Goal: Task Accomplishment & Management: Manage account settings

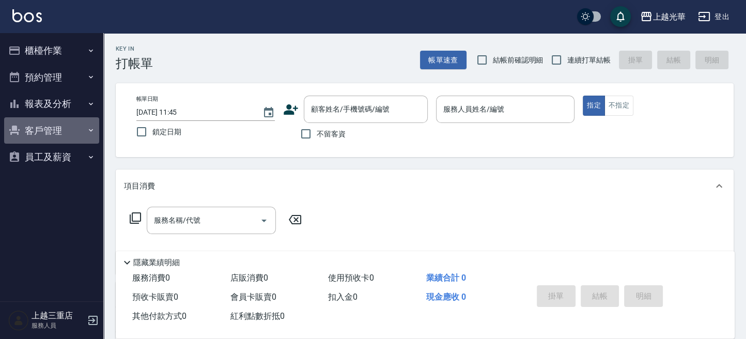
drag, startPoint x: 54, startPoint y: 124, endPoint x: 50, endPoint y: 149, distance: 25.2
click at [51, 135] on button "客戶管理" at bounding box center [51, 130] width 95 height 27
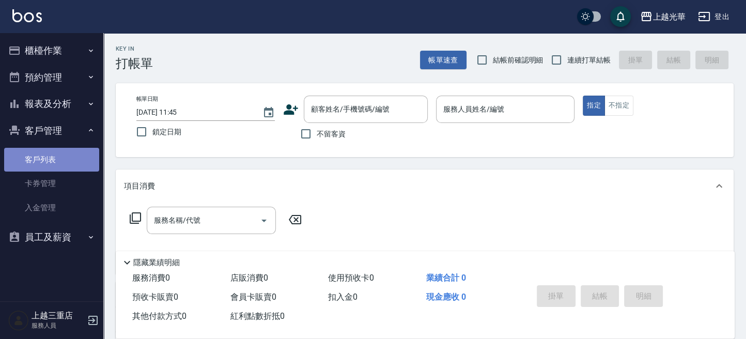
click at [50, 149] on link "客戶列表" at bounding box center [51, 160] width 95 height 24
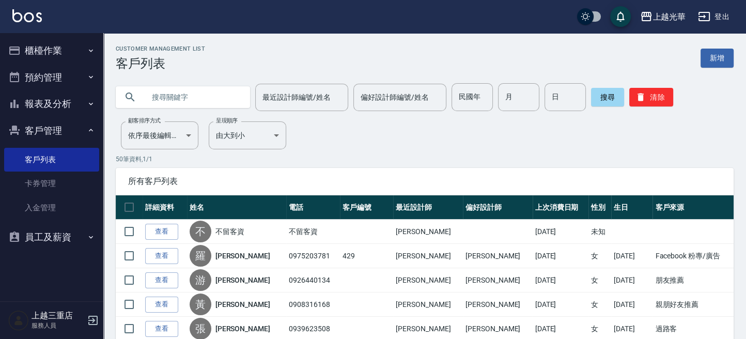
click at [142, 91] on div at bounding box center [183, 97] width 134 height 22
click at [145, 90] on input "text" at bounding box center [193, 97] width 97 height 28
click at [144, 91] on div at bounding box center [183, 97] width 134 height 22
click at [137, 93] on div at bounding box center [183, 97] width 134 height 22
click at [70, 156] on link "客戶列表" at bounding box center [51, 160] width 95 height 24
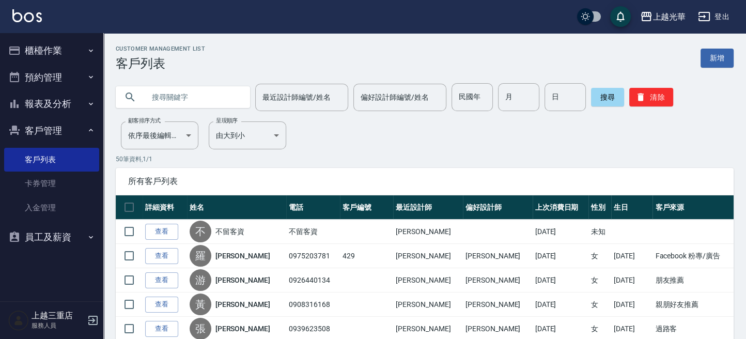
click at [147, 97] on input "text" at bounding box center [193, 97] width 97 height 28
type input "周育"
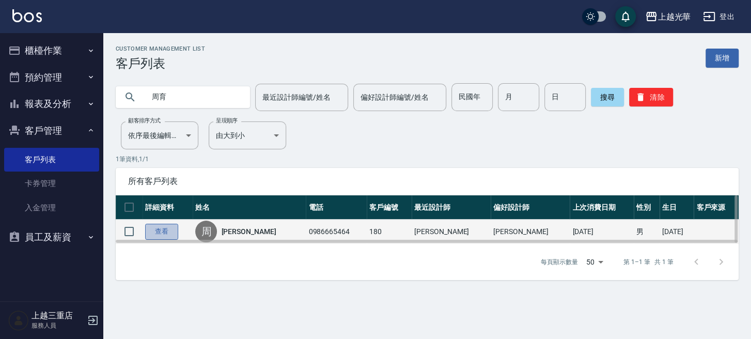
click at [159, 228] on link "查看" at bounding box center [161, 232] width 33 height 16
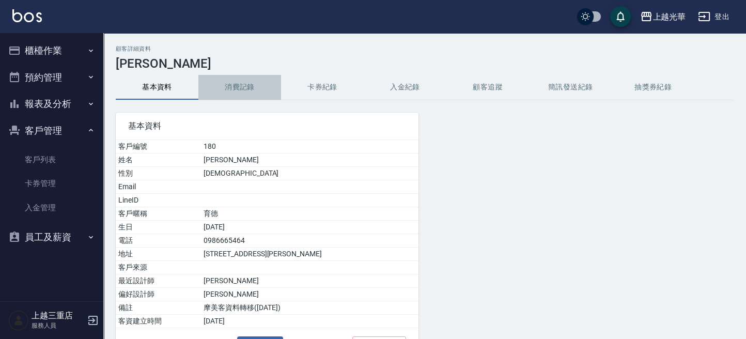
click at [251, 88] on button "消費記錄" at bounding box center [239, 87] width 83 height 25
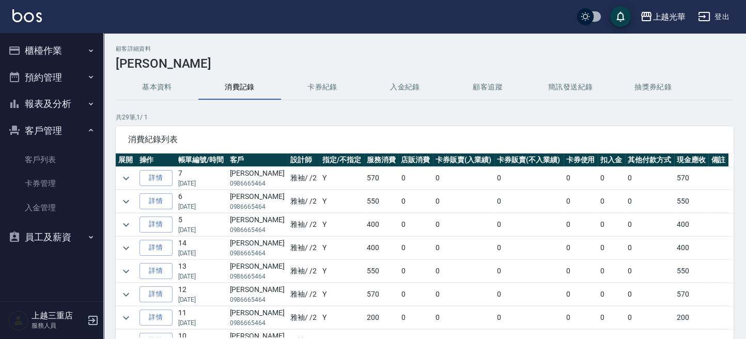
click at [33, 13] on img at bounding box center [26, 15] width 29 height 13
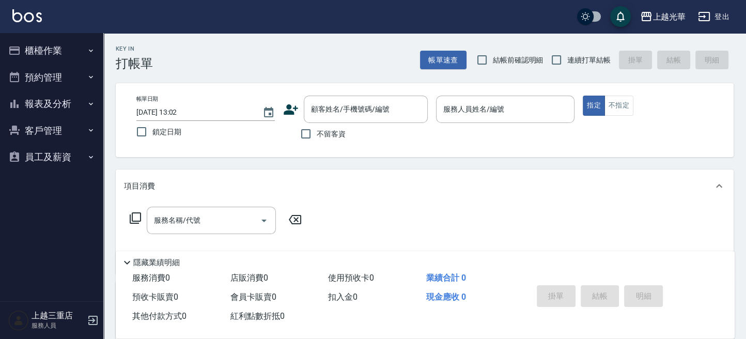
click at [580, 108] on div "帳單日期 2025/08/25 13:02 鎖定日期 顧客姓名/手機號碼/編號 顧客姓名/手機號碼/編號 不留客資 服務人員姓名/編號 服務人員姓名/編號 指…" at bounding box center [424, 120] width 593 height 49
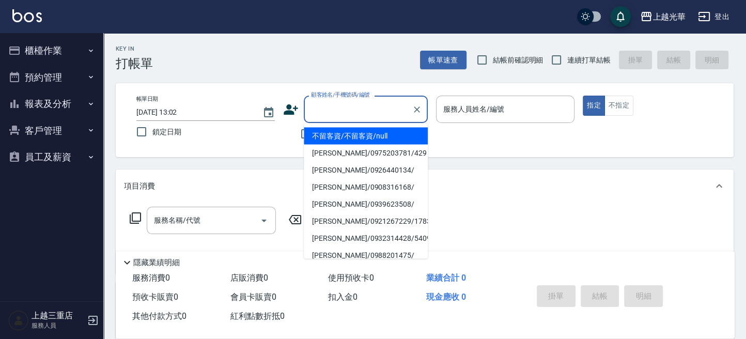
drag, startPoint x: 360, startPoint y: 112, endPoint x: 509, endPoint y: 149, distance: 153.5
click at [381, 121] on div "顧客姓名/手機號碼/編號" at bounding box center [366, 109] width 124 height 27
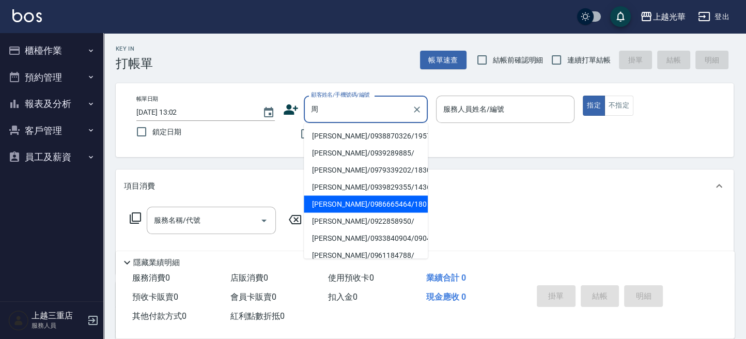
click at [388, 197] on li "周育德/0986665464/180" at bounding box center [366, 203] width 124 height 17
type input "周育德/0986665464/180"
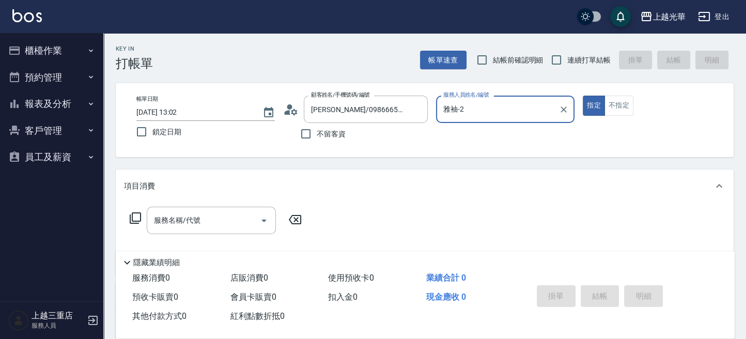
type input "雅袖-2"
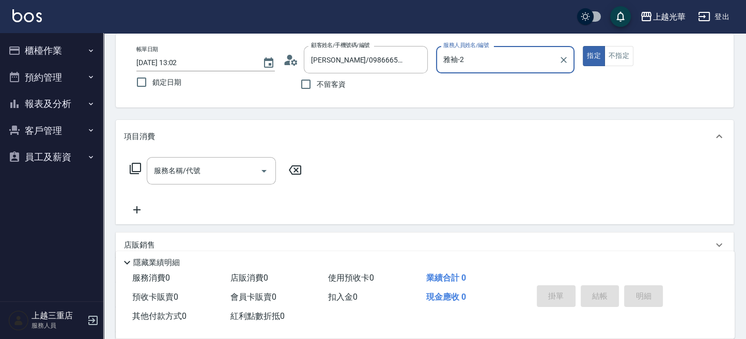
scroll to position [69, 0]
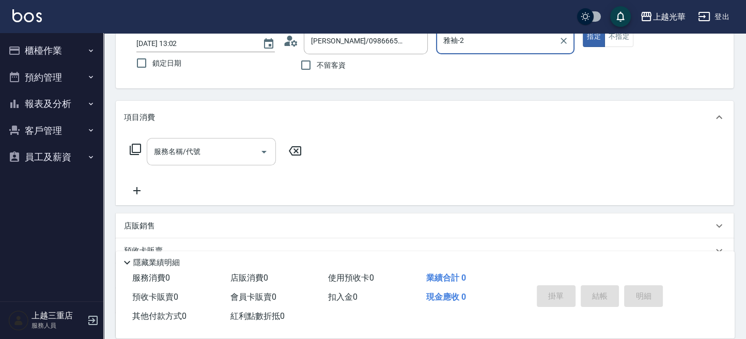
click at [246, 158] on input "服務名稱/代號" at bounding box center [203, 152] width 104 height 18
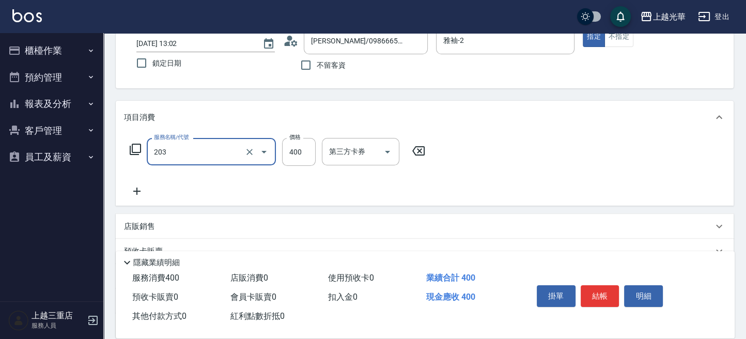
type input "指定單剪(203)"
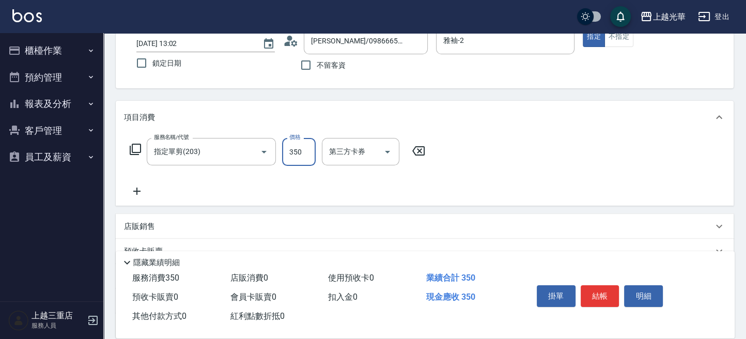
type input "350"
click at [135, 188] on icon at bounding box center [137, 191] width 26 height 12
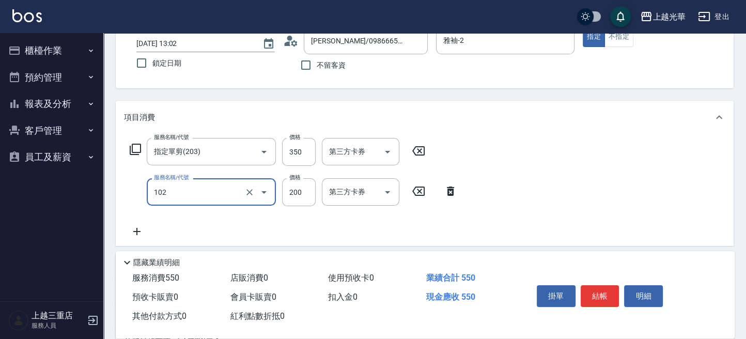
type input "指定洗髮(102)"
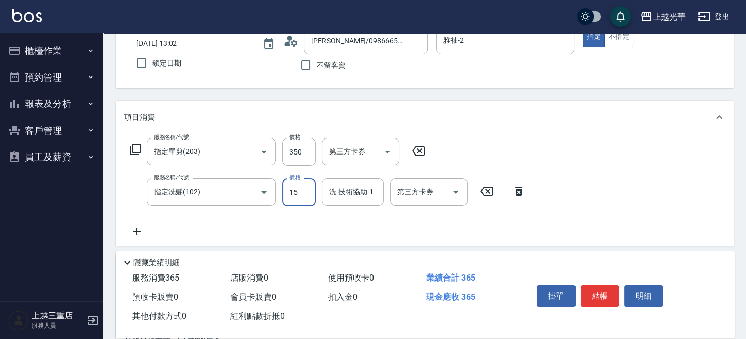
click at [290, 189] on input "15" at bounding box center [299, 192] width 34 height 28
type input "200"
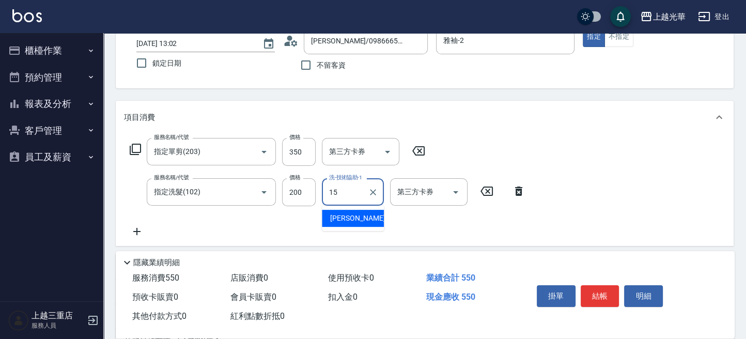
type input "張紫涵-15"
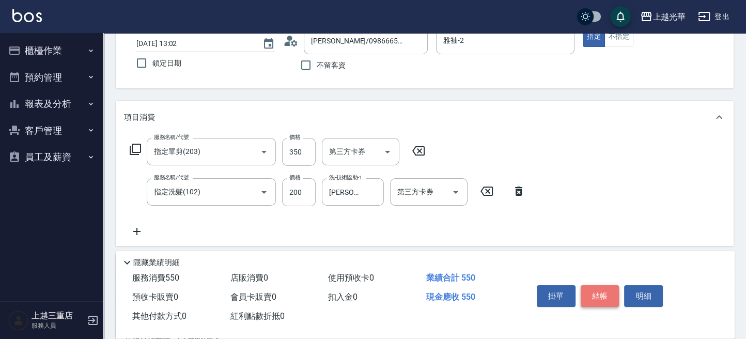
click at [597, 291] on button "結帳" at bounding box center [600, 296] width 39 height 22
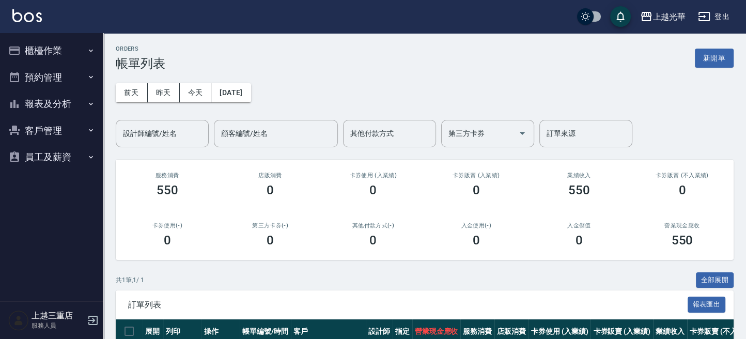
click at [28, 12] on img at bounding box center [26, 15] width 29 height 13
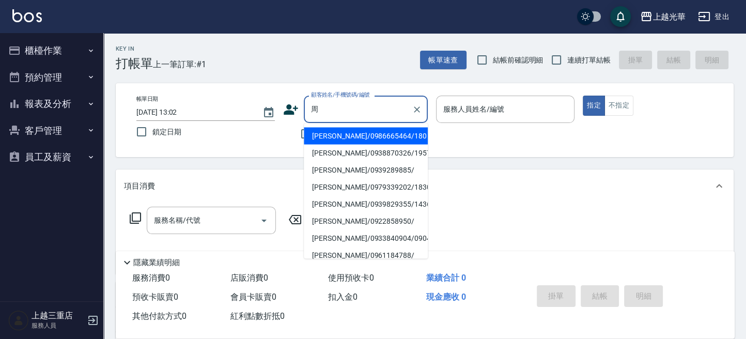
click at [375, 135] on li "周育德/0986665464/180" at bounding box center [366, 135] width 124 height 17
type input "周育德/0986665464/180"
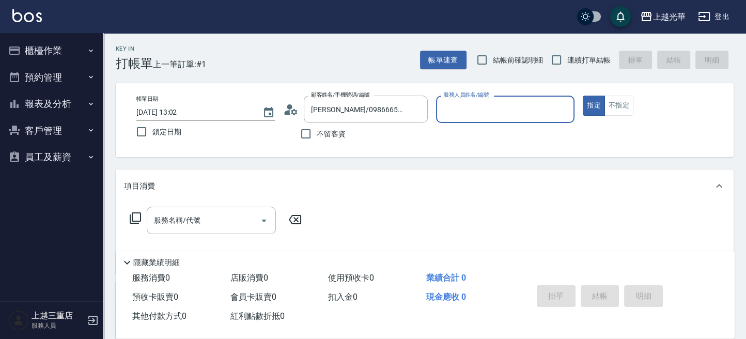
type input "雅袖-2"
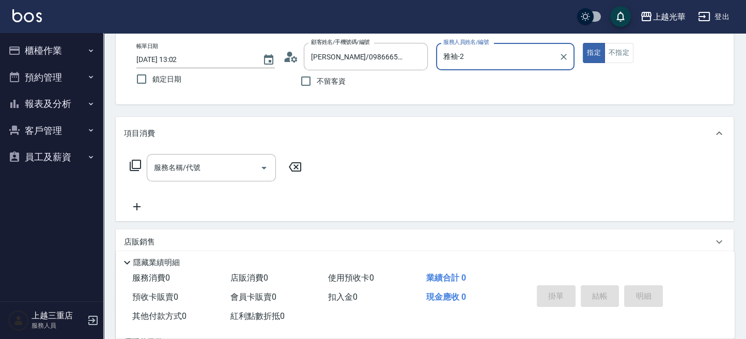
scroll to position [69, 0]
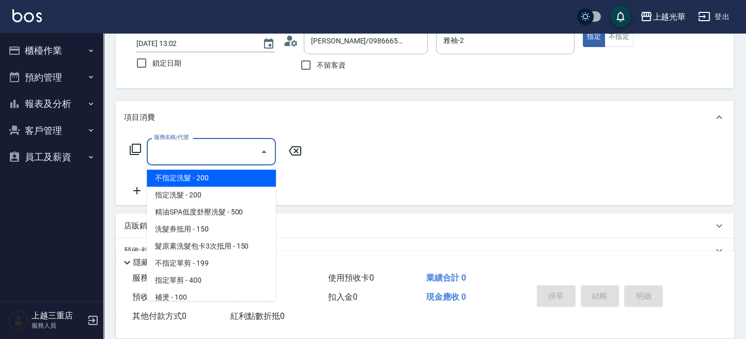
drag, startPoint x: 210, startPoint y: 148, endPoint x: 212, endPoint y: 142, distance: 6.2
click at [211, 146] on input "服務名稱/代號" at bounding box center [203, 152] width 104 height 18
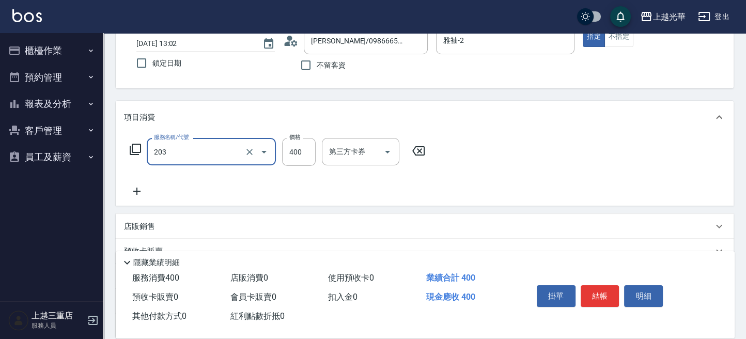
type input "指定單剪(203)"
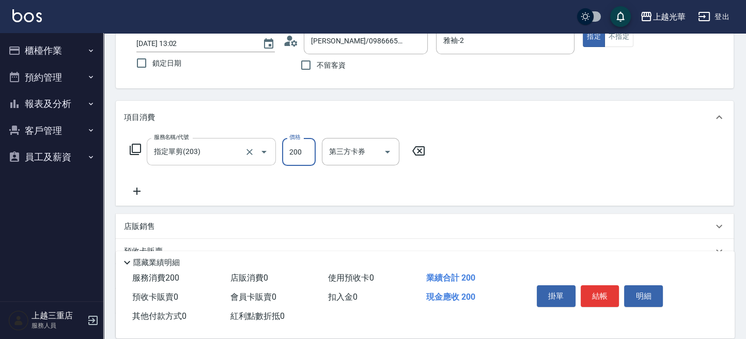
type input "200"
click at [135, 189] on icon at bounding box center [137, 191] width 26 height 12
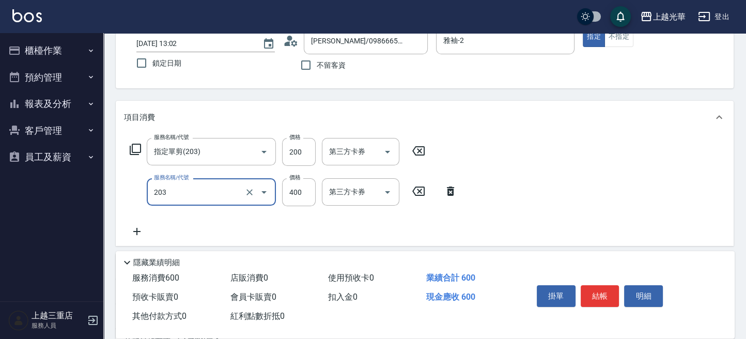
type input "指定單剪(203)"
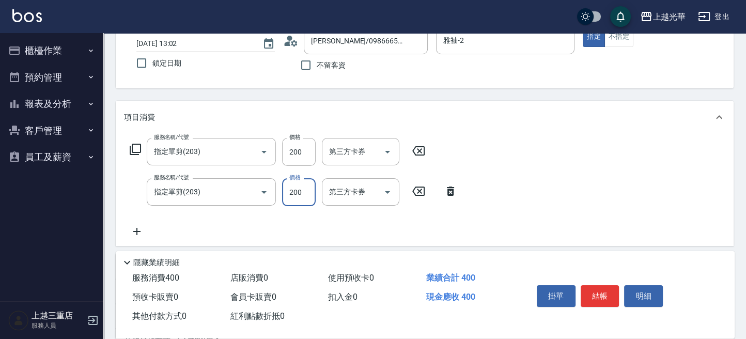
type input "200"
click at [137, 232] on icon at bounding box center [136, 231] width 7 height 7
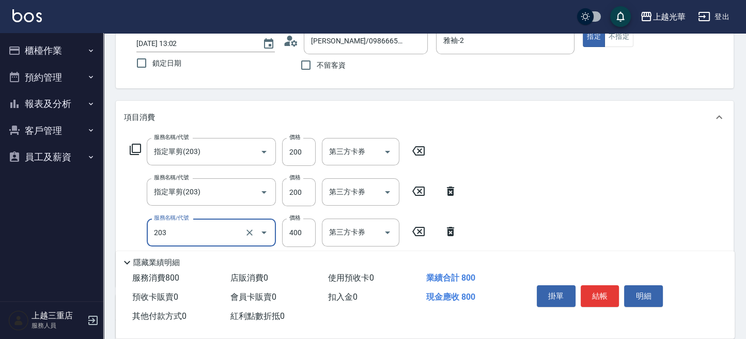
type input "指定單剪(203)"
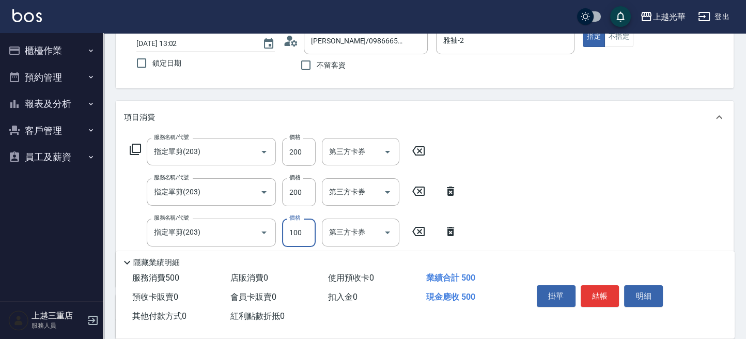
type input "100"
click at [612, 294] on button "結帳" at bounding box center [600, 296] width 39 height 22
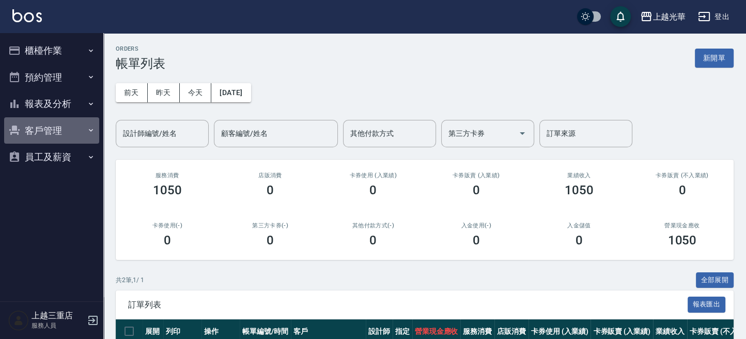
click at [29, 126] on button "客戶管理" at bounding box center [51, 130] width 95 height 27
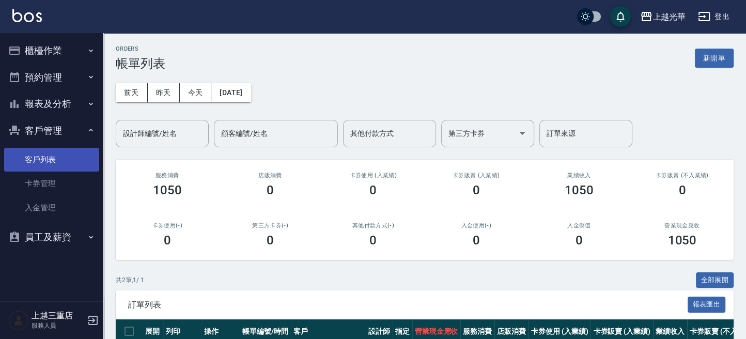
click at [49, 158] on link "客戶列表" at bounding box center [51, 160] width 95 height 24
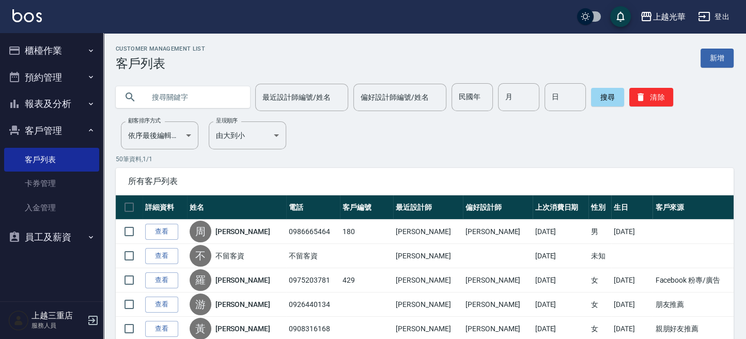
click at [152, 98] on input "text" at bounding box center [193, 97] width 97 height 28
type input "楊"
click at [150, 100] on input "洋育" at bounding box center [193, 97] width 97 height 28
click at [160, 96] on input "洋育" at bounding box center [193, 97] width 97 height 28
type input "楊育"
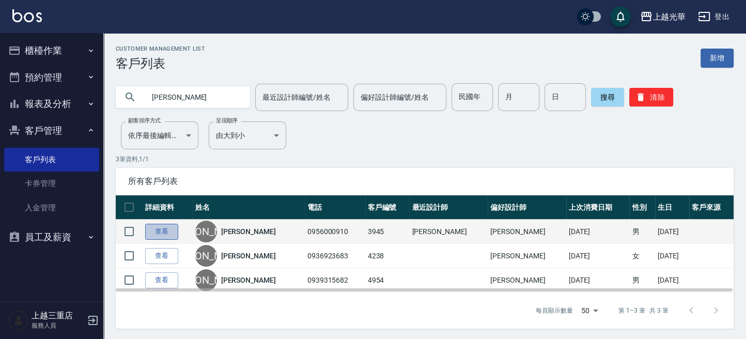
click at [156, 237] on link "查看" at bounding box center [161, 232] width 33 height 16
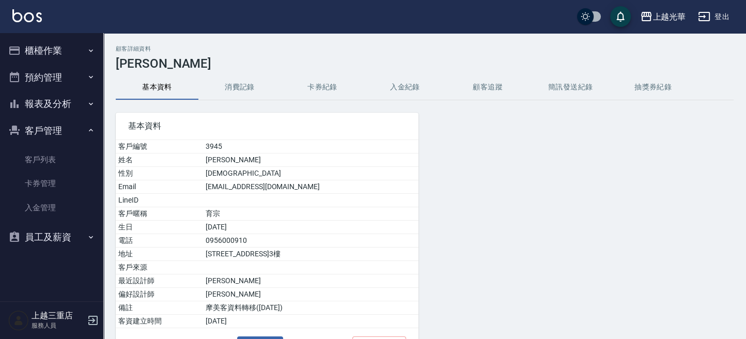
click at [244, 85] on button "消費記錄" at bounding box center [239, 87] width 83 height 25
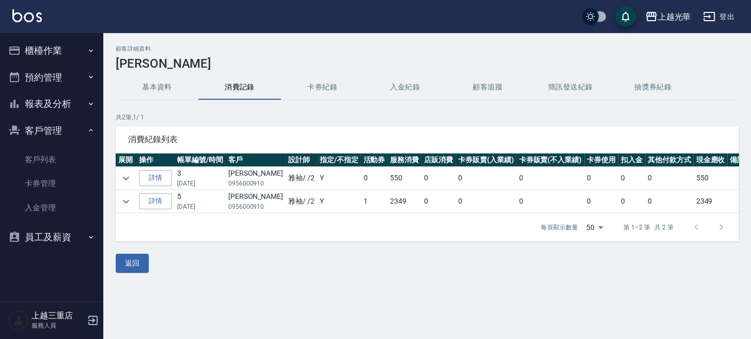
click at [29, 14] on img at bounding box center [26, 15] width 29 height 13
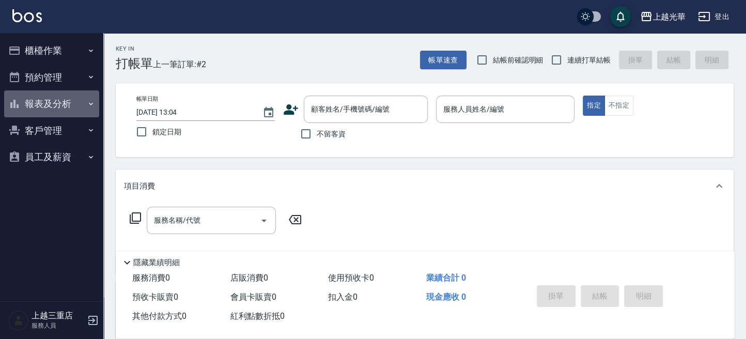
click at [74, 103] on button "報表及分析" at bounding box center [51, 103] width 95 height 27
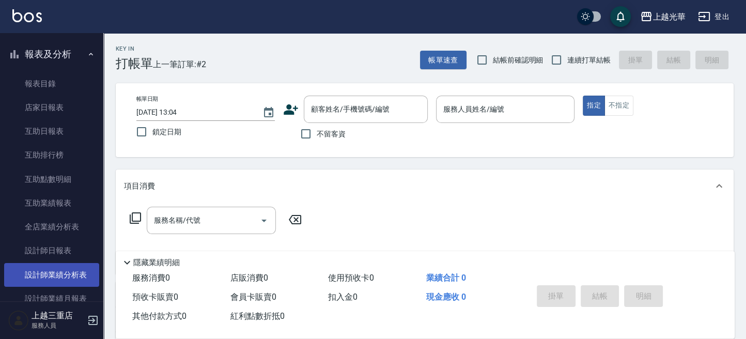
scroll to position [69, 0]
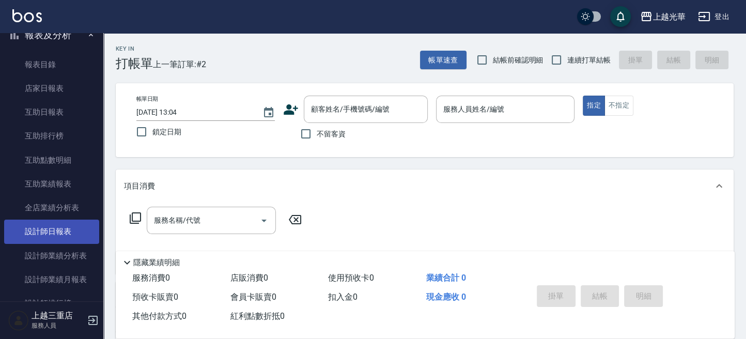
click at [72, 237] on link "設計師日報表" at bounding box center [51, 232] width 95 height 24
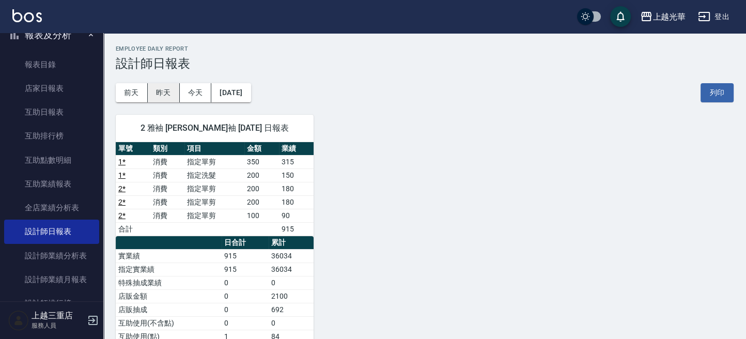
click at [165, 95] on button "昨天" at bounding box center [164, 92] width 32 height 19
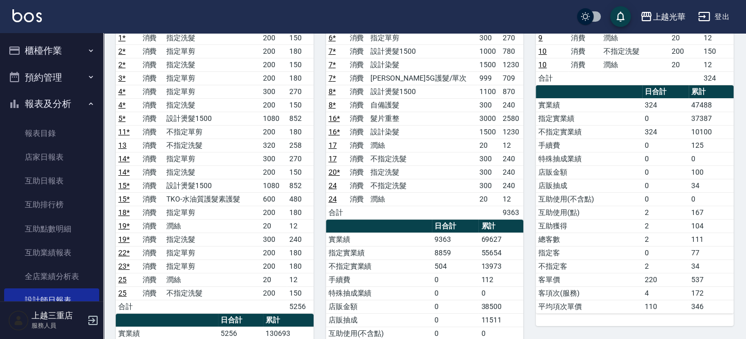
click at [56, 39] on button "櫃檯作業" at bounding box center [51, 50] width 95 height 27
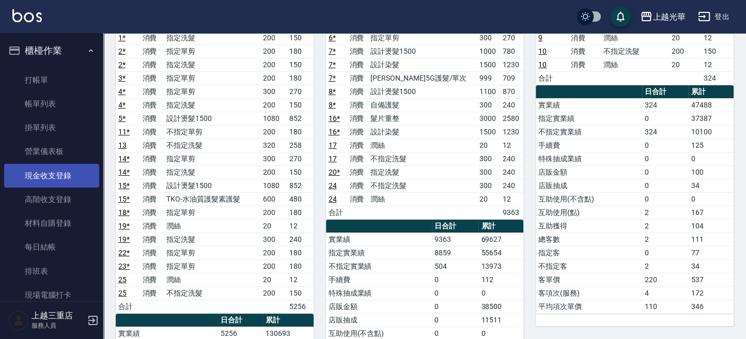
click at [65, 175] on link "現金收支登錄" at bounding box center [51, 176] width 95 height 24
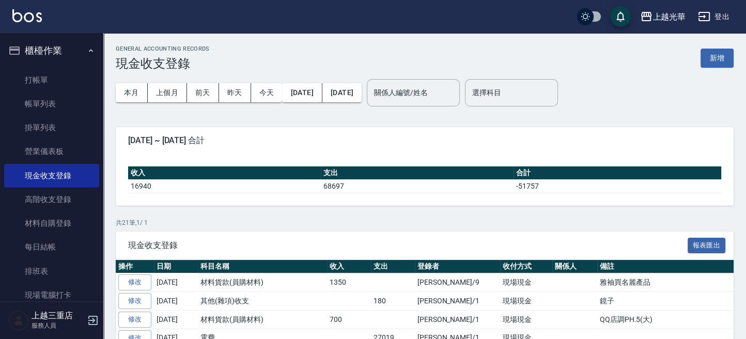
drag, startPoint x: 738, startPoint y: 72, endPoint x: 727, endPoint y: 72, distance: 10.8
drag, startPoint x: 721, startPoint y: 69, endPoint x: 718, endPoint y: 64, distance: 5.8
click at [721, 69] on div "GENERAL ACCOUNTING RECORDS 現金收支登錄 新增" at bounding box center [425, 57] width 618 height 25
click at [718, 64] on button "新增" at bounding box center [716, 58] width 33 height 19
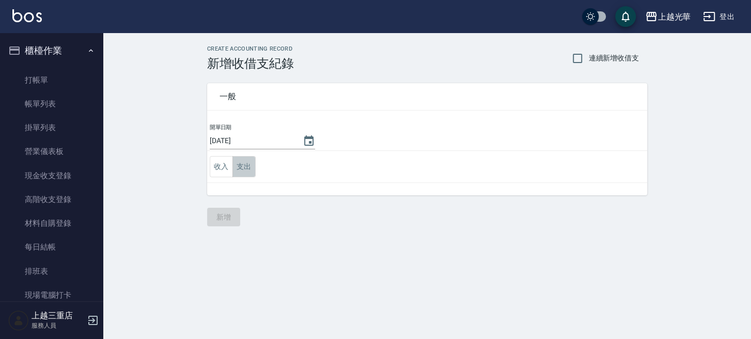
click at [235, 164] on button "支出" at bounding box center [243, 166] width 23 height 21
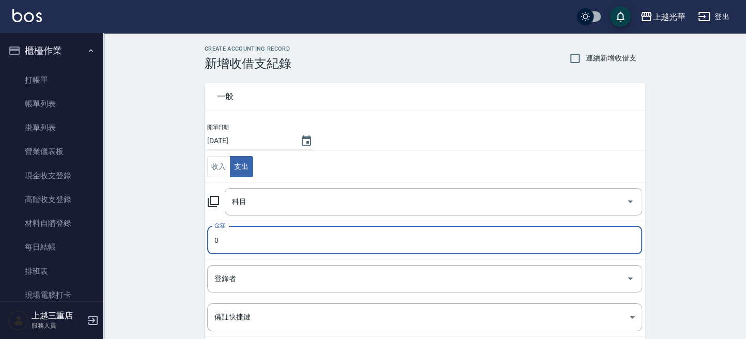
click at [254, 231] on input "0" at bounding box center [424, 240] width 435 height 28
type input "398"
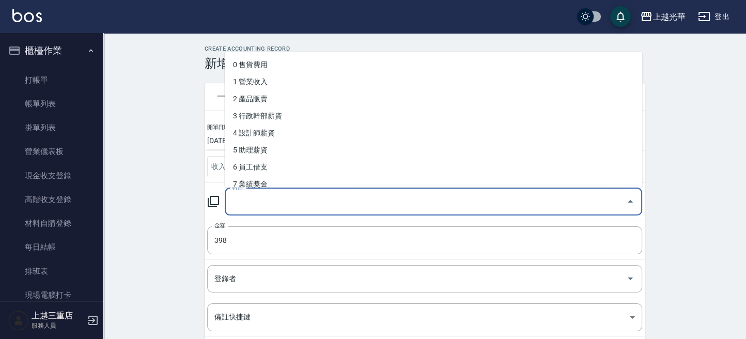
click at [301, 200] on input "科目" at bounding box center [425, 202] width 393 height 18
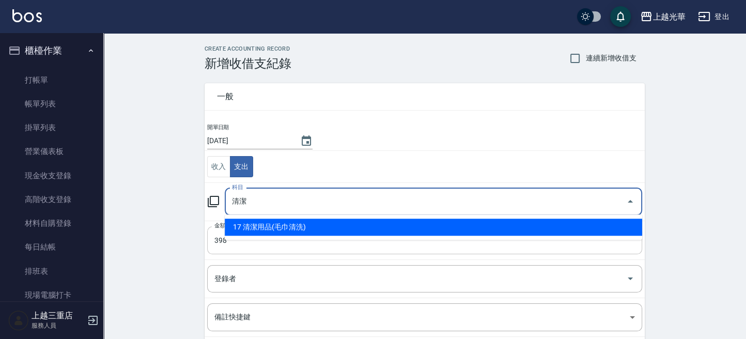
click at [288, 230] on li "17 清潔用品(毛巾清洗)" at bounding box center [433, 226] width 417 height 17
type input "17 清潔用品(毛巾清洗)"
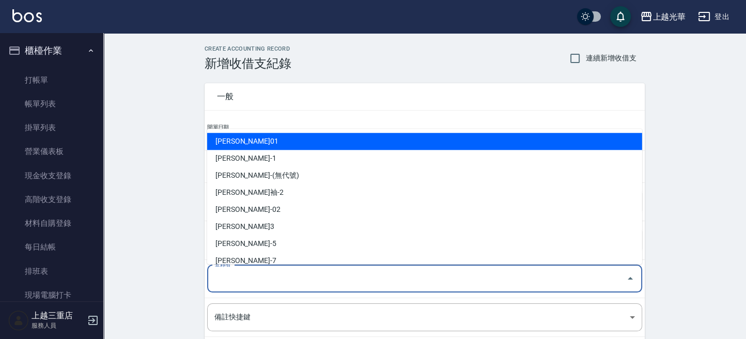
click at [268, 276] on input "登錄者" at bounding box center [417, 279] width 410 height 18
type input "蔡承翰-01"
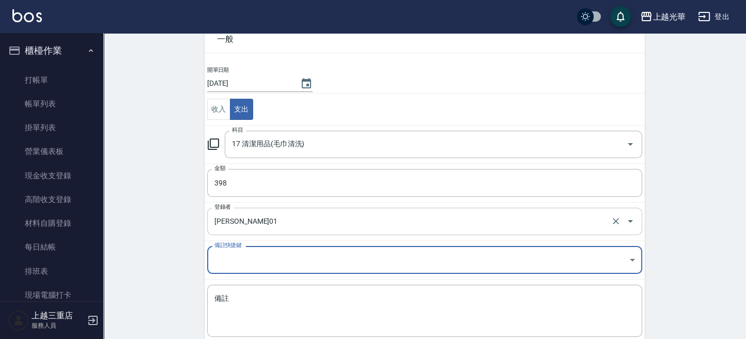
scroll to position [116, 0]
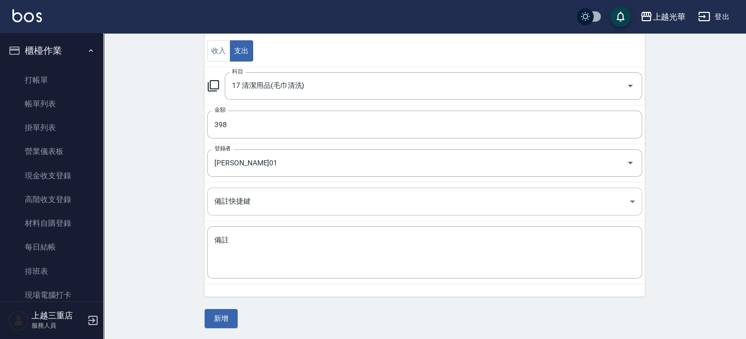
drag, startPoint x: 267, startPoint y: 272, endPoint x: 238, endPoint y: 199, distance: 79.0
click at [265, 272] on div "x 備註" at bounding box center [424, 252] width 435 height 52
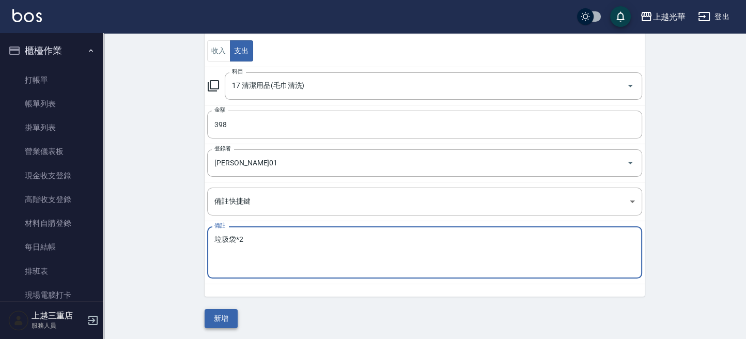
type textarea "垃圾袋*2"
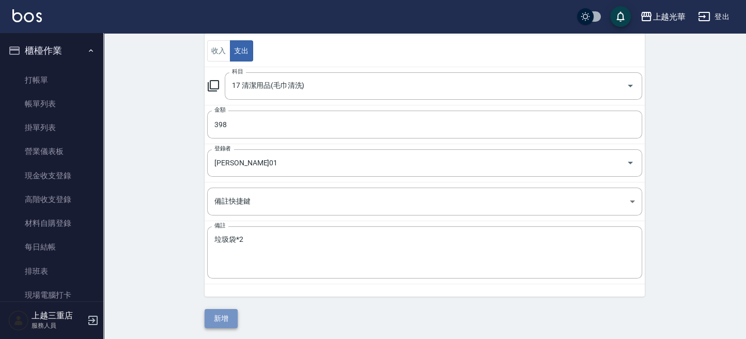
click at [224, 312] on button "新增" at bounding box center [221, 318] width 33 height 19
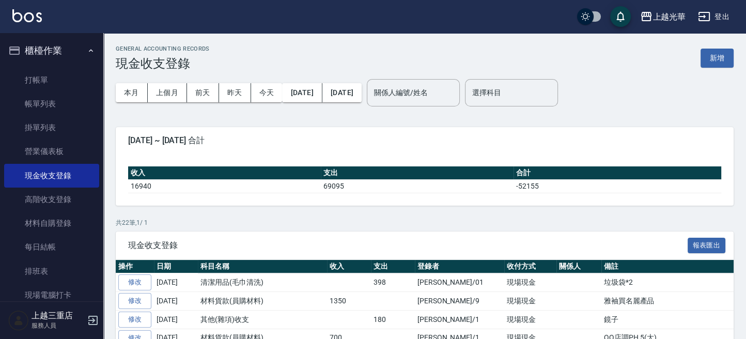
click at [39, 22] on img at bounding box center [26, 15] width 29 height 13
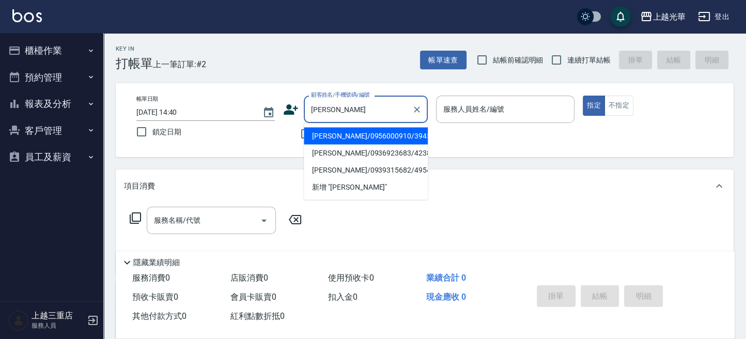
click at [381, 142] on li "楊育宗/0956000910/3945" at bounding box center [366, 135] width 124 height 17
type input "楊育宗/0956000910/3945"
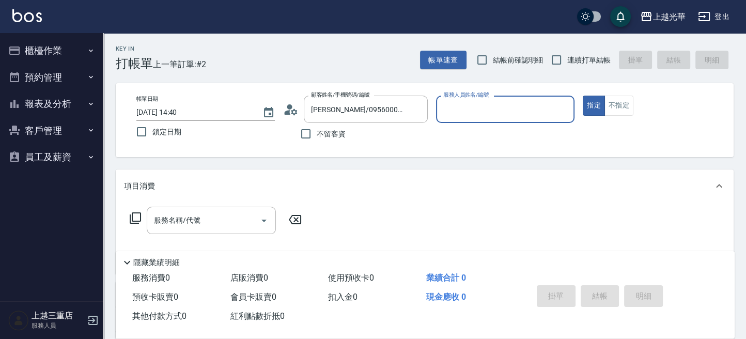
type input "雅袖-2"
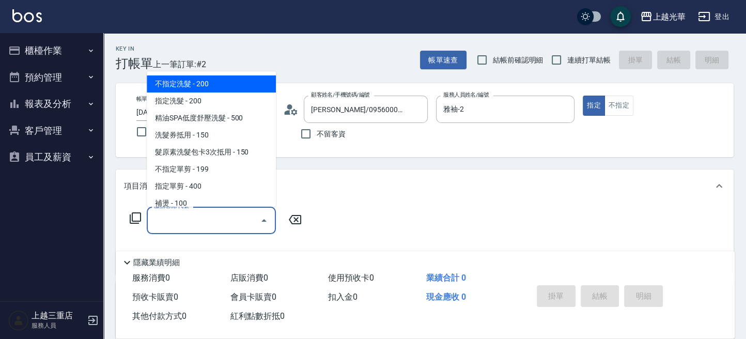
drag, startPoint x: 224, startPoint y: 222, endPoint x: 28, endPoint y: 116, distance: 223.3
click at [223, 222] on input "服務名稱/代號" at bounding box center [203, 220] width 104 height 18
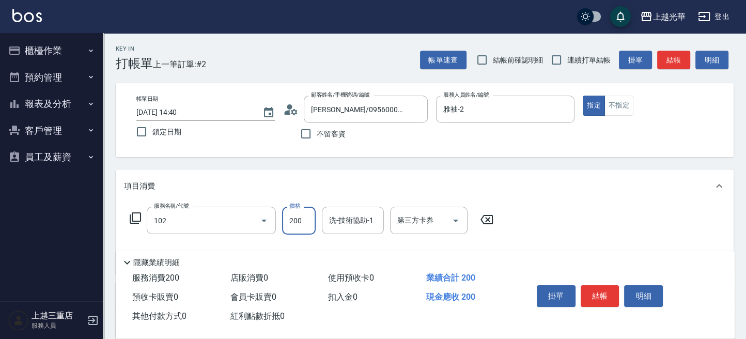
type input "指定洗髮(102)"
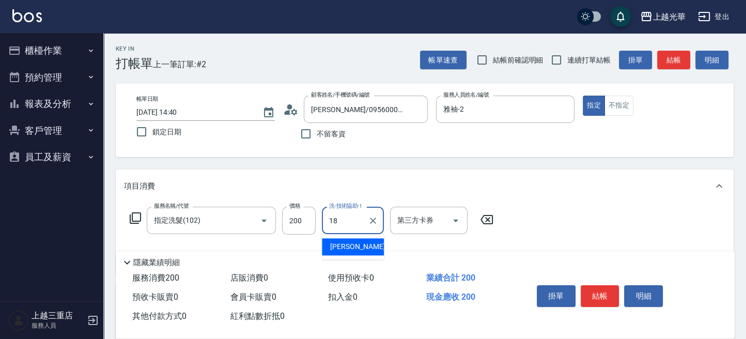
type input "黃幼苓-18"
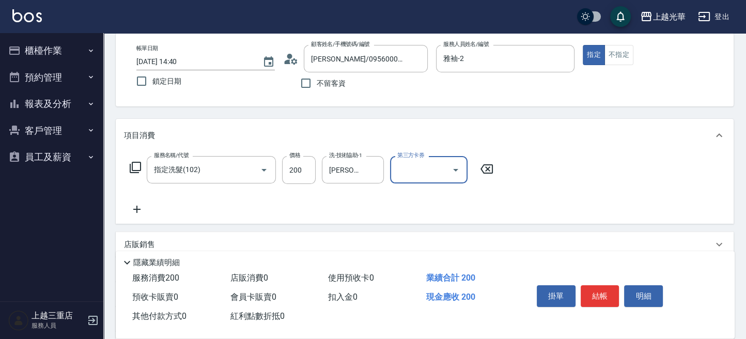
scroll to position [69, 0]
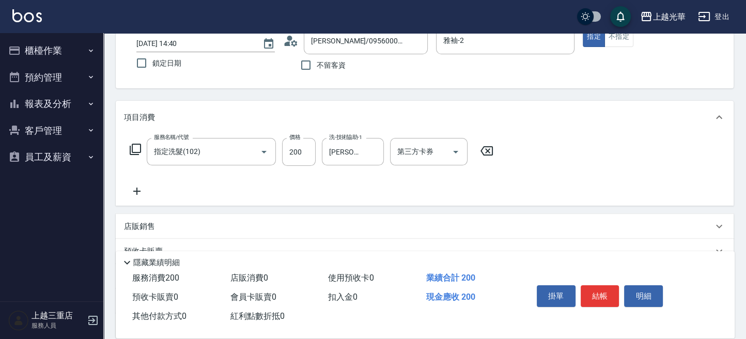
click at [133, 191] on icon at bounding box center [136, 190] width 7 height 7
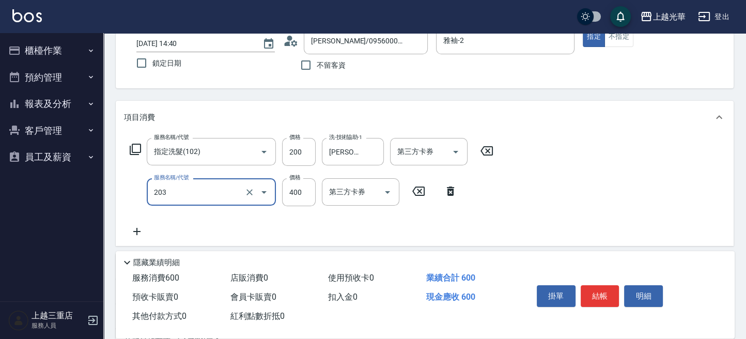
type input "指定單剪(203)"
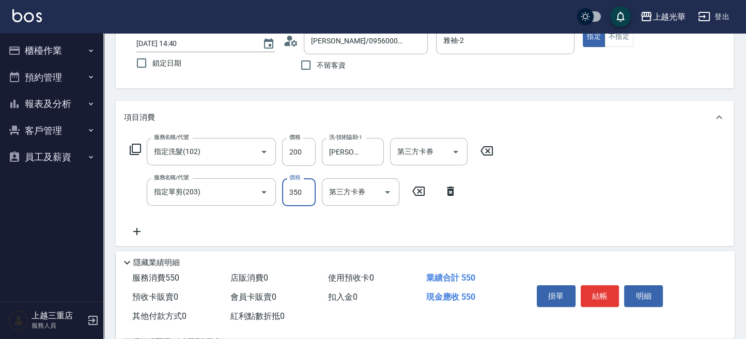
type input "350"
click at [604, 296] on button "結帳" at bounding box center [600, 296] width 39 height 22
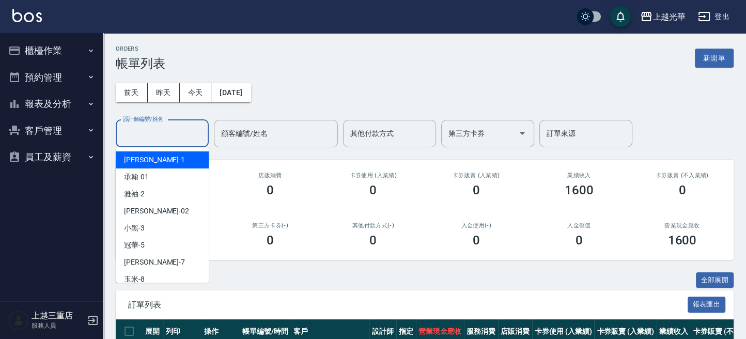
drag, startPoint x: 185, startPoint y: 128, endPoint x: 81, endPoint y: 22, distance: 148.3
click at [180, 128] on input "設計師編號/姓名" at bounding box center [162, 133] width 84 height 18
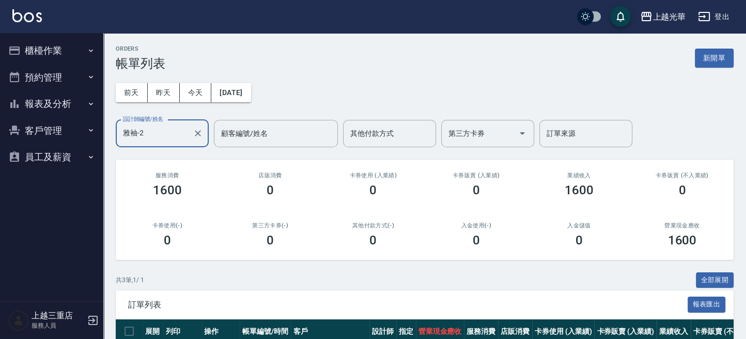
type input "雅袖-2"
click at [23, 15] on img at bounding box center [26, 15] width 29 height 13
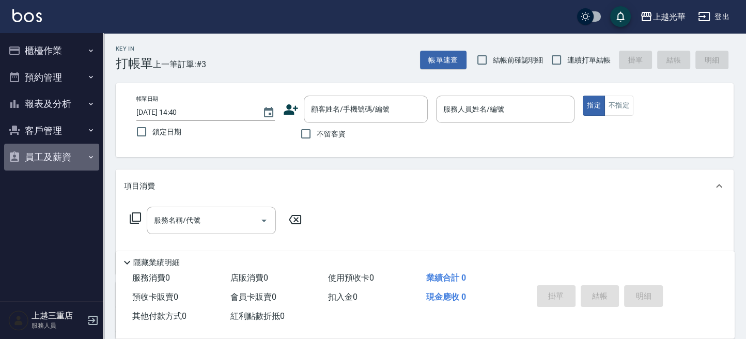
click at [62, 156] on button "員工及薪資" at bounding box center [51, 157] width 95 height 27
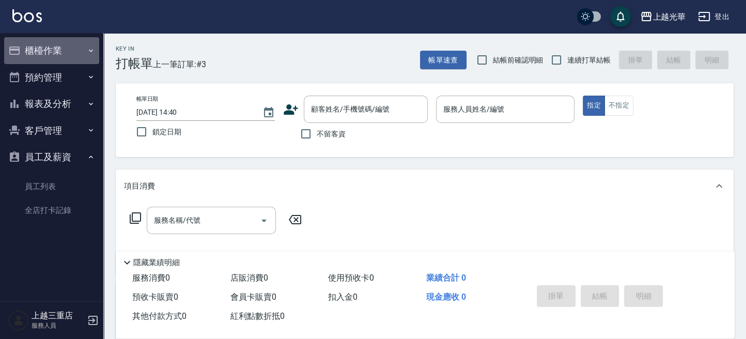
click at [44, 56] on button "櫃檯作業" at bounding box center [51, 50] width 95 height 27
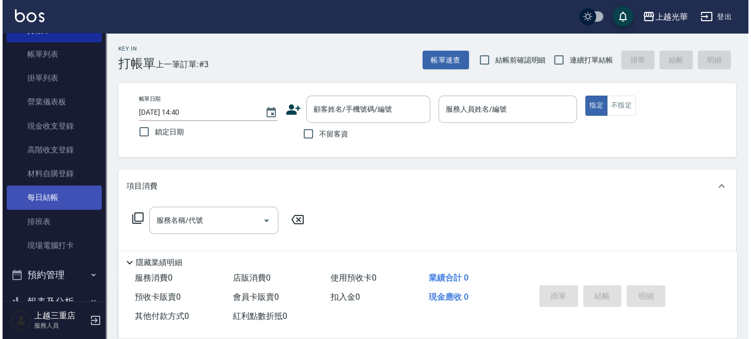
scroll to position [69, 0]
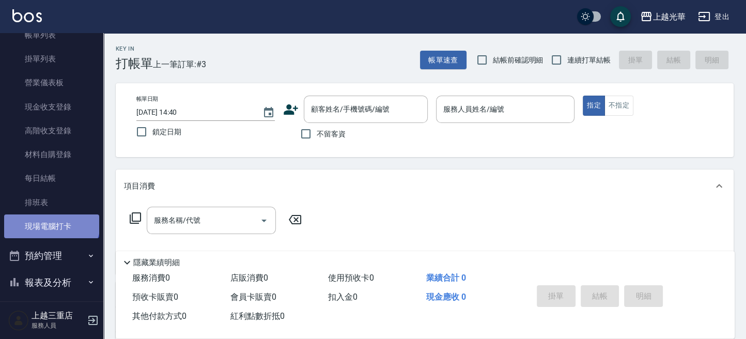
drag, startPoint x: 51, startPoint y: 221, endPoint x: 43, endPoint y: 229, distance: 11.0
click at [50, 221] on link "現場電腦打卡" at bounding box center [51, 226] width 95 height 24
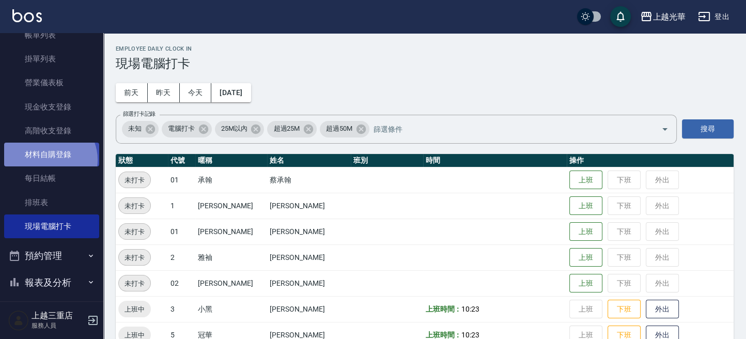
click at [48, 160] on link "材料自購登錄" at bounding box center [51, 155] width 95 height 24
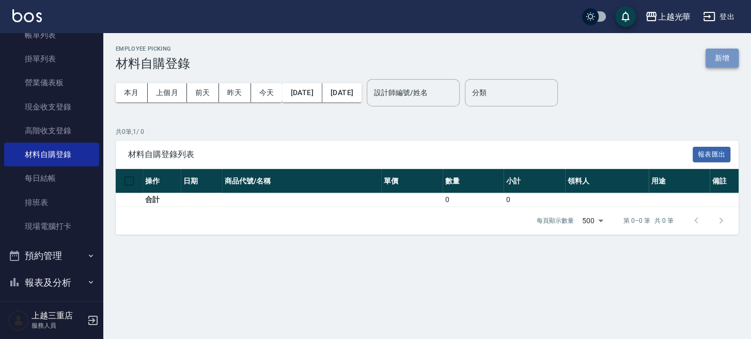
click at [706, 64] on button "新增" at bounding box center [722, 58] width 33 height 19
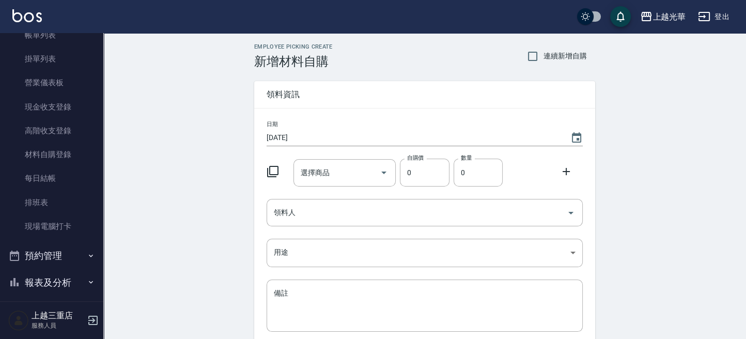
click at [273, 169] on icon at bounding box center [273, 171] width 12 height 12
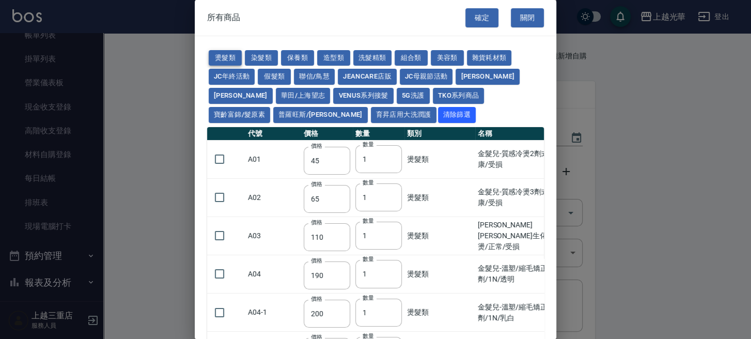
click at [225, 54] on button "燙髮類" at bounding box center [225, 58] width 33 height 16
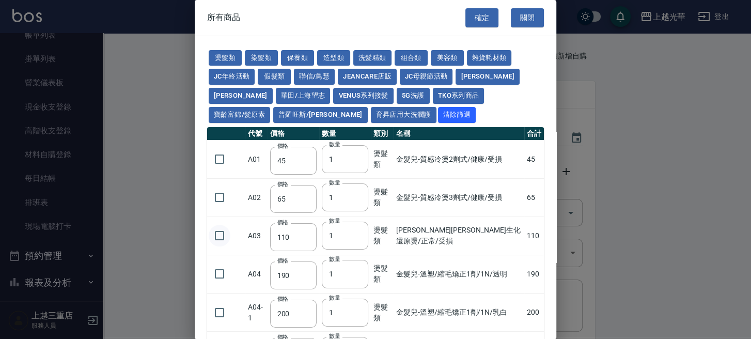
click at [226, 233] on input "checkbox" at bounding box center [220, 236] width 22 height 22
checkbox input "true"
click at [356, 232] on input "2" at bounding box center [345, 236] width 46 height 28
type input "3"
click at [356, 232] on input "3" at bounding box center [345, 236] width 46 height 28
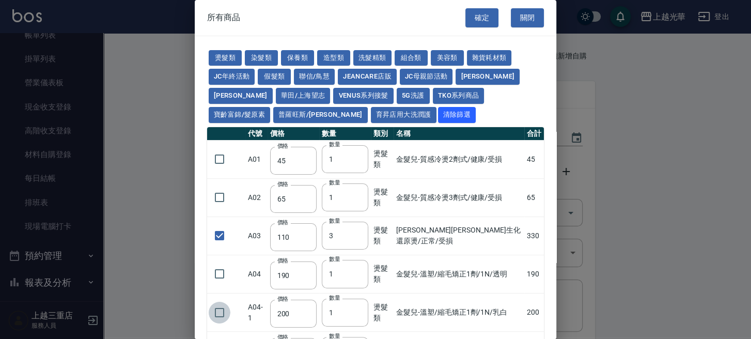
click at [220, 308] on input "checkbox" at bounding box center [220, 313] width 22 height 22
checkbox input "true"
click at [356, 308] on input "2" at bounding box center [345, 313] width 46 height 28
click at [356, 308] on input "3" at bounding box center [345, 313] width 46 height 28
type input "2"
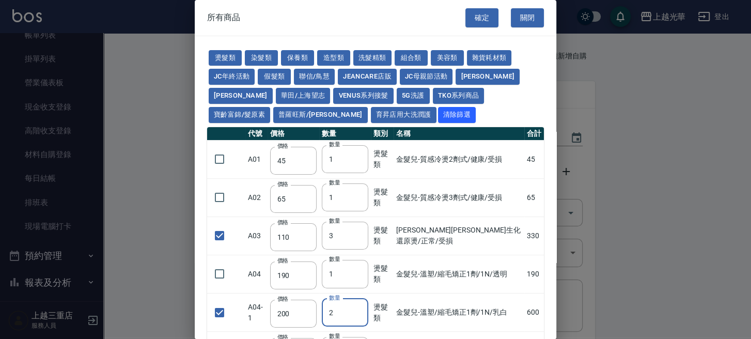
click at [356, 313] on input "2" at bounding box center [345, 313] width 46 height 28
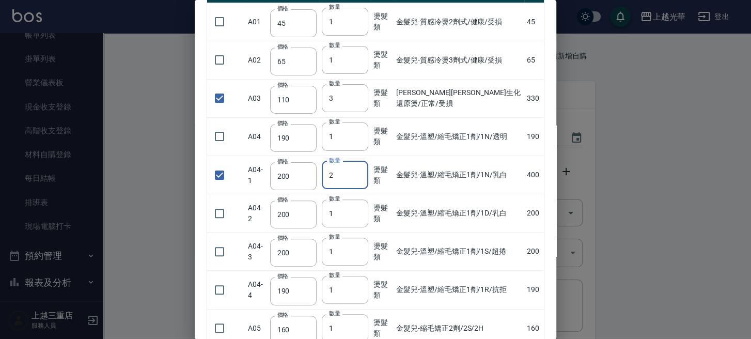
scroll to position [207, 0]
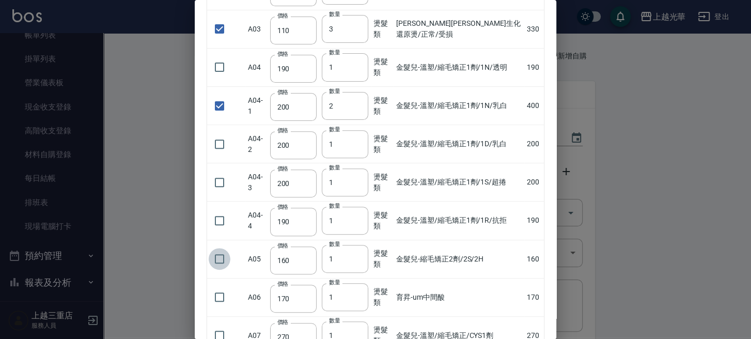
click at [222, 257] on input "checkbox" at bounding box center [220, 259] width 22 height 22
checkbox input "true"
type input "2"
click at [357, 255] on input "2" at bounding box center [345, 259] width 46 height 28
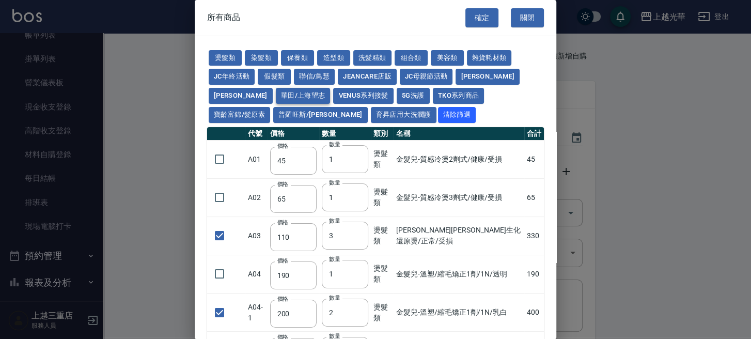
click at [276, 100] on button "華田/上海望志" at bounding box center [303, 96] width 55 height 16
type input "105"
checkbox input "false"
type input "450"
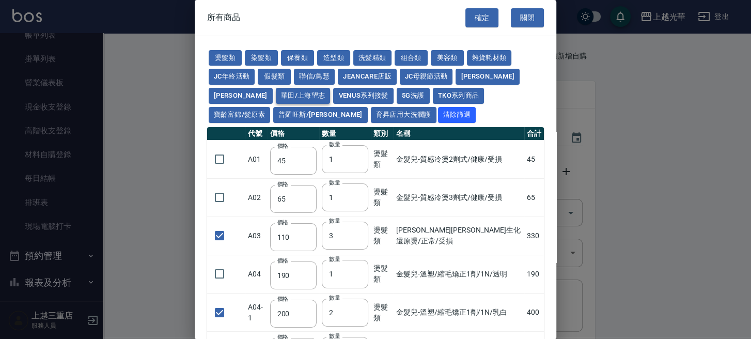
type input "1"
type input "406"
checkbox input "false"
type input "616"
type input "1"
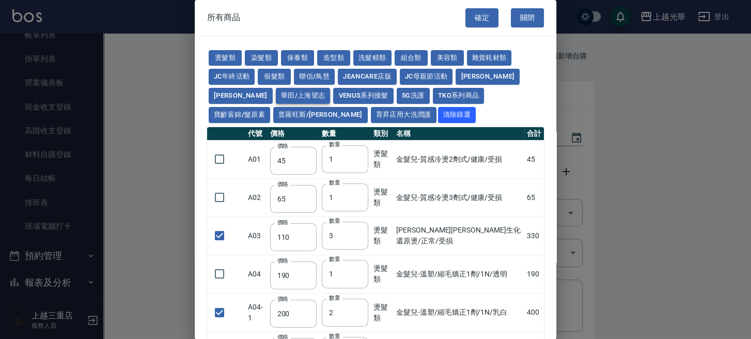
type input "3220"
type input "500"
type input "525"
checkbox input "false"
type input "40"
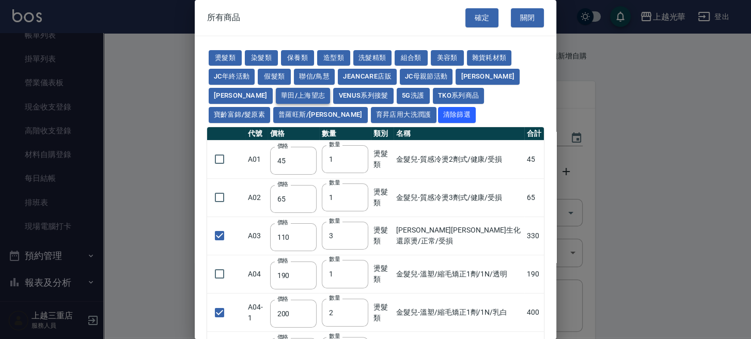
type input "1"
type input "343"
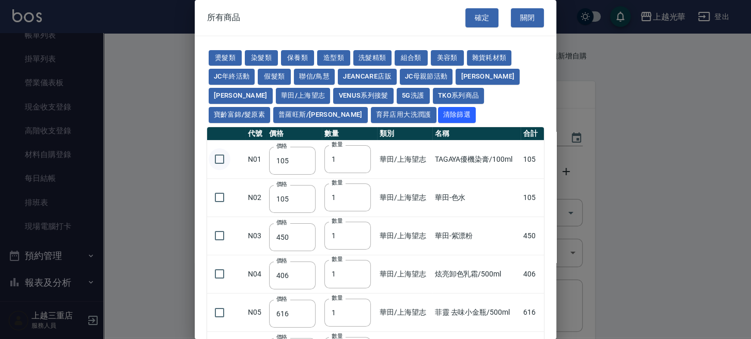
click at [216, 154] on input "checkbox" at bounding box center [220, 159] width 22 height 22
checkbox input "true"
click at [356, 158] on input "2" at bounding box center [347, 159] width 46 height 28
type input "3"
click at [356, 158] on input "3" at bounding box center [347, 159] width 46 height 28
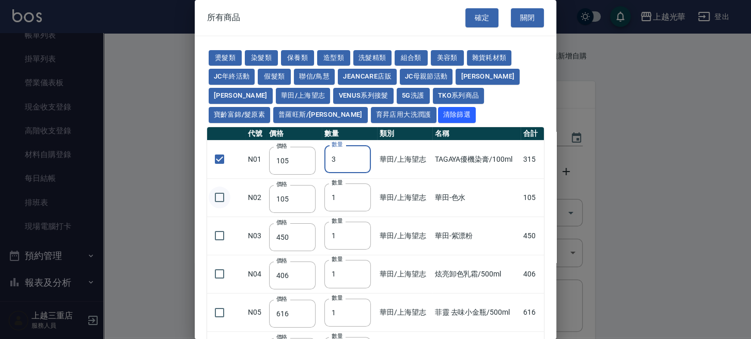
click at [221, 192] on input "checkbox" at bounding box center [220, 197] width 22 height 22
checkbox input "true"
click at [357, 194] on input "2" at bounding box center [347, 197] width 46 height 28
type input "3"
click at [357, 194] on input "3" at bounding box center [347, 197] width 46 height 28
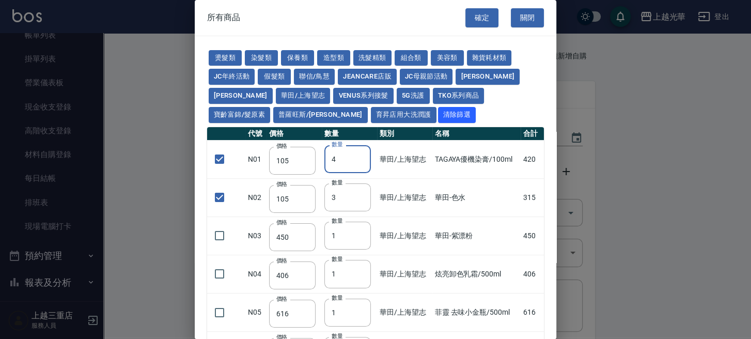
click at [357, 155] on input "4" at bounding box center [347, 159] width 46 height 28
click at [357, 155] on input "5" at bounding box center [347, 159] width 46 height 28
click at [357, 155] on input "6" at bounding box center [347, 159] width 46 height 28
click at [357, 155] on input "7" at bounding box center [347, 159] width 46 height 28
type input "8"
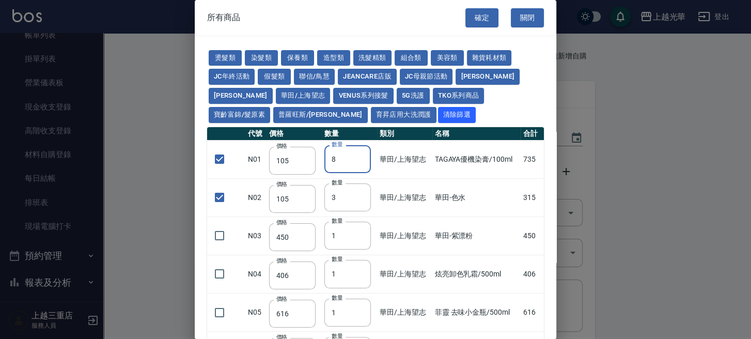
click at [357, 155] on input "8" at bounding box center [347, 159] width 46 height 28
click at [248, 60] on button "染髮類" at bounding box center [261, 58] width 33 height 16
checkbox input "false"
type input "100"
type input "1"
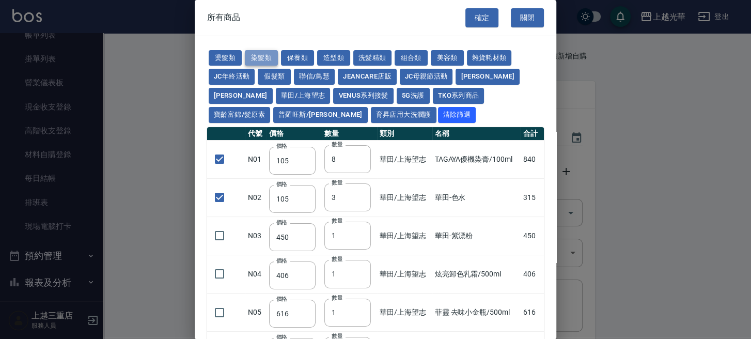
checkbox input "false"
type input "110"
type input "1"
type input "120"
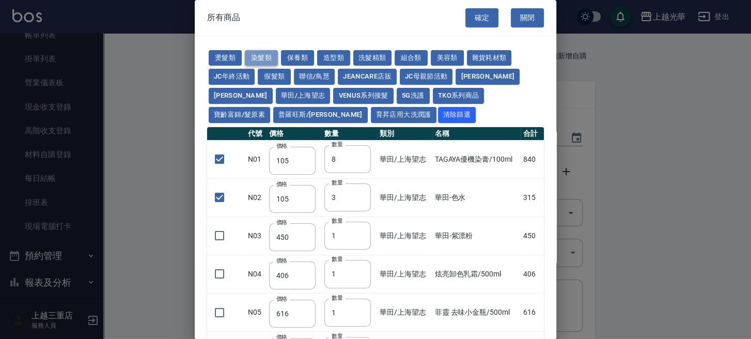
type input "150"
type input "250"
type input "105"
type input "150"
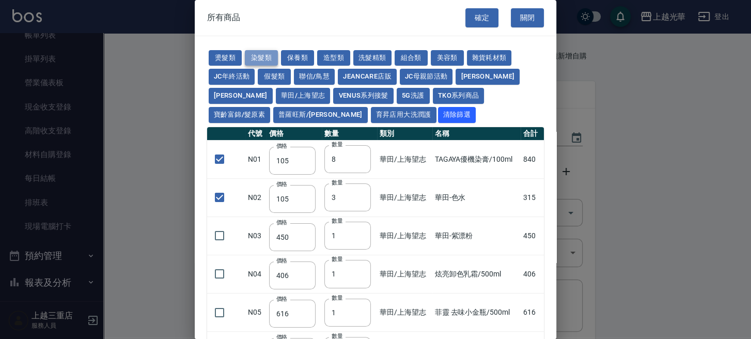
type input "420"
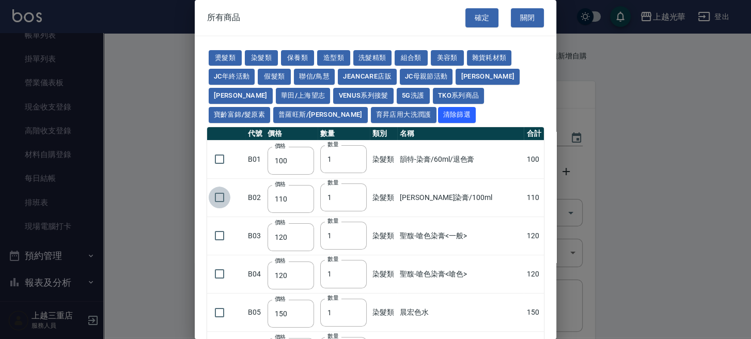
click at [221, 197] on input "checkbox" at bounding box center [220, 197] width 22 height 22
checkbox input "true"
click at [357, 194] on input "2" at bounding box center [343, 197] width 46 height 28
click at [357, 194] on input "3" at bounding box center [343, 197] width 46 height 28
click at [357, 193] on input "4" at bounding box center [343, 197] width 46 height 28
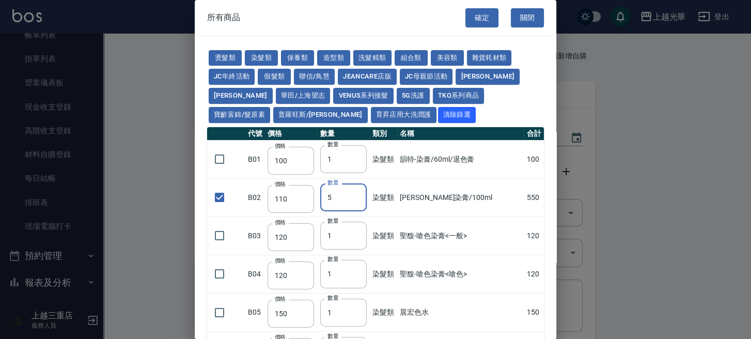
type input "5"
click at [357, 193] on input "5" at bounding box center [343, 197] width 46 height 28
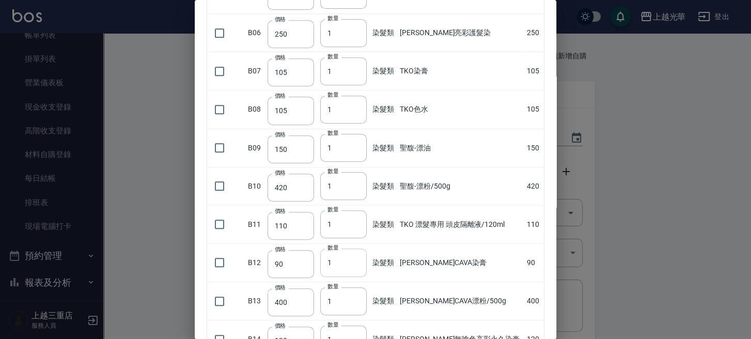
scroll to position [413, 0]
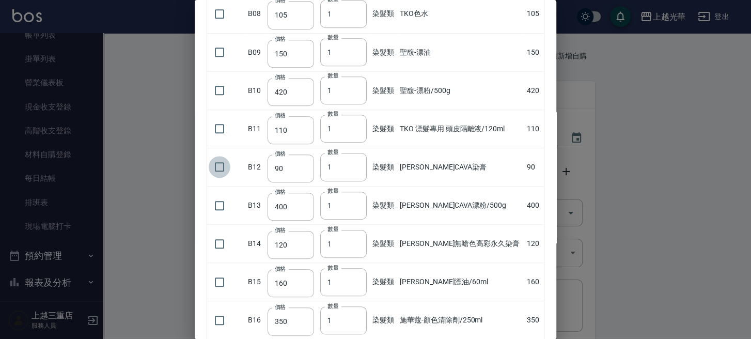
click at [218, 164] on input "checkbox" at bounding box center [220, 167] width 22 height 22
checkbox input "true"
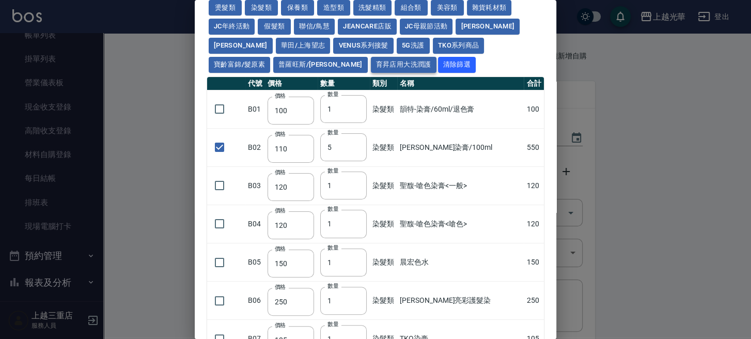
scroll to position [0, 0]
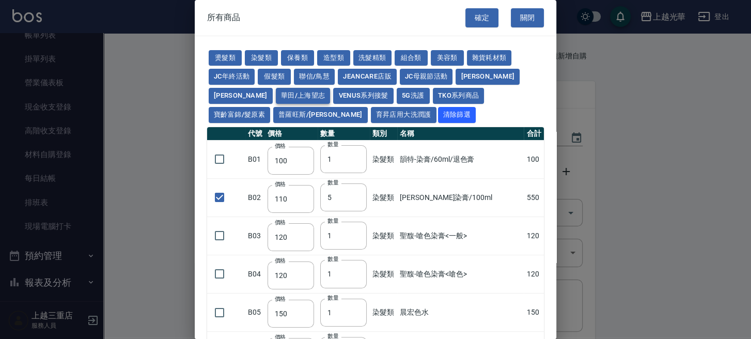
click at [276, 89] on button "華田/上海望志" at bounding box center [303, 96] width 55 height 16
checkbox input "true"
type input "105"
type input "8"
type input "105"
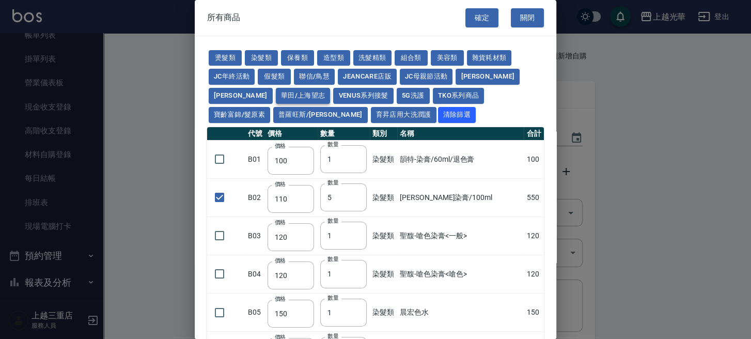
type input "3"
type input "450"
type input "406"
type input "616"
type input "3220"
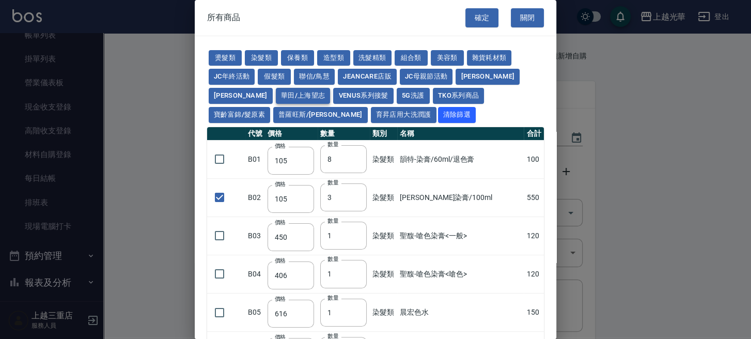
type input "500"
type input "525"
type input "40"
type input "343"
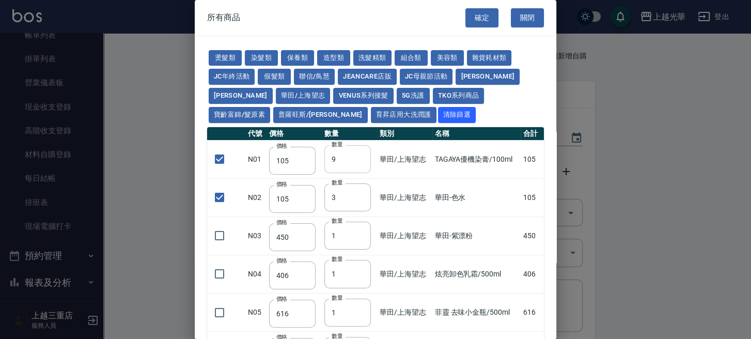
click at [357, 156] on input "9" at bounding box center [347, 159] width 46 height 28
type input "10"
click at [357, 156] on input "10" at bounding box center [347, 159] width 46 height 28
click at [251, 61] on button "染髮類" at bounding box center [261, 58] width 33 height 16
checkbox input "false"
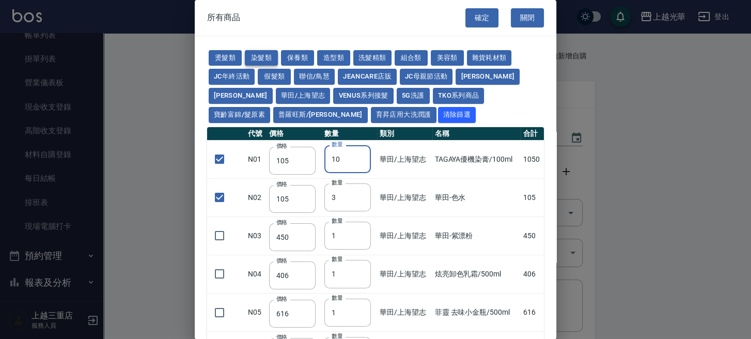
type input "100"
type input "1"
type input "110"
type input "5"
type input "120"
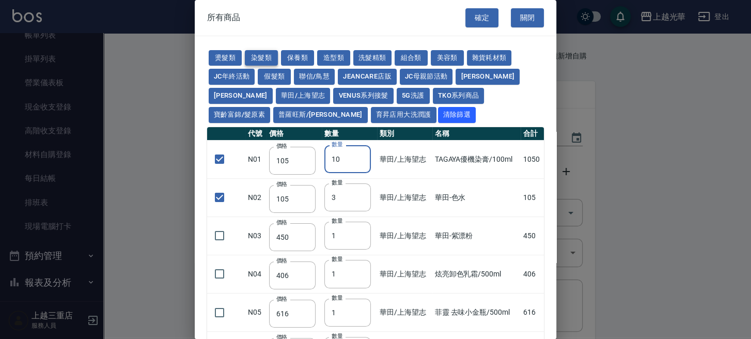
type input "120"
type input "150"
type input "250"
type input "105"
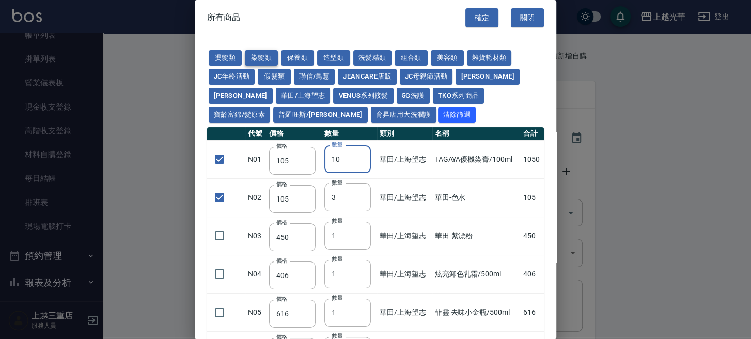
type input "150"
type input "420"
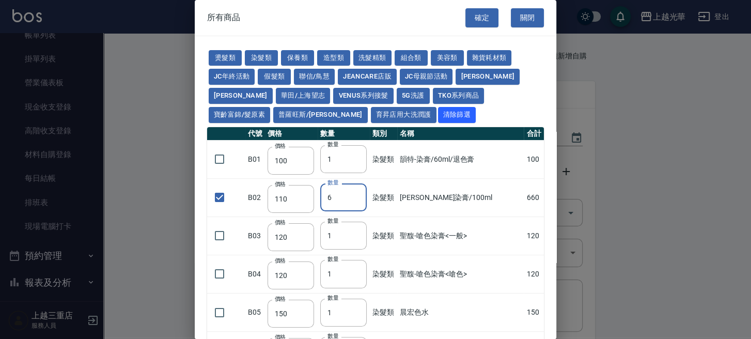
click at [360, 196] on input "6" at bounding box center [343, 197] width 46 height 28
type input "7"
click at [360, 196] on input "7" at bounding box center [343, 197] width 46 height 28
click at [276, 92] on button "華田/上海望志" at bounding box center [303, 96] width 55 height 16
checkbox input "true"
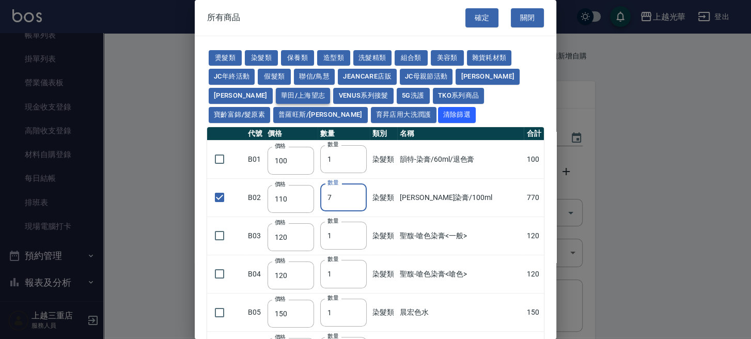
type input "105"
type input "10"
type input "105"
type input "3"
type input "450"
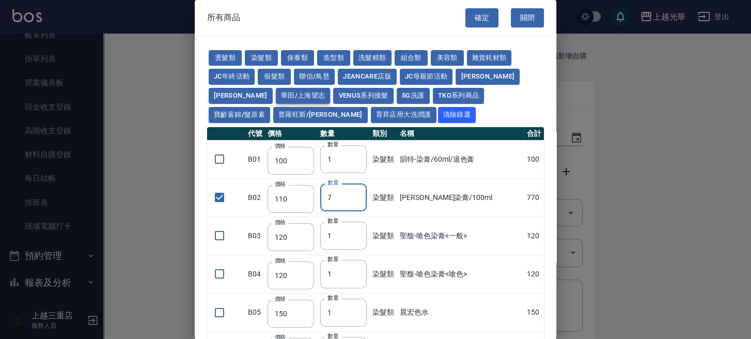
type input "406"
type input "616"
type input "3220"
type input "500"
type input "525"
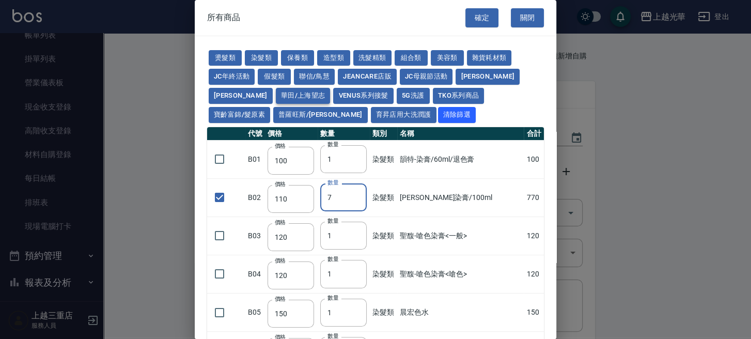
type input "40"
type input "343"
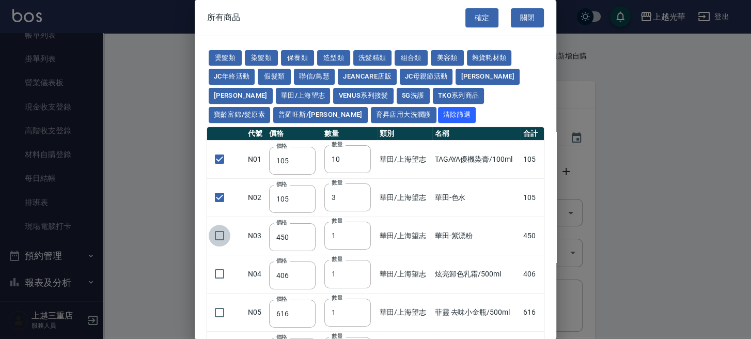
click at [221, 237] on input "checkbox" at bounding box center [220, 236] width 22 height 22
checkbox input "true"
click at [358, 156] on input "11" at bounding box center [347, 159] width 46 height 28
click at [358, 156] on input "12" at bounding box center [347, 159] width 46 height 28
type input "13"
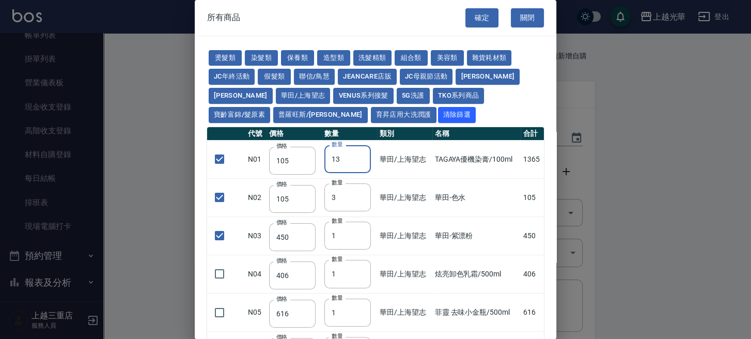
click at [358, 156] on input "13" at bounding box center [347, 159] width 46 height 28
click at [239, 59] on button "燙髮類" at bounding box center [225, 58] width 33 height 16
checkbox input "false"
type input "45"
type input "1"
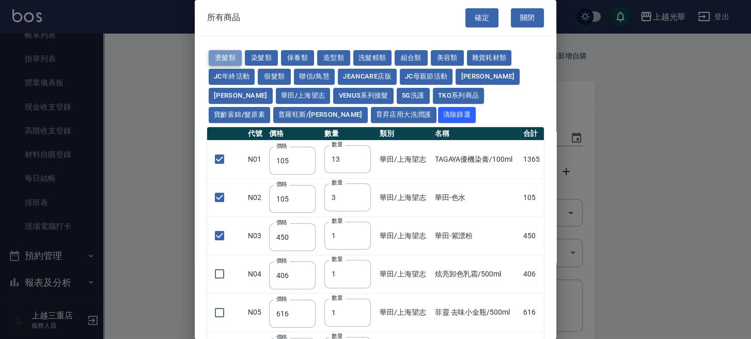
checkbox input "false"
type input "65"
type input "1"
type input "110"
type input "3"
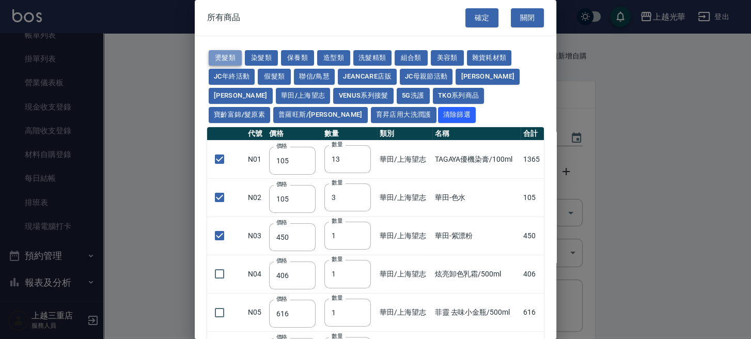
type input "190"
checkbox input "true"
type input "200"
type input "2"
type input "200"
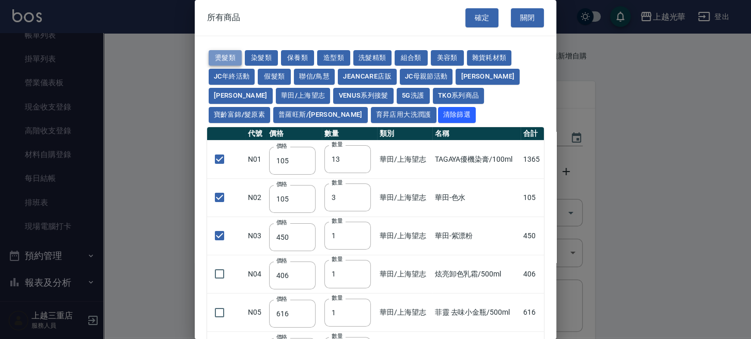
type input "200"
type input "190"
checkbox input "true"
type input "160"
type input "2"
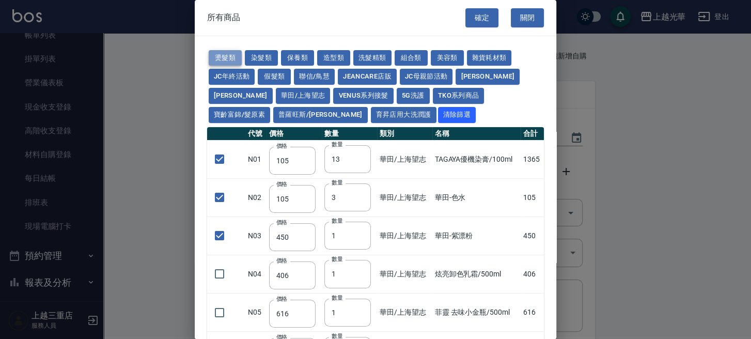
type input "170"
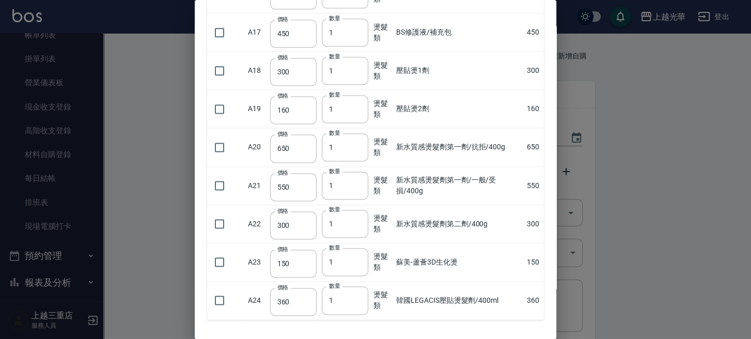
scroll to position [895, 0]
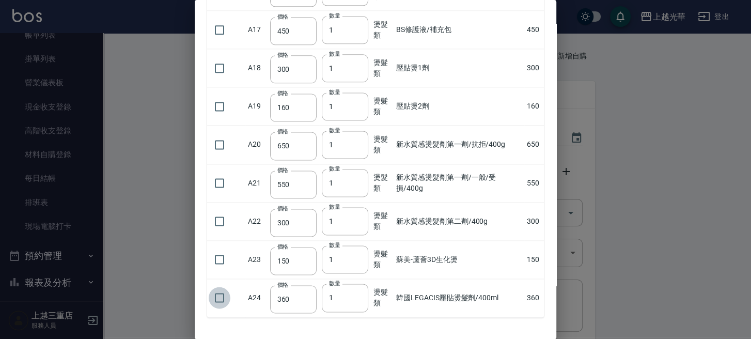
click at [213, 298] on input "checkbox" at bounding box center [220, 298] width 22 height 22
checkbox input "true"
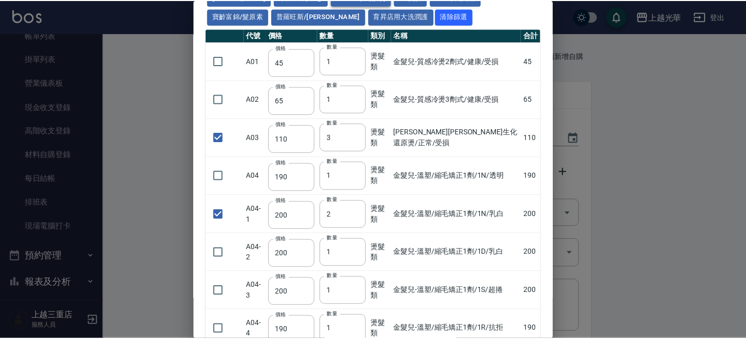
scroll to position [0, 0]
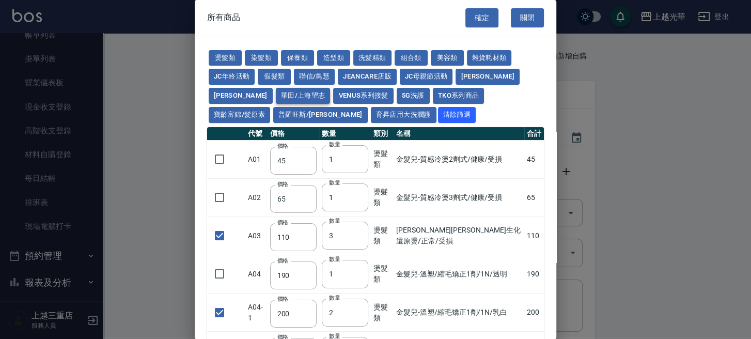
click at [276, 91] on button "華田/上海望志" at bounding box center [303, 96] width 55 height 16
checkbox input "true"
type input "105"
type input "13"
checkbox input "true"
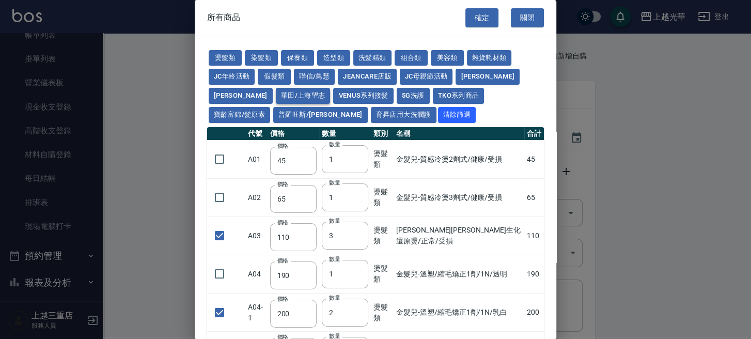
type input "105"
type input "3"
type input "450"
type input "1"
type input "406"
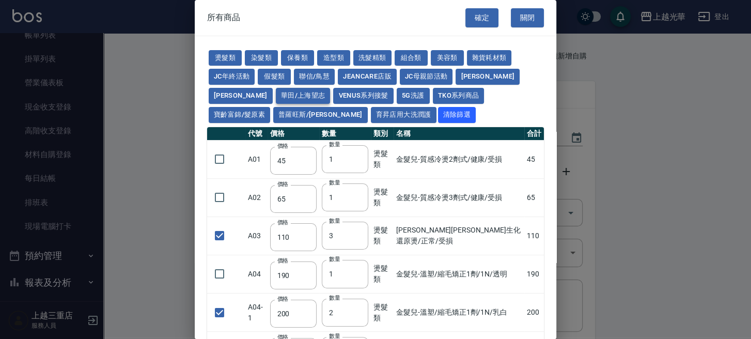
checkbox input "false"
type input "616"
type input "1"
type input "3220"
type input "500"
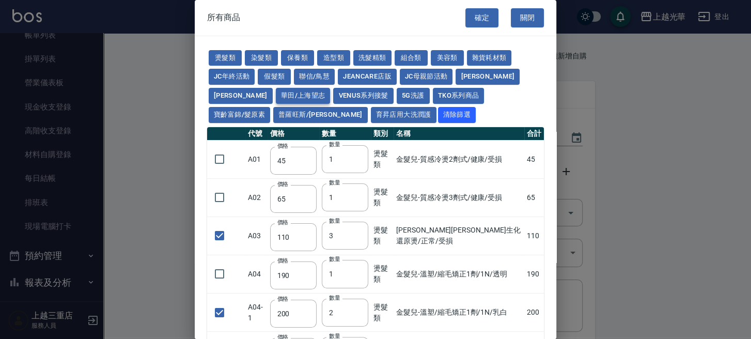
type input "525"
checkbox input "false"
type input "40"
type input "1"
type input "343"
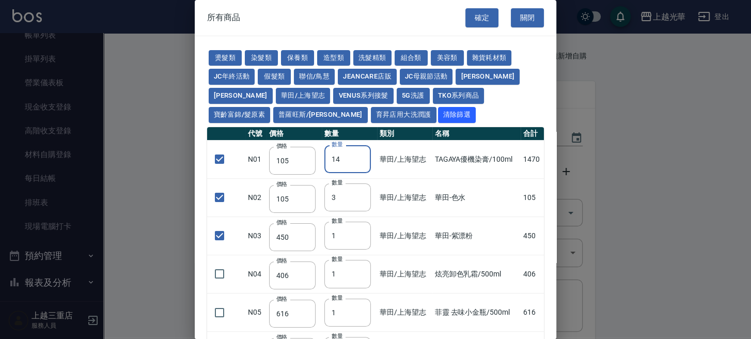
click at [355, 155] on input "14" at bounding box center [347, 159] width 46 height 28
click at [355, 155] on input "15" at bounding box center [347, 159] width 46 height 28
type input "16"
click at [355, 155] on input "16" at bounding box center [347, 159] width 46 height 28
click at [484, 20] on button "確定" at bounding box center [481, 17] width 33 height 19
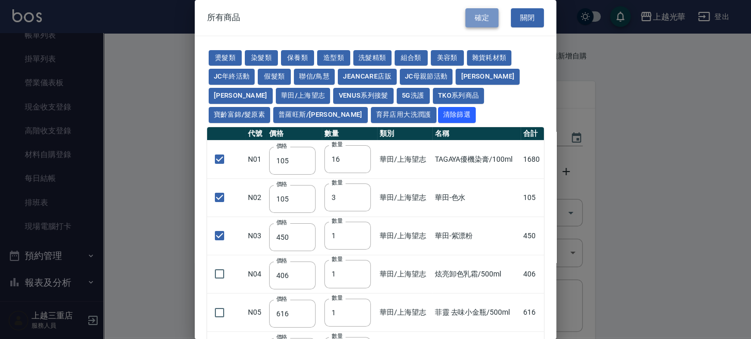
type input "米蘭伊黛莉生化還原燙/正常/受損"
type input "110"
type input "3"
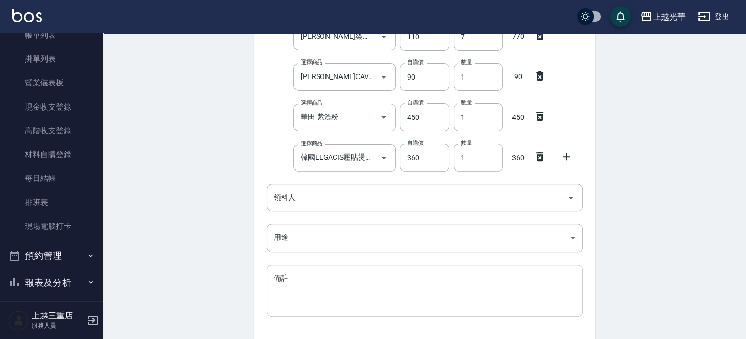
scroll to position [410, 0]
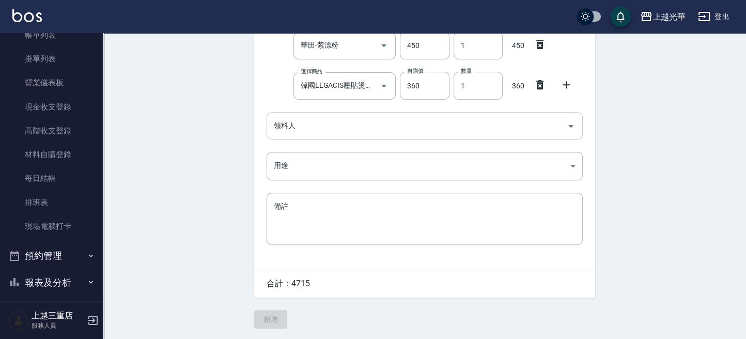
click at [303, 128] on input "領料人" at bounding box center [416, 126] width 291 height 18
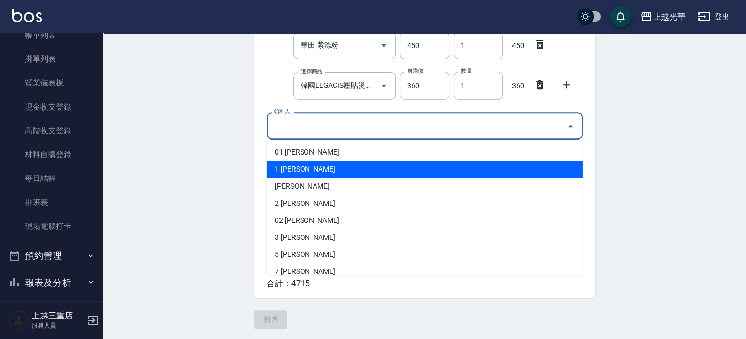
click at [302, 167] on li "1 詹振銓" at bounding box center [425, 169] width 316 height 17
type input "詹振銓"
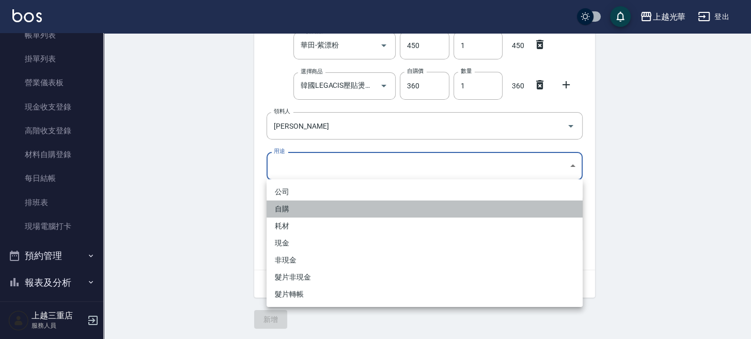
click at [294, 211] on li "自購" at bounding box center [425, 208] width 316 height 17
type input "自購"
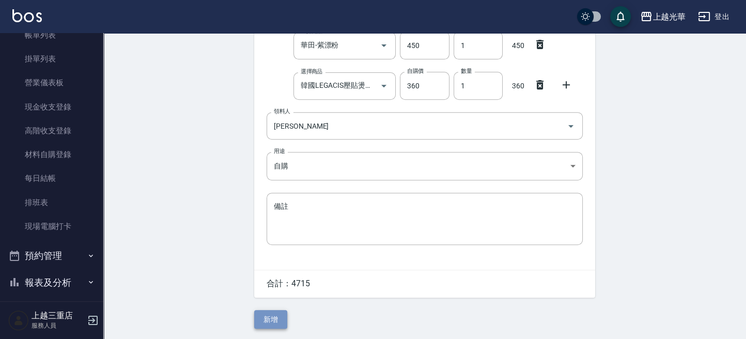
click at [274, 312] on button "新增" at bounding box center [270, 319] width 33 height 19
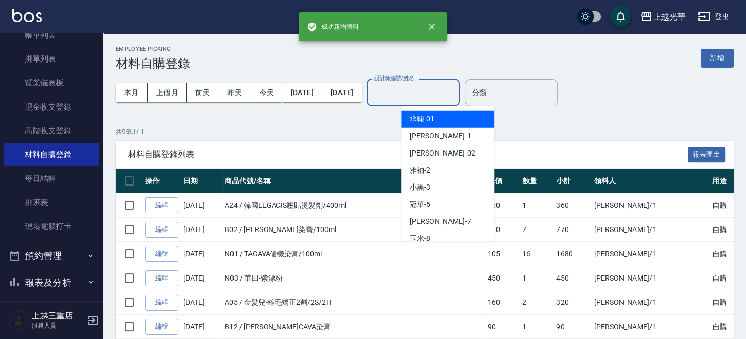
click at [446, 97] on input "設計師編號/姓名" at bounding box center [413, 93] width 84 height 18
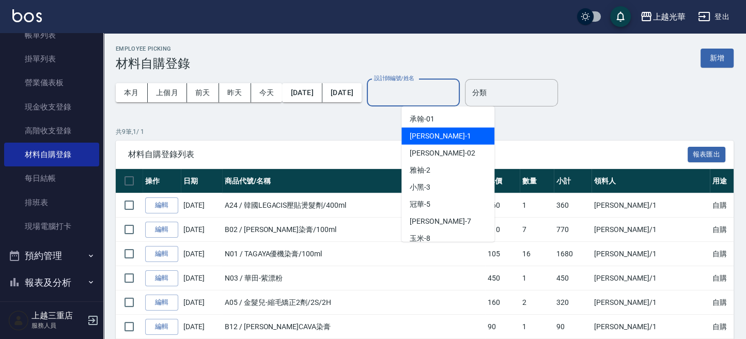
click at [443, 133] on div "小詹 -1" at bounding box center [447, 136] width 93 height 17
type input "小詹-1"
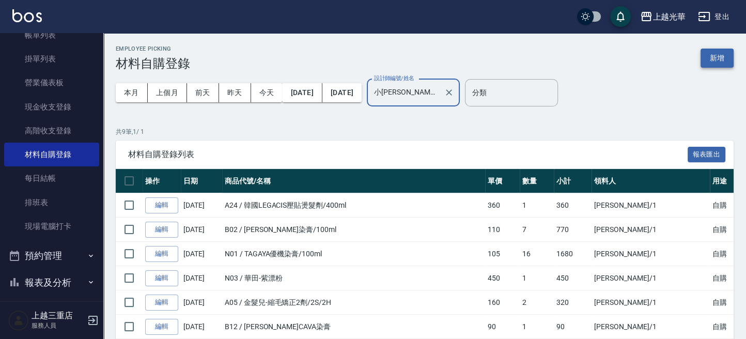
click at [710, 64] on button "新增" at bounding box center [716, 58] width 33 height 19
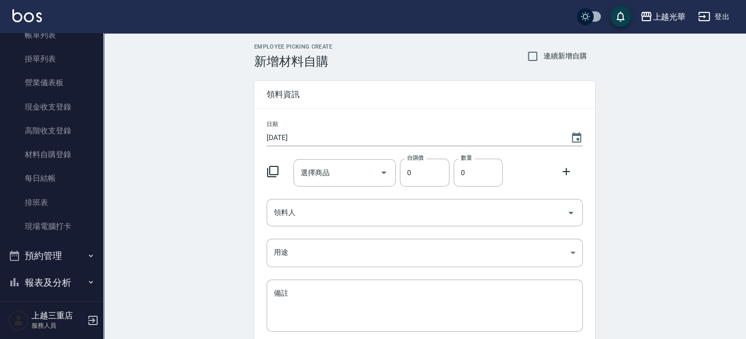
click at [271, 170] on icon at bounding box center [273, 171] width 12 height 12
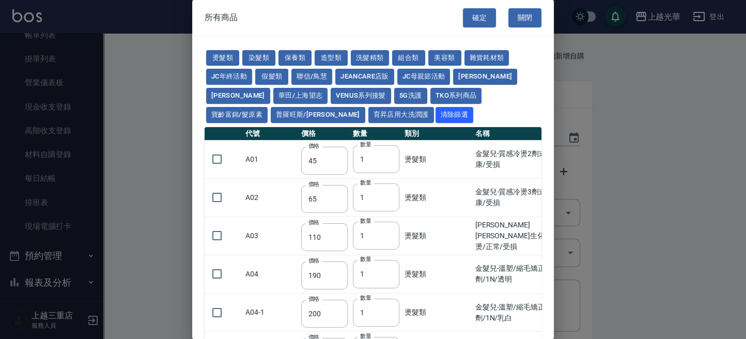
click at [271, 169] on td "A01" at bounding box center [271, 159] width 56 height 38
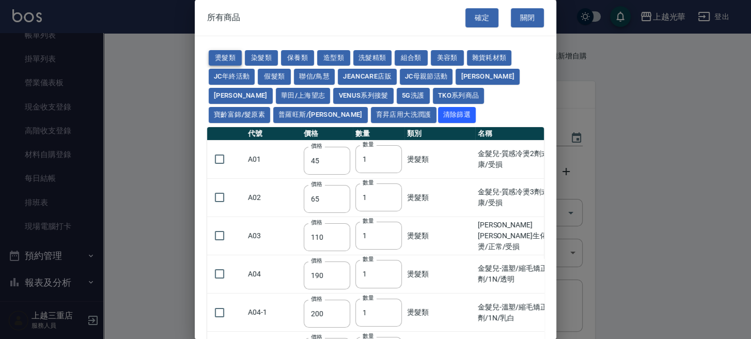
click at [216, 50] on button "燙髮類" at bounding box center [225, 58] width 33 height 16
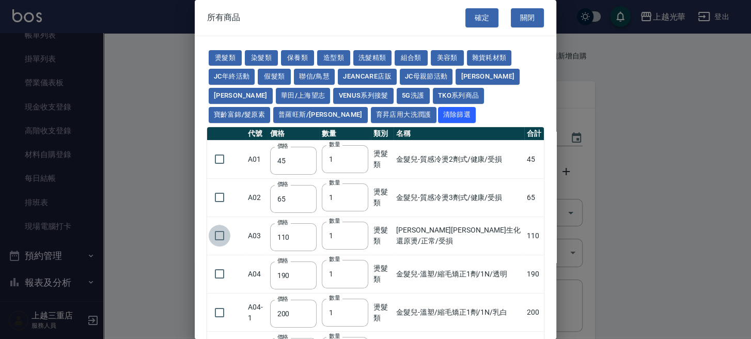
click at [216, 234] on input "checkbox" at bounding box center [220, 236] width 22 height 22
checkbox input "true"
type input "2"
click at [357, 232] on input "2" at bounding box center [345, 236] width 46 height 28
click at [433, 90] on button "TKO系列商品" at bounding box center [459, 96] width 52 height 16
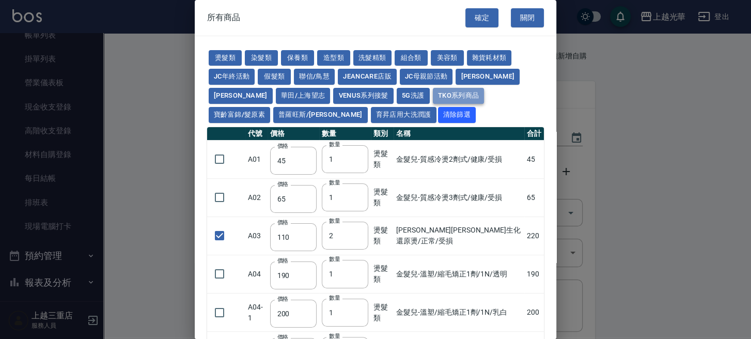
type input "407"
type input "420"
checkbox input "false"
type input "420"
type input "1"
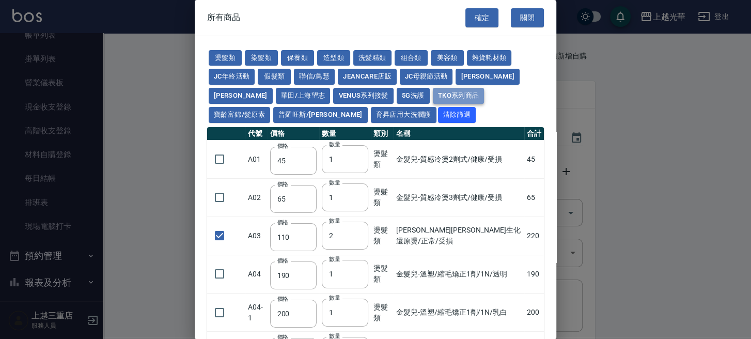
type input "1300"
type input "50"
type input "500"
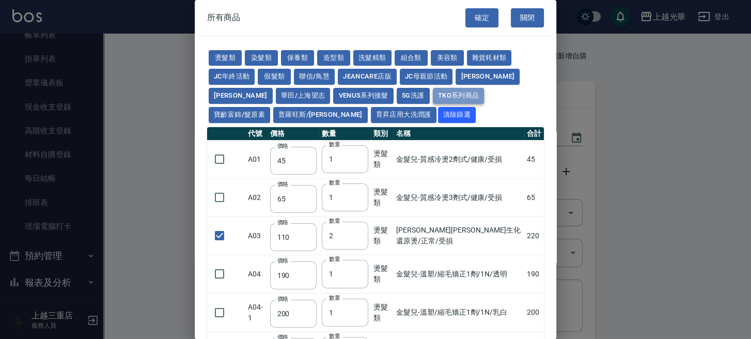
type input "500"
type input "200"
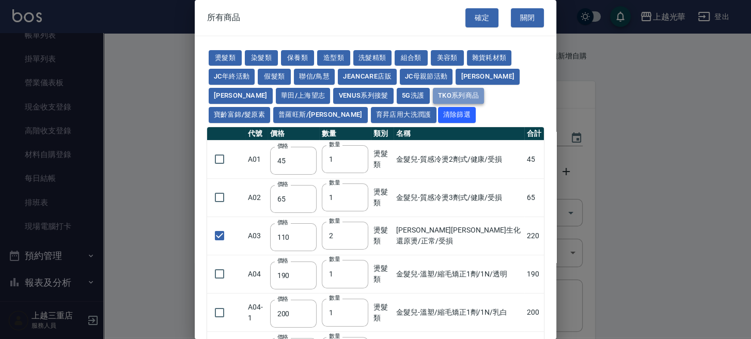
type input "200"
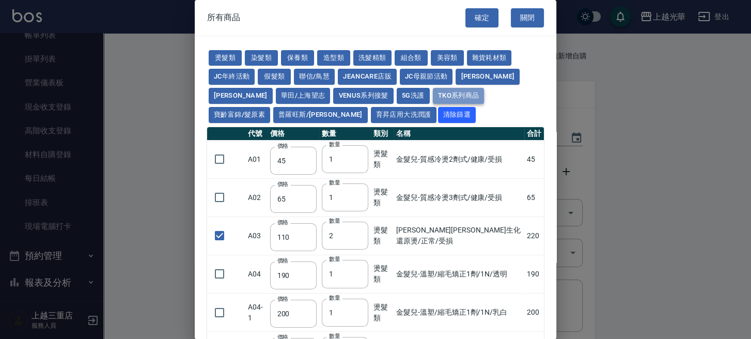
type input "200"
type input "420"
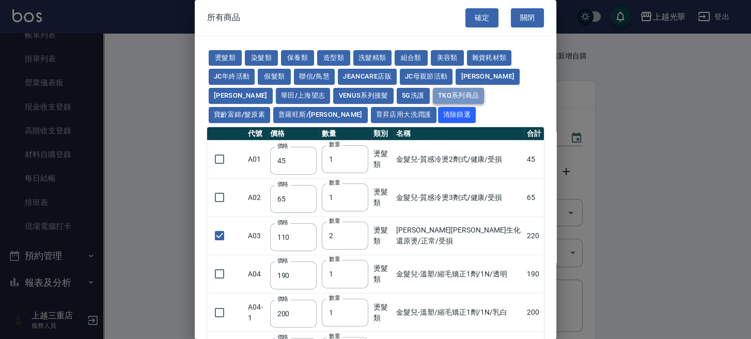
type input "420"
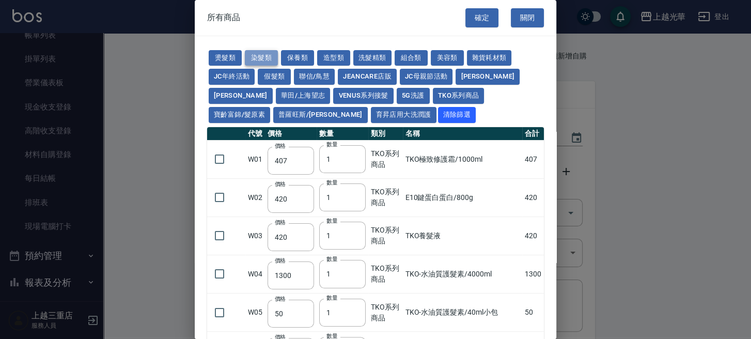
click at [247, 56] on button "染髮類" at bounding box center [261, 58] width 33 height 16
type input "100"
type input "110"
type input "120"
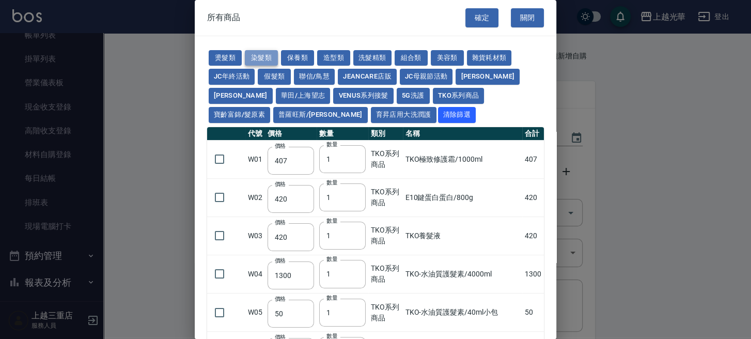
type input "150"
type input "250"
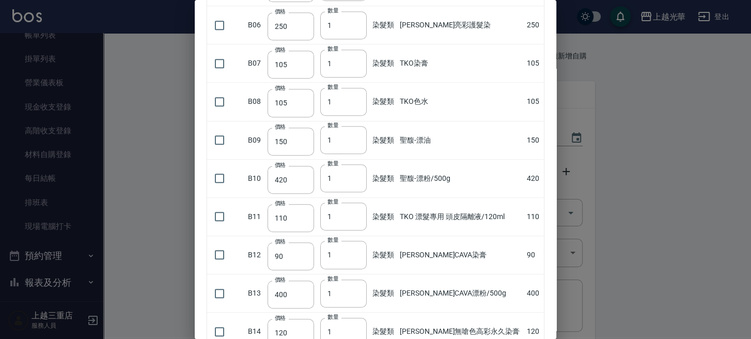
scroll to position [344, 0]
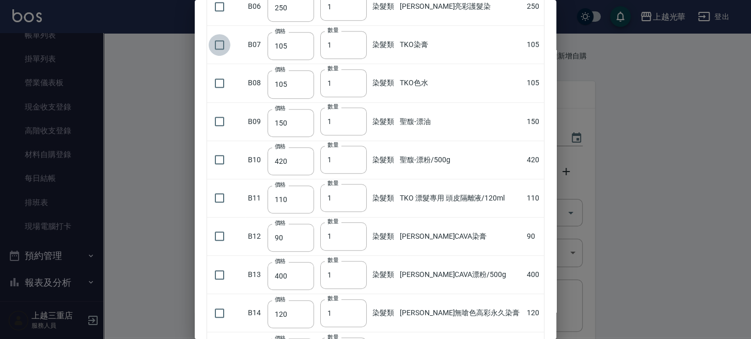
click at [226, 49] on input "checkbox" at bounding box center [220, 45] width 22 height 22
click at [357, 40] on input "2" at bounding box center [343, 45] width 46 height 28
click at [357, 40] on input "3" at bounding box center [343, 45] width 46 height 28
click at [357, 40] on input "4" at bounding box center [343, 45] width 46 height 28
click at [357, 40] on input "5" at bounding box center [343, 45] width 46 height 28
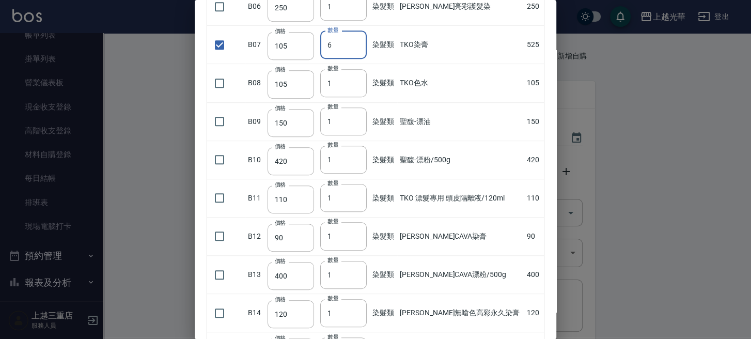
click at [357, 40] on input "6" at bounding box center [343, 45] width 46 height 28
click at [357, 40] on input "7" at bounding box center [343, 45] width 46 height 28
drag, startPoint x: 220, startPoint y: 82, endPoint x: 238, endPoint y: 82, distance: 18.1
click at [221, 82] on input "checkbox" at bounding box center [220, 83] width 22 height 22
click at [357, 77] on input "2" at bounding box center [343, 83] width 46 height 28
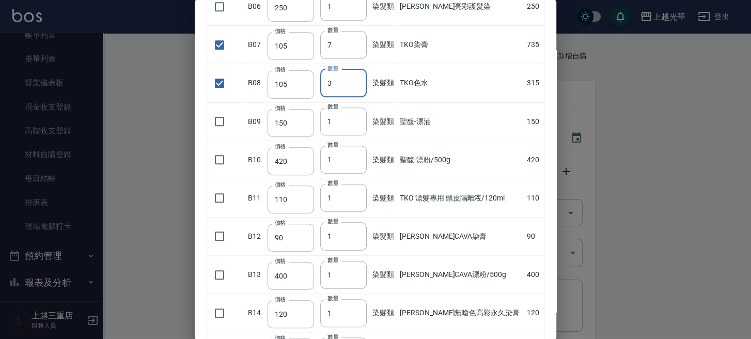
click at [357, 77] on input "3" at bounding box center [343, 83] width 46 height 28
click at [357, 77] on input "4" at bounding box center [343, 83] width 46 height 28
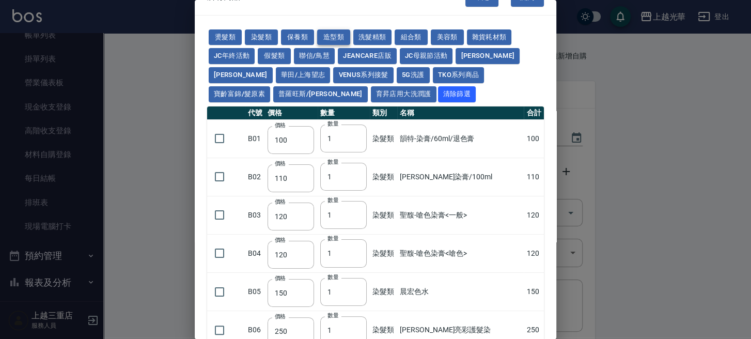
scroll to position [0, 0]
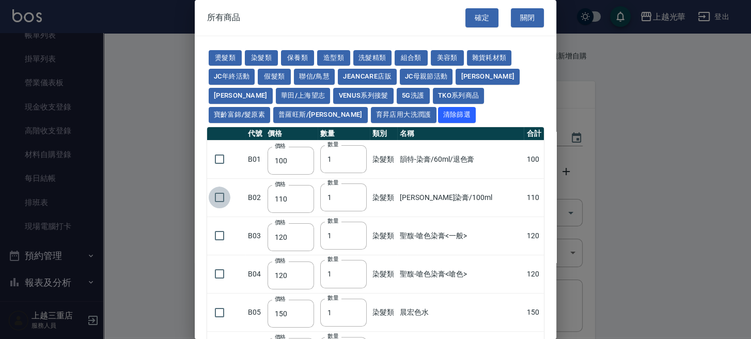
drag, startPoint x: 216, startPoint y: 199, endPoint x: 269, endPoint y: 199, distance: 52.2
click at [216, 198] on input "checkbox" at bounding box center [220, 197] width 22 height 22
click at [355, 194] on input "2" at bounding box center [343, 197] width 46 height 28
click at [218, 55] on button "燙髮類" at bounding box center [225, 58] width 33 height 16
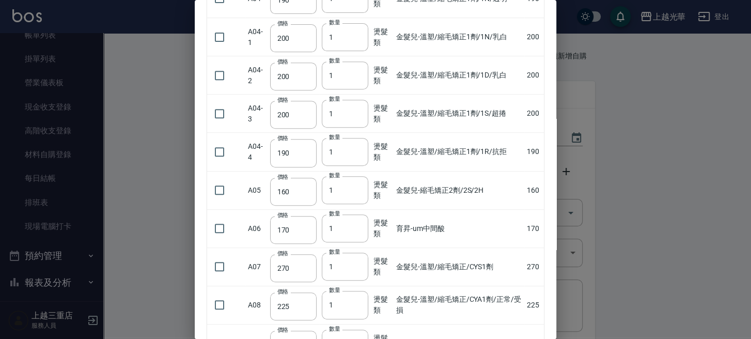
scroll to position [344, 0]
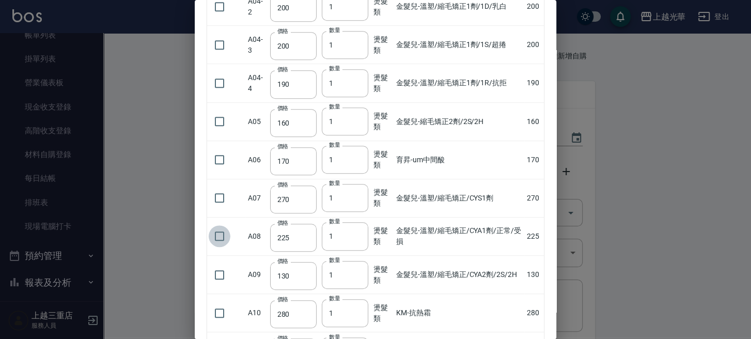
click at [216, 234] on input "checkbox" at bounding box center [220, 236] width 22 height 22
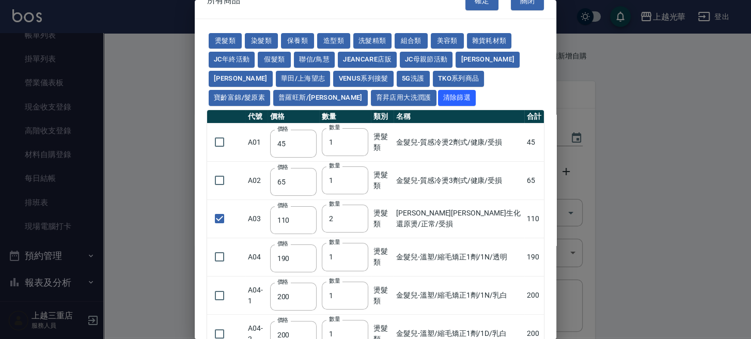
scroll to position [0, 0]
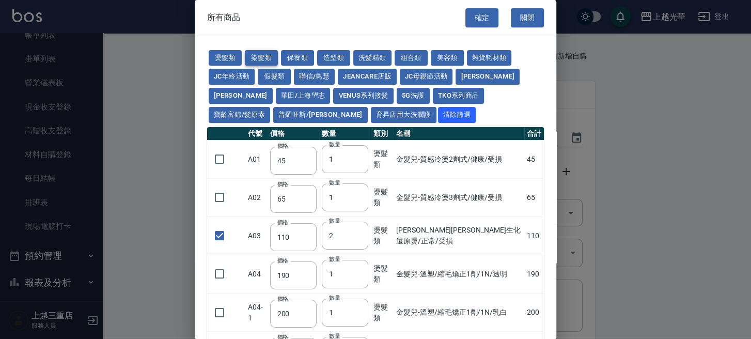
click at [274, 56] on button "染髮類" at bounding box center [261, 58] width 33 height 16
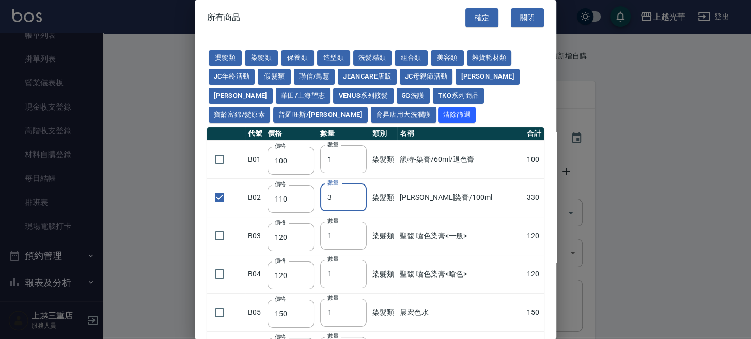
click at [357, 194] on input "3" at bounding box center [343, 197] width 46 height 28
click at [357, 194] on input "4" at bounding box center [343, 197] width 46 height 28
click at [357, 194] on input "5" at bounding box center [343, 197] width 46 height 28
click at [357, 194] on input "6" at bounding box center [343, 197] width 46 height 28
click at [469, 16] on button "確定" at bounding box center [481, 17] width 33 height 19
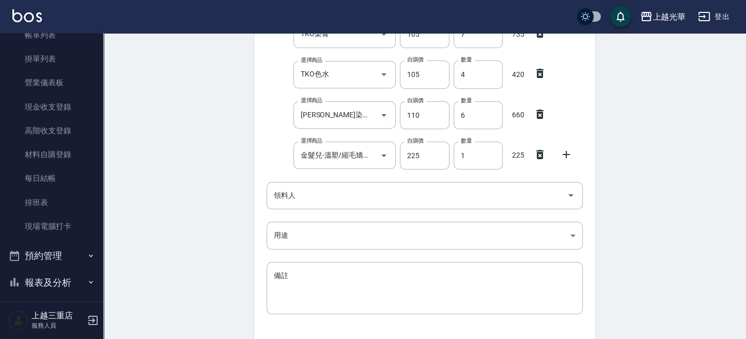
scroll to position [207, 0]
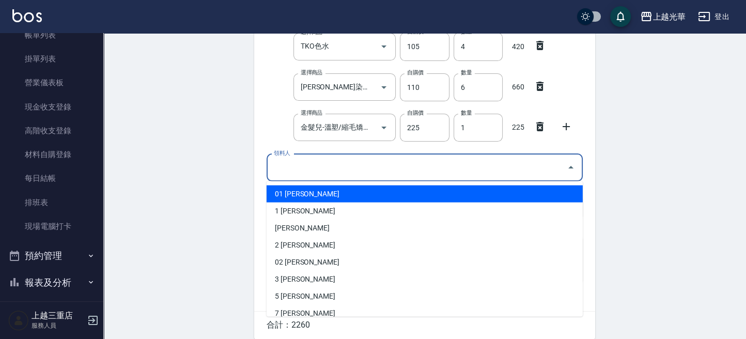
click at [290, 172] on input "領料人" at bounding box center [416, 168] width 291 height 18
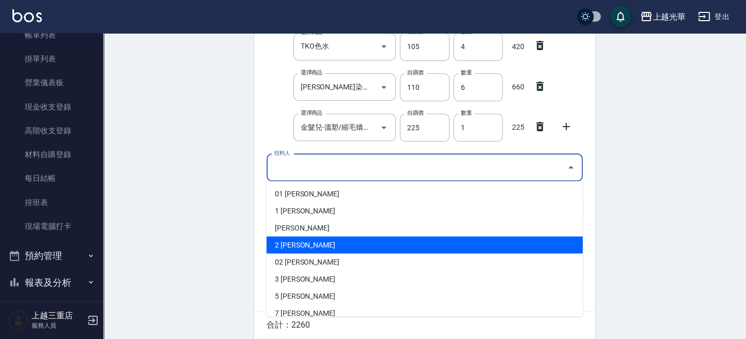
click at [287, 242] on li "2 林雅袖" at bounding box center [425, 244] width 316 height 17
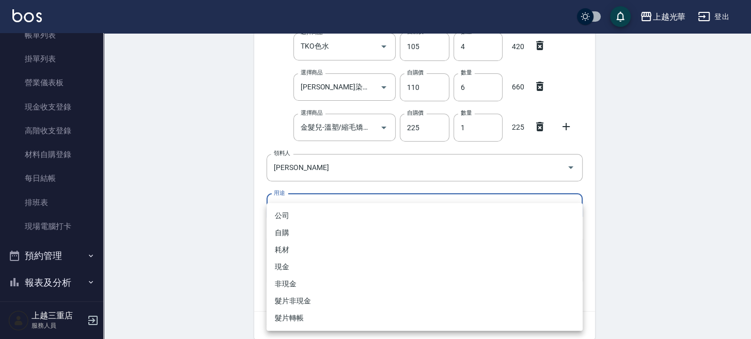
click at [286, 214] on body "上越光華 登出 櫃檯作業 打帳單 帳單列表 掛單列表 營業儀表板 現金收支登錄 高階收支登錄 材料自購登錄 每日結帳 排班表 現場電腦打卡 預約管理 預約管理…" at bounding box center [375, 86] width 751 height 587
click at [286, 228] on li "自購" at bounding box center [425, 232] width 316 height 17
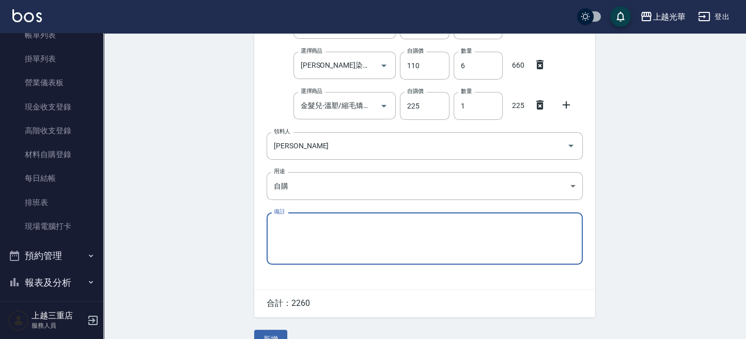
scroll to position [248, 0]
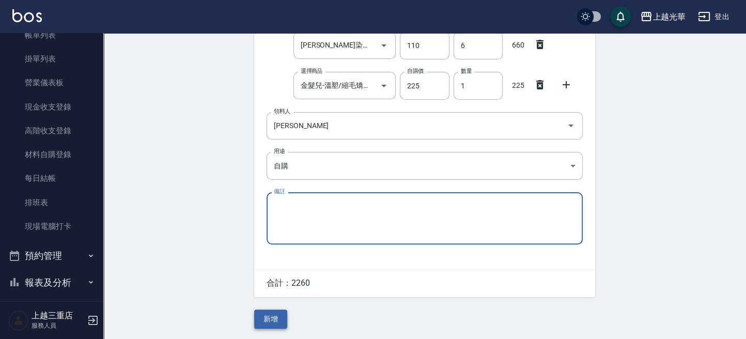
click at [272, 320] on button "新增" at bounding box center [270, 318] width 33 height 19
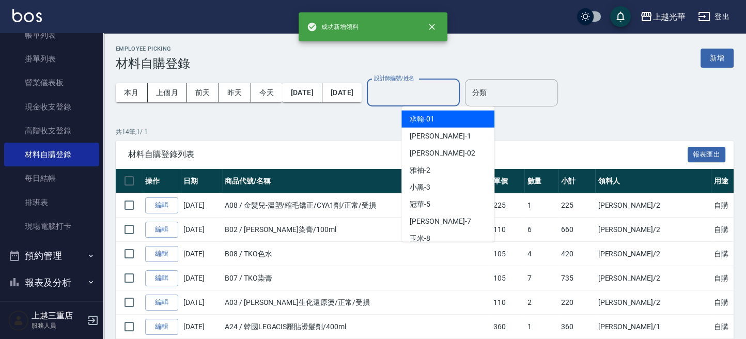
click at [455, 85] on input "設計師編號/姓名" at bounding box center [413, 93] width 84 height 18
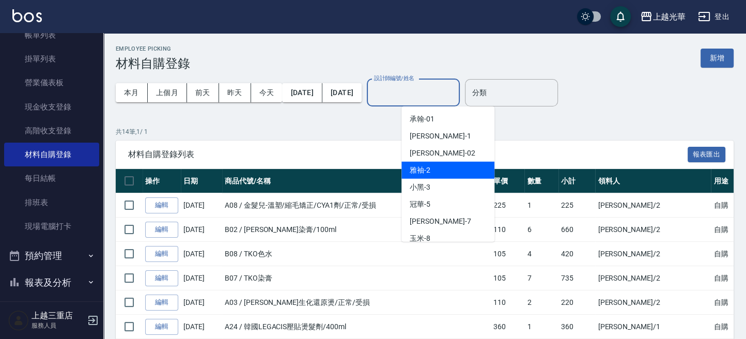
click at [423, 167] on span "雅袖 -2" at bounding box center [420, 170] width 21 height 11
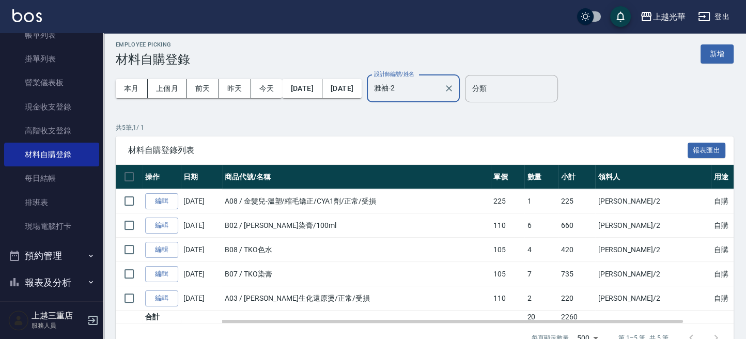
scroll to position [28, 0]
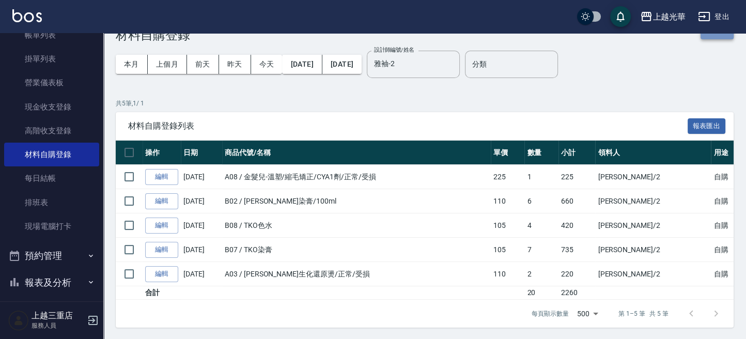
click at [703, 35] on button "新增" at bounding box center [716, 29] width 33 height 19
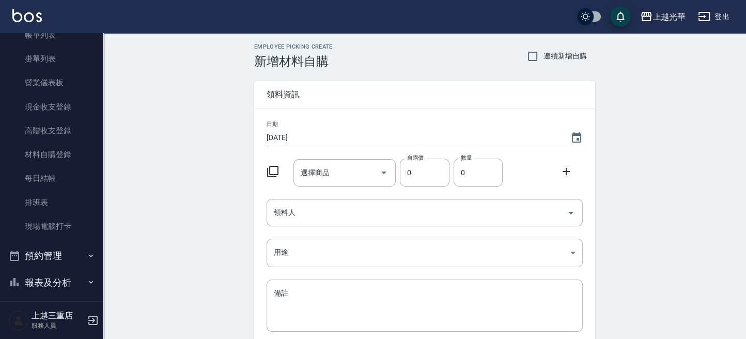
click at [274, 171] on icon at bounding box center [273, 171] width 12 height 12
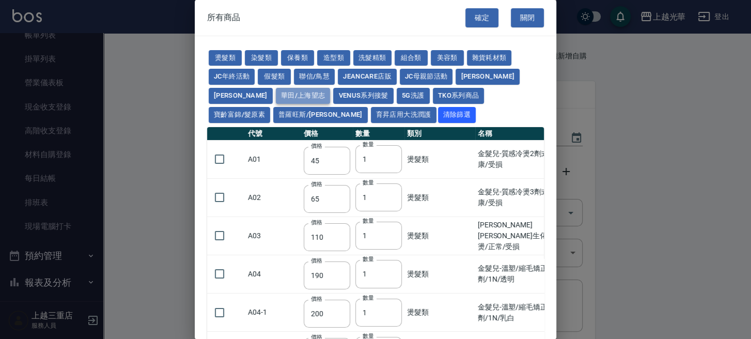
click at [276, 97] on button "華田/上海望志" at bounding box center [303, 96] width 55 height 16
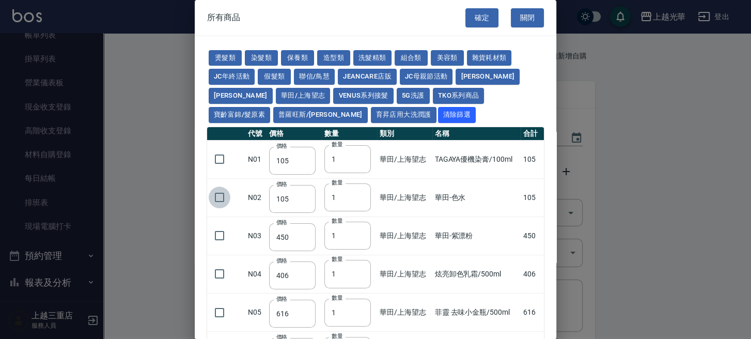
click at [221, 197] on input "checkbox" at bounding box center [220, 197] width 22 height 22
click at [433, 93] on button "TKO系列商品" at bounding box center [459, 96] width 52 height 16
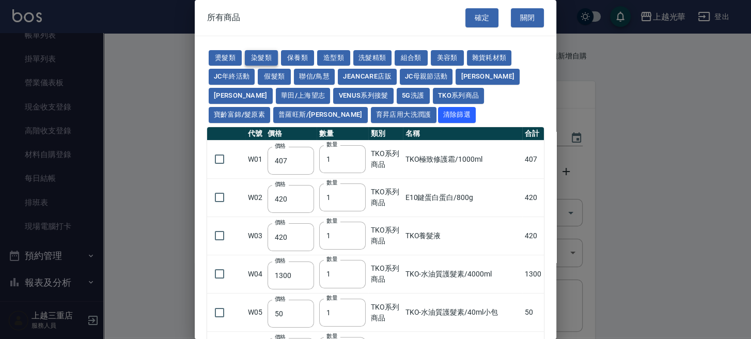
click at [254, 56] on button "染髮類" at bounding box center [261, 58] width 33 height 16
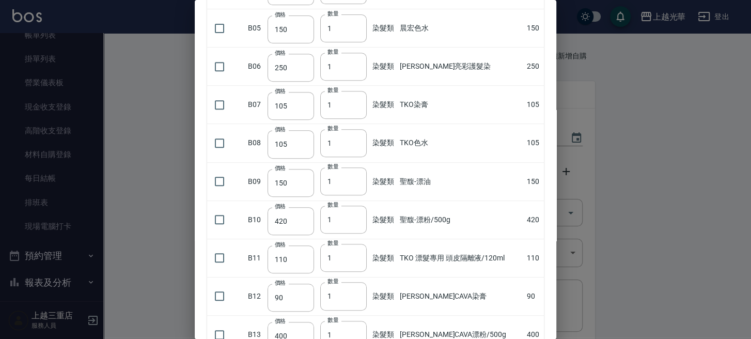
scroll to position [344, 0]
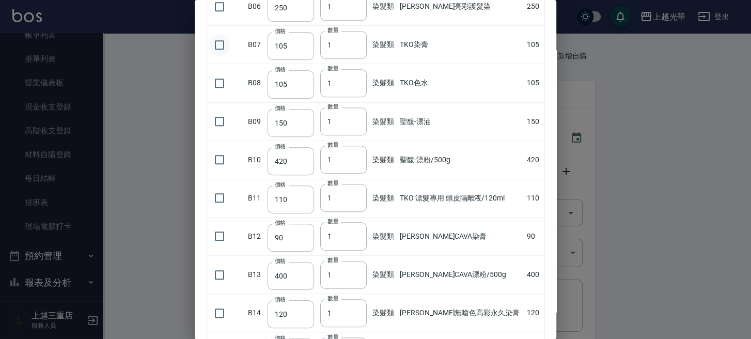
click at [227, 47] on input "checkbox" at bounding box center [220, 45] width 22 height 22
click at [354, 40] on input "2" at bounding box center [343, 45] width 46 height 28
click at [354, 40] on input "3" at bounding box center [343, 45] width 46 height 28
click at [354, 40] on input "4" at bounding box center [343, 45] width 46 height 28
click at [354, 43] on input "5" at bounding box center [343, 45] width 46 height 28
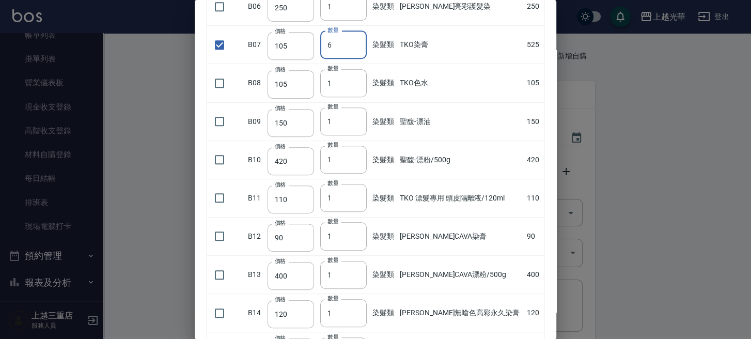
click at [354, 43] on input "6" at bounding box center [343, 45] width 46 height 28
click at [357, 42] on input "7" at bounding box center [343, 45] width 46 height 28
click at [357, 42] on input "8" at bounding box center [343, 45] width 46 height 28
click at [357, 42] on input "9" at bounding box center [343, 45] width 46 height 28
click at [357, 42] on input "10" at bounding box center [343, 45] width 46 height 28
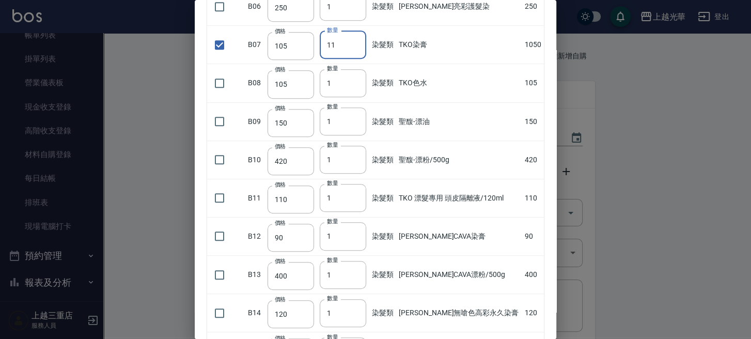
click at [357, 42] on input "11" at bounding box center [343, 45] width 46 height 28
click at [357, 42] on input "12" at bounding box center [343, 45] width 46 height 28
click at [357, 42] on input "13" at bounding box center [343, 45] width 46 height 28
click at [357, 42] on input "14" at bounding box center [343, 45] width 46 height 28
click at [357, 42] on input "15" at bounding box center [343, 45] width 46 height 28
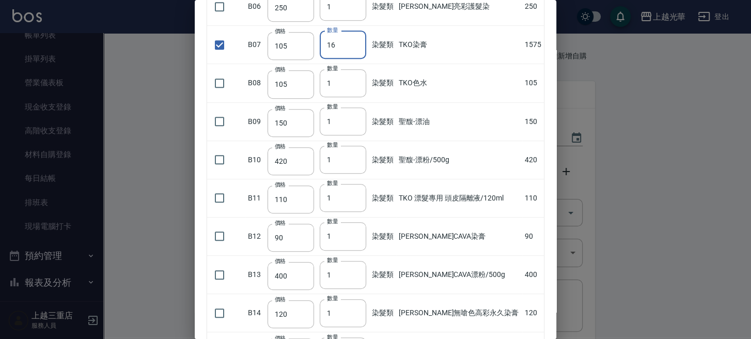
click at [357, 42] on input "16" at bounding box center [343, 45] width 46 height 28
click at [357, 42] on input "17" at bounding box center [343, 45] width 46 height 28
click at [357, 42] on input "18" at bounding box center [343, 45] width 46 height 28
click at [357, 42] on input "19" at bounding box center [343, 45] width 46 height 28
click at [357, 42] on input "20" at bounding box center [343, 45] width 46 height 28
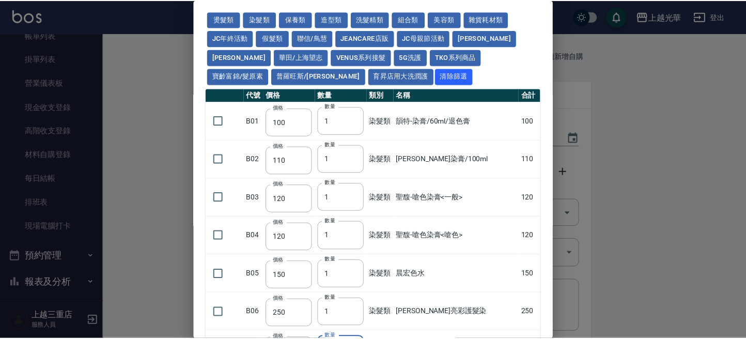
scroll to position [0, 0]
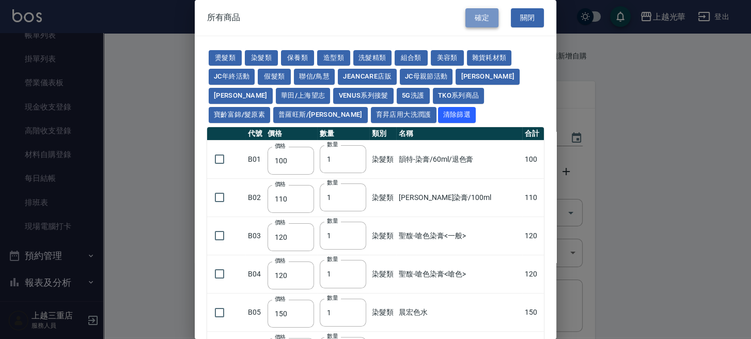
click at [465, 15] on button "確定" at bounding box center [481, 17] width 33 height 19
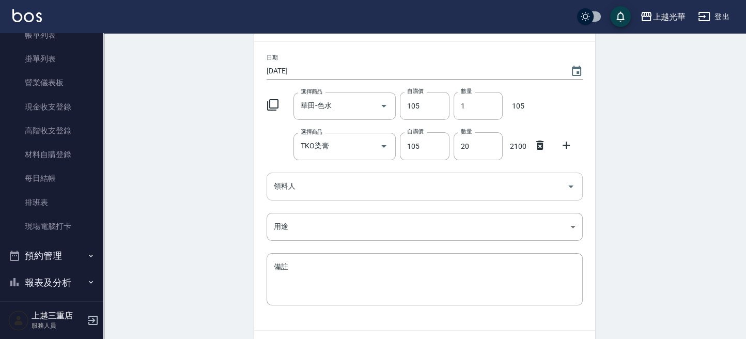
scroll to position [128, 0]
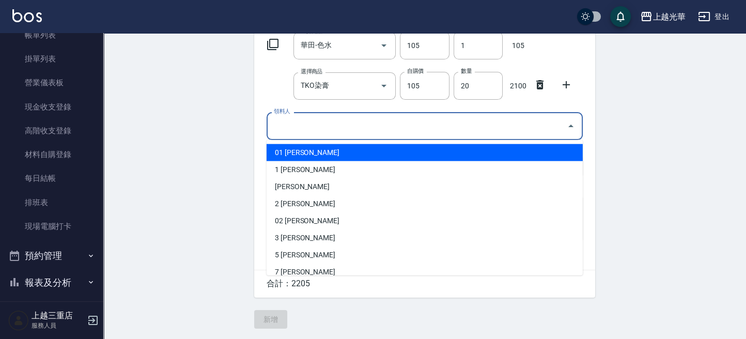
click at [331, 129] on input "領料人" at bounding box center [416, 126] width 291 height 18
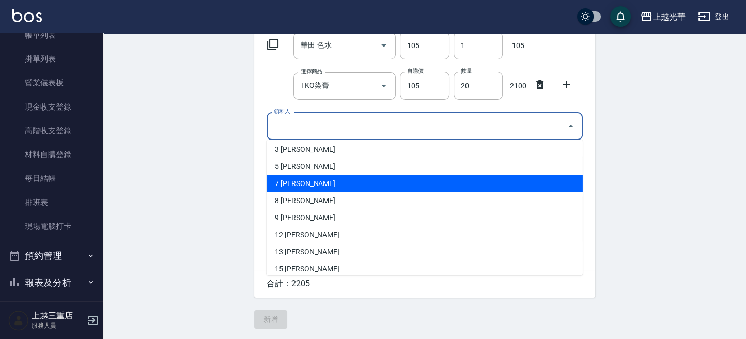
scroll to position [162, 0]
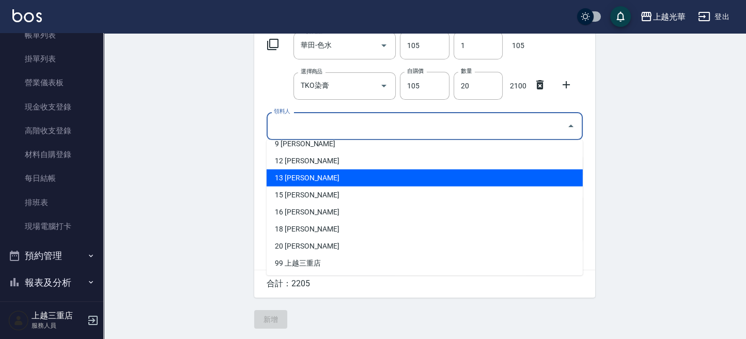
click at [287, 174] on li "13 曾玉華" at bounding box center [425, 177] width 316 height 17
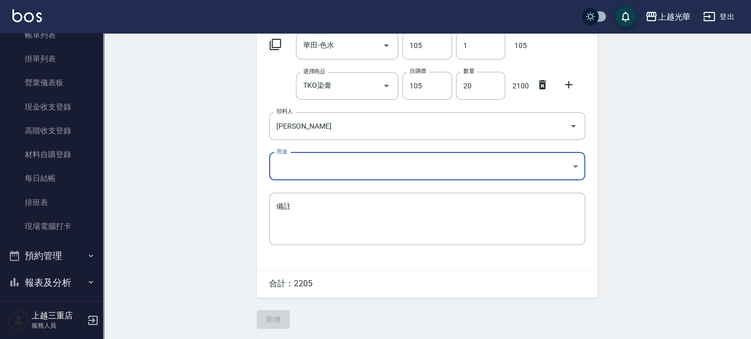
click at [288, 167] on body "上越光華 登出 櫃檯作業 打帳單 帳單列表 掛單列表 營業儀表板 現金收支登錄 高階收支登錄 材料自購登錄 每日結帳 排班表 現場電腦打卡 預約管理 預約管理…" at bounding box center [375, 106] width 751 height 466
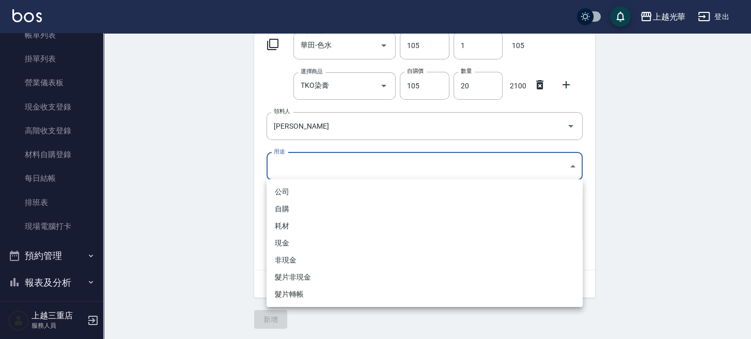
click at [285, 209] on li "自購" at bounding box center [425, 208] width 316 height 17
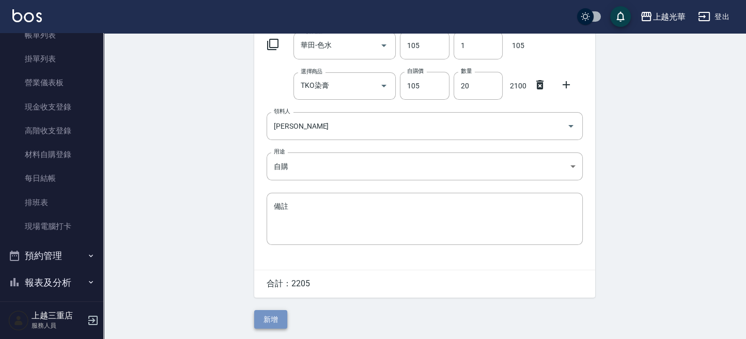
click at [277, 318] on button "新增" at bounding box center [270, 319] width 33 height 19
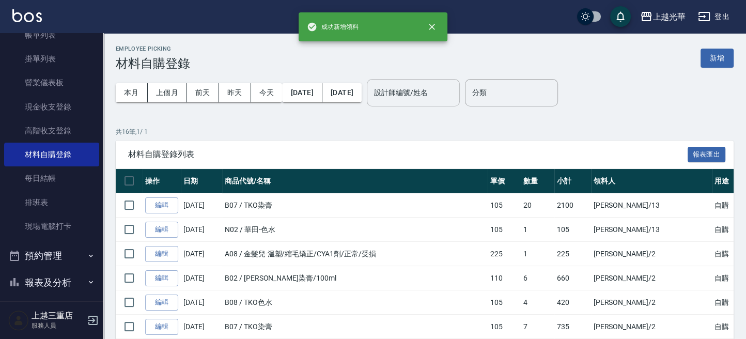
click at [460, 101] on div "設計師編號/姓名" at bounding box center [413, 92] width 93 height 27
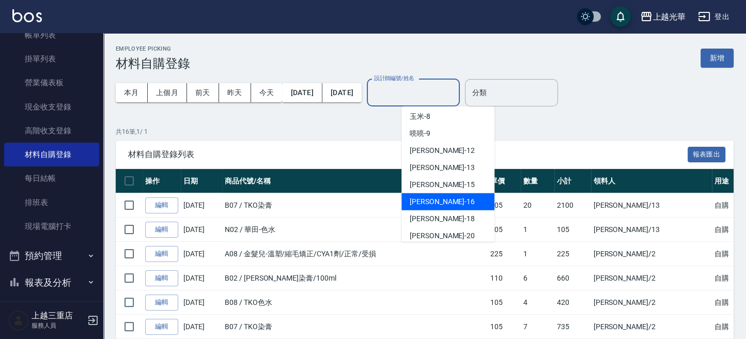
scroll to position [145, 0]
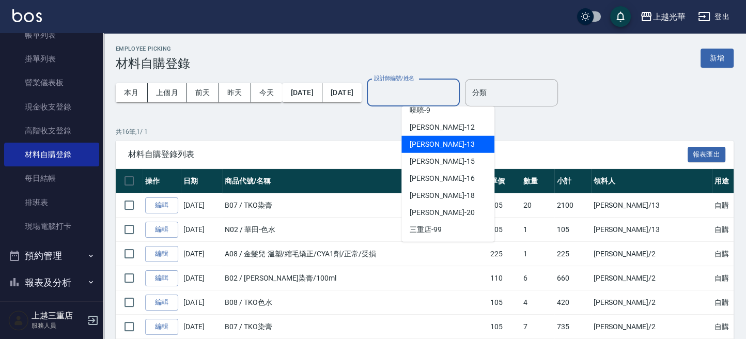
click at [435, 139] on div "玉華 -13" at bounding box center [447, 144] width 93 height 17
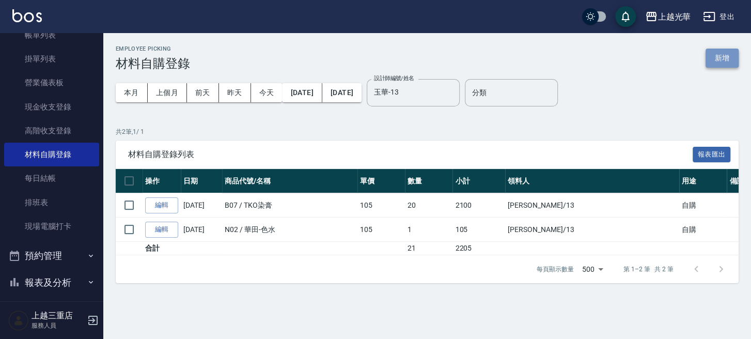
click at [707, 58] on button "新增" at bounding box center [722, 58] width 33 height 19
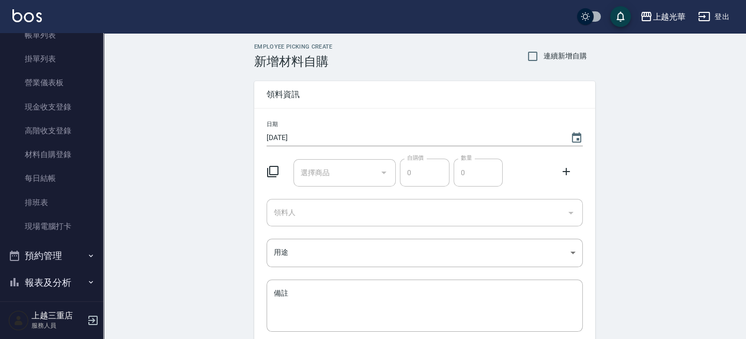
click at [276, 168] on icon at bounding box center [273, 171] width 12 height 12
click at [275, 170] on icon at bounding box center [273, 171] width 12 height 12
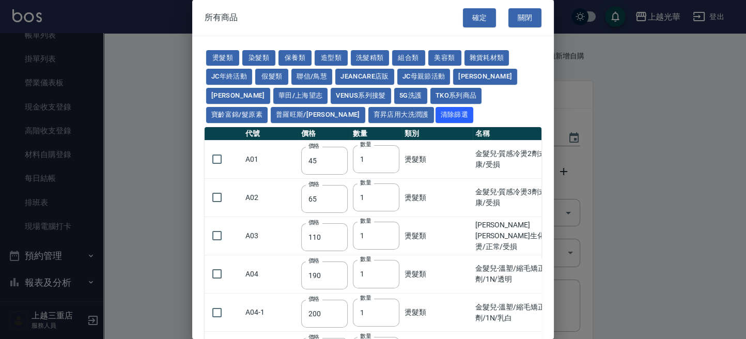
click at [271, 170] on td "A01" at bounding box center [271, 159] width 56 height 38
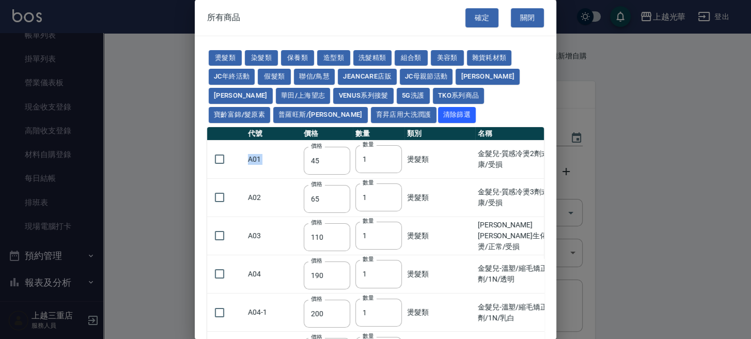
click at [271, 170] on td "A01" at bounding box center [273, 159] width 56 height 38
click at [276, 96] on button "華田/上海望志" at bounding box center [303, 96] width 55 height 16
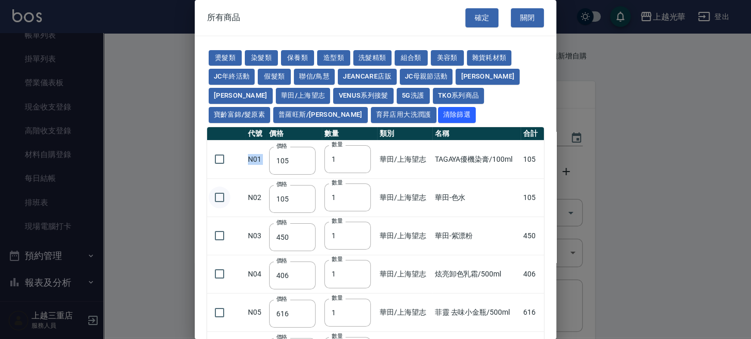
click at [223, 193] on input "checkbox" at bounding box center [220, 197] width 22 height 22
click at [467, 19] on button "確定" at bounding box center [481, 17] width 33 height 19
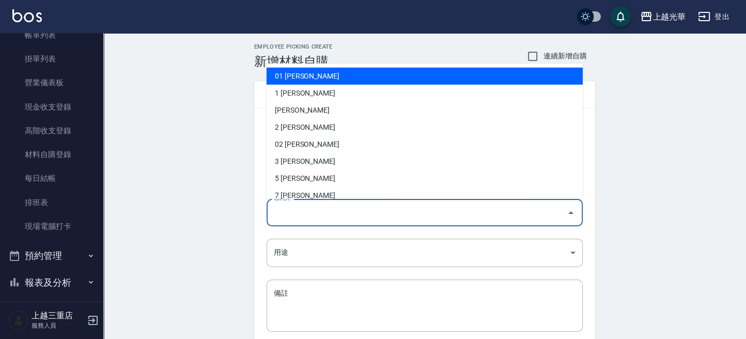
click at [293, 204] on input "領料人" at bounding box center [416, 212] width 291 height 18
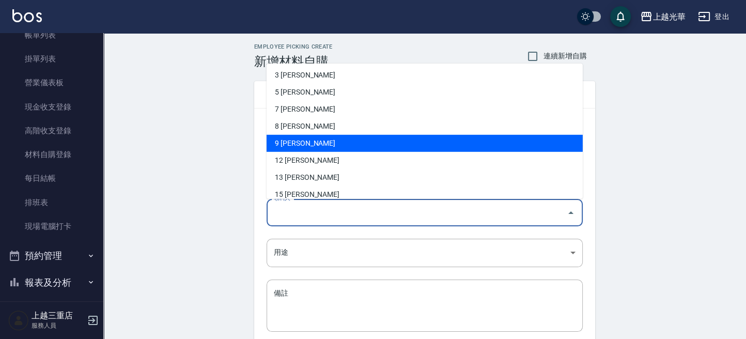
scroll to position [162, 0]
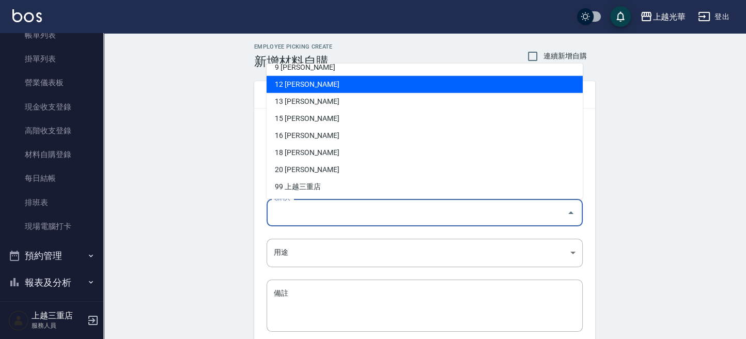
click at [291, 80] on li "12 楊雯欣" at bounding box center [425, 83] width 316 height 17
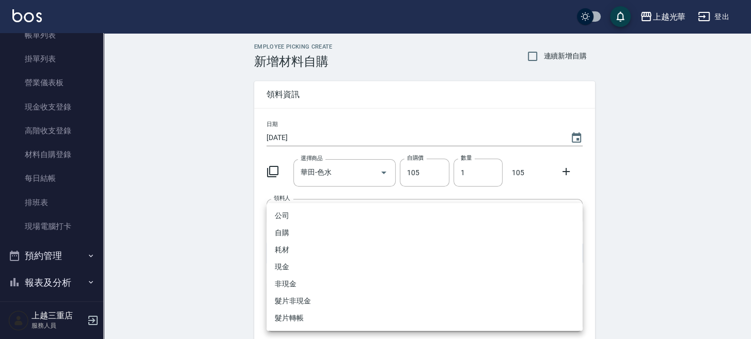
click at [297, 244] on body "上越光華 登出 櫃檯作業 打帳單 帳單列表 掛單列表 營業儀表板 現金收支登錄 高階收支登錄 材料自購登錄 每日結帳 排班表 現場電腦打卡 預約管理 預約管理…" at bounding box center [375, 213] width 751 height 426
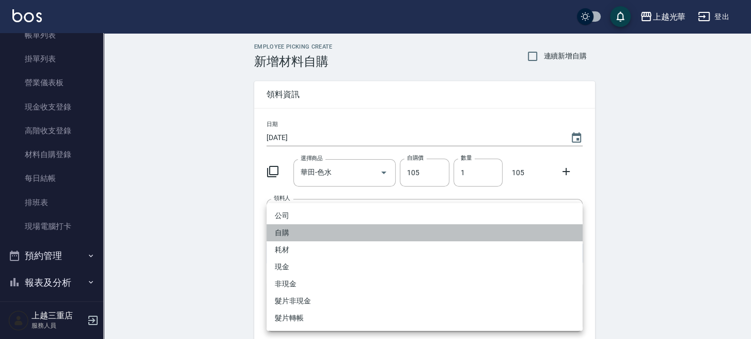
click at [283, 229] on li "自購" at bounding box center [425, 232] width 316 height 17
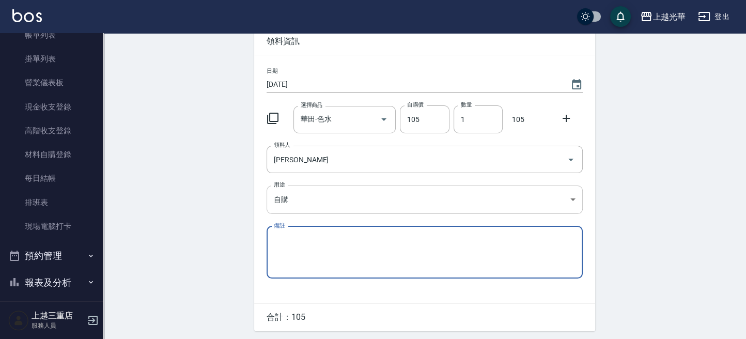
scroll to position [69, 0]
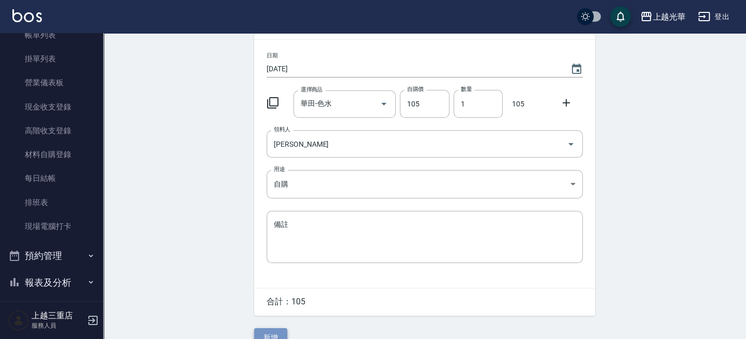
click at [276, 335] on button "新增" at bounding box center [270, 337] width 33 height 19
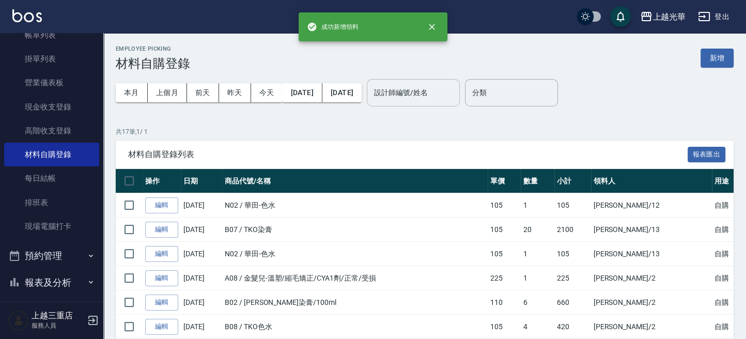
click at [435, 80] on div "設計師編號/姓名" at bounding box center [413, 92] width 93 height 27
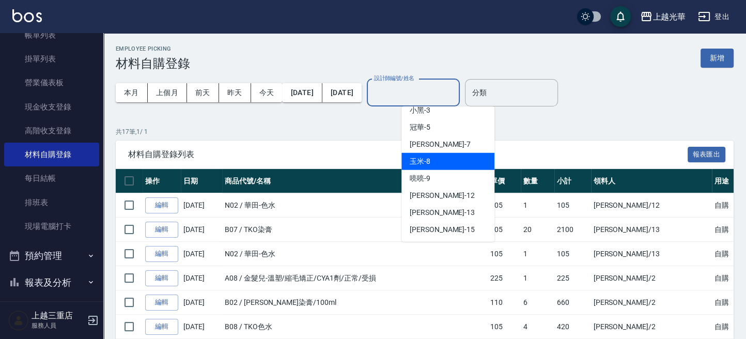
scroll to position [137, 0]
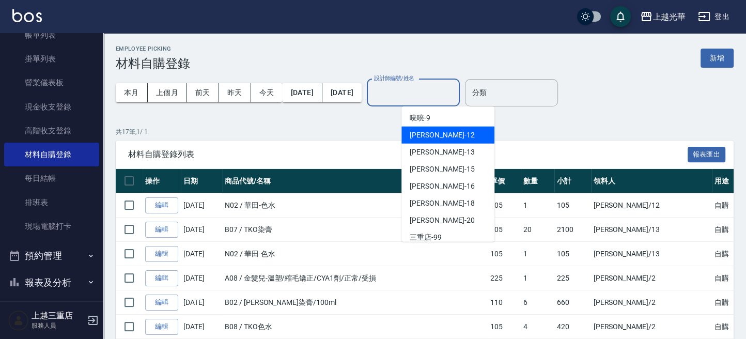
click at [429, 136] on span "雯欣 -12" at bounding box center [442, 135] width 65 height 11
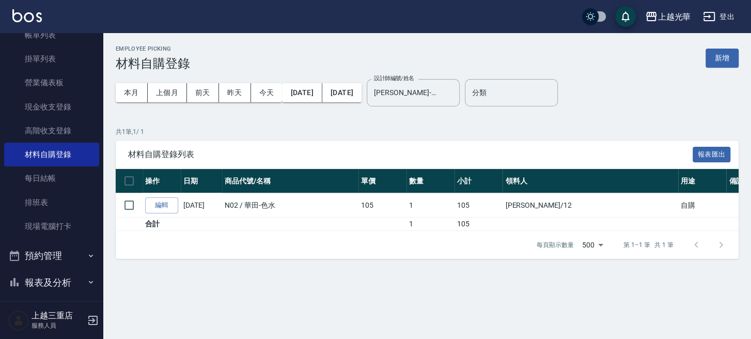
click at [29, 12] on img at bounding box center [26, 15] width 29 height 13
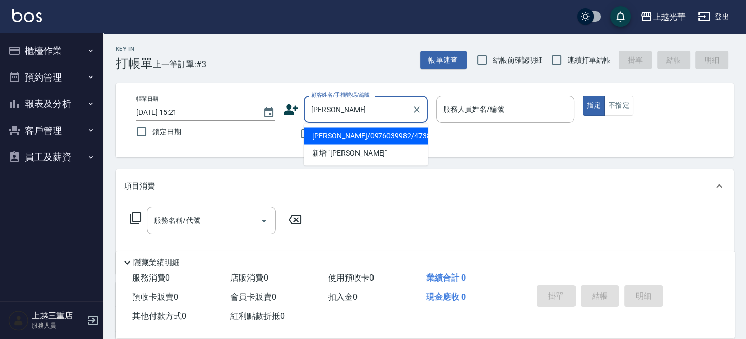
click at [334, 131] on li "陳煥睿/0976039982/4738" at bounding box center [366, 135] width 124 height 17
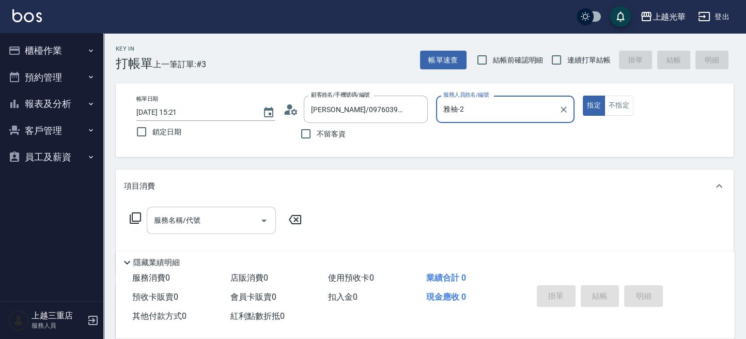
scroll to position [69, 0]
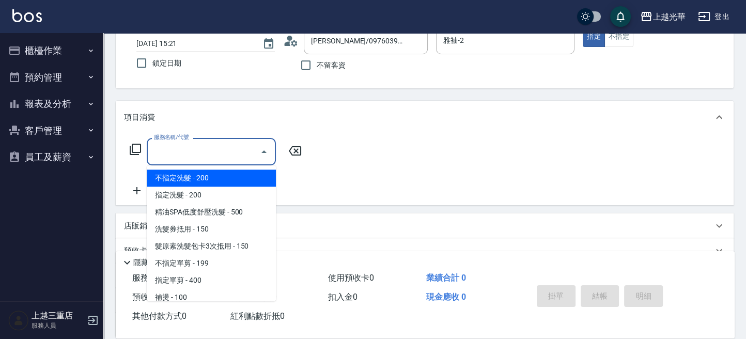
click at [221, 154] on input "服務名稱/代號" at bounding box center [203, 152] width 104 height 18
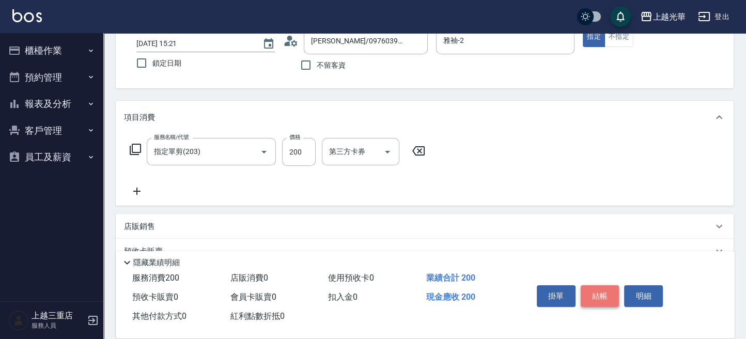
click at [585, 290] on button "結帳" at bounding box center [600, 296] width 39 height 22
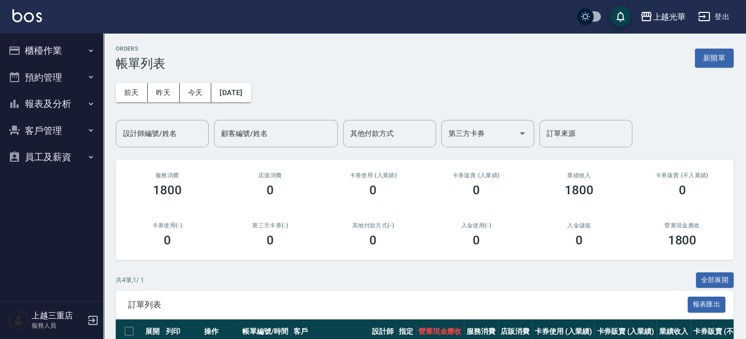
drag, startPoint x: 698, startPoint y: 121, endPoint x: 705, endPoint y: 85, distance: 37.4
click at [700, 120] on div "前天 昨天 今天 2025/08/25 設計師編號/姓名 設計師編號/姓名 顧客編號/姓名 顧客編號/姓名 其他付款方式 其他付款方式 第三方卡券 第三方卡券…" at bounding box center [425, 109] width 618 height 76
click at [704, 58] on button "新開單" at bounding box center [714, 58] width 39 height 19
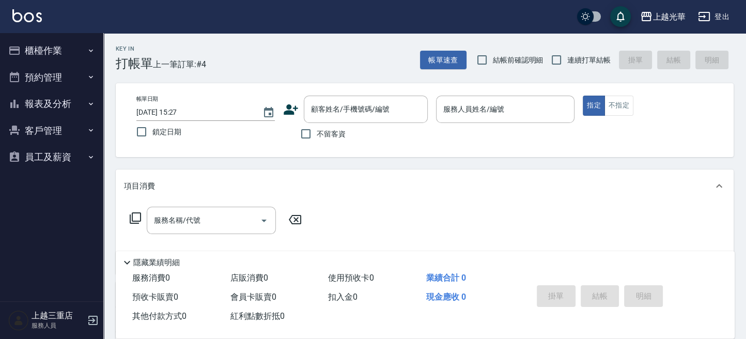
click at [333, 139] on label "不留客資" at bounding box center [320, 134] width 51 height 22
click at [317, 139] on input "不留客資" at bounding box center [306, 134] width 22 height 22
click at [570, 60] on span "連續打單結帳" at bounding box center [588, 60] width 43 height 11
click at [567, 60] on input "連續打單結帳" at bounding box center [556, 60] width 22 height 22
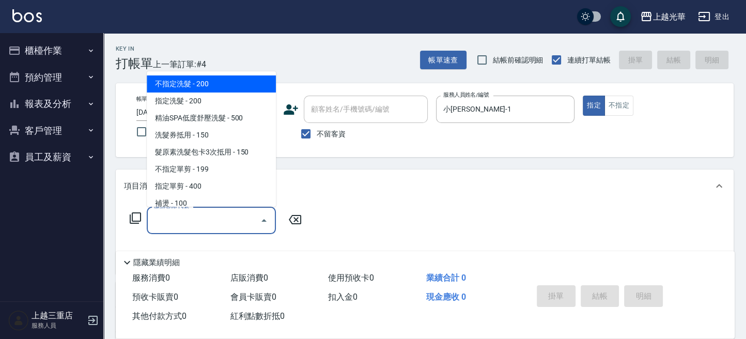
click at [250, 223] on input "服務名稱/代號" at bounding box center [203, 220] width 104 height 18
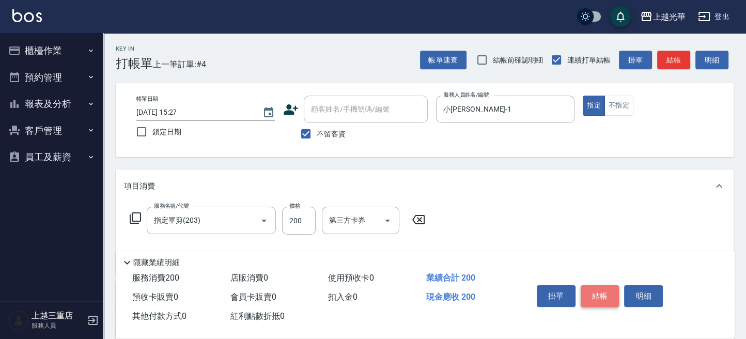
click at [598, 291] on button "結帳" at bounding box center [600, 296] width 39 height 22
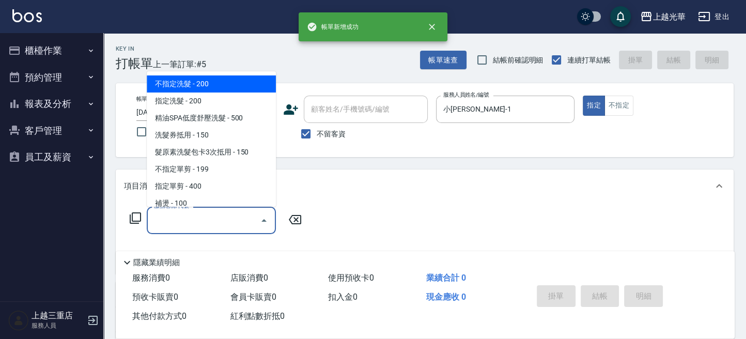
click at [212, 218] on input "服務名稱/代號" at bounding box center [203, 220] width 104 height 18
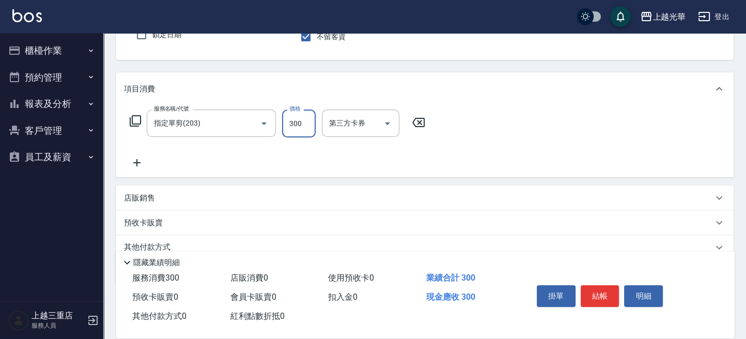
scroll to position [137, 0]
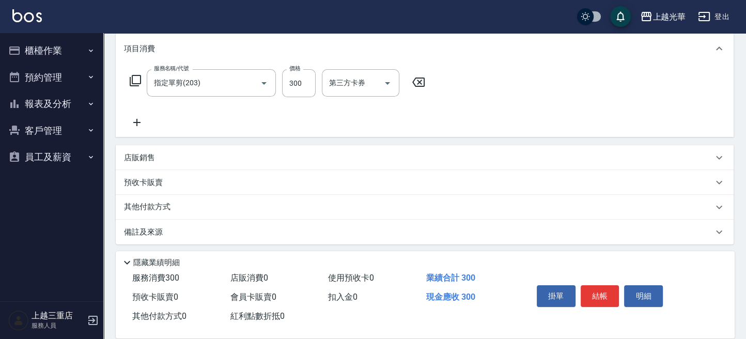
click at [135, 116] on icon at bounding box center [137, 122] width 26 height 12
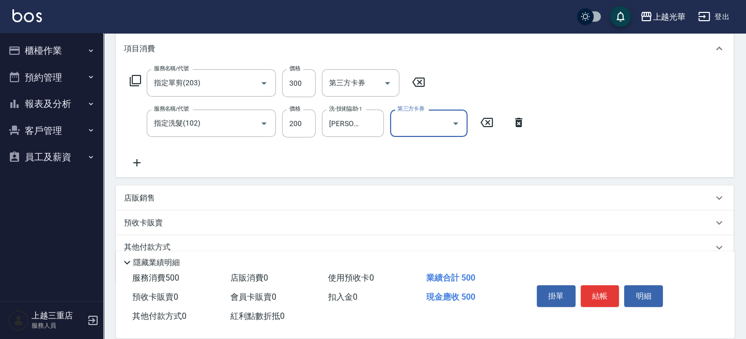
click at [595, 292] on button "結帳" at bounding box center [600, 296] width 39 height 22
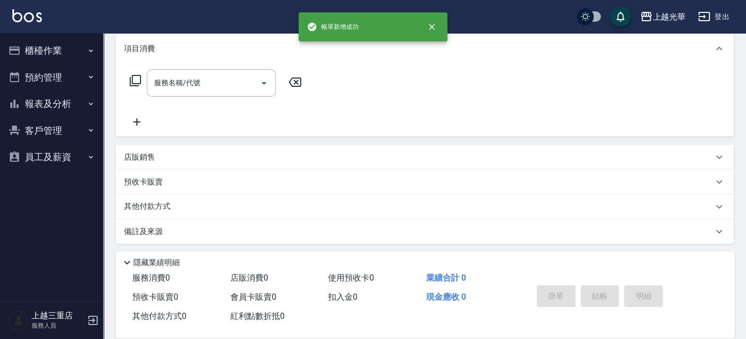
scroll to position [0, 0]
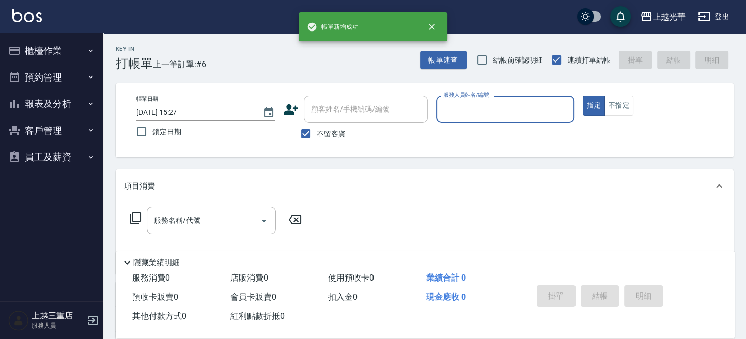
click at [51, 92] on button "報表及分析" at bounding box center [51, 103] width 95 height 27
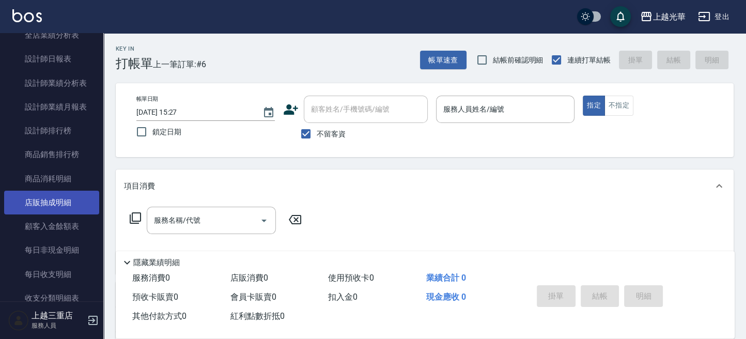
scroll to position [182, 0]
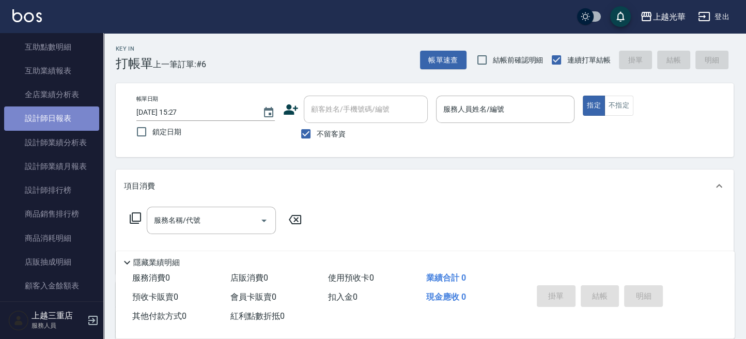
click at [71, 111] on link "設計師日報表" at bounding box center [51, 118] width 95 height 24
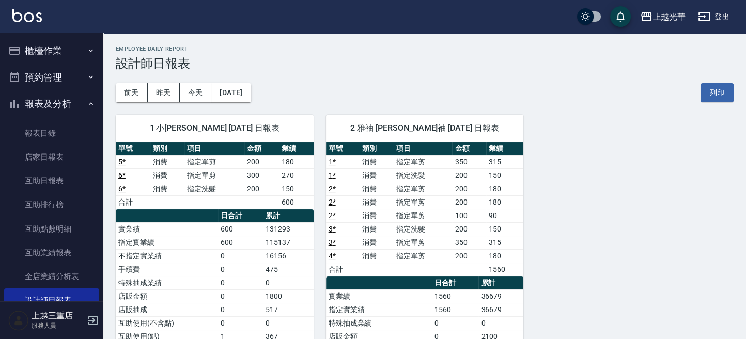
click at [55, 45] on button "櫃檯作業" at bounding box center [51, 50] width 95 height 27
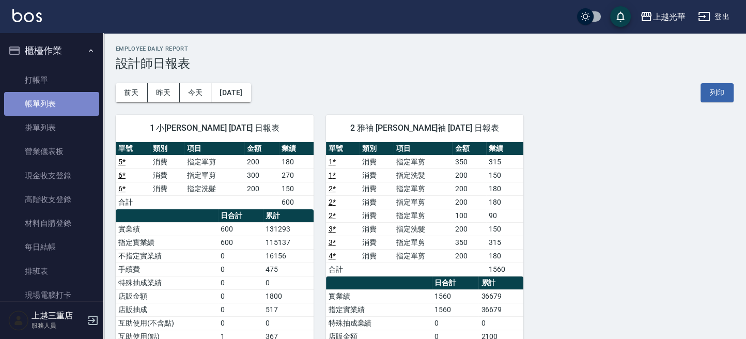
click at [57, 103] on link "帳單列表" at bounding box center [51, 104] width 95 height 24
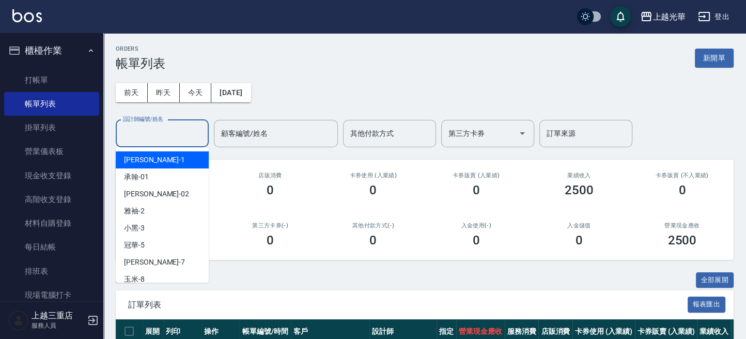
click at [143, 137] on input "設計師編號/姓名" at bounding box center [162, 133] width 84 height 18
click at [147, 161] on div "小詹 -1" at bounding box center [162, 159] width 93 height 17
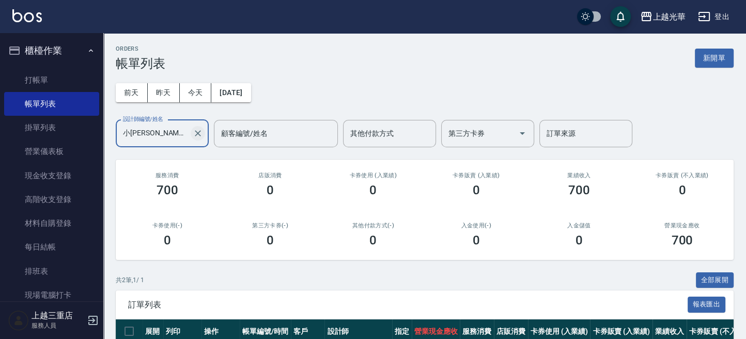
click at [200, 131] on icon "Clear" at bounding box center [198, 133] width 6 height 6
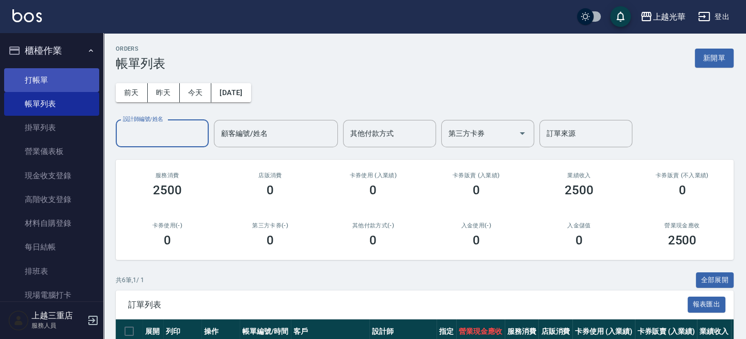
click at [59, 79] on link "打帳單" at bounding box center [51, 80] width 95 height 24
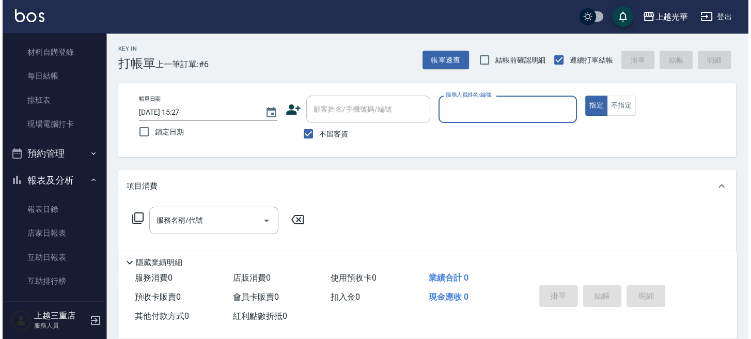
scroll to position [207, 0]
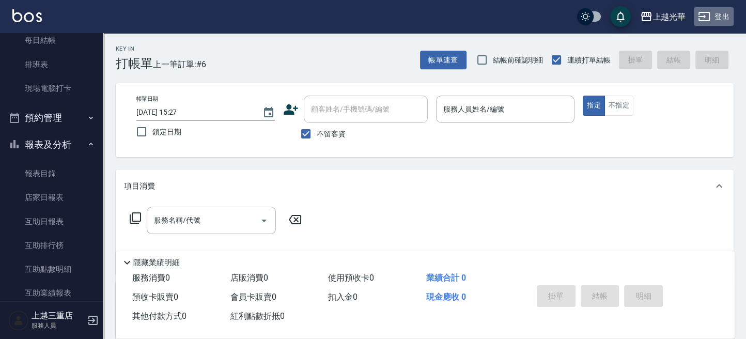
click at [721, 24] on button "登出" at bounding box center [714, 16] width 40 height 19
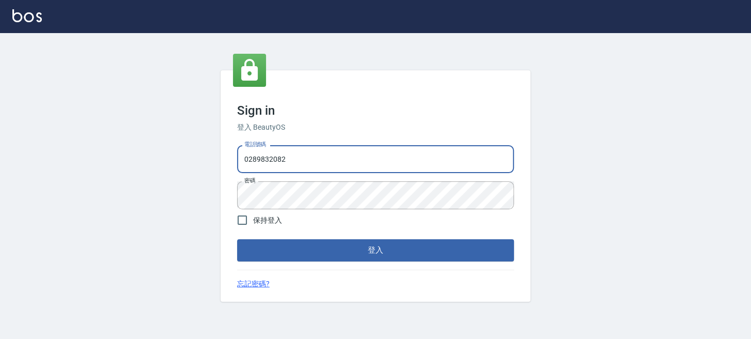
drag, startPoint x: 456, startPoint y: 160, endPoint x: 0, endPoint y: 108, distance: 458.9
click at [0, 139] on html "Sign in 登入 BeautyOS 電話號碼 [PHONE_NUMBER] 電話號碼 密碼 密碼 保持登入 登入 忘記密碼?" at bounding box center [375, 169] width 751 height 339
type input "0955332100"
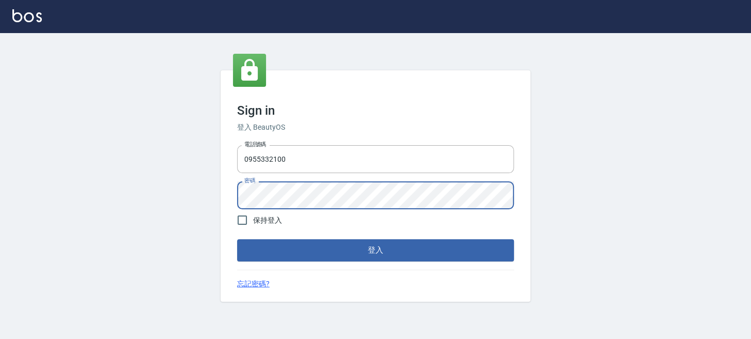
click at [237, 239] on button "登入" at bounding box center [375, 250] width 277 height 22
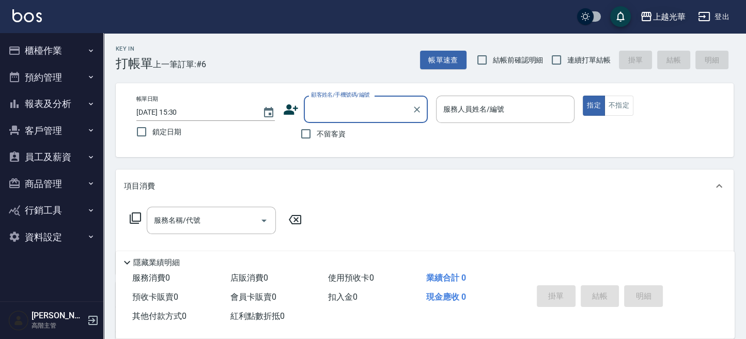
click at [664, 18] on div "上越光華" at bounding box center [668, 16] width 33 height 13
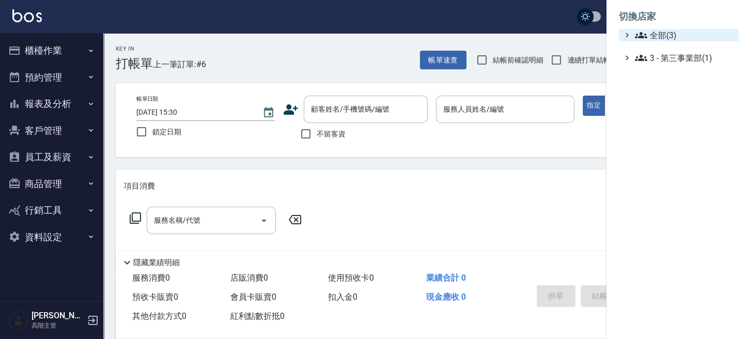
click at [662, 30] on span "全部(3)" at bounding box center [685, 35] width 100 height 12
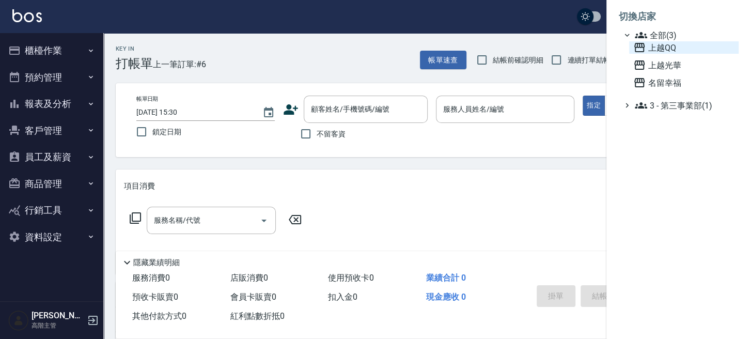
click at [651, 46] on span "上越QQ" at bounding box center [683, 47] width 101 height 12
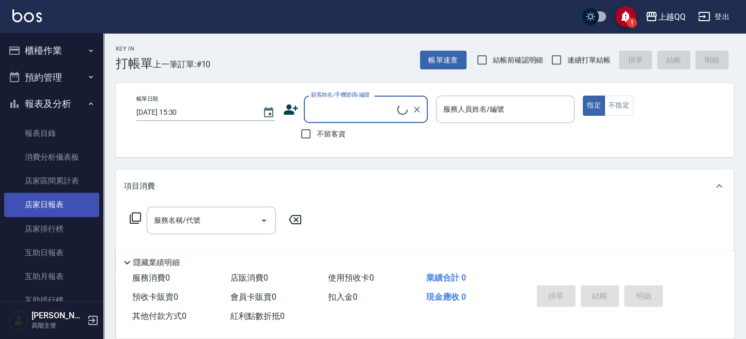
drag, startPoint x: 73, startPoint y: 170, endPoint x: 68, endPoint y: 193, distance: 23.3
click at [73, 170] on link "店家區間累計表" at bounding box center [51, 181] width 95 height 24
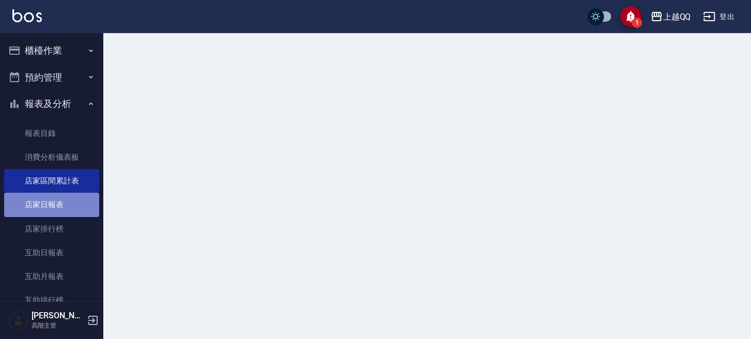
click at [62, 207] on link "店家日報表" at bounding box center [51, 205] width 95 height 24
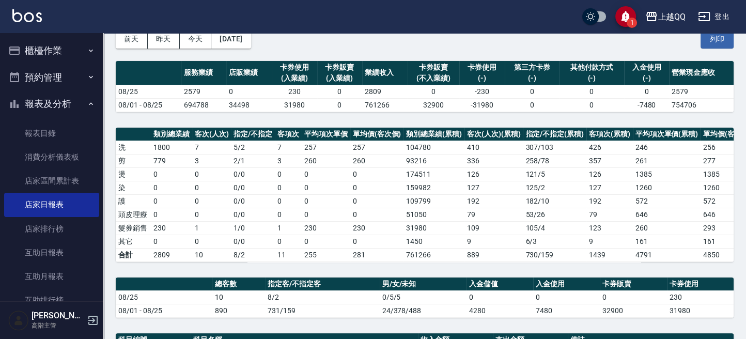
scroll to position [69, 0]
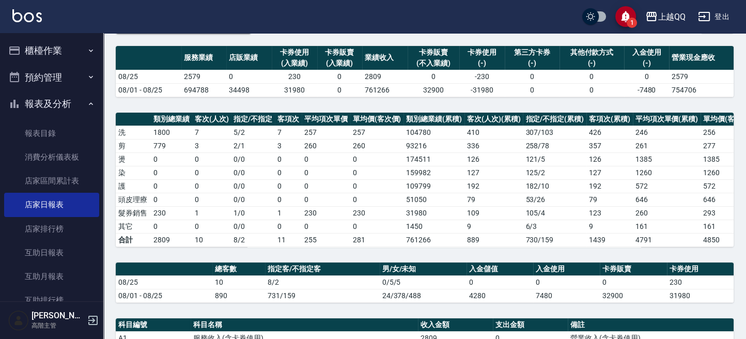
click at [715, 17] on button "登出" at bounding box center [714, 16] width 40 height 19
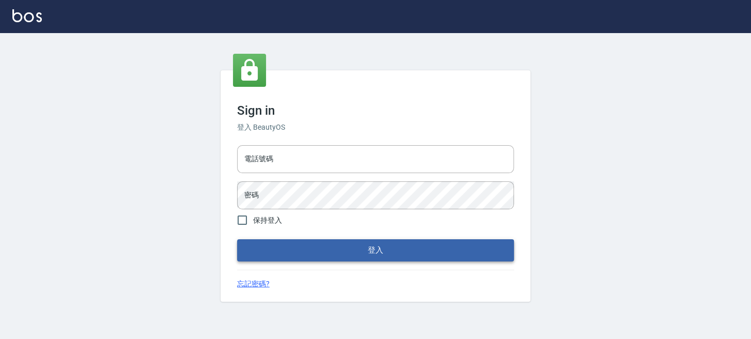
type input "0289832082"
click at [406, 254] on button "登入" at bounding box center [375, 250] width 277 height 22
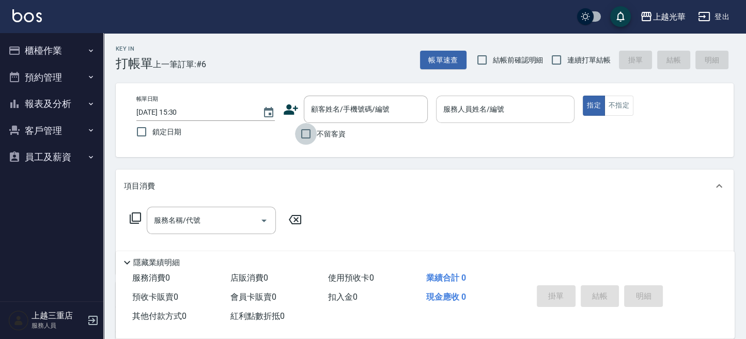
drag, startPoint x: 307, startPoint y: 134, endPoint x: 454, endPoint y: 117, distance: 147.7
click at [309, 134] on input "不留客資" at bounding box center [306, 134] width 22 height 22
checkbox input "true"
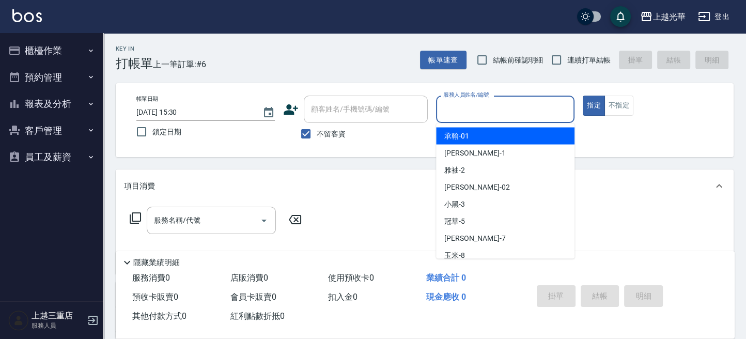
drag, startPoint x: 463, startPoint y: 106, endPoint x: 525, endPoint y: 113, distance: 62.3
click at [463, 106] on input "服務人員姓名/編號" at bounding box center [505, 109] width 129 height 18
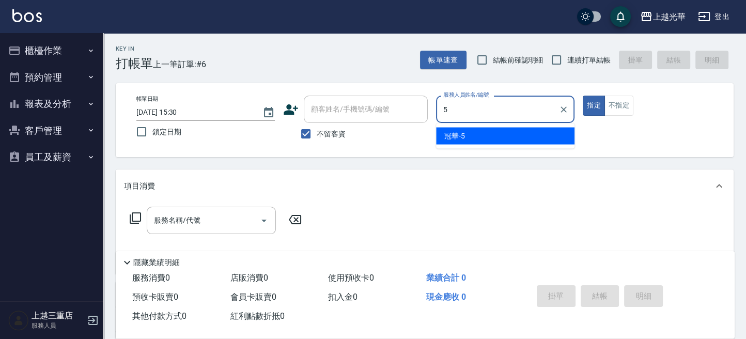
type input "冠華-5"
type button "true"
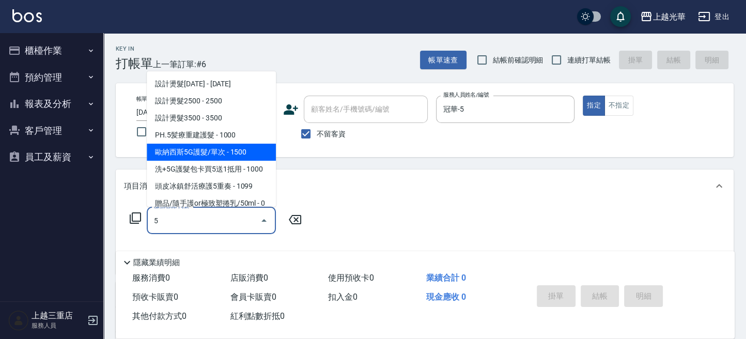
click at [220, 148] on span "歐納西斯5G護髮/單次 - 1500" at bounding box center [211, 152] width 129 height 17
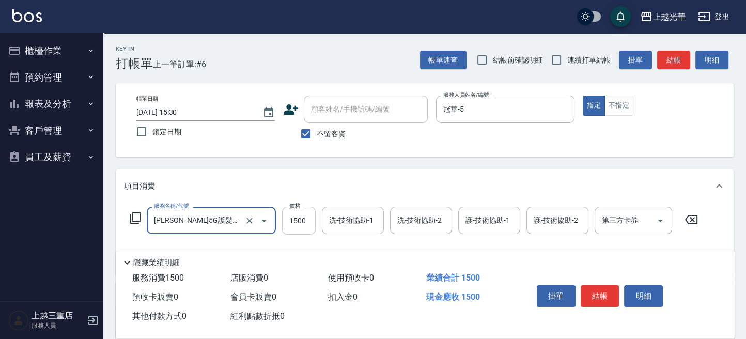
type input "歐納西斯5G護髮/單次(514)"
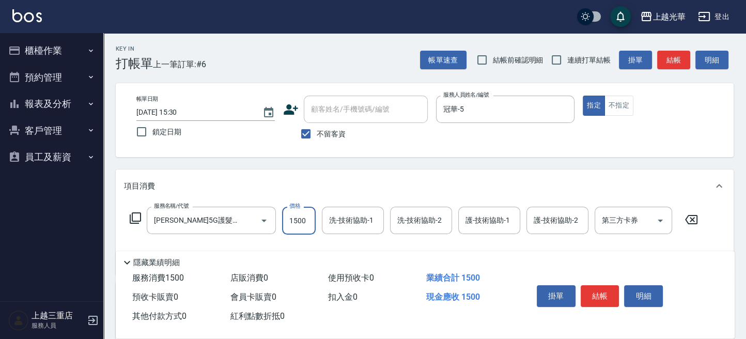
drag, startPoint x: 295, startPoint y: 221, endPoint x: 176, endPoint y: 103, distance: 168.0
click at [294, 222] on input "1500" at bounding box center [299, 221] width 34 height 28
type input "1000"
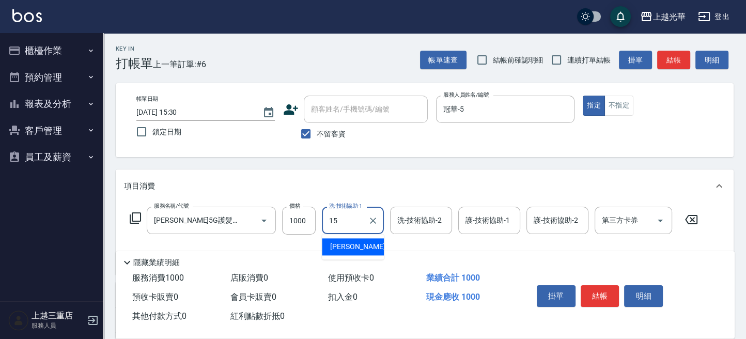
type input "張紫涵-15"
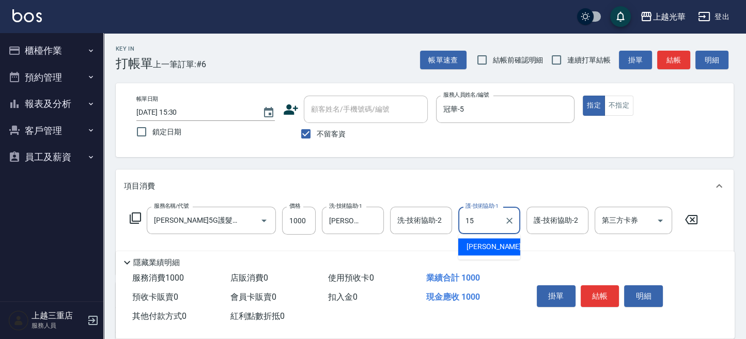
type input "張紫涵-15"
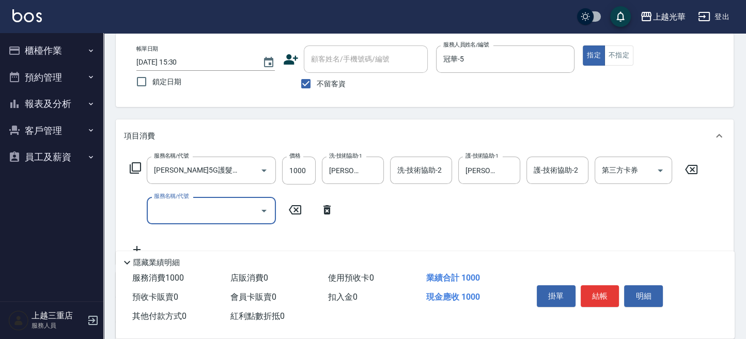
scroll to position [69, 0]
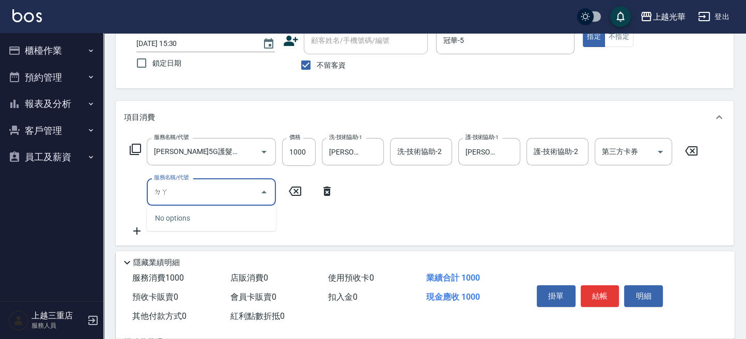
type input "打"
drag, startPoint x: 232, startPoint y: 214, endPoint x: 289, endPoint y: 208, distance: 57.1
click at [234, 214] on span "髮片重整 - 2000" at bounding box center [211, 218] width 129 height 17
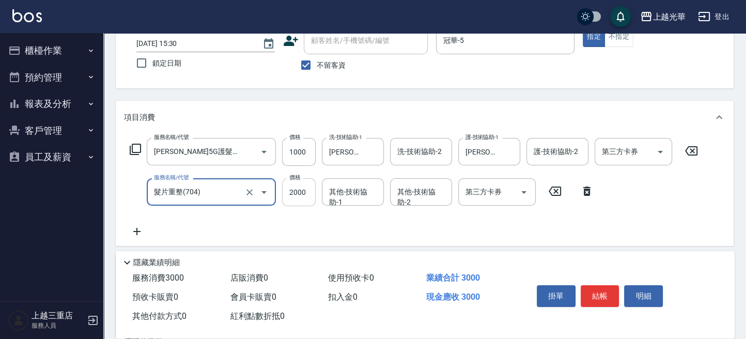
type input "髮片重整(704)"
type input "3000"
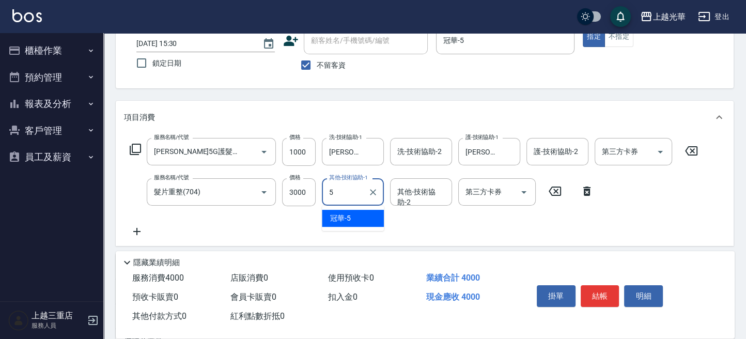
type input "冠華-5"
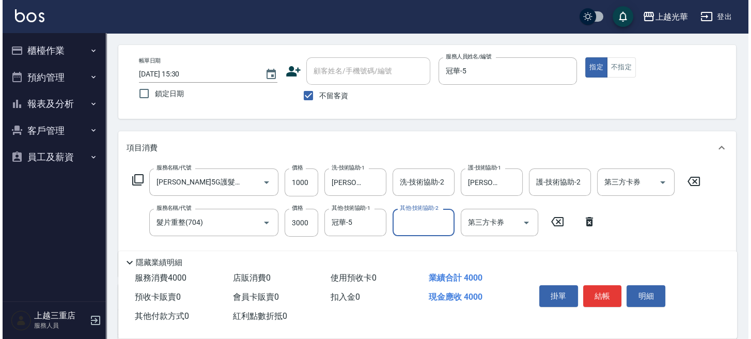
scroll to position [0, 0]
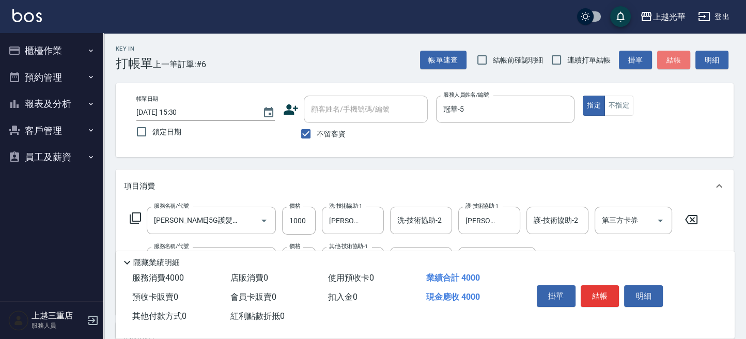
drag, startPoint x: 667, startPoint y: 58, endPoint x: 543, endPoint y: 90, distance: 127.9
click at [664, 58] on button "結帳" at bounding box center [673, 60] width 33 height 19
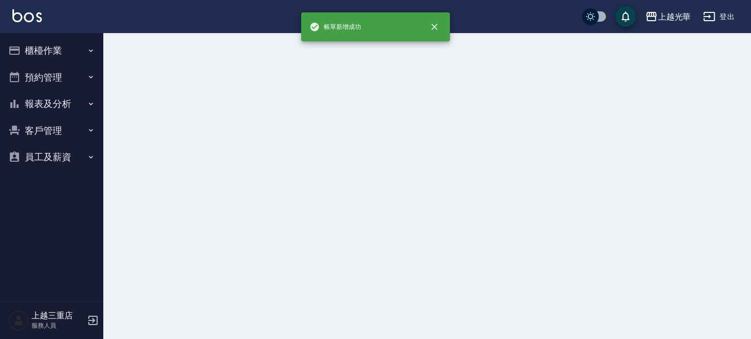
drag, startPoint x: 64, startPoint y: 48, endPoint x: 60, endPoint y: 57, distance: 9.8
click at [61, 55] on button "櫃檯作業" at bounding box center [51, 50] width 95 height 27
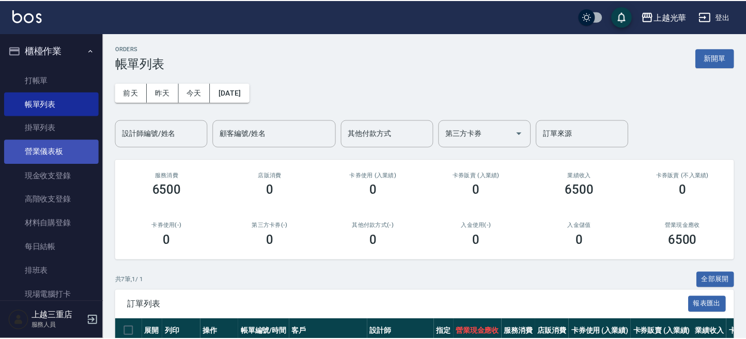
scroll to position [128, 0]
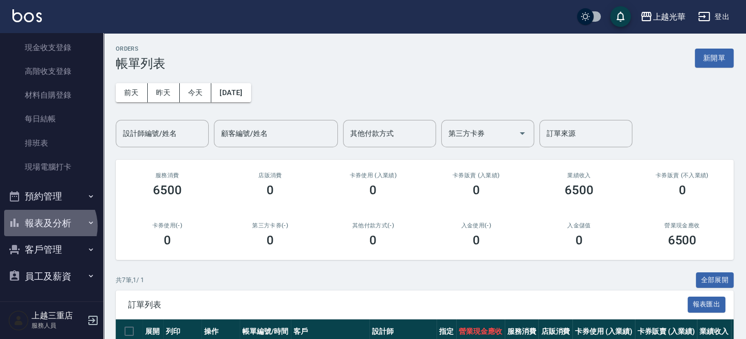
click at [46, 226] on button "報表及分析" at bounding box center [51, 223] width 95 height 27
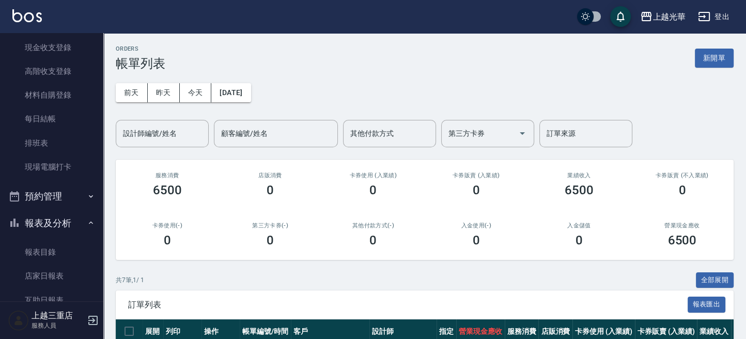
scroll to position [335, 0]
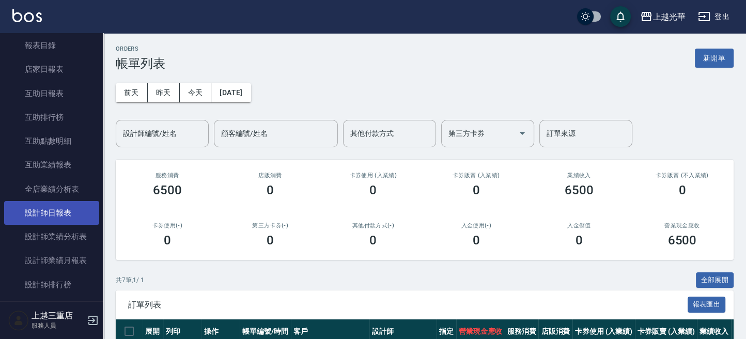
click at [54, 215] on link "設計師日報表" at bounding box center [51, 213] width 95 height 24
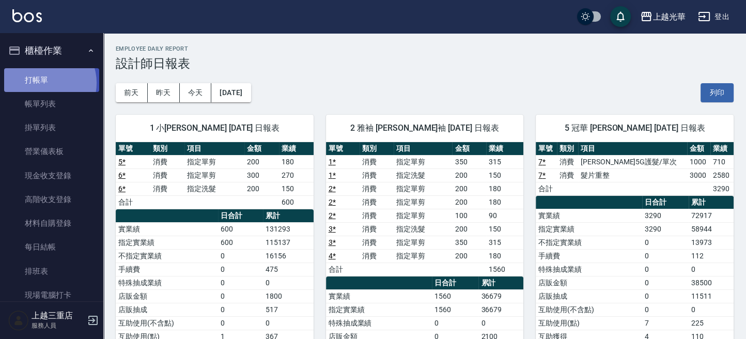
click at [45, 83] on link "打帳單" at bounding box center [51, 80] width 95 height 24
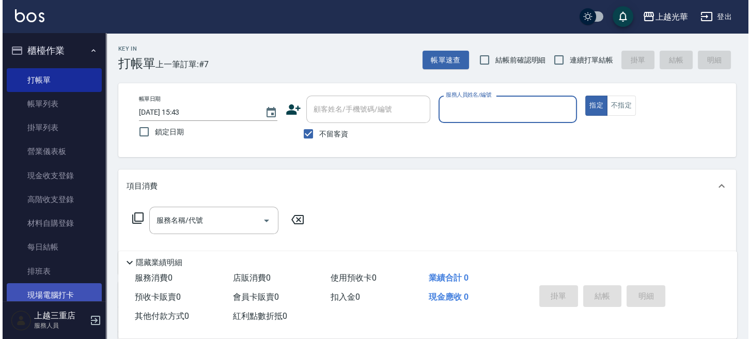
scroll to position [69, 0]
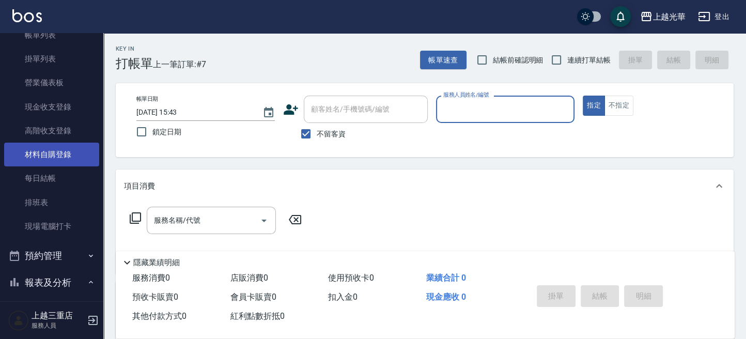
click at [39, 155] on link "材料自購登錄" at bounding box center [51, 155] width 95 height 24
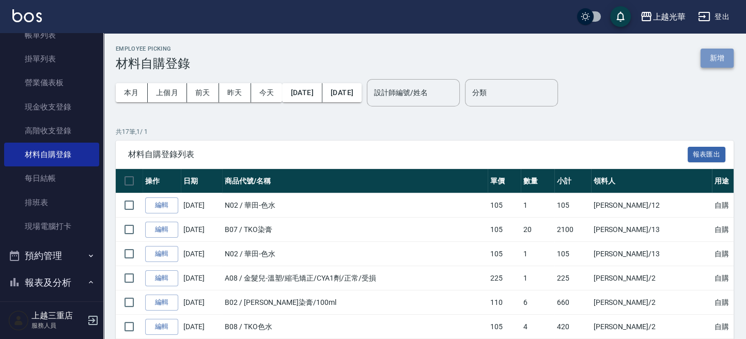
click at [716, 66] on button "新增" at bounding box center [716, 58] width 33 height 19
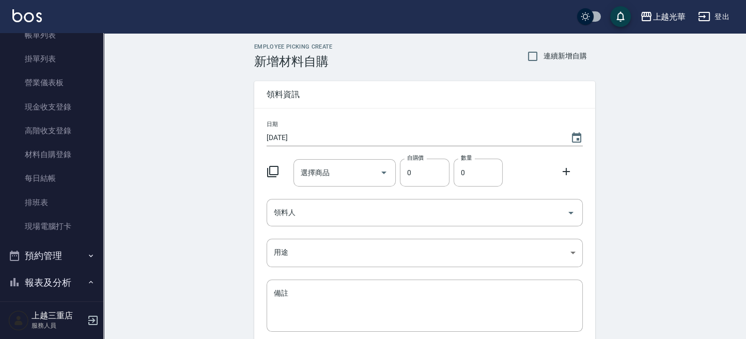
click at [276, 171] on icon at bounding box center [273, 171] width 12 height 12
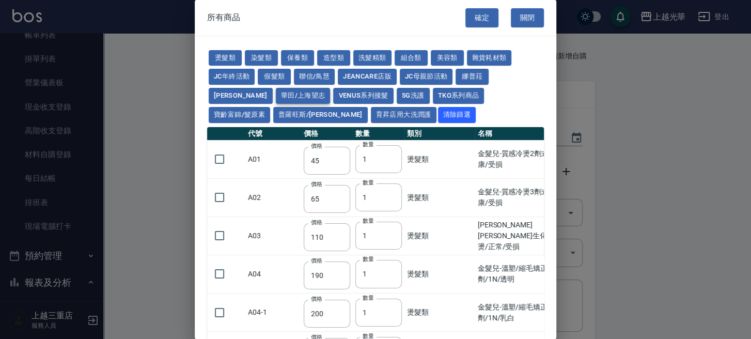
click at [276, 91] on button "華田/上海望志" at bounding box center [303, 96] width 55 height 16
type input "105"
type input "450"
type input "406"
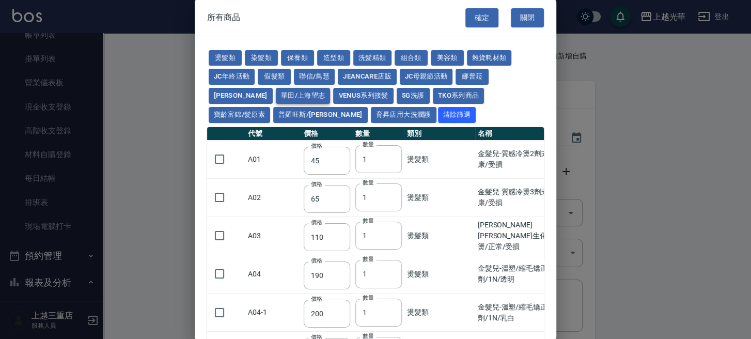
type input "616"
type input "3220"
type input "500"
type input "525"
type input "40"
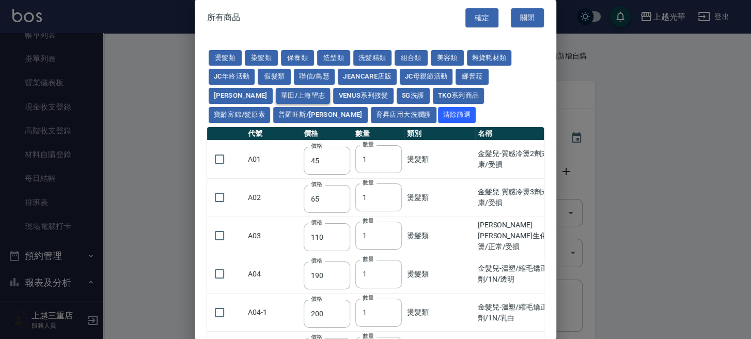
type input "343"
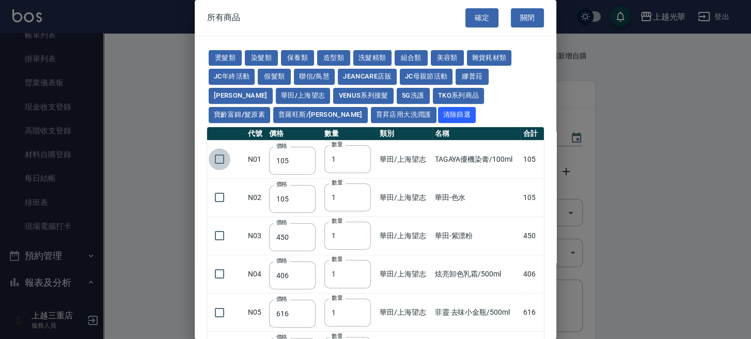
click at [220, 158] on input "checkbox" at bounding box center [220, 159] width 22 height 22
checkbox input "true"
click at [357, 156] on input "2" at bounding box center [347, 159] width 46 height 28
click at [357, 156] on input "3" at bounding box center [347, 159] width 46 height 28
click at [357, 156] on input "4" at bounding box center [347, 159] width 46 height 28
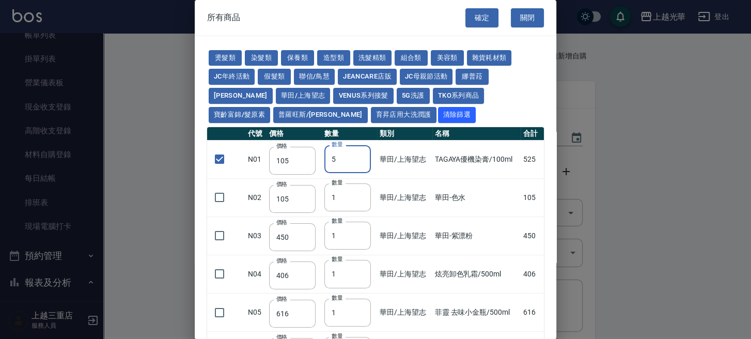
click at [357, 156] on input "5" at bounding box center [347, 159] width 46 height 28
click at [357, 156] on input "7" at bounding box center [347, 159] width 46 height 28
click at [357, 156] on input "8" at bounding box center [347, 159] width 46 height 28
click at [357, 156] on input "9" at bounding box center [347, 159] width 46 height 28
click at [357, 156] on input "10" at bounding box center [347, 159] width 46 height 28
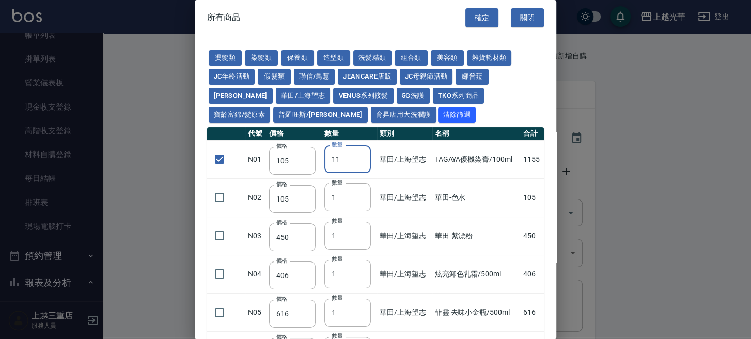
click at [357, 156] on input "11" at bounding box center [347, 159] width 46 height 28
click at [357, 156] on input "12" at bounding box center [347, 159] width 46 height 28
click at [357, 156] on input "13" at bounding box center [347, 159] width 46 height 28
click at [357, 156] on input "14" at bounding box center [347, 159] width 46 height 28
type input "15"
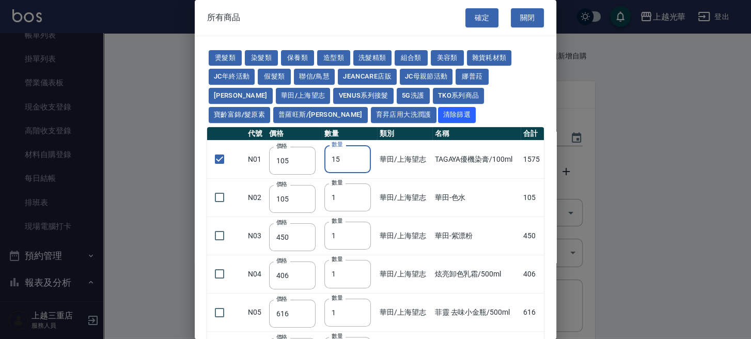
click at [357, 156] on input "15" at bounding box center [347, 159] width 46 height 28
click at [264, 54] on button "染髮類" at bounding box center [261, 58] width 33 height 16
checkbox input "false"
type input "100"
type input "1"
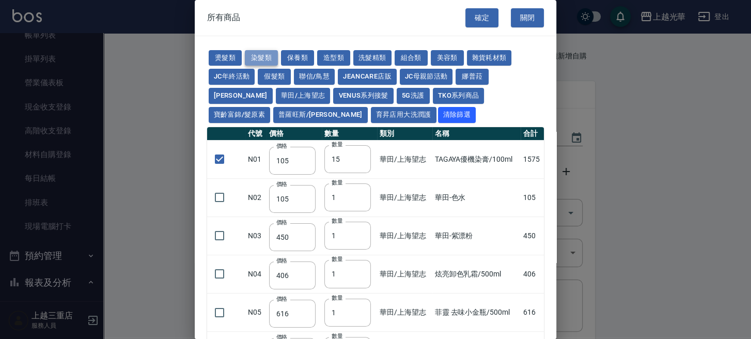
type input "110"
type input "120"
type input "150"
type input "250"
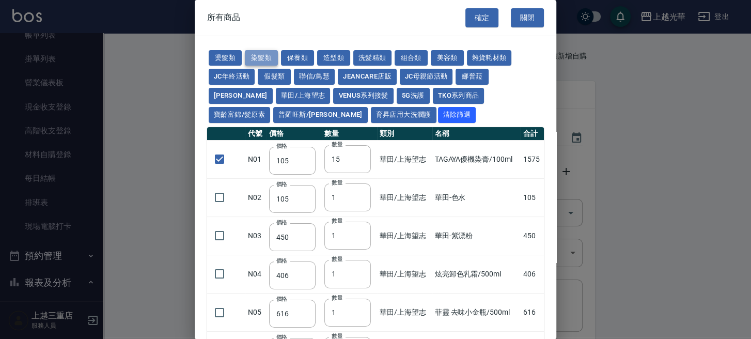
type input "105"
type input "150"
type input "420"
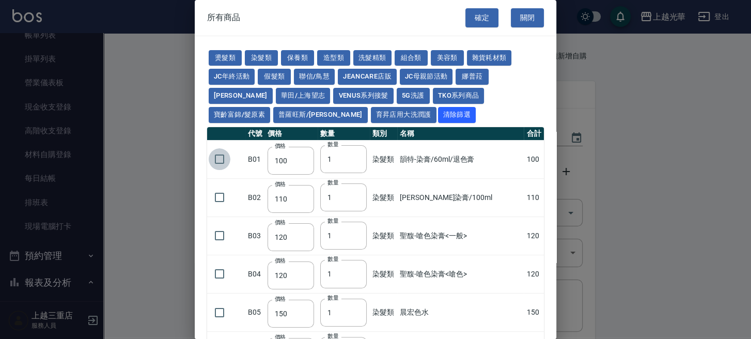
click at [226, 160] on input "checkbox" at bounding box center [220, 159] width 22 height 22
checkbox input "true"
click at [276, 97] on button "華田/上海望志" at bounding box center [303, 96] width 55 height 16
type input "105"
type input "15"
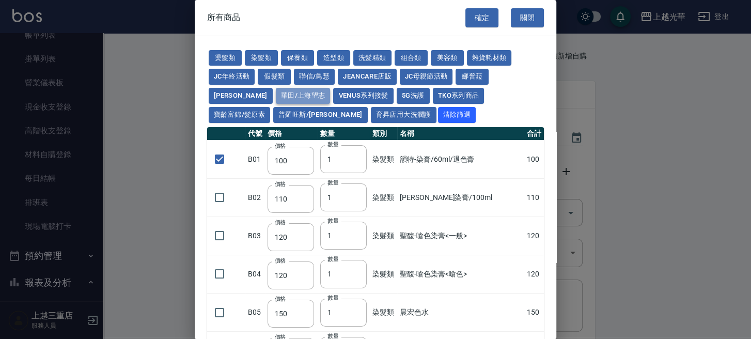
type input "105"
type input "450"
type input "406"
type input "616"
type input "3220"
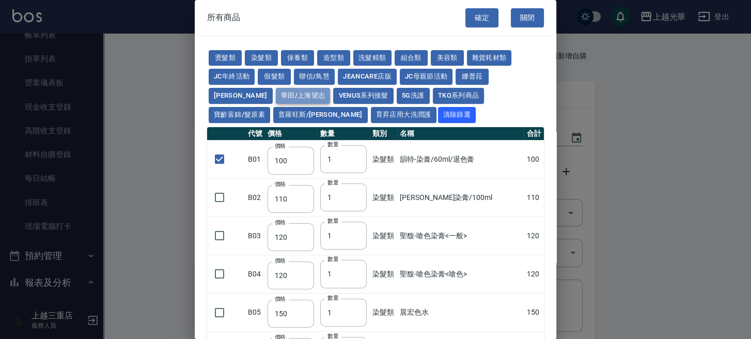
type input "500"
type input "525"
type input "40"
type input "343"
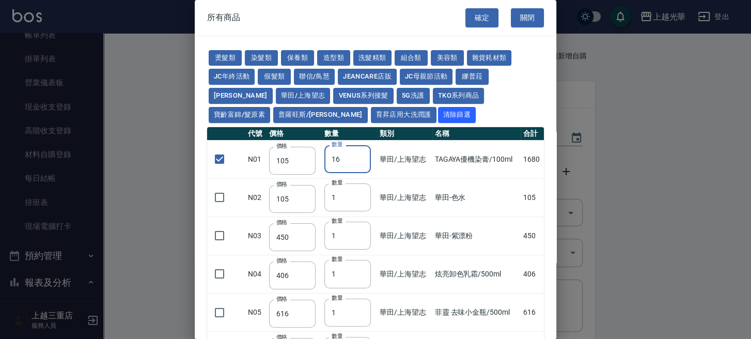
click at [359, 155] on input "16" at bounding box center [347, 159] width 46 height 28
click at [360, 155] on input "17" at bounding box center [347, 159] width 46 height 28
click at [360, 155] on input "19" at bounding box center [347, 159] width 46 height 28
type input "20"
click at [360, 155] on input "20" at bounding box center [347, 159] width 46 height 28
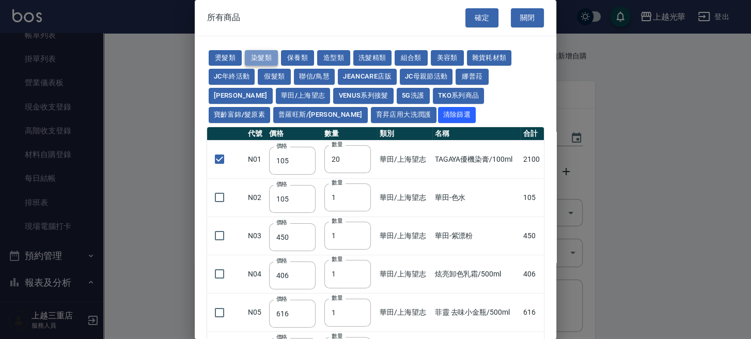
click at [267, 56] on button "染髮類" at bounding box center [261, 58] width 33 height 16
type input "100"
type input "1"
type input "110"
type input "120"
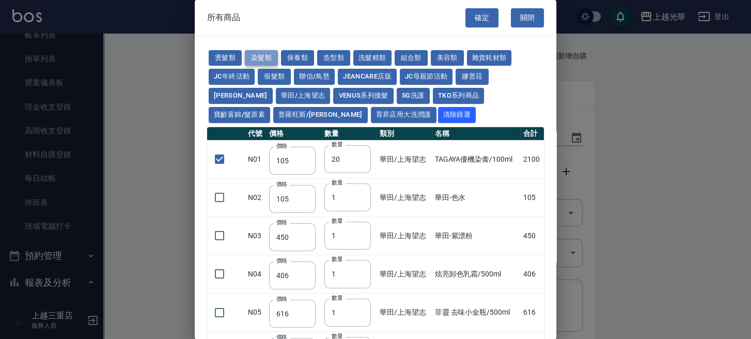
type input "120"
type input "150"
type input "250"
type input "105"
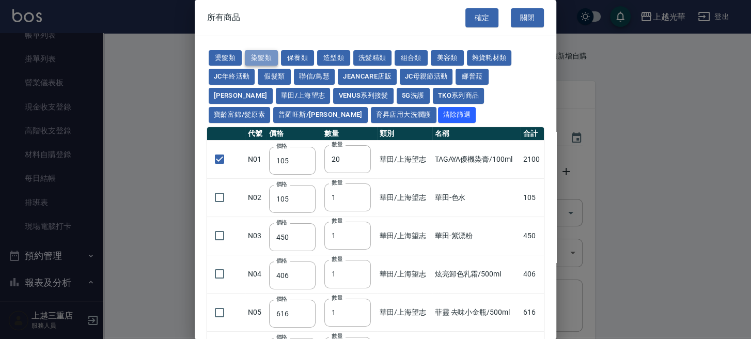
type input "150"
type input "420"
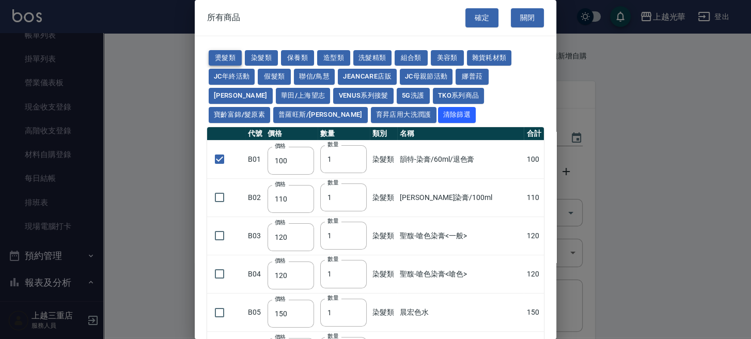
click at [238, 60] on button "燙髮類" at bounding box center [225, 58] width 33 height 16
checkbox input "false"
type input "45"
type input "65"
type input "110"
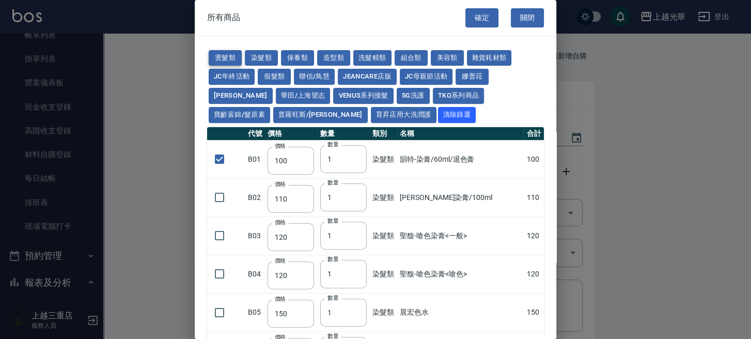
type input "190"
type input "200"
type input "190"
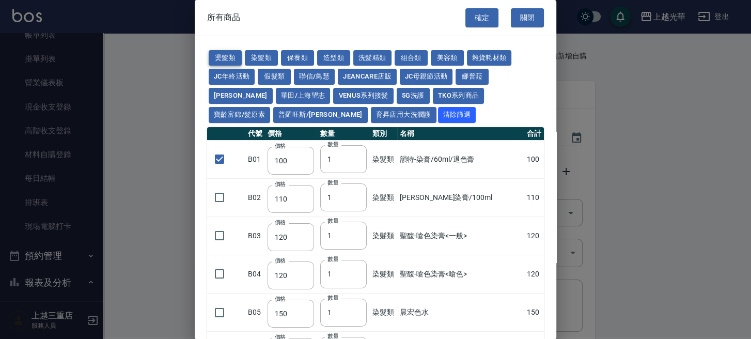
type input "160"
type input "170"
type input "270"
type input "225"
type input "130"
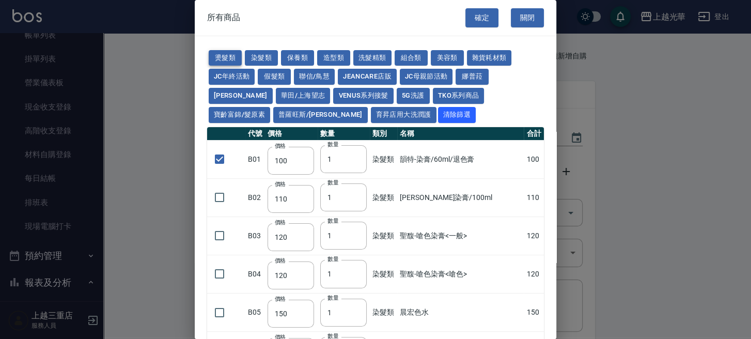
type input "280"
type input "220"
type input "250"
type input "135"
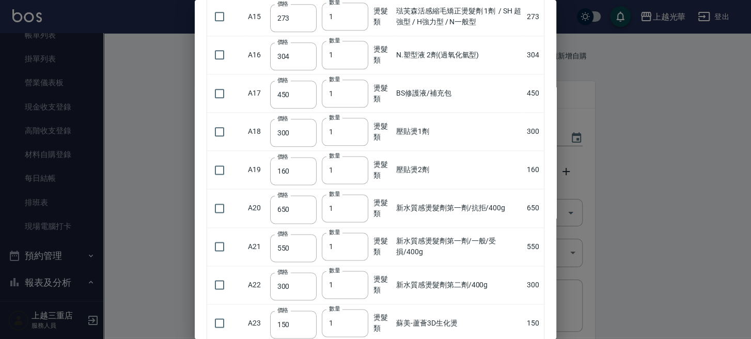
scroll to position [934, 0]
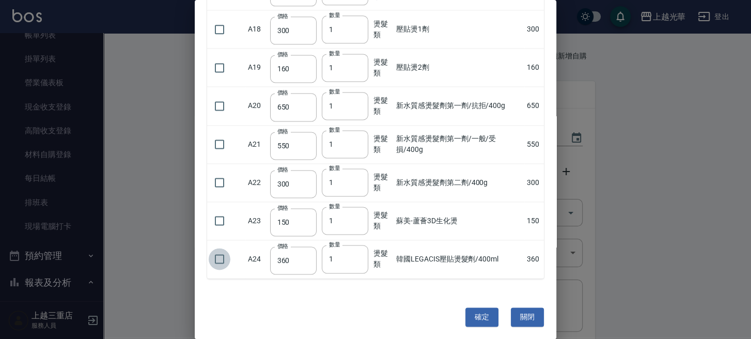
click at [217, 257] on input "checkbox" at bounding box center [220, 259] width 22 height 22
checkbox input "true"
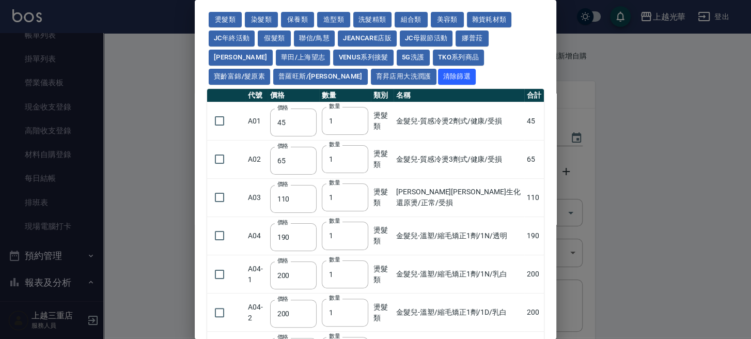
scroll to position [0, 0]
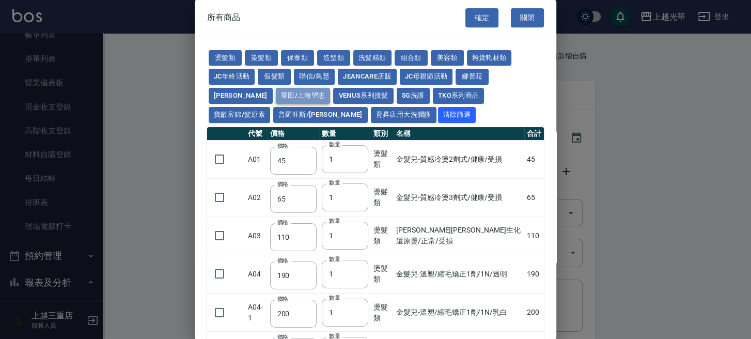
click at [276, 101] on button "華田/上海望志" at bounding box center [303, 96] width 55 height 16
checkbox input "true"
type input "105"
type input "20"
type input "105"
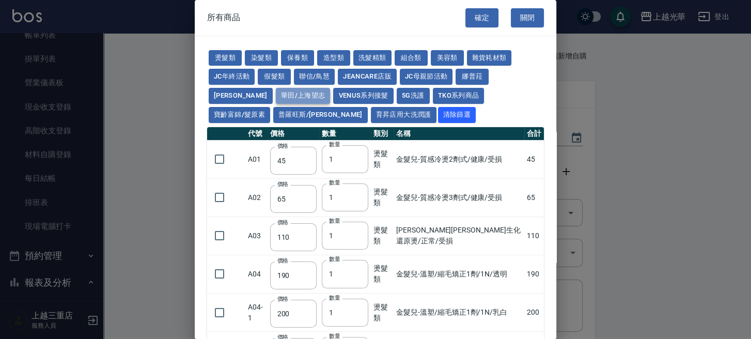
type input "450"
type input "406"
type input "616"
type input "3220"
type input "500"
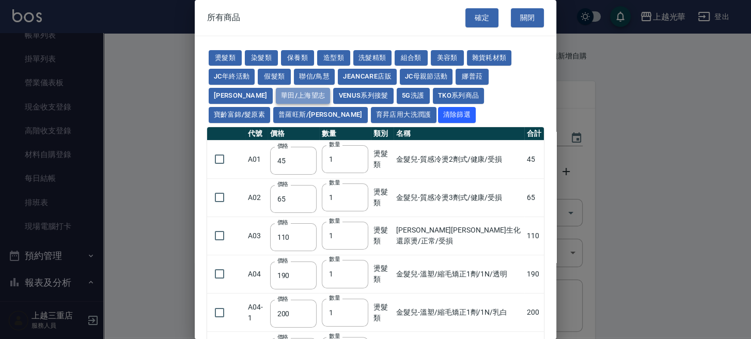
type input "525"
type input "40"
type input "343"
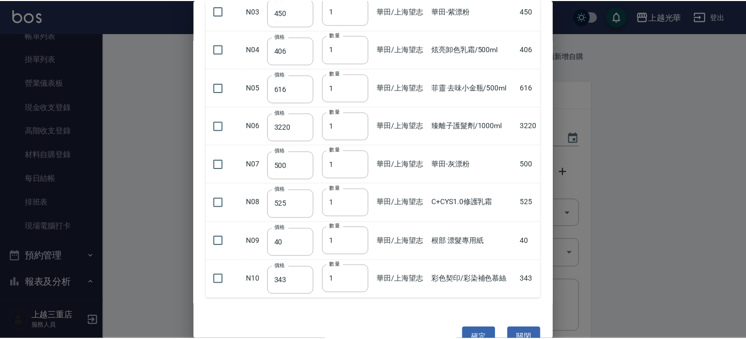
scroll to position [246, 0]
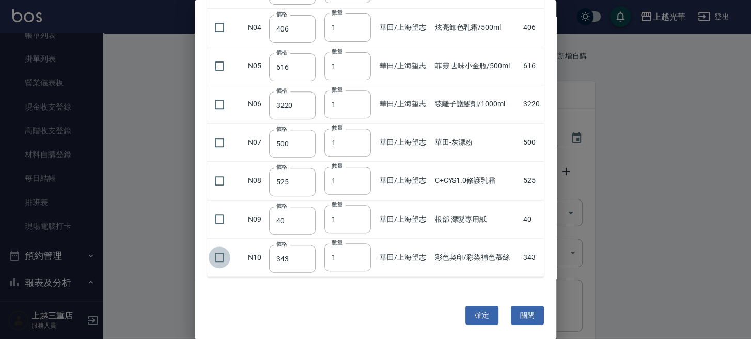
click at [220, 255] on input "checkbox" at bounding box center [220, 257] width 22 height 22
checkbox input "true"
type input "2"
click at [358, 251] on input "2" at bounding box center [347, 257] width 46 height 28
drag, startPoint x: 274, startPoint y: 256, endPoint x: 294, endPoint y: 257, distance: 19.7
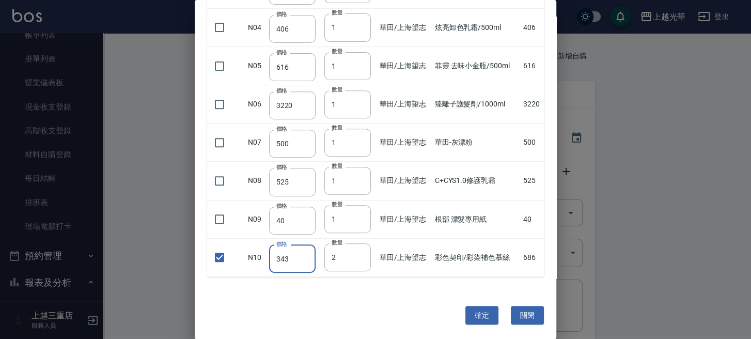
click at [294, 257] on input "343" at bounding box center [292, 259] width 46 height 28
drag, startPoint x: 278, startPoint y: 260, endPoint x: 287, endPoint y: 260, distance: 8.8
click at [287, 260] on input "490" at bounding box center [292, 259] width 46 height 28
drag, startPoint x: 276, startPoint y: 258, endPoint x: 287, endPoint y: 258, distance: 11.4
click at [287, 258] on input "490" at bounding box center [292, 259] width 46 height 28
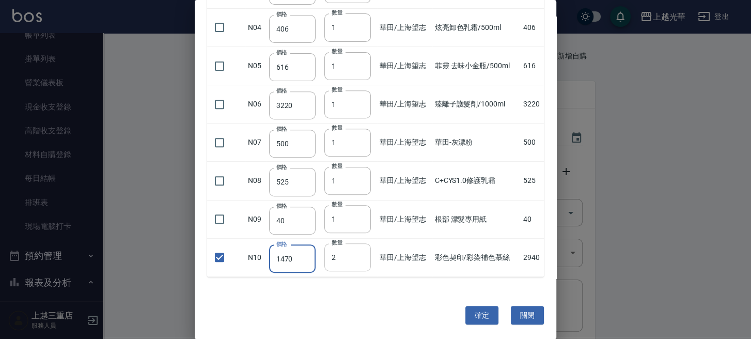
type input "1470"
drag, startPoint x: 332, startPoint y: 250, endPoint x: 338, endPoint y: 251, distance: 5.7
click at [338, 251] on input "2" at bounding box center [347, 257] width 46 height 28
drag, startPoint x: 330, startPoint y: 256, endPoint x: 343, endPoint y: 257, distance: 13.4
click at [343, 257] on input "2" at bounding box center [347, 257] width 46 height 28
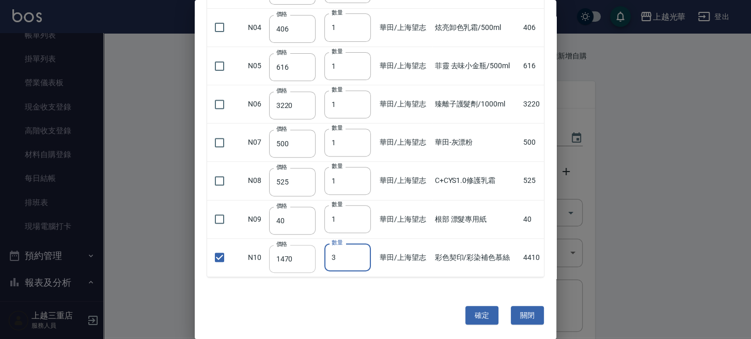
type input "3"
click at [289, 257] on input "1470" at bounding box center [292, 259] width 46 height 28
drag, startPoint x: 276, startPoint y: 255, endPoint x: 302, endPoint y: 255, distance: 25.3
click at [302, 255] on input "1470" at bounding box center [292, 259] width 46 height 28
type input "490"
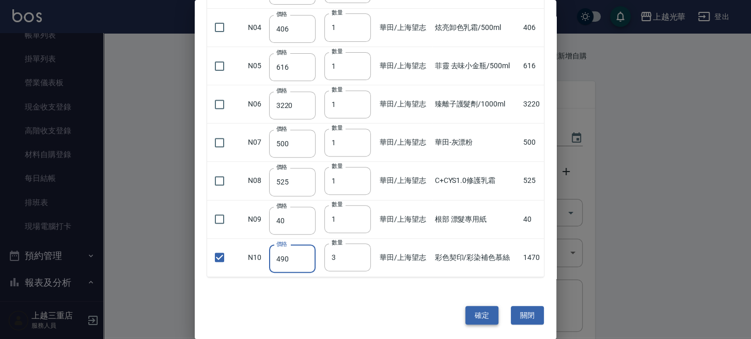
click at [486, 306] on button "確定" at bounding box center [481, 315] width 33 height 19
type input "TAGAYA優機染膏/100ml"
type input "105"
type input "20"
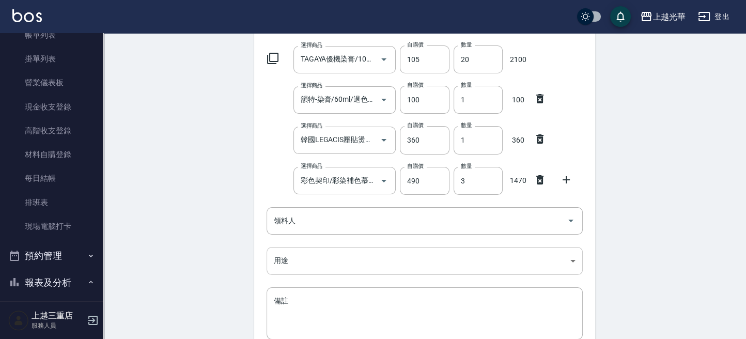
scroll to position [137, 0]
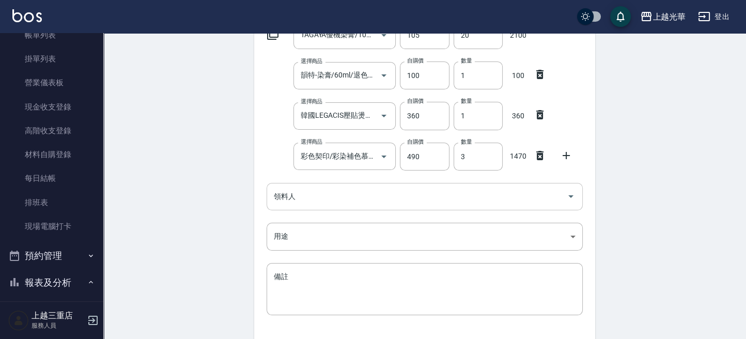
click at [306, 205] on div "領料人" at bounding box center [425, 196] width 316 height 27
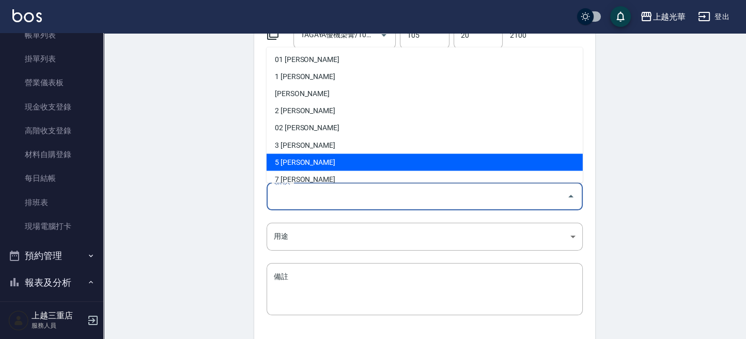
click at [287, 161] on li "5 陳冠華" at bounding box center [425, 161] width 316 height 17
type input "陳冠華"
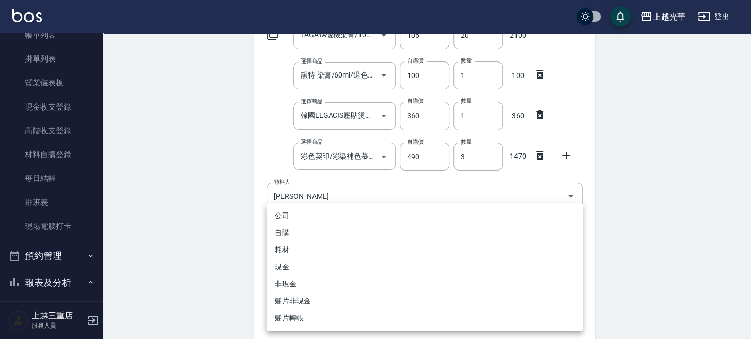
click at [303, 238] on body "上越光華 登出 櫃檯作業 打帳單 帳單列表 掛單列表 營業儀表板 現金收支登錄 高階收支登錄 材料自購登錄 每日結帳 排班表 現場電腦打卡 預約管理 預約管理…" at bounding box center [375, 136] width 751 height 546
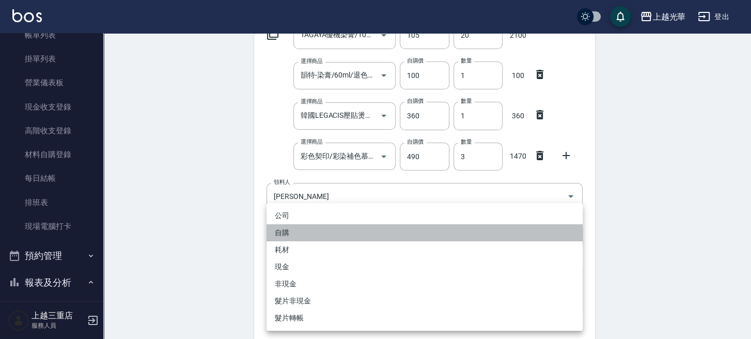
click at [289, 230] on li "自購" at bounding box center [425, 232] width 316 height 17
type input "自購"
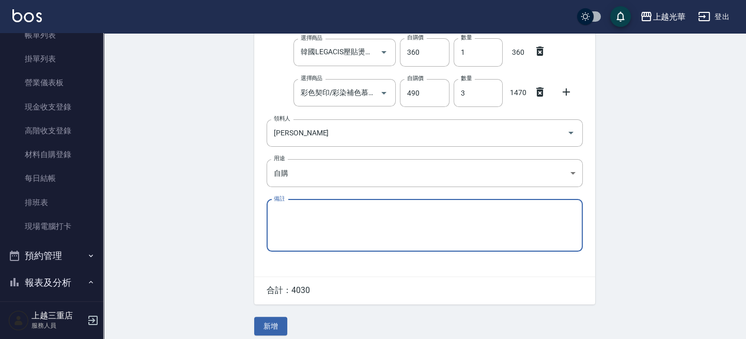
scroll to position [208, 0]
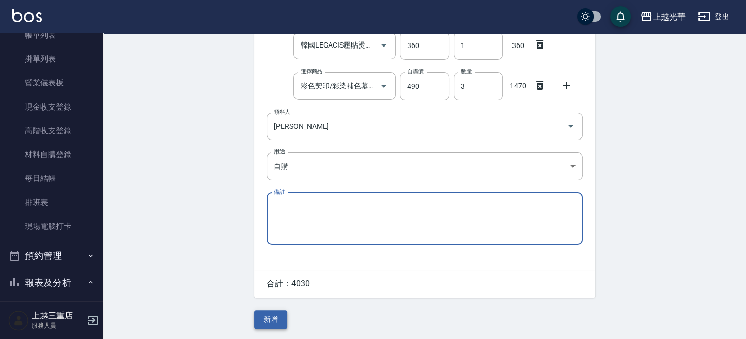
click at [269, 317] on button "新增" at bounding box center [270, 319] width 33 height 19
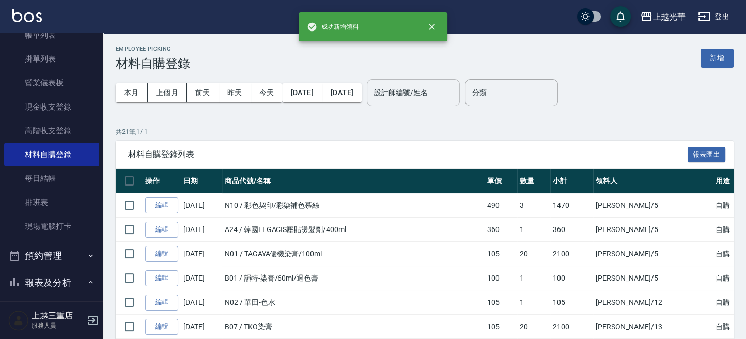
click at [426, 103] on div "設計師編號/姓名" at bounding box center [413, 92] width 93 height 27
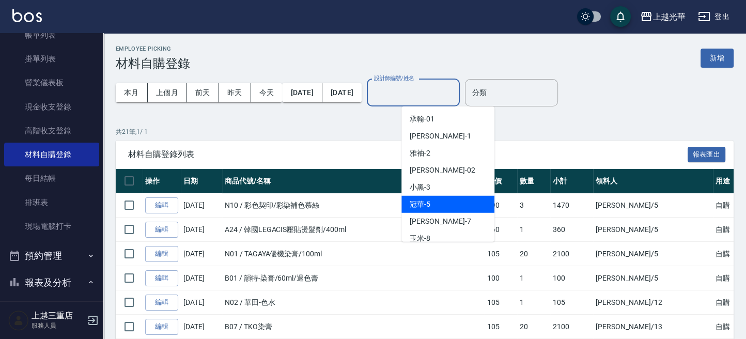
click at [417, 197] on div "冠華 -5" at bounding box center [447, 204] width 93 height 17
type input "冠華-5"
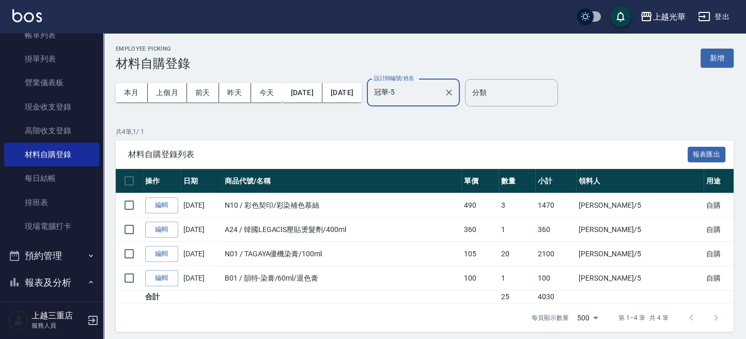
scroll to position [207, 0]
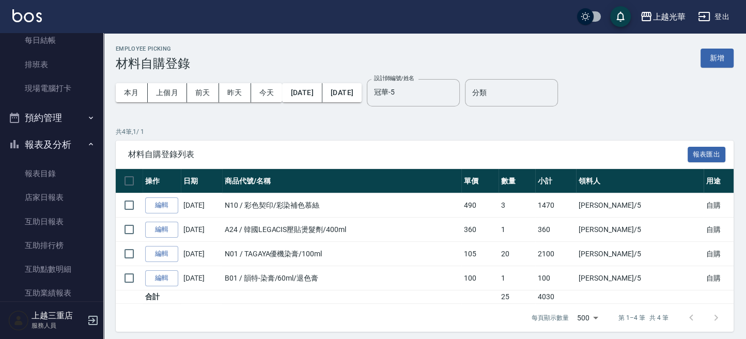
click at [48, 146] on button "報表及分析" at bounding box center [51, 144] width 95 height 27
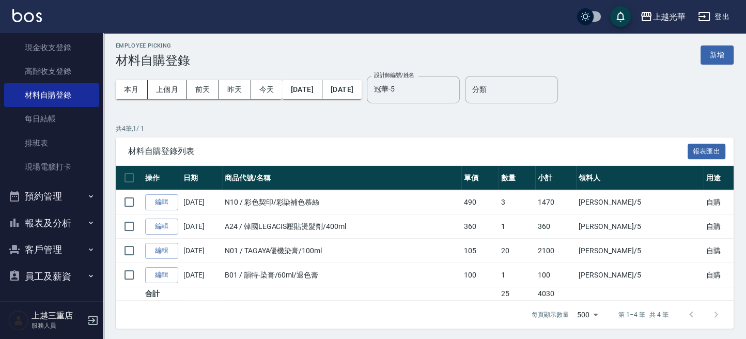
scroll to position [4, 0]
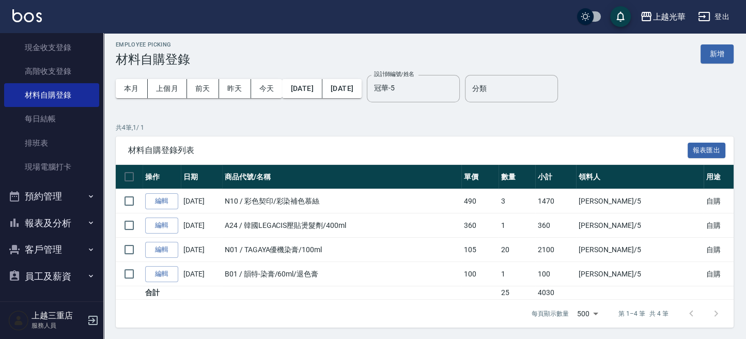
click at [53, 244] on button "客戶管理" at bounding box center [51, 249] width 95 height 27
click at [46, 277] on link "客戶列表" at bounding box center [51, 279] width 95 height 24
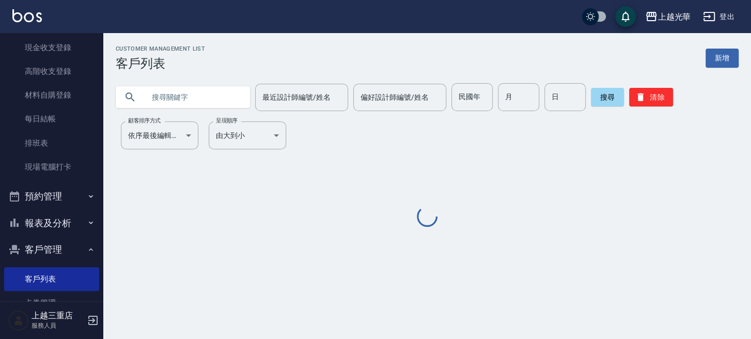
click at [193, 104] on input "text" at bounding box center [193, 97] width 97 height 28
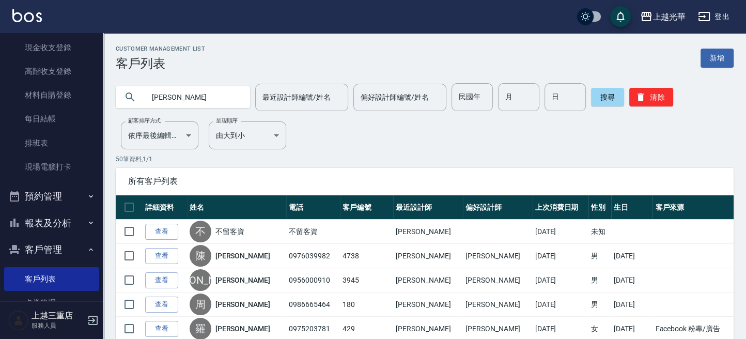
type input "蔡吟"
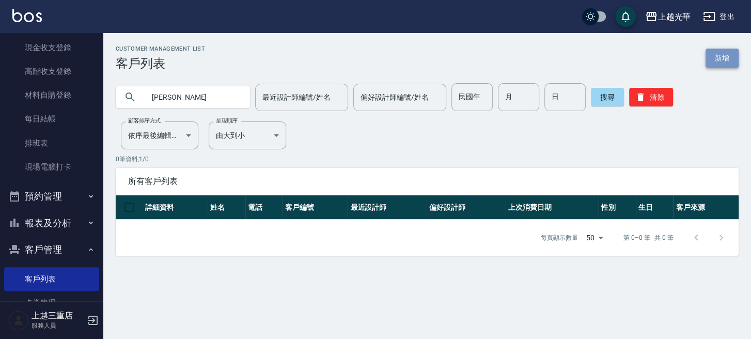
click at [709, 53] on link "新增" at bounding box center [722, 58] width 33 height 19
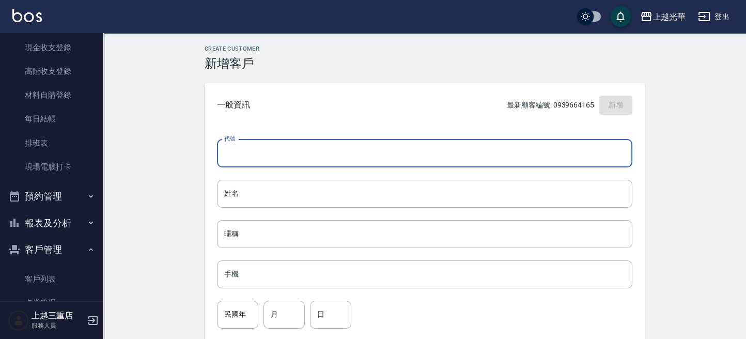
click at [267, 156] on input "代號" at bounding box center [424, 153] width 415 height 28
type input "0930930939"
click at [234, 186] on input "姓名" at bounding box center [424, 194] width 415 height 28
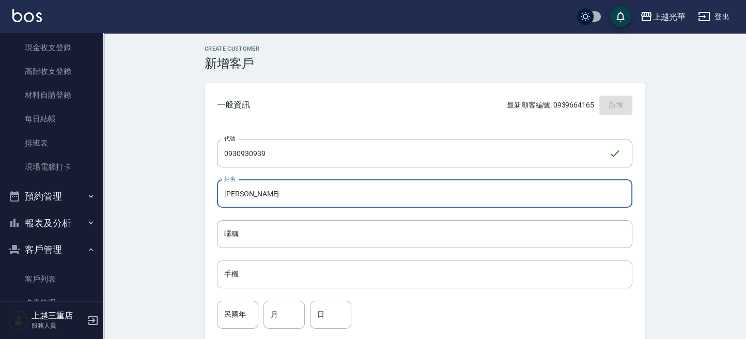
type input "蔡吟玫"
click at [268, 271] on input "手機" at bounding box center [424, 274] width 415 height 28
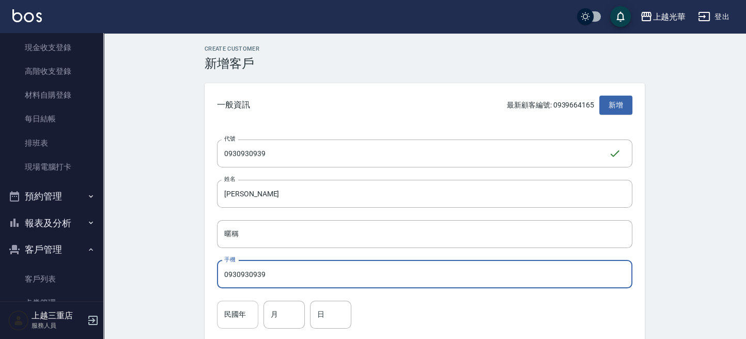
type input "0930930939"
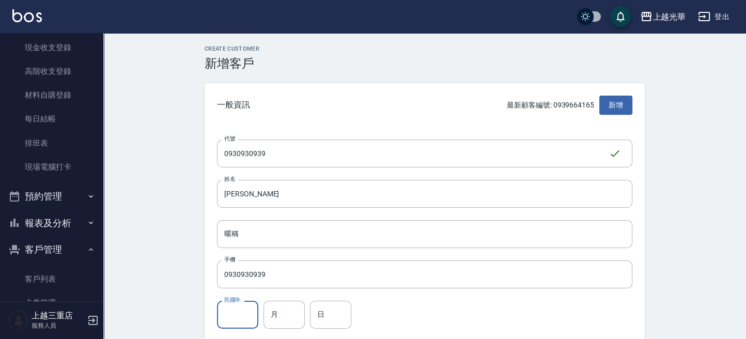
click at [241, 311] on input "民國年" at bounding box center [237, 315] width 41 height 28
type input "56"
click at [302, 318] on input "月" at bounding box center [283, 315] width 41 height 28
type input "12"
click at [345, 309] on input "日" at bounding box center [330, 315] width 41 height 28
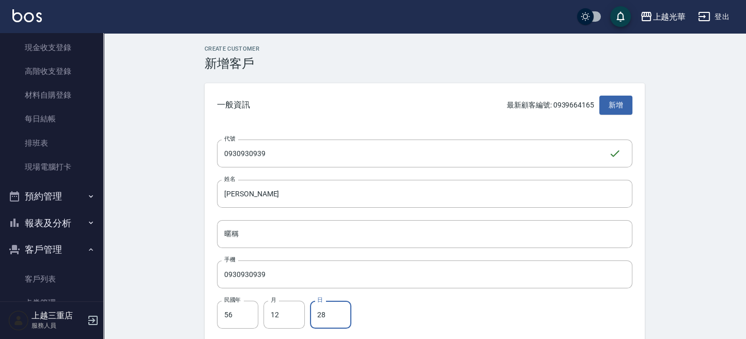
type input "28"
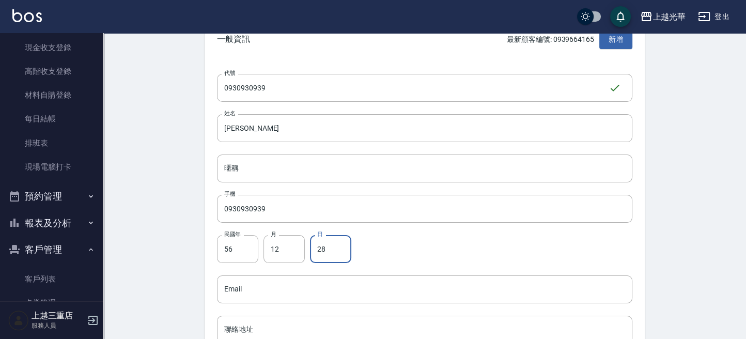
scroll to position [137, 0]
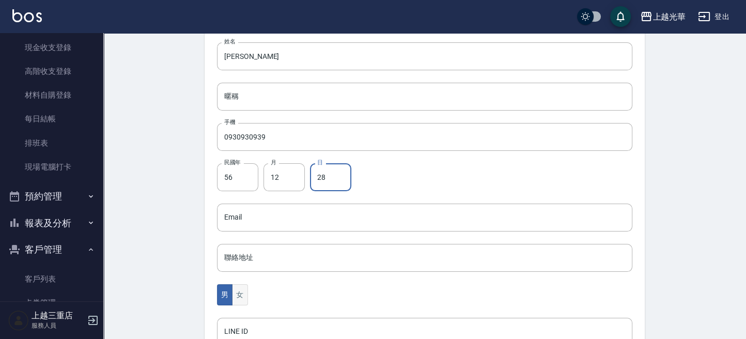
click at [241, 290] on button "女" at bounding box center [239, 294] width 15 height 21
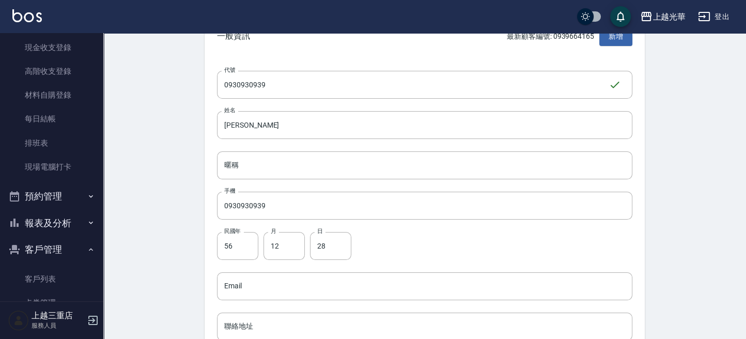
scroll to position [333, 0]
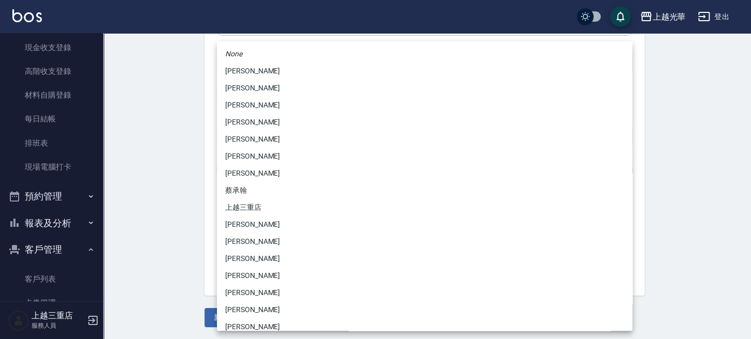
click at [249, 184] on body "上越光華 登出 櫃檯作業 打帳單 帳單列表 掛單列表 營業儀表板 現金收支登錄 高階收支登錄 材料自購登錄 每日結帳 排班表 現場電腦打卡 預約管理 預約管理…" at bounding box center [375, 3] width 751 height 672
click at [233, 108] on li "陳玉珍" at bounding box center [424, 105] width 415 height 17
type input "a289e7a1-3b10-4443-a52a-f6fc51726859"
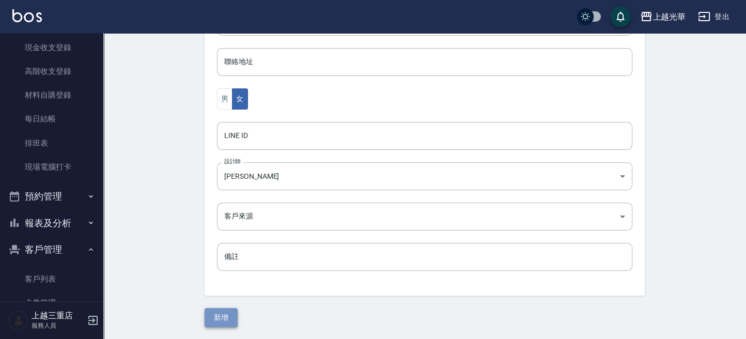
click at [208, 311] on button "新增" at bounding box center [221, 317] width 33 height 19
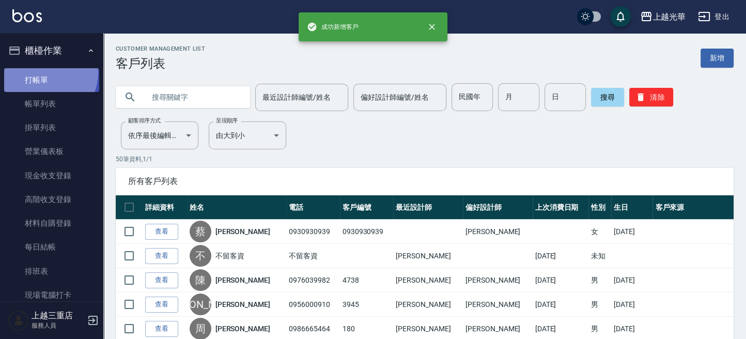
click at [41, 72] on link "打帳單" at bounding box center [51, 80] width 95 height 24
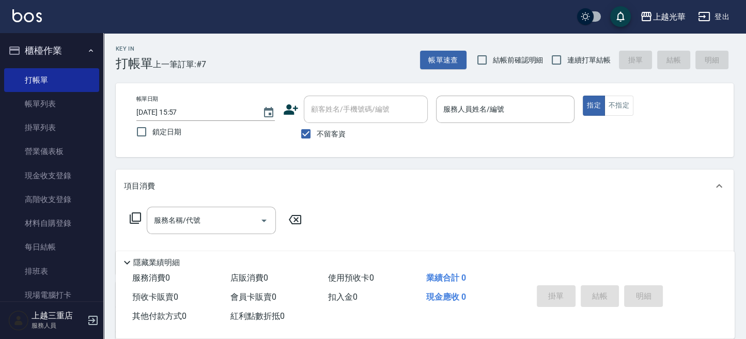
drag, startPoint x: 319, startPoint y: 133, endPoint x: 322, endPoint y: 126, distance: 8.1
click at [319, 132] on span "不留客資" at bounding box center [331, 134] width 29 height 11
click at [317, 132] on input "不留客資" at bounding box center [306, 134] width 22 height 22
checkbox input "false"
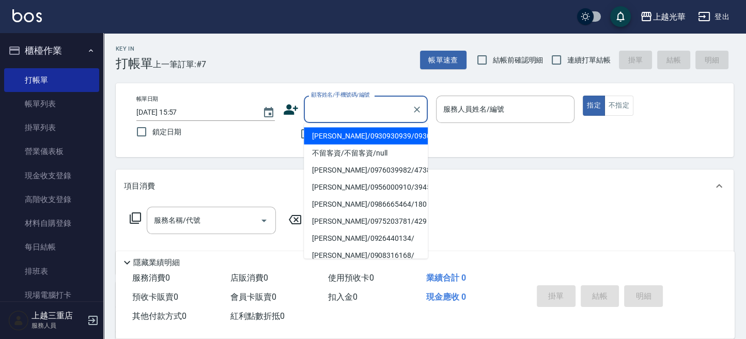
click at [328, 112] on input "顧客姓名/手機號碼/編號" at bounding box center [357, 109] width 99 height 18
click at [326, 132] on li "蔡吟玫/0930930939/0930930939" at bounding box center [366, 135] width 124 height 17
type input "蔡吟玫/0930930939/0930930939"
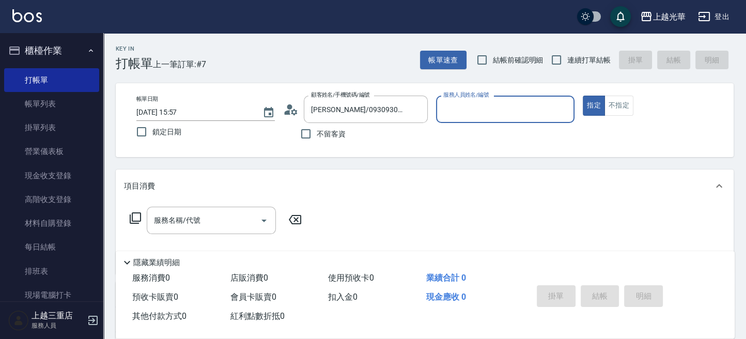
type input "小黑-3"
click at [612, 108] on button "不指定" at bounding box center [618, 106] width 29 height 20
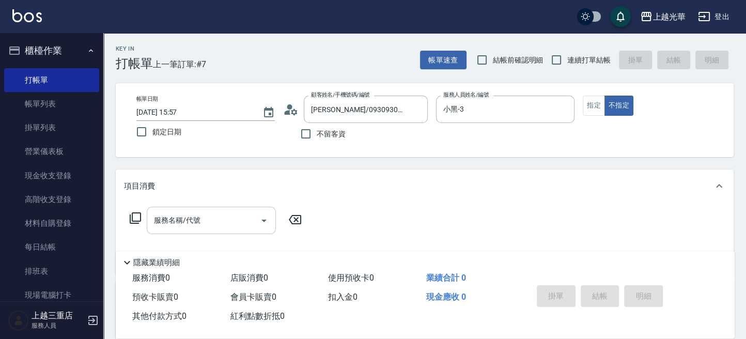
click at [233, 207] on div "服務名稱/代號" at bounding box center [211, 220] width 129 height 27
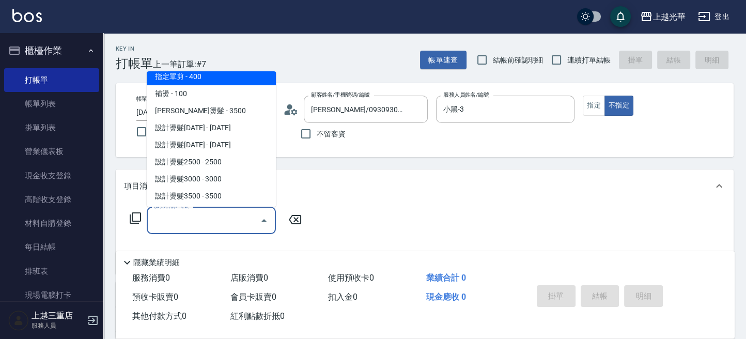
scroll to position [137, 0]
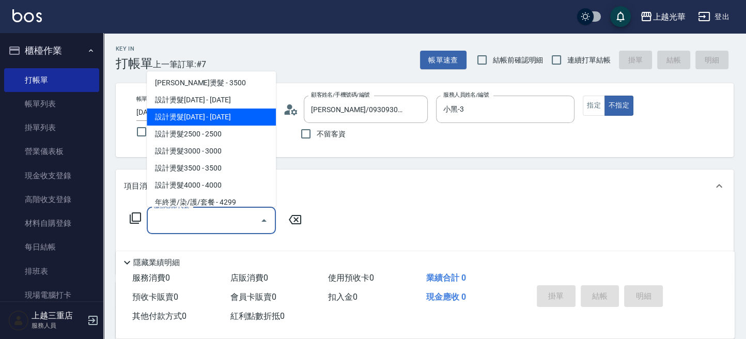
click at [200, 117] on span "設計燙髮2000 - 2000" at bounding box center [211, 116] width 129 height 17
type input "設計燙髮2000(306)"
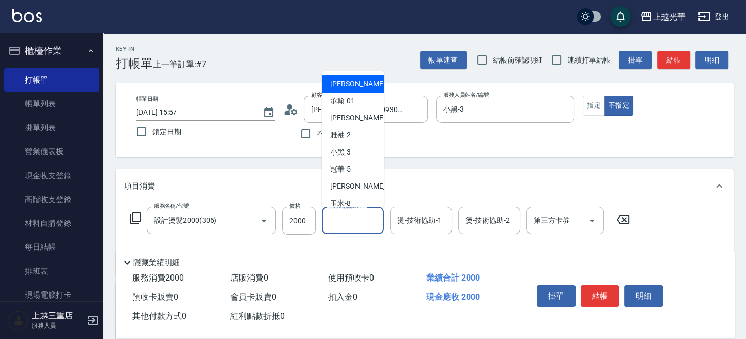
click at [332, 211] on div "洗-技術協助-1 洗-技術協助-1" at bounding box center [353, 220] width 62 height 27
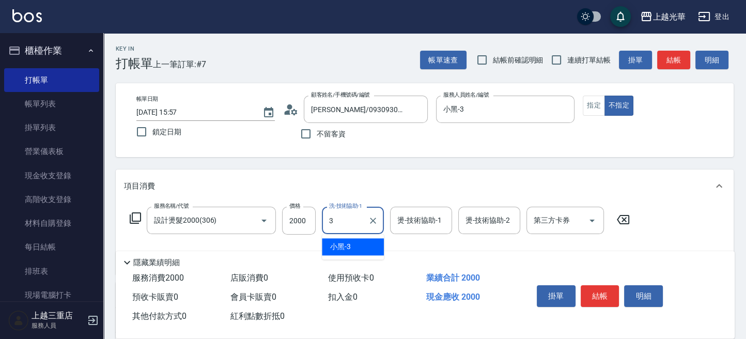
type input "小黑-3"
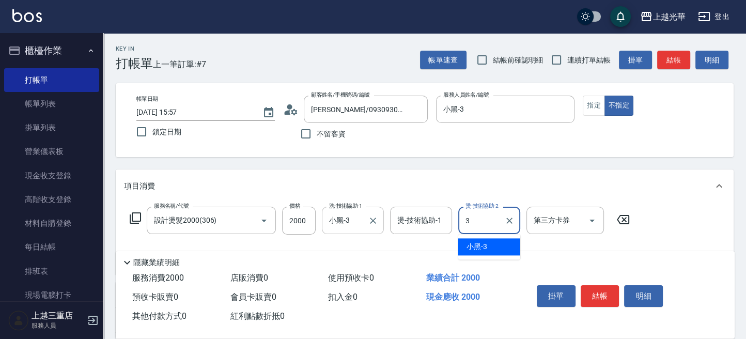
type input "小黑-3"
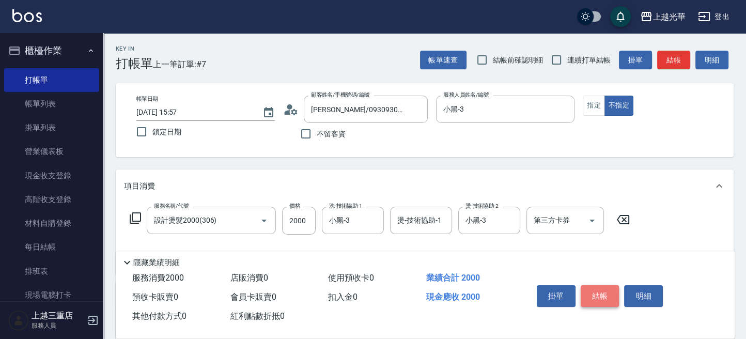
click at [616, 290] on button "結帳" at bounding box center [600, 296] width 39 height 22
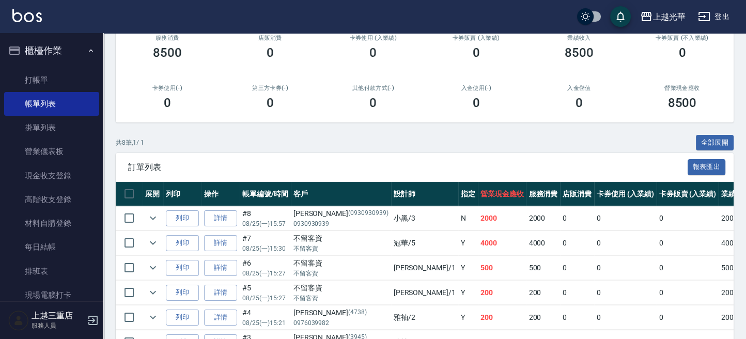
scroll to position [69, 0]
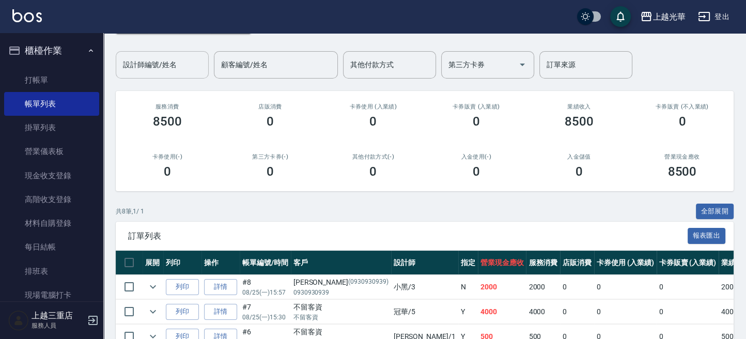
click at [193, 64] on input "設計師編號/姓名" at bounding box center [162, 65] width 84 height 18
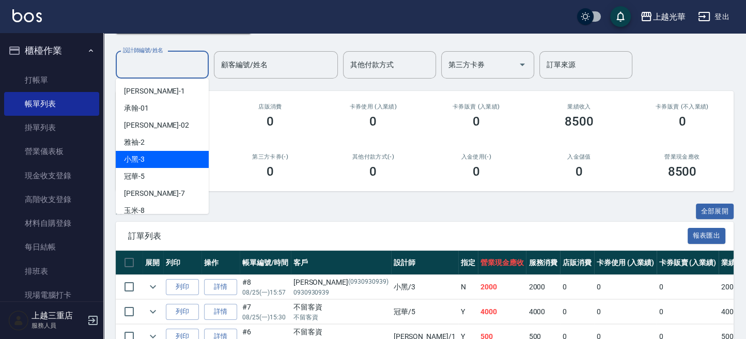
click at [145, 153] on div "小黑 -3" at bounding box center [162, 159] width 93 height 17
type input "小黑-3"
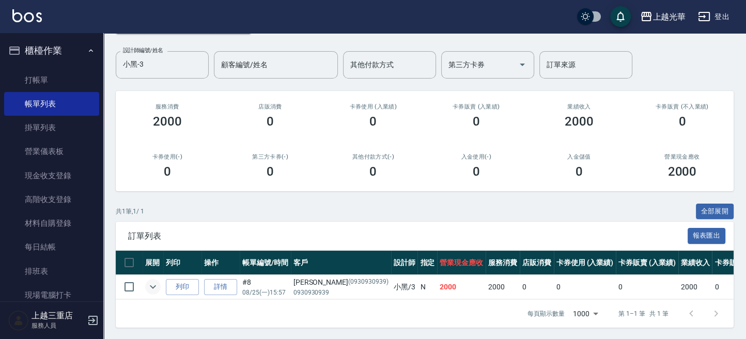
click at [159, 285] on td at bounding box center [153, 287] width 21 height 24
click at [159, 285] on icon "expand row" at bounding box center [153, 286] width 12 height 12
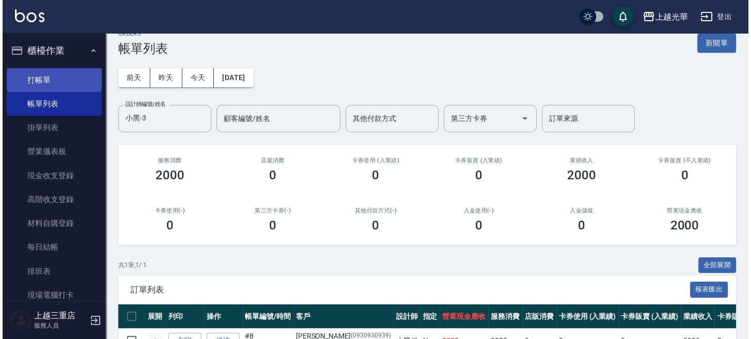
scroll to position [0, 0]
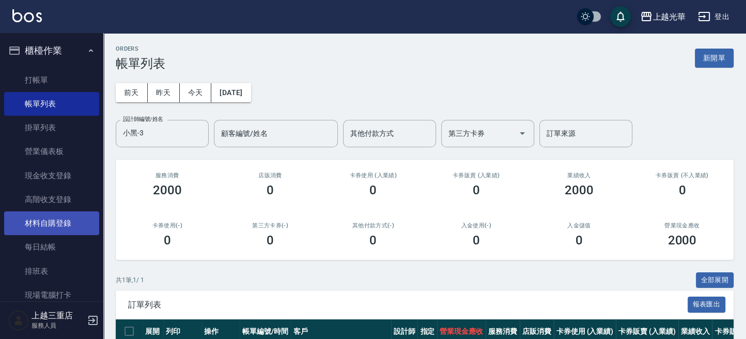
click at [51, 224] on link "材料自購登錄" at bounding box center [51, 223] width 95 height 24
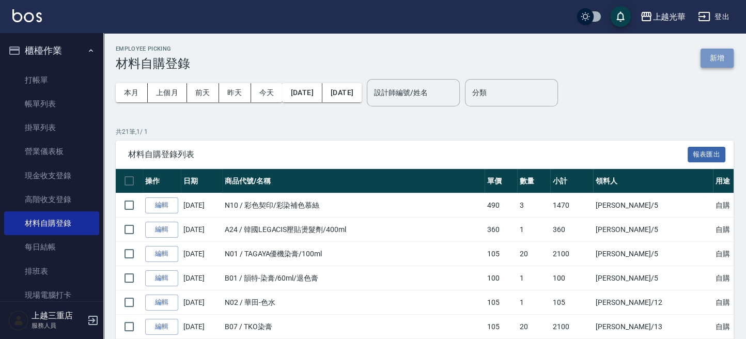
click at [719, 51] on button "新增" at bounding box center [716, 58] width 33 height 19
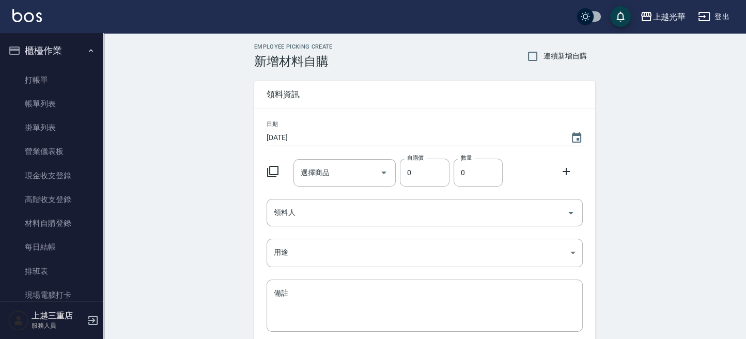
click at [273, 169] on icon at bounding box center [273, 171] width 12 height 12
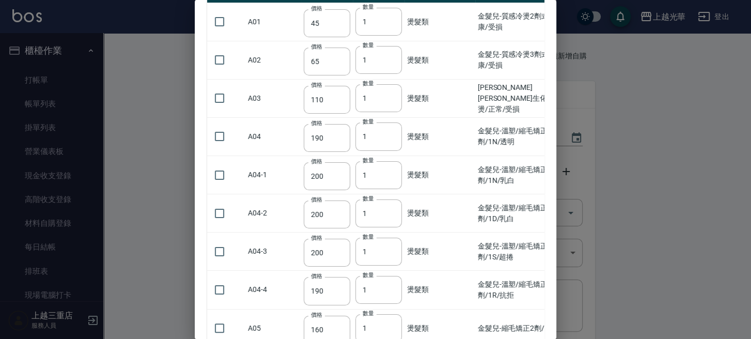
scroll to position [207, 0]
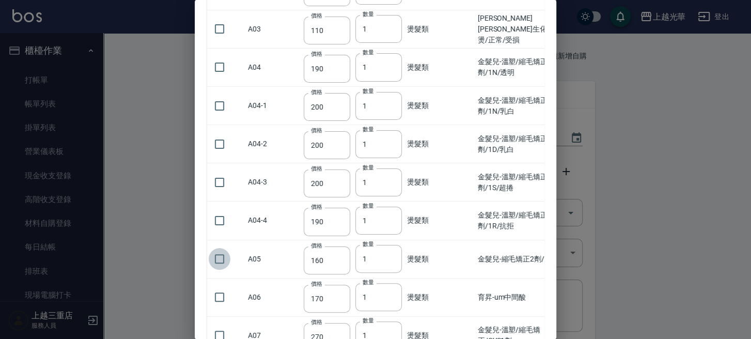
click at [218, 257] on input "checkbox" at bounding box center [220, 259] width 22 height 22
checkbox input "true"
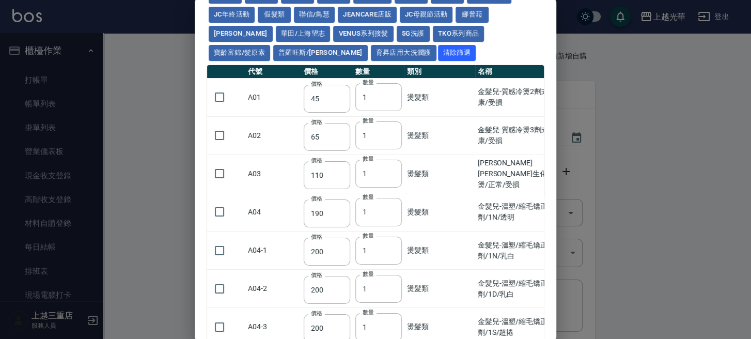
scroll to position [0, 0]
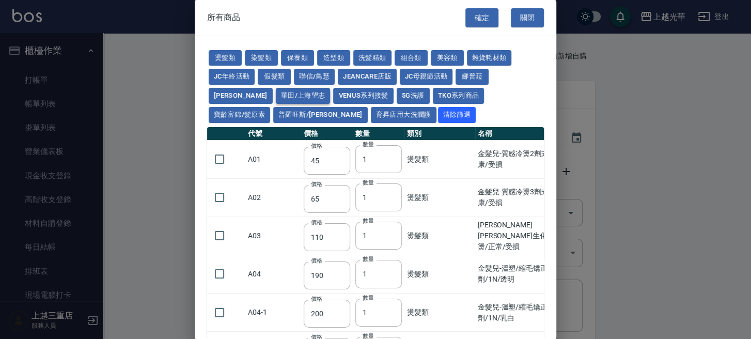
click at [276, 95] on button "華田/上海望志" at bounding box center [303, 96] width 55 height 16
type input "105"
type input "450"
type input "406"
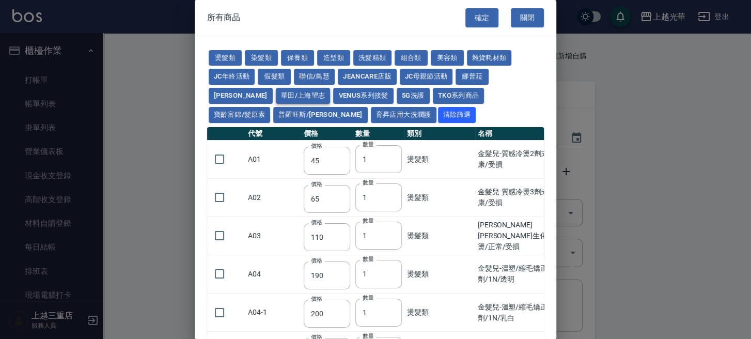
type input "616"
type input "3220"
type input "500"
type input "525"
checkbox input "false"
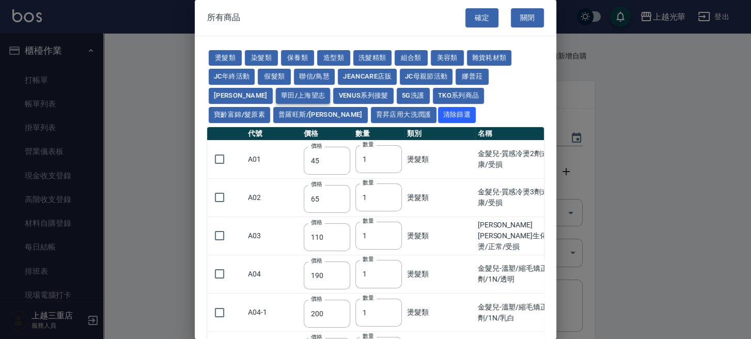
type input "40"
type input "343"
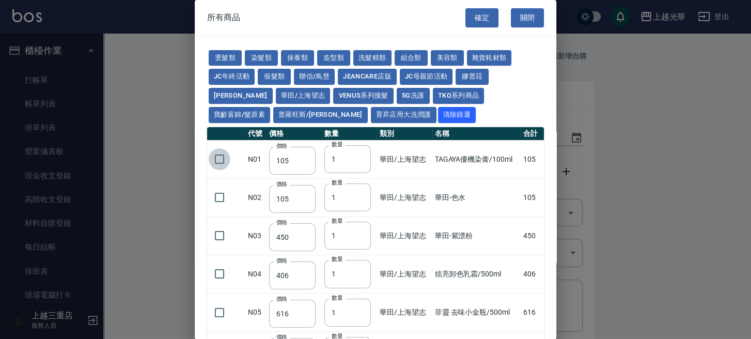
click at [216, 158] on input "checkbox" at bounding box center [220, 159] width 22 height 22
checkbox input "true"
click at [359, 157] on input "2" at bounding box center [347, 159] width 46 height 28
click at [359, 157] on input "3" at bounding box center [347, 159] width 46 height 28
click at [359, 157] on input "4" at bounding box center [347, 159] width 46 height 28
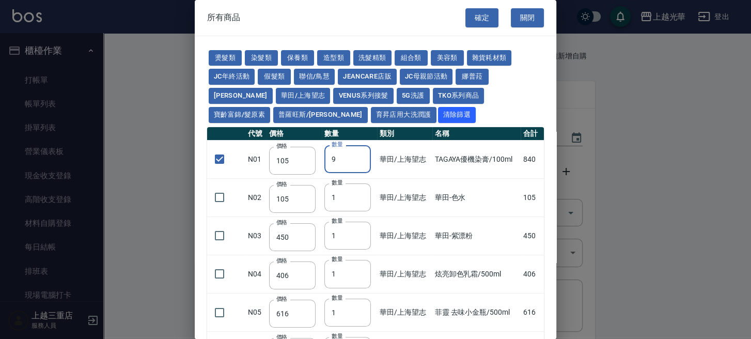
click at [359, 157] on input "9" at bounding box center [347, 159] width 46 height 28
type input "10"
click at [359, 157] on input "10" at bounding box center [347, 159] width 46 height 28
click at [216, 196] on input "checkbox" at bounding box center [220, 197] width 22 height 22
checkbox input "true"
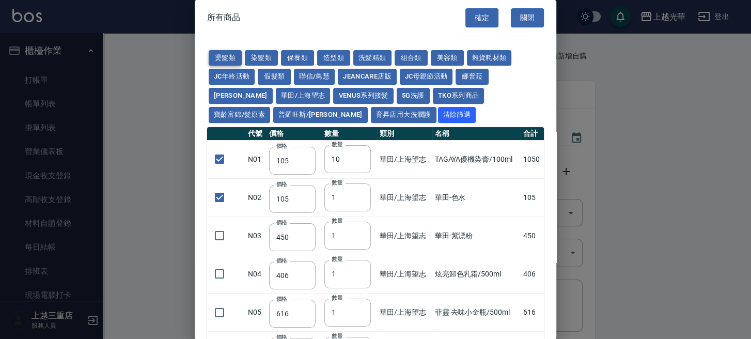
click at [233, 54] on button "燙髮類" at bounding box center [225, 58] width 33 height 16
checkbox input "false"
type input "45"
type input "1"
checkbox input "false"
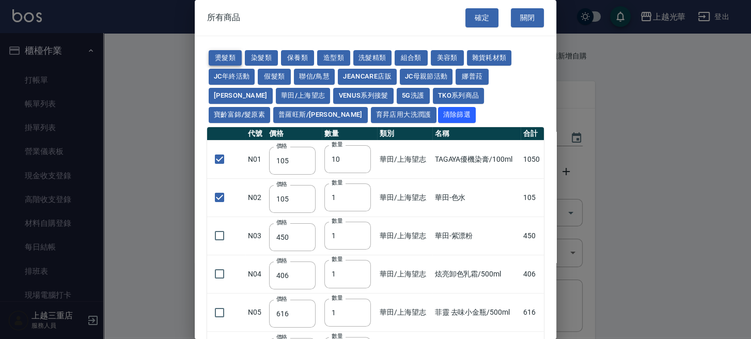
type input "65"
type input "110"
type input "190"
type input "200"
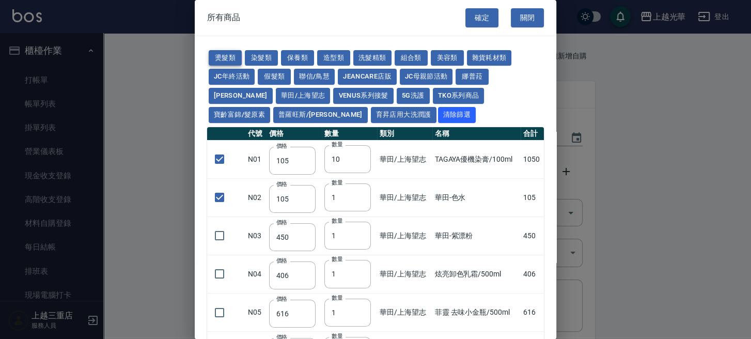
type input "200"
type input "190"
checkbox input "true"
type input "160"
type input "170"
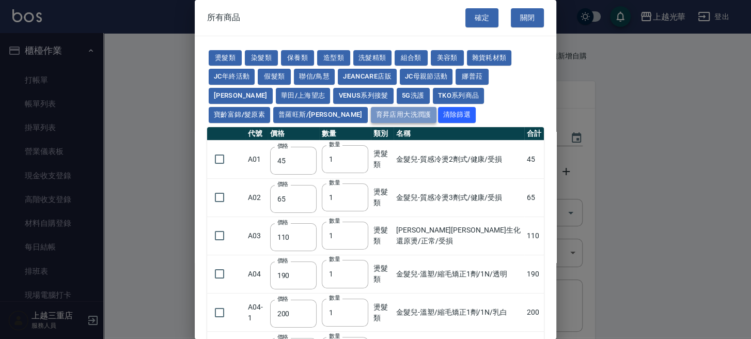
click at [371, 115] on button "育昇店用大洗潤護" at bounding box center [404, 115] width 66 height 16
type input "160"
type input "170"
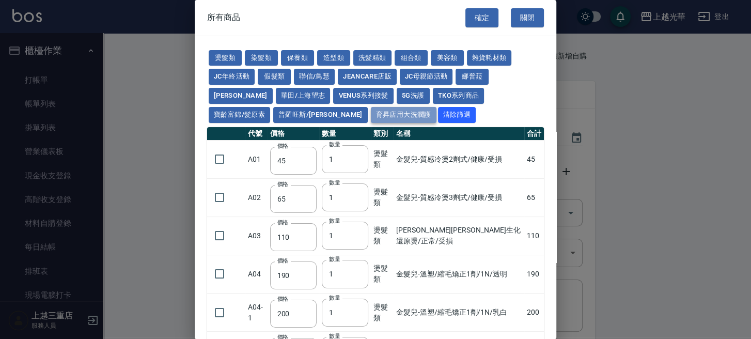
type input "170"
type input "180"
type input "165"
checkbox input "false"
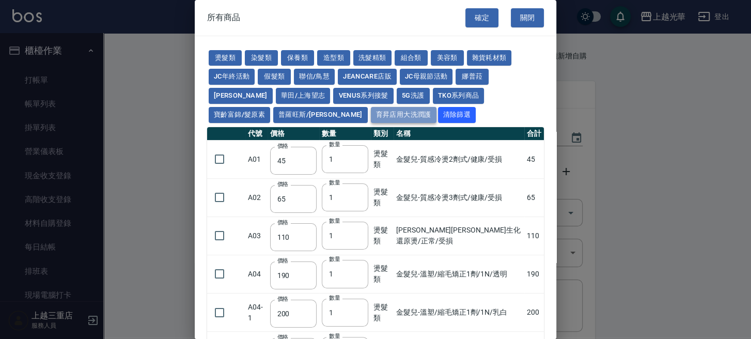
type input "165"
type input "180"
type input "165"
type input "170"
type input "190"
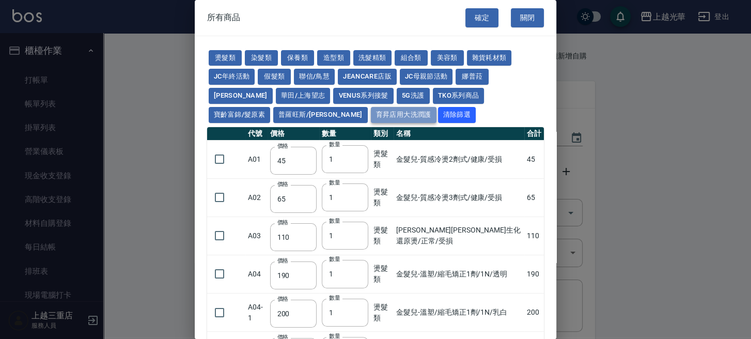
type input "170"
type input "200"
type input "110"
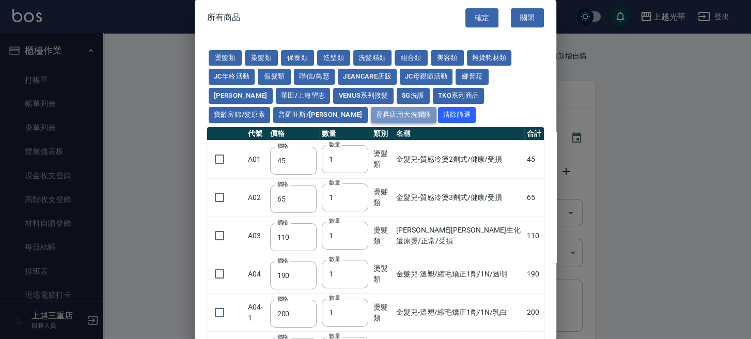
type input "185"
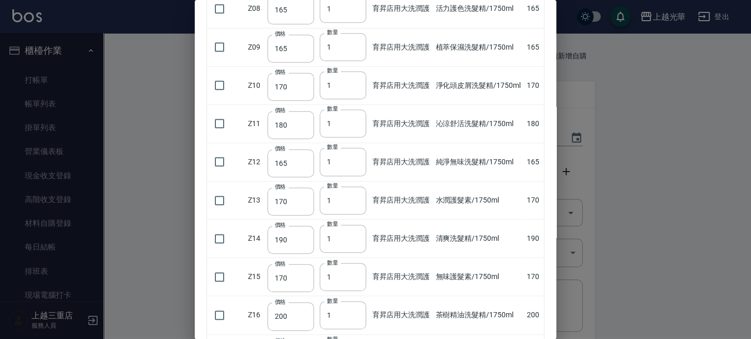
scroll to position [482, 0]
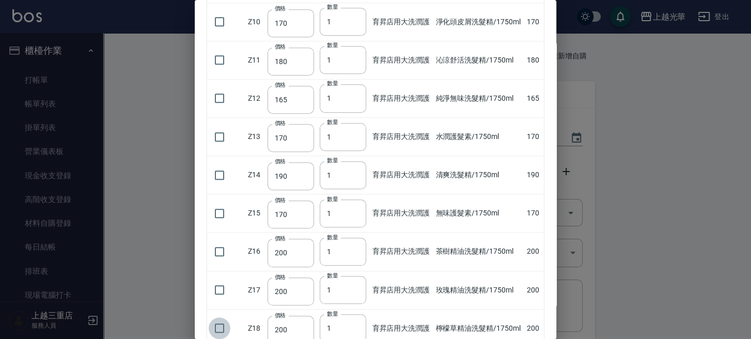
click at [222, 321] on input "checkbox" at bounding box center [220, 328] width 22 height 22
checkbox input "true"
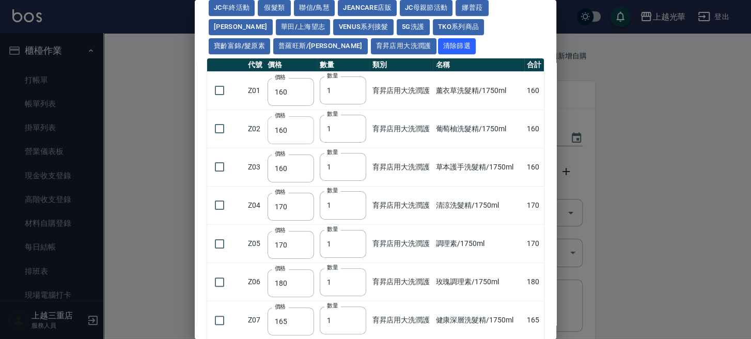
scroll to position [0, 0]
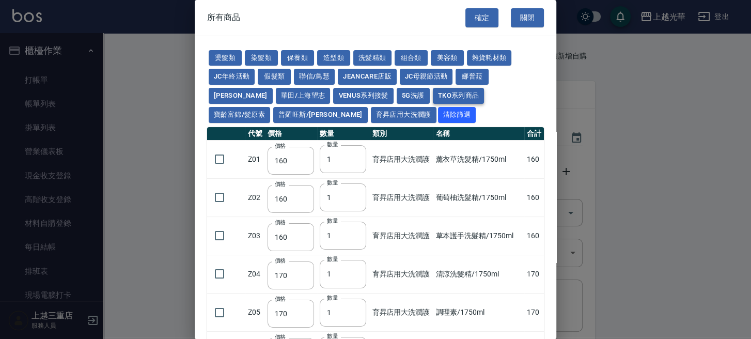
click at [433, 98] on button "TKO系列商品" at bounding box center [459, 96] width 52 height 16
type input "407"
type input "420"
type input "1300"
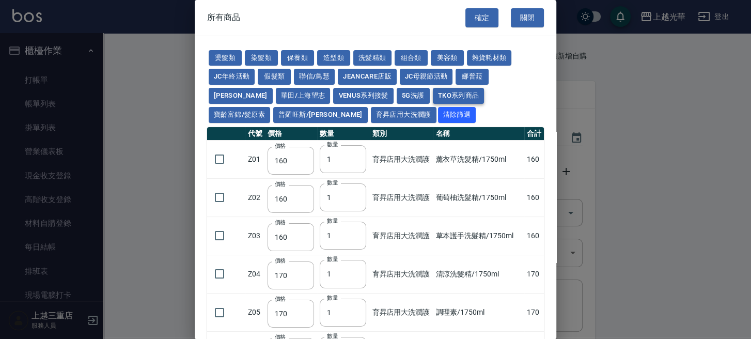
type input "50"
type input "500"
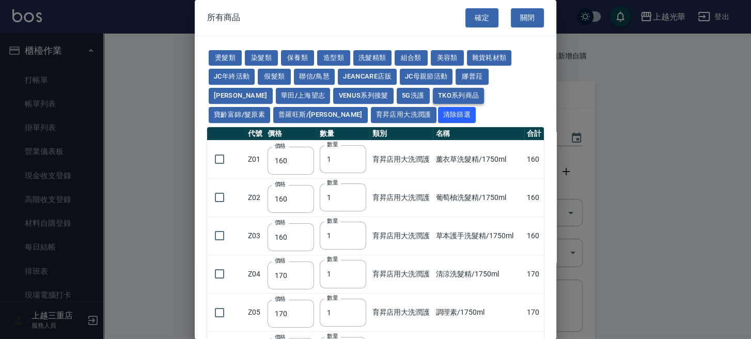
type input "500"
type input "200"
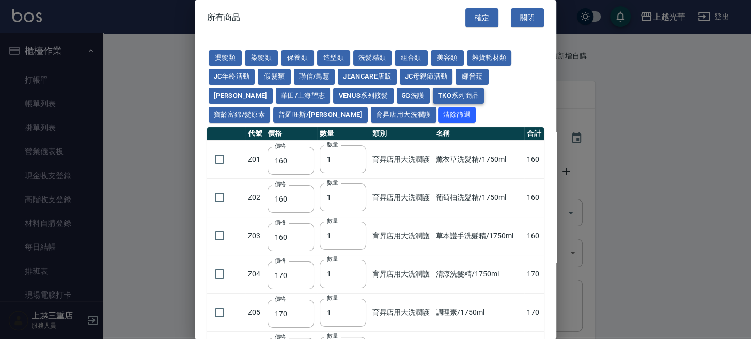
type input "200"
checkbox input "false"
type input "200"
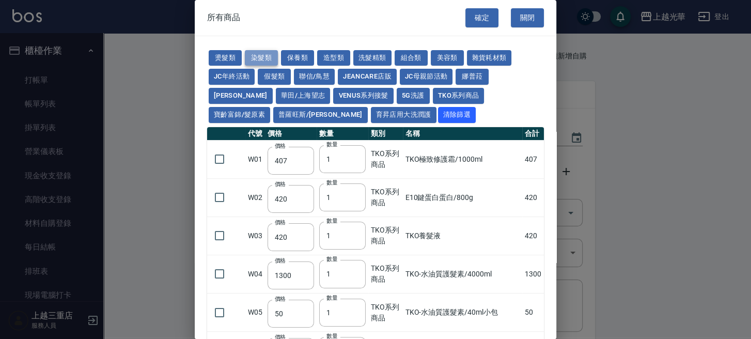
click at [264, 57] on button "染髮類" at bounding box center [261, 58] width 33 height 16
type input "100"
type input "110"
type input "120"
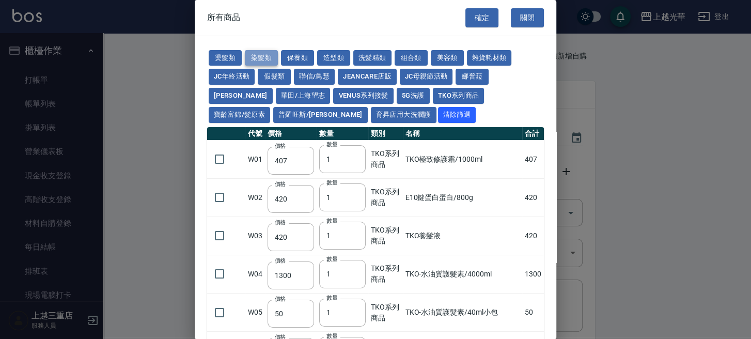
type input "150"
type input "250"
type input "105"
type input "150"
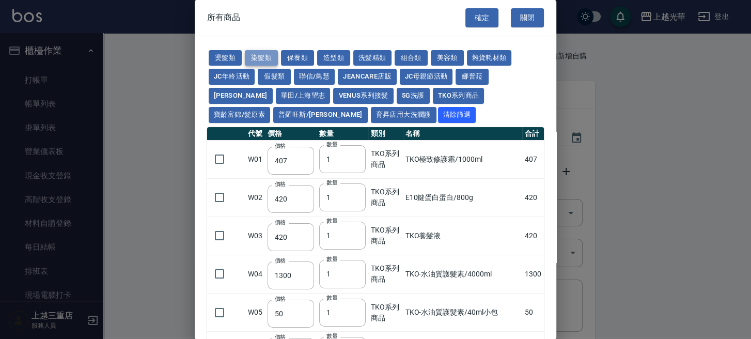
type input "420"
type input "110"
type input "90"
type input "400"
type input "120"
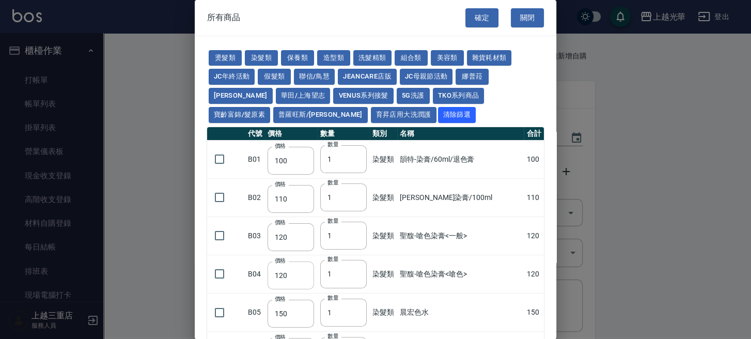
scroll to position [207, 0]
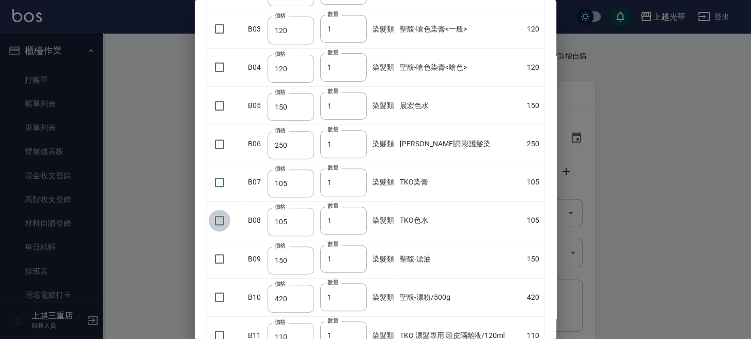
click at [225, 222] on input "checkbox" at bounding box center [220, 221] width 22 height 22
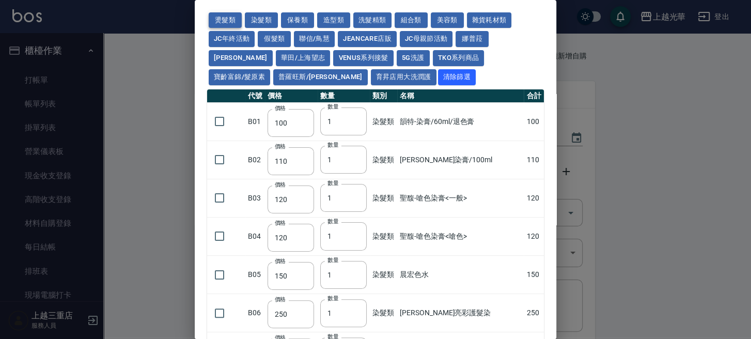
scroll to position [0, 0]
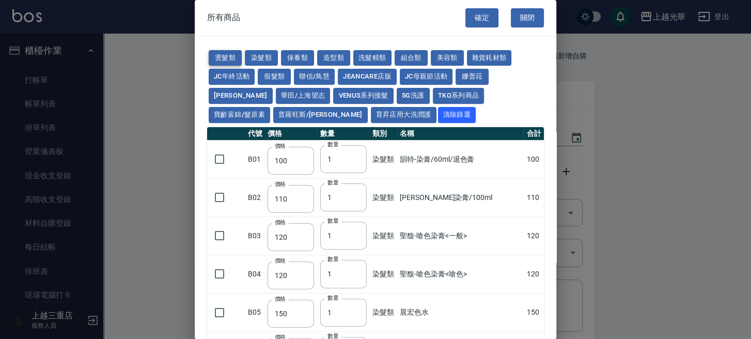
click at [236, 57] on button "燙髮類" at bounding box center [225, 58] width 33 height 16
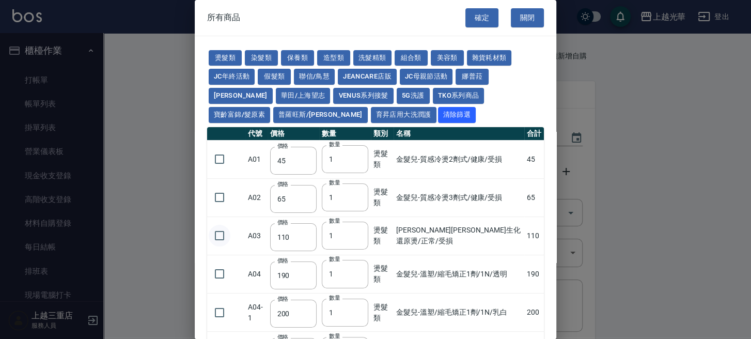
click at [216, 231] on input "checkbox" at bounding box center [220, 236] width 22 height 22
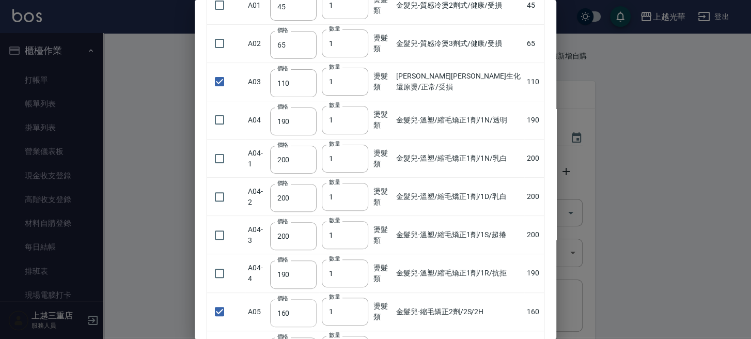
scroll to position [207, 0]
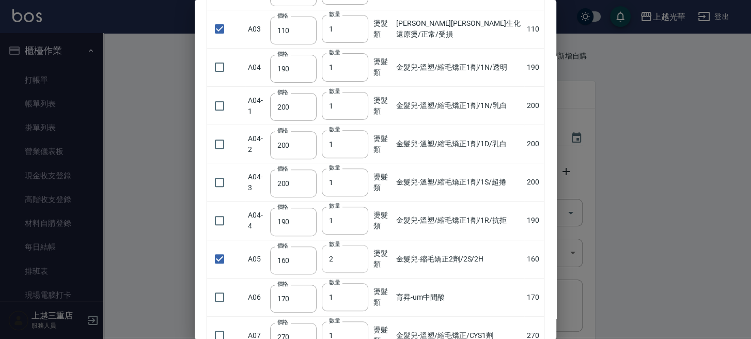
click at [355, 255] on input "2" at bounding box center [345, 259] width 46 height 28
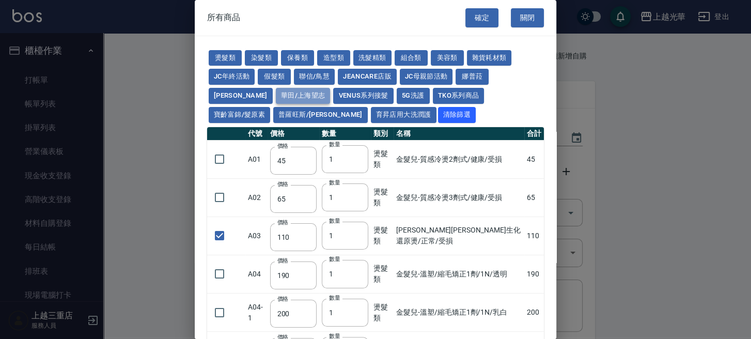
click at [276, 98] on button "華田/上海望志" at bounding box center [303, 96] width 55 height 16
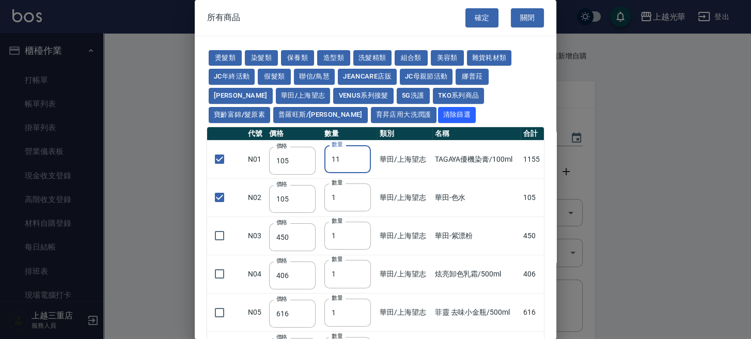
click at [360, 155] on input "11" at bounding box center [347, 159] width 46 height 28
click at [258, 59] on button "染髮類" at bounding box center [261, 58] width 33 height 16
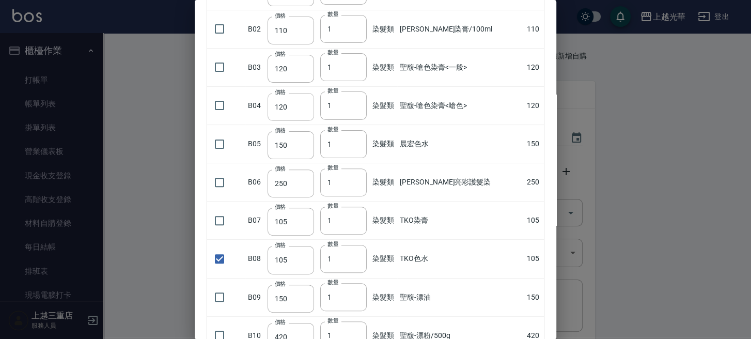
scroll to position [207, 0]
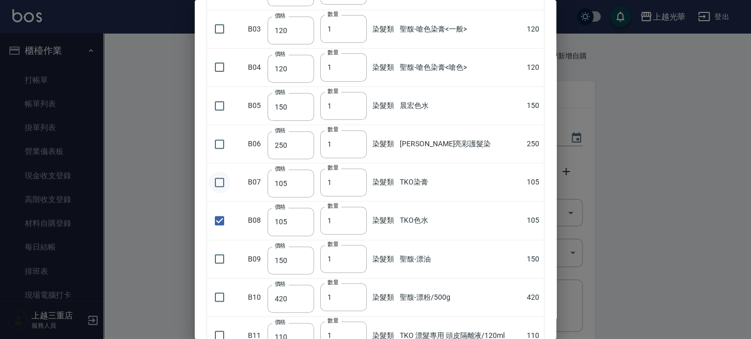
click at [219, 180] on input "checkbox" at bounding box center [220, 182] width 22 height 22
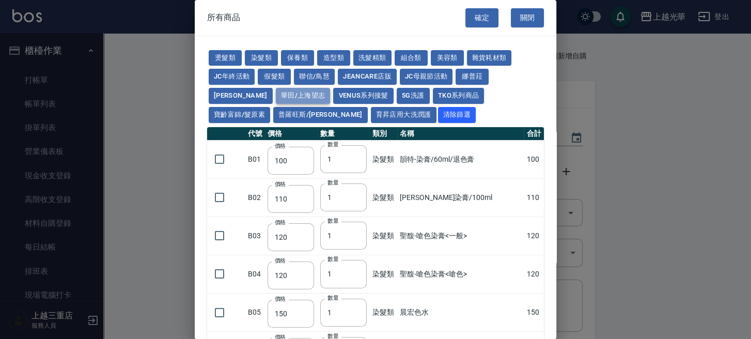
click at [276, 97] on button "華田/上海望志" at bounding box center [303, 96] width 55 height 16
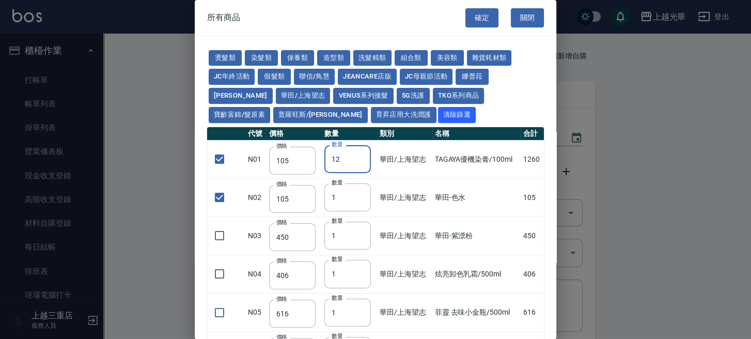
click at [359, 158] on input "12" at bounding box center [347, 159] width 46 height 28
click at [234, 60] on button "燙髮類" at bounding box center [225, 58] width 33 height 16
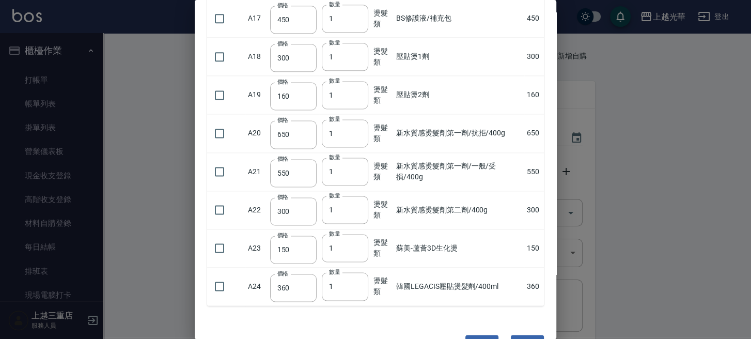
scroll to position [934, 0]
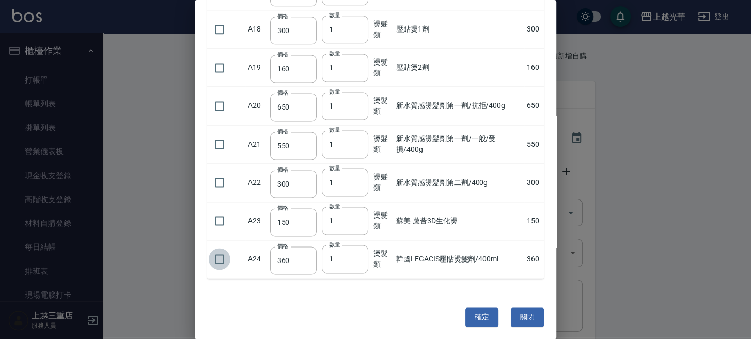
click at [220, 257] on input "checkbox" at bounding box center [220, 259] width 22 height 22
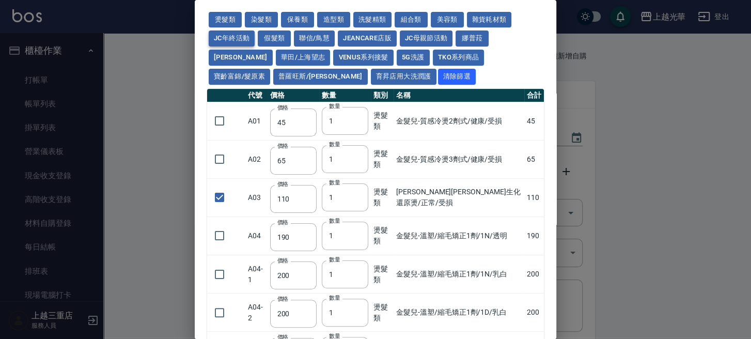
scroll to position [0, 0]
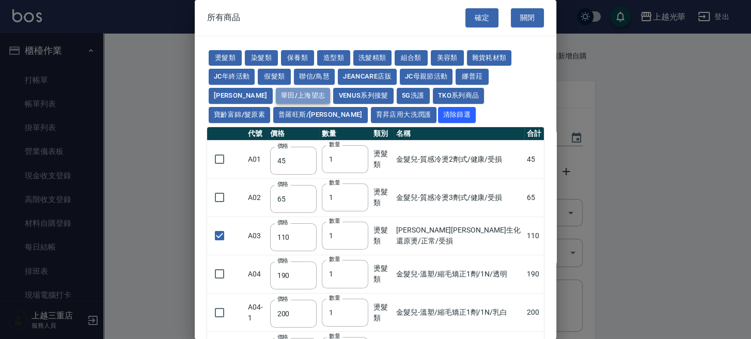
click at [276, 88] on button "華田/上海望志" at bounding box center [303, 96] width 55 height 16
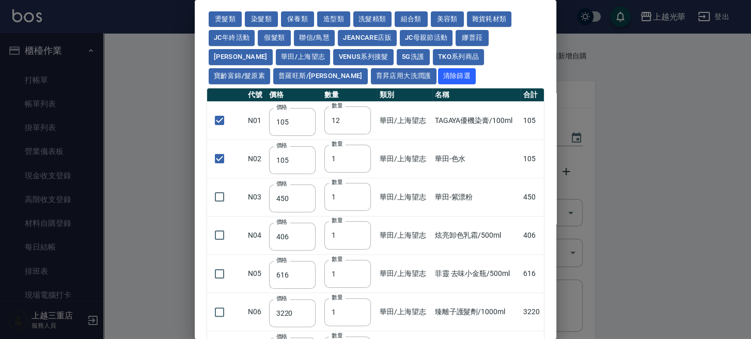
scroll to position [246, 0]
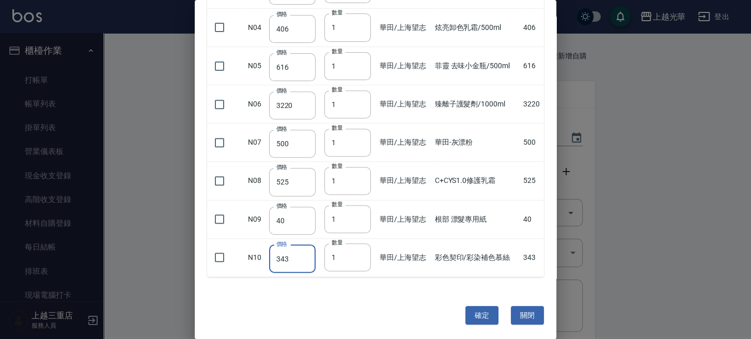
drag, startPoint x: 276, startPoint y: 256, endPoint x: 293, endPoint y: 256, distance: 16.5
click at [293, 256] on input "343" at bounding box center [292, 259] width 46 height 28
click at [216, 251] on input "checkbox" at bounding box center [220, 257] width 22 height 22
drag, startPoint x: 327, startPoint y: 255, endPoint x: 345, endPoint y: 256, distance: 17.6
click at [345, 256] on input "1" at bounding box center [347, 257] width 46 height 28
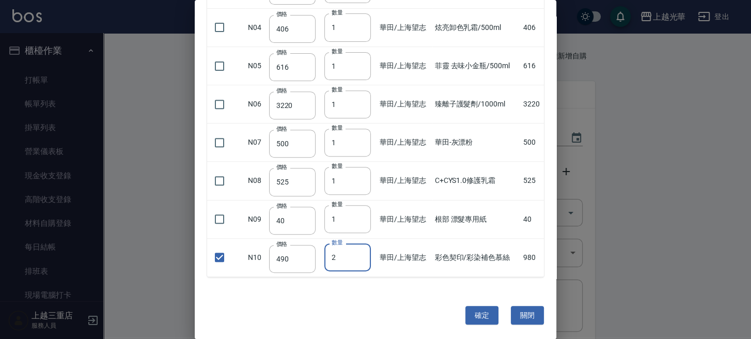
scroll to position [40, 0]
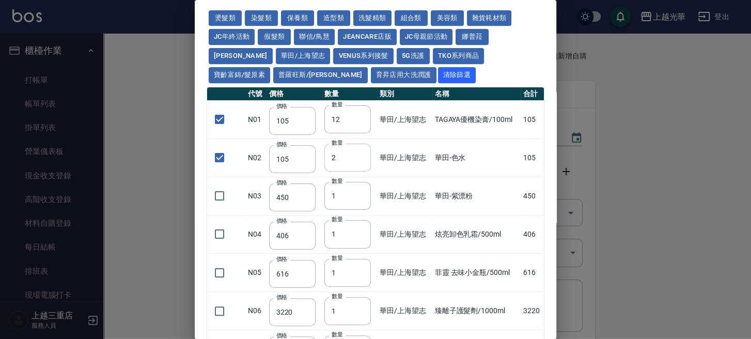
click at [357, 152] on input "2" at bounding box center [347, 158] width 46 height 28
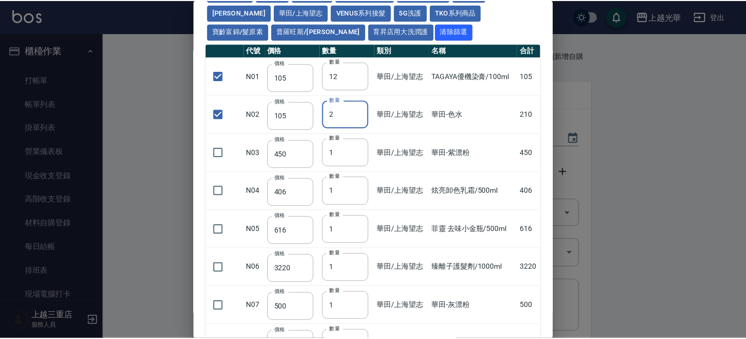
scroll to position [0, 0]
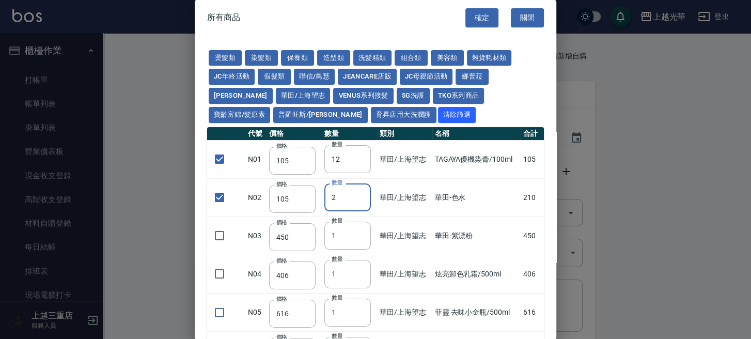
click at [467, 16] on button "確定" at bounding box center [481, 17] width 33 height 19
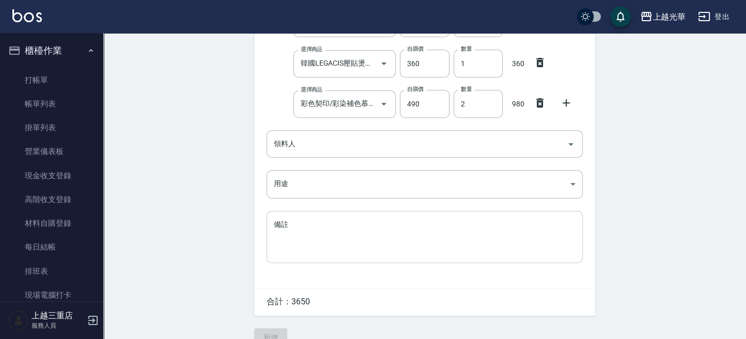
scroll to position [410, 0]
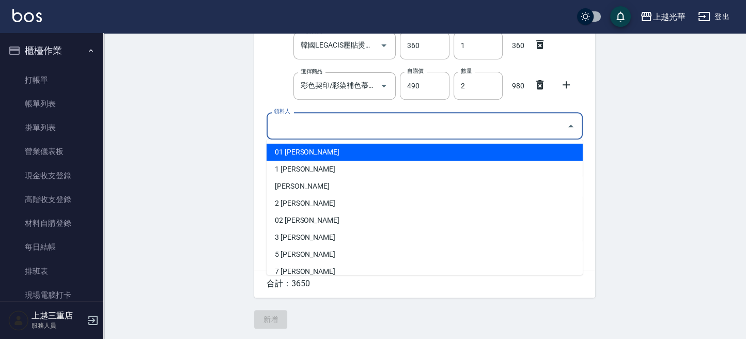
click at [319, 124] on input "領料人" at bounding box center [416, 126] width 291 height 18
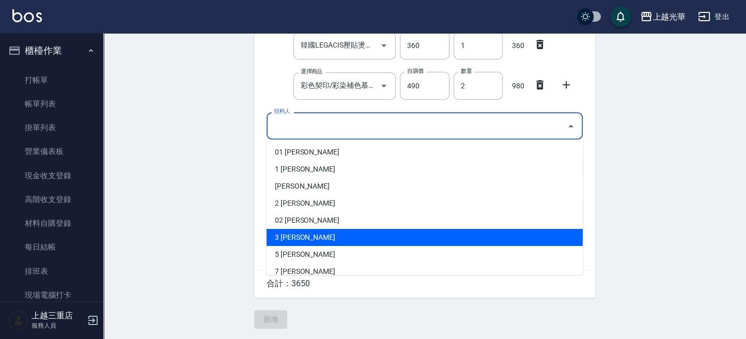
click at [285, 231] on li "3 陳玉珍" at bounding box center [425, 237] width 316 height 17
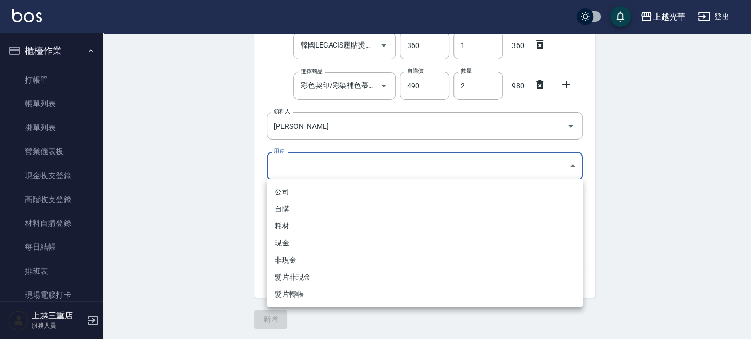
click at [285, 211] on li "自購" at bounding box center [425, 208] width 316 height 17
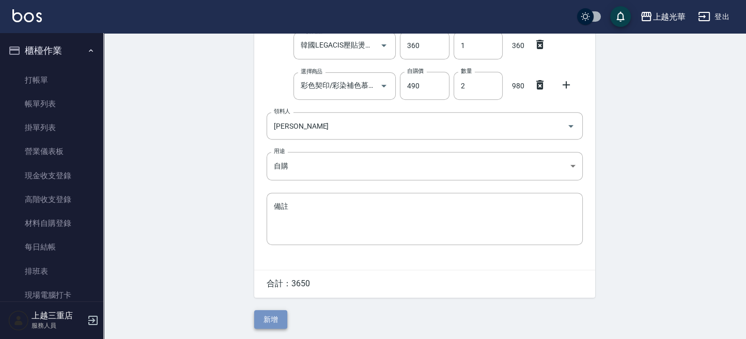
click at [279, 316] on button "新增" at bounding box center [270, 319] width 33 height 19
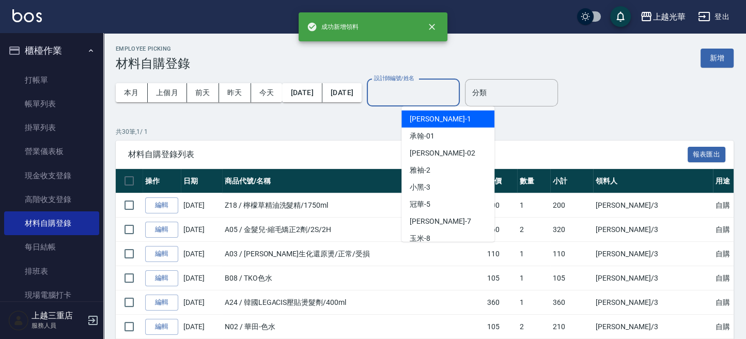
click at [427, 98] on input "設計師編號/姓名" at bounding box center [413, 93] width 84 height 18
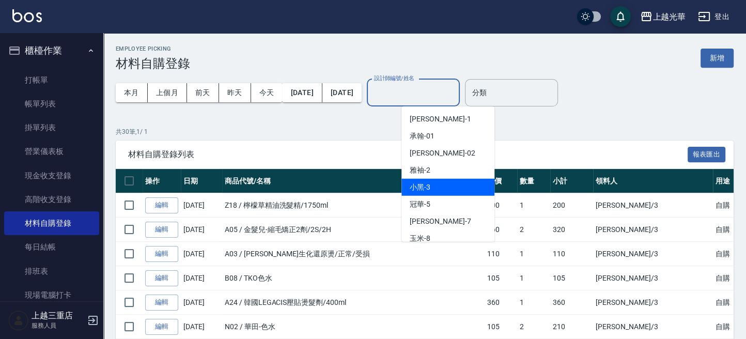
click at [416, 191] on span "小黑 -3" at bounding box center [420, 187] width 21 height 11
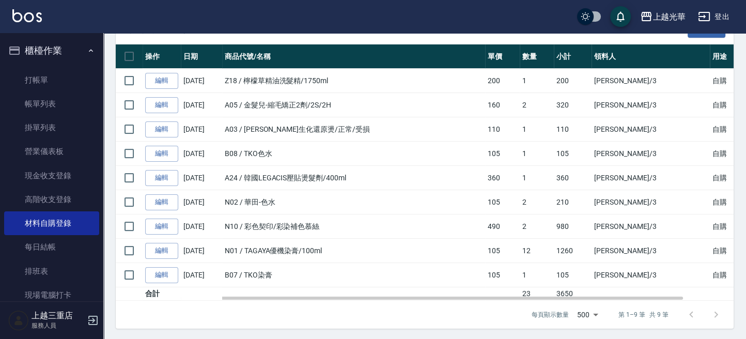
scroll to position [125, 0]
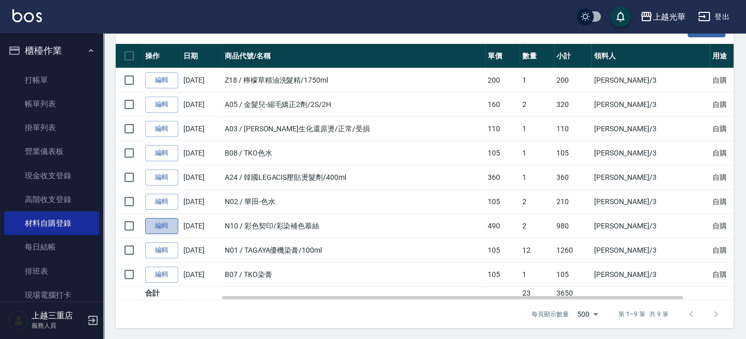
click at [168, 226] on link "編輯" at bounding box center [161, 226] width 33 height 16
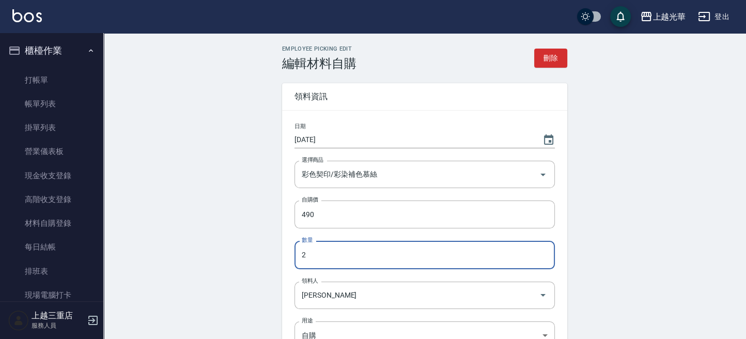
click at [336, 256] on input "2" at bounding box center [424, 255] width 260 height 28
drag, startPoint x: 303, startPoint y: 252, endPoint x: 309, endPoint y: 254, distance: 6.4
click at [309, 254] on input "0" at bounding box center [424, 255] width 260 height 28
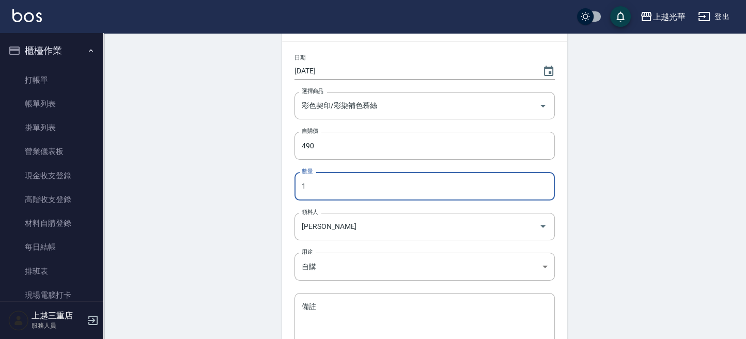
scroll to position [171, 0]
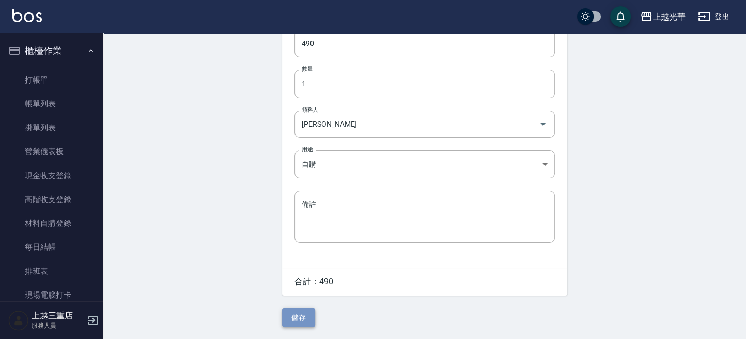
click at [292, 319] on button "儲存" at bounding box center [298, 317] width 33 height 19
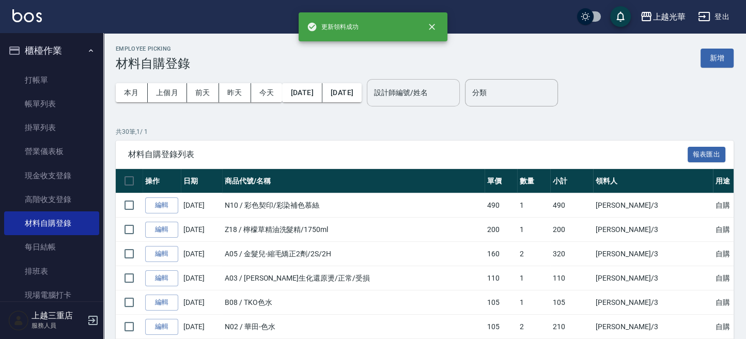
click at [426, 101] on div "設計師編號/姓名" at bounding box center [413, 92] width 93 height 27
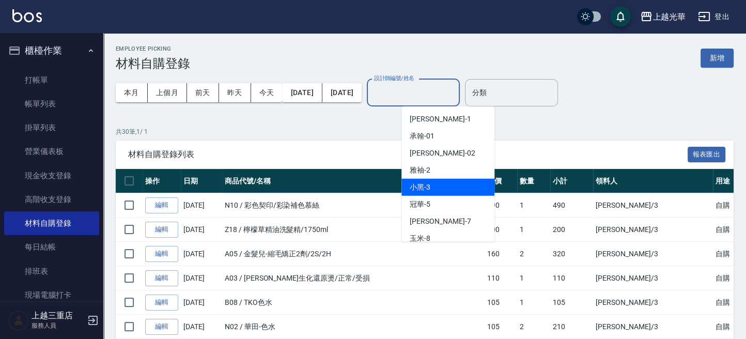
click at [430, 184] on span "小黑 -3" at bounding box center [420, 187] width 21 height 11
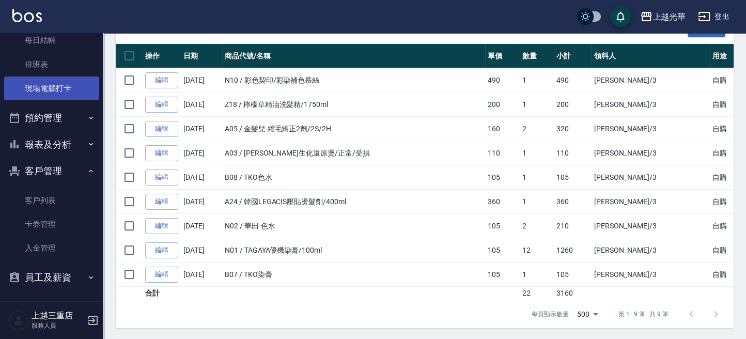
scroll to position [208, 0]
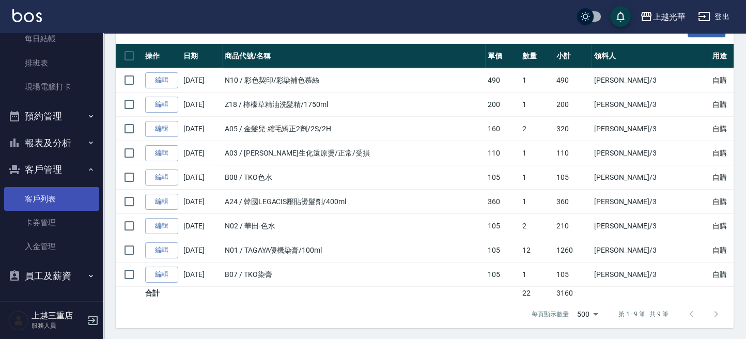
click at [35, 199] on link "客戶列表" at bounding box center [51, 199] width 95 height 24
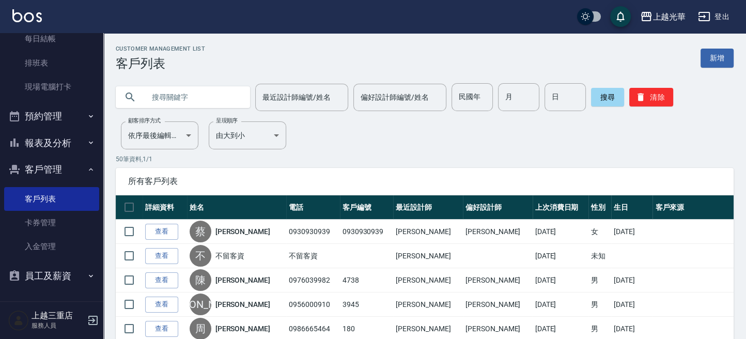
click at [183, 103] on input "text" at bounding box center [193, 97] width 97 height 28
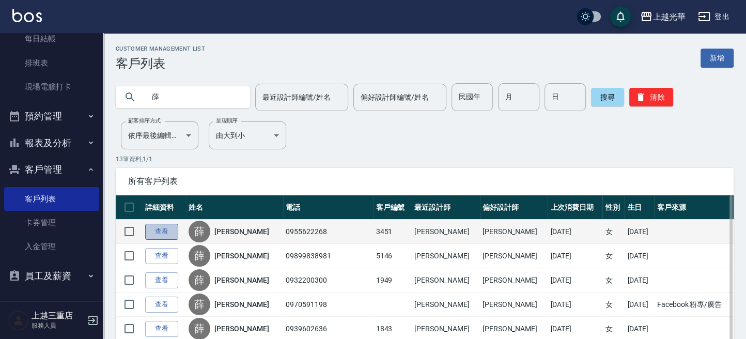
click at [165, 234] on link "查看" at bounding box center [161, 232] width 33 height 16
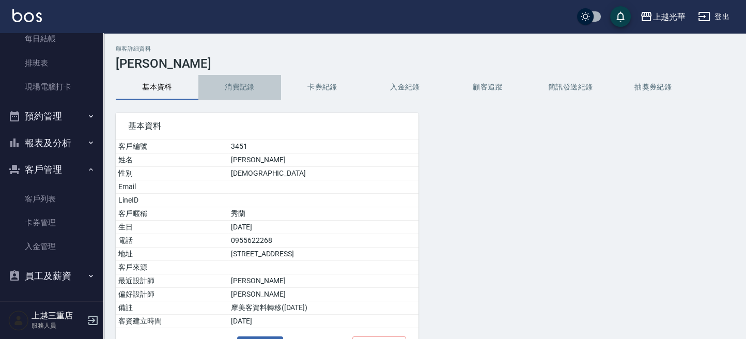
click at [250, 87] on button "消費記錄" at bounding box center [239, 87] width 83 height 25
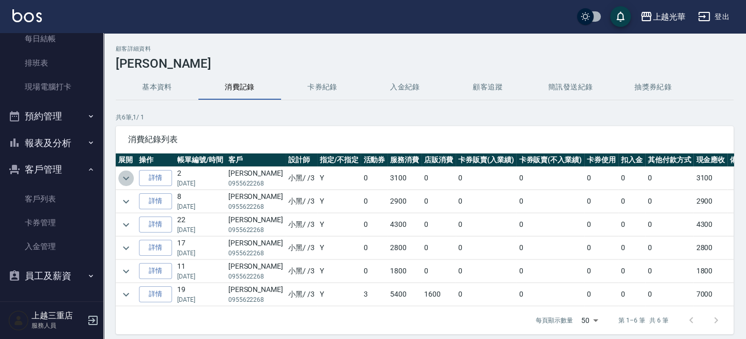
click at [130, 173] on icon "expand row" at bounding box center [126, 178] width 12 height 12
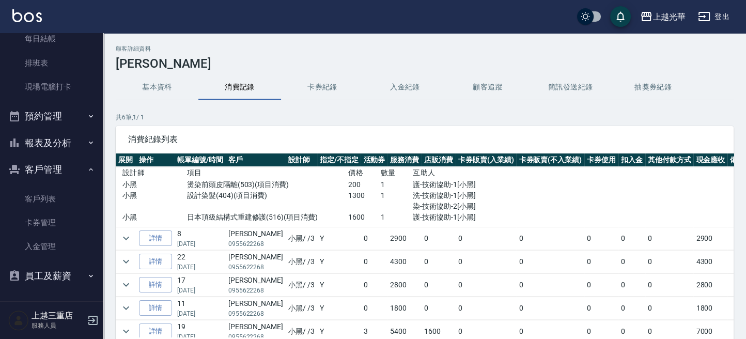
scroll to position [42, 0]
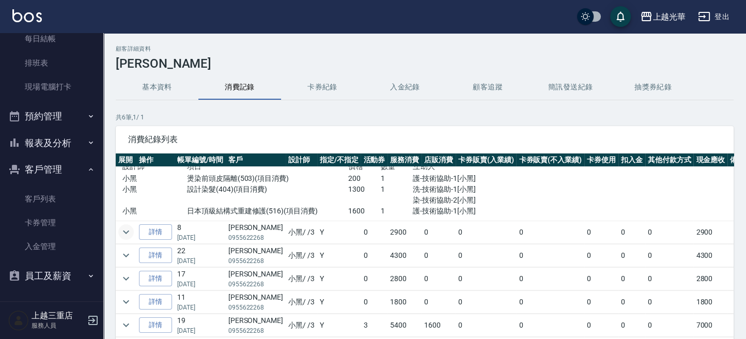
click at [133, 223] on td at bounding box center [126, 232] width 21 height 23
click at [133, 224] on button "expand row" at bounding box center [125, 231] width 15 height 15
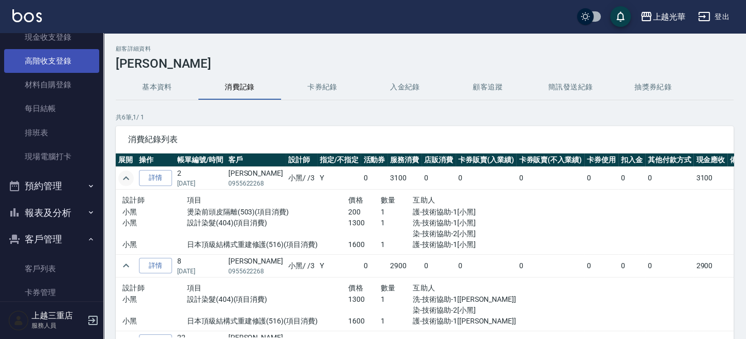
scroll to position [0, 0]
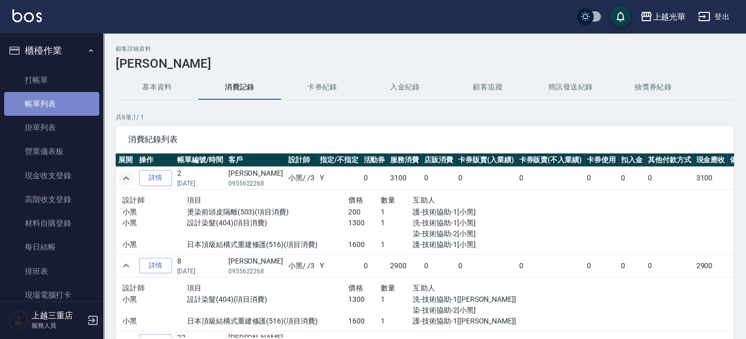
click at [73, 104] on link "帳單列表" at bounding box center [51, 104] width 95 height 24
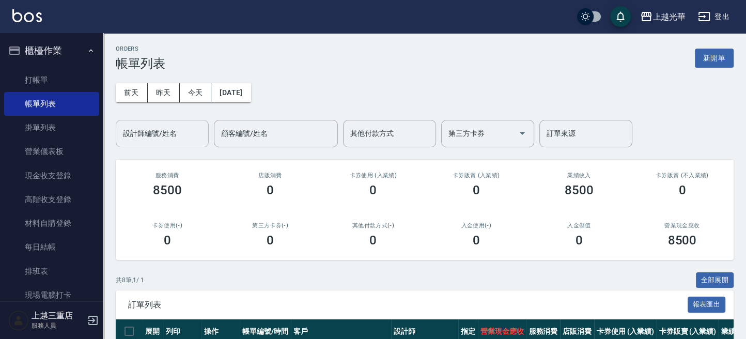
click at [165, 135] on input "設計師編號/姓名" at bounding box center [162, 133] width 84 height 18
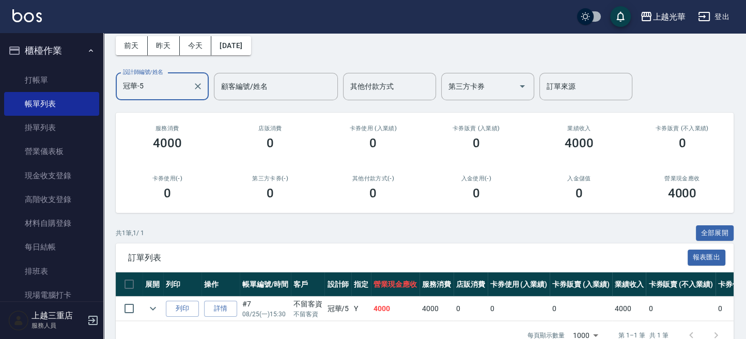
scroll to position [79, 0]
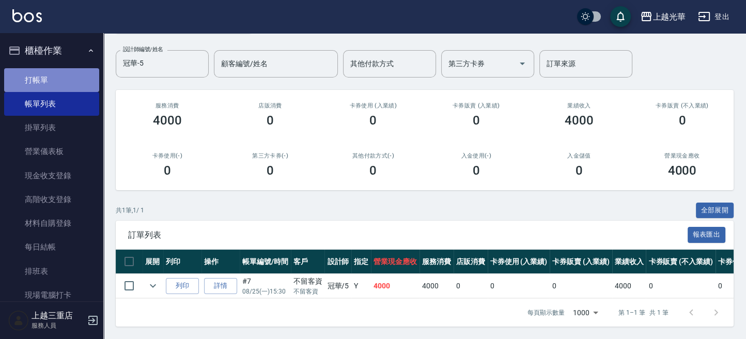
click at [71, 82] on link "打帳單" at bounding box center [51, 80] width 95 height 24
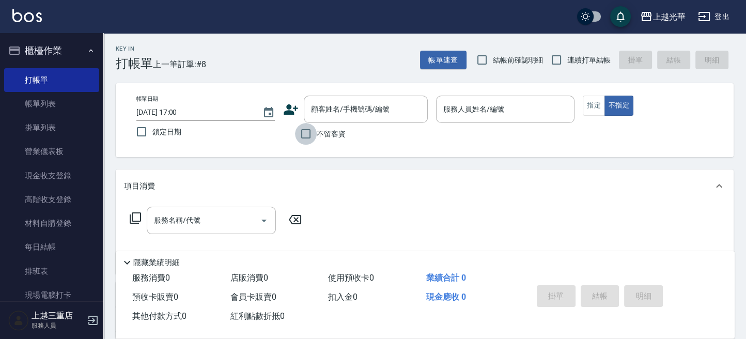
drag, startPoint x: 304, startPoint y: 137, endPoint x: 354, endPoint y: 129, distance: 50.9
click at [305, 137] on input "不留客資" at bounding box center [306, 134] width 22 height 22
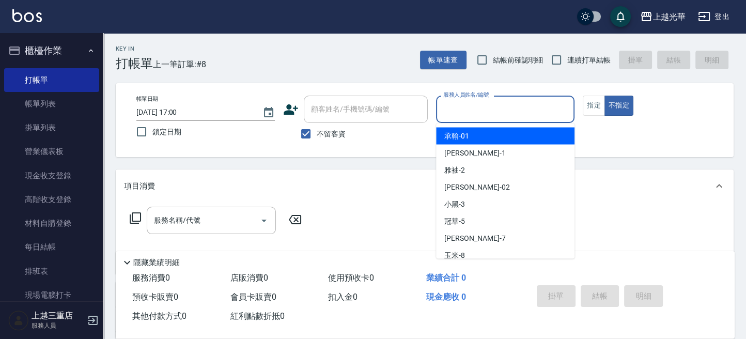
drag, startPoint x: 468, startPoint y: 106, endPoint x: 484, endPoint y: 107, distance: 15.5
click at [466, 106] on input "服務人員姓名/編號" at bounding box center [505, 109] width 129 height 18
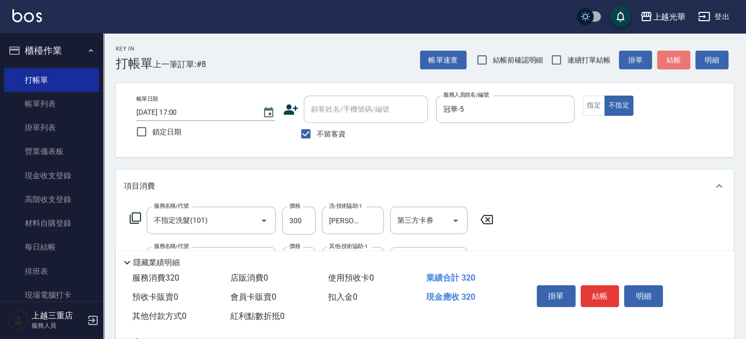
drag, startPoint x: 675, startPoint y: 58, endPoint x: 663, endPoint y: 62, distance: 12.9
click at [675, 59] on button "結帳" at bounding box center [673, 60] width 33 height 19
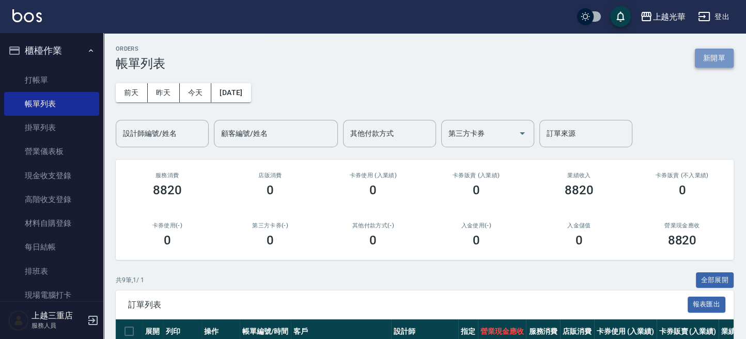
click at [716, 60] on button "新開單" at bounding box center [714, 58] width 39 height 19
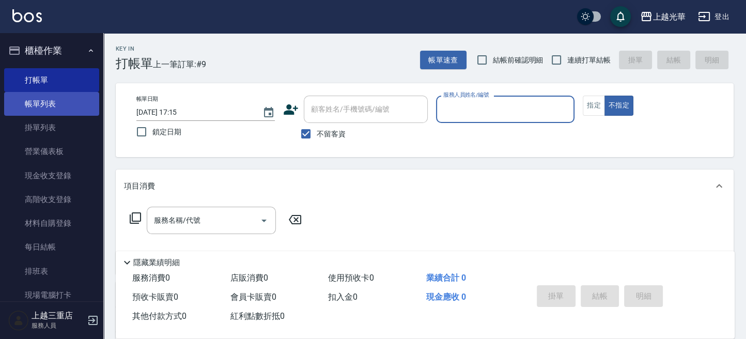
click at [51, 112] on link "帳單列表" at bounding box center [51, 104] width 95 height 24
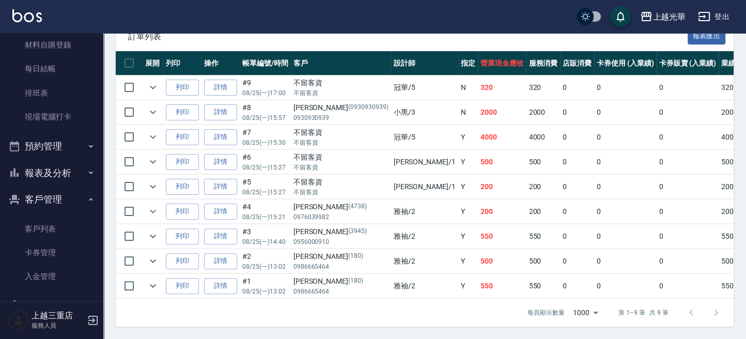
scroll to position [208, 0]
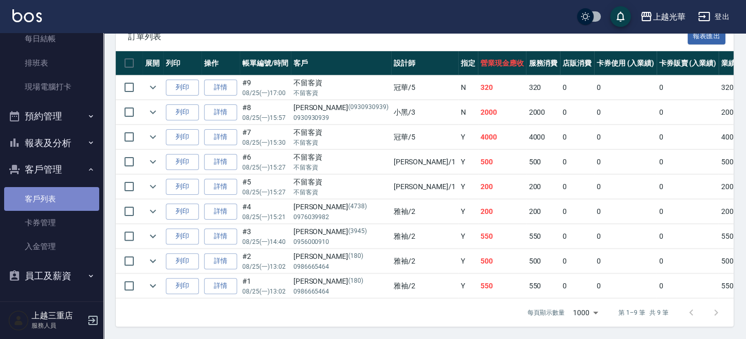
click at [52, 205] on link "客戶列表" at bounding box center [51, 199] width 95 height 24
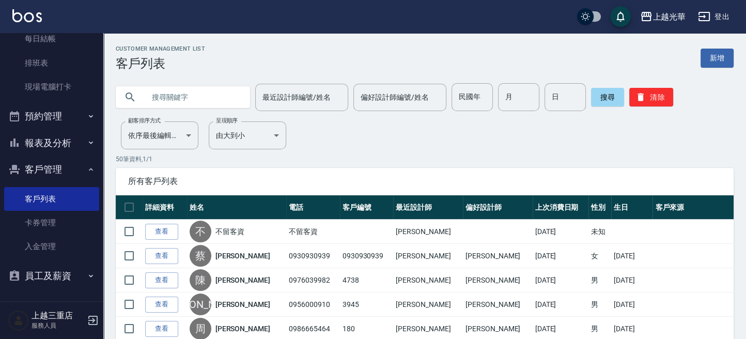
click at [199, 102] on input "text" at bounding box center [193, 97] width 97 height 28
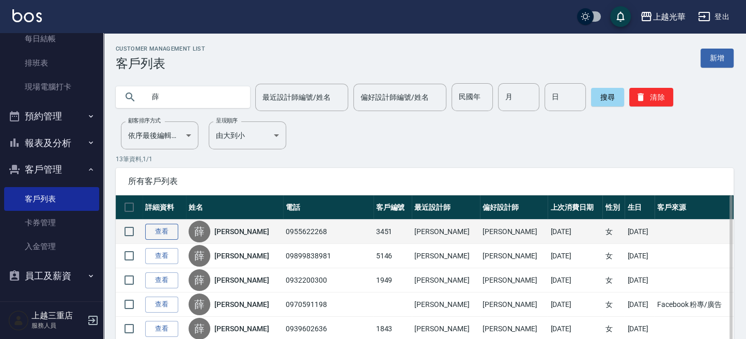
click at [159, 234] on link "查看" at bounding box center [161, 232] width 33 height 16
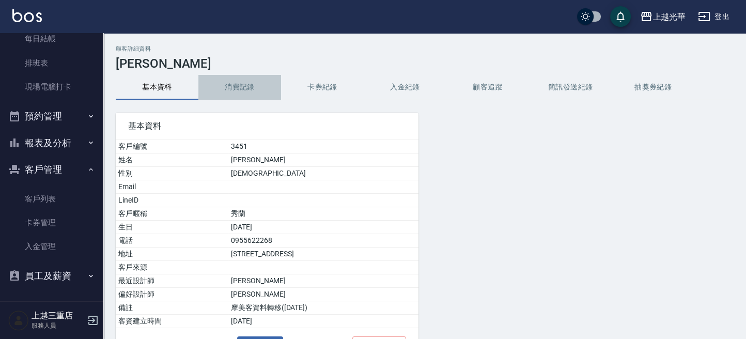
click at [247, 92] on button "消費記錄" at bounding box center [239, 87] width 83 height 25
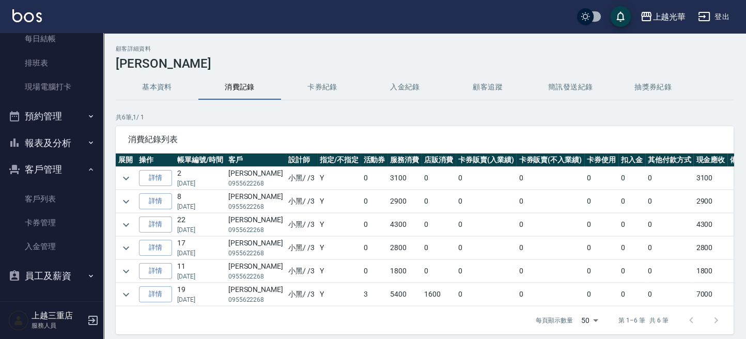
click at [133, 173] on td at bounding box center [126, 178] width 21 height 23
click at [124, 177] on icon "expand row" at bounding box center [126, 178] width 6 height 4
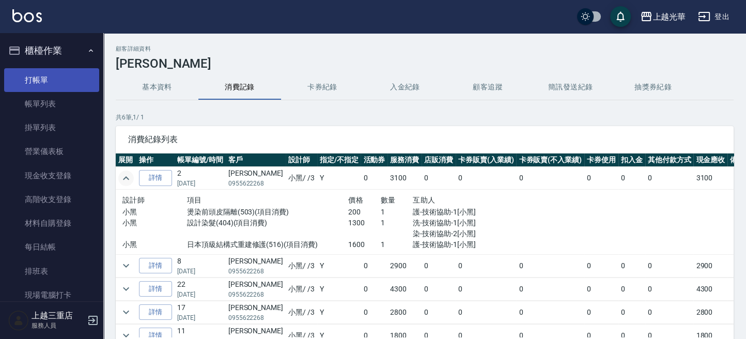
click at [38, 74] on link "打帳單" at bounding box center [51, 80] width 95 height 24
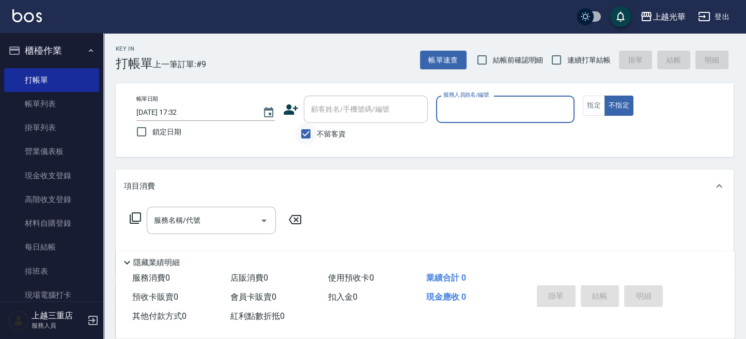
click at [310, 131] on input "不留客資" at bounding box center [306, 134] width 22 height 22
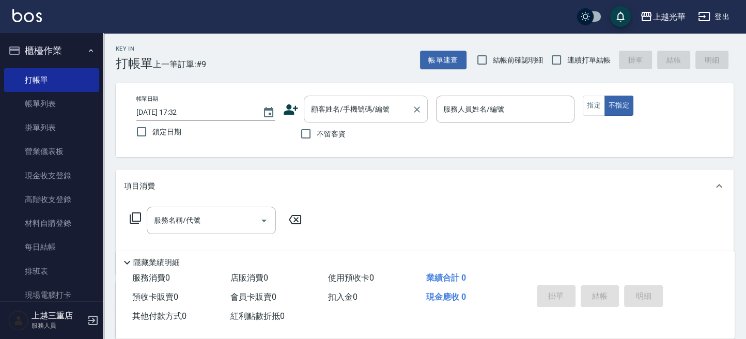
click at [316, 103] on input "顧客姓名/手機號碼/編號" at bounding box center [357, 109] width 99 height 18
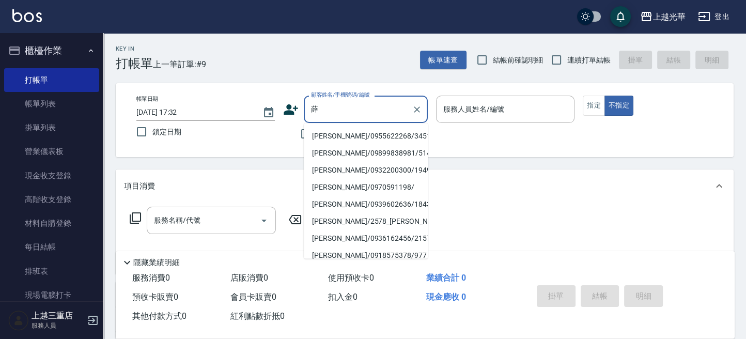
click at [339, 131] on li "薛秀蘭/0955622268/3451" at bounding box center [366, 135] width 124 height 17
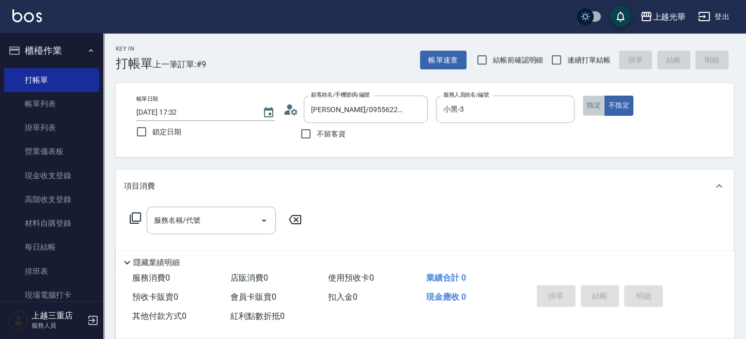
click at [587, 104] on button "指定" at bounding box center [594, 106] width 22 height 20
click at [215, 225] on input "服務名稱/代號" at bounding box center [203, 220] width 104 height 18
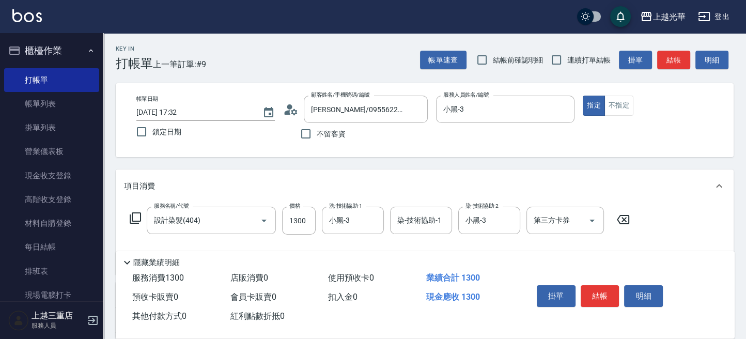
click at [135, 215] on icon at bounding box center [135, 218] width 12 height 12
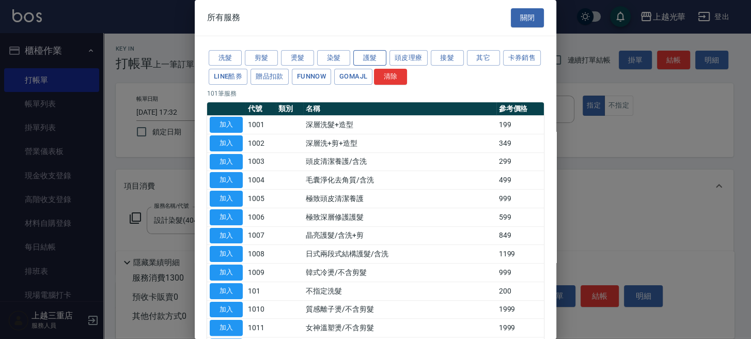
click at [367, 57] on button "護髮" at bounding box center [369, 58] width 33 height 16
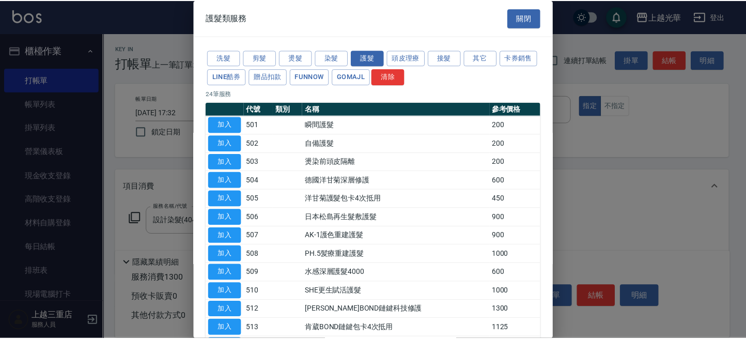
scroll to position [273, 0]
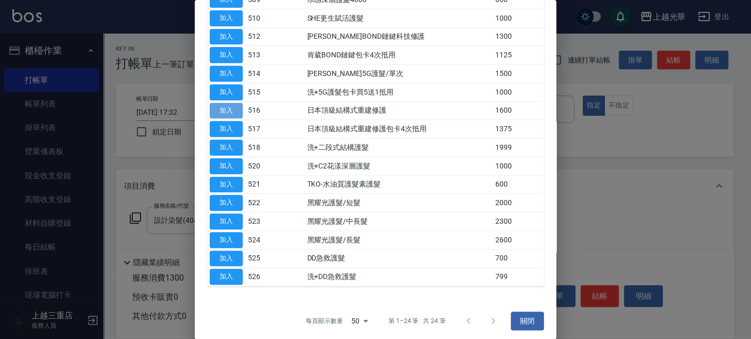
click at [229, 109] on button "加入" at bounding box center [226, 111] width 33 height 16
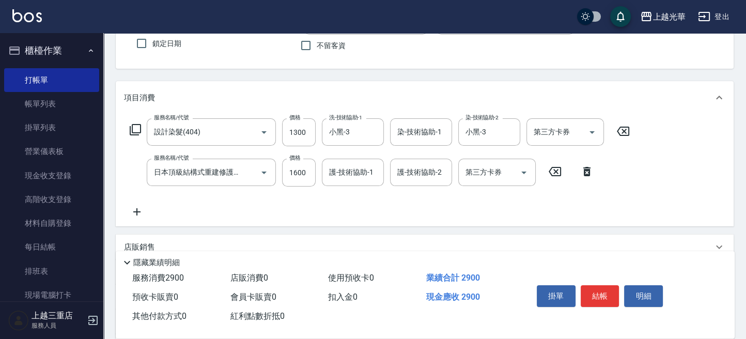
scroll to position [137, 0]
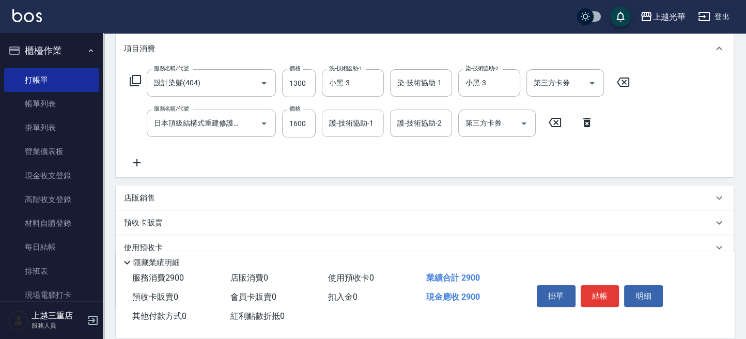
click at [347, 131] on input "護-技術協助-1" at bounding box center [352, 123] width 53 height 18
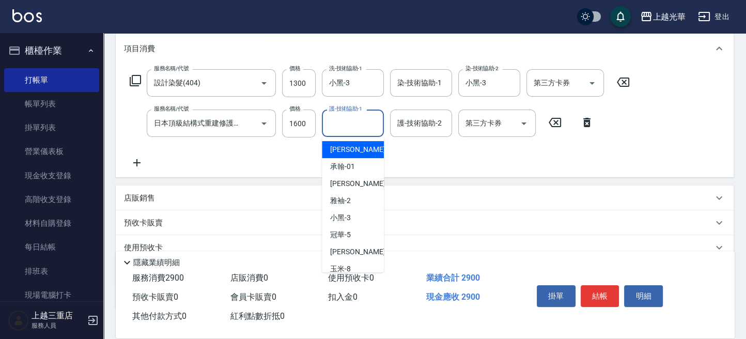
click at [355, 126] on input "護-技術協助-1" at bounding box center [352, 123] width 53 height 18
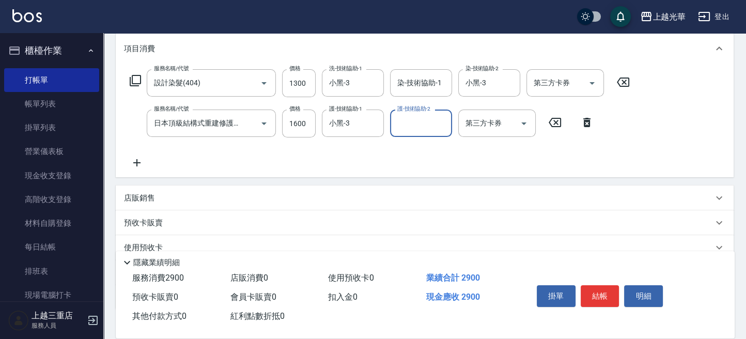
click at [137, 161] on icon at bounding box center [136, 162] width 7 height 7
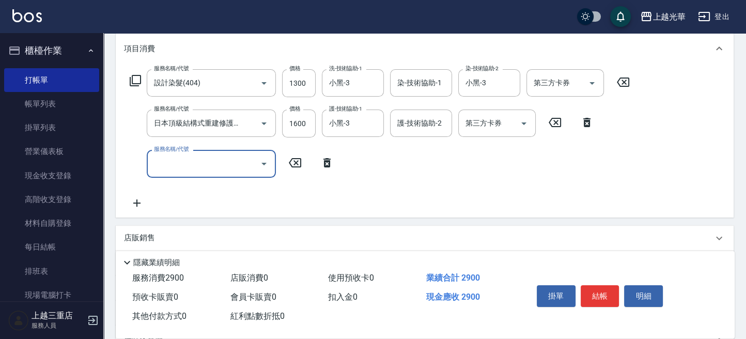
scroll to position [0, 0]
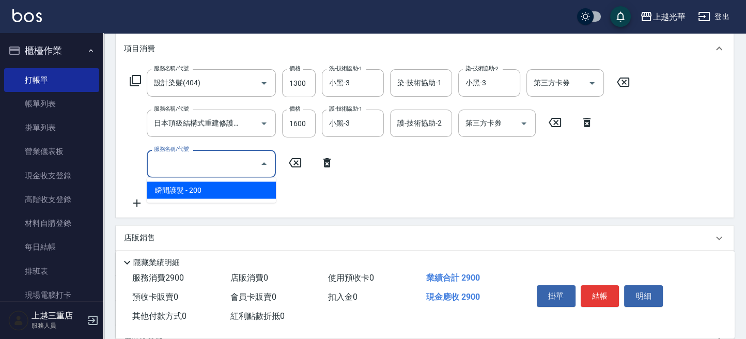
click at [323, 159] on icon at bounding box center [327, 162] width 26 height 12
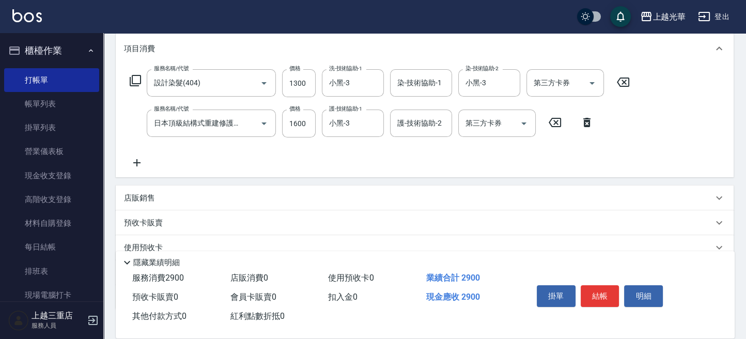
click at [138, 79] on icon at bounding box center [135, 80] width 12 height 12
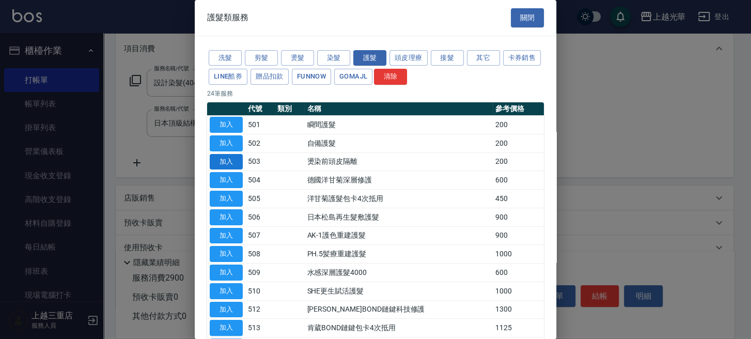
click at [240, 160] on button "加入" at bounding box center [226, 162] width 33 height 16
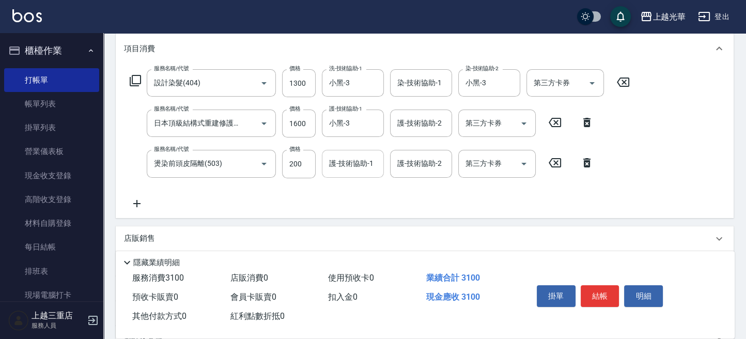
click at [358, 162] on input "護-技術協助-1" at bounding box center [352, 163] width 53 height 18
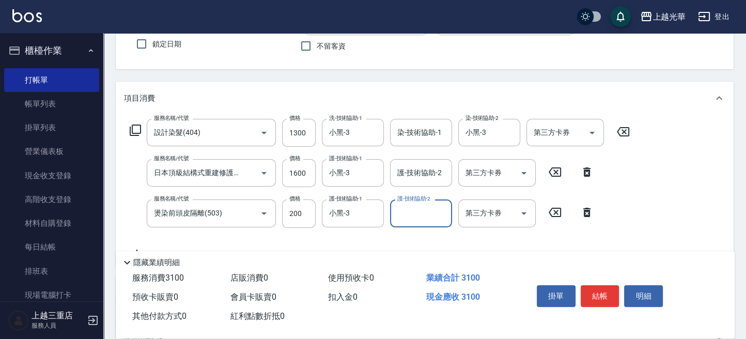
scroll to position [69, 0]
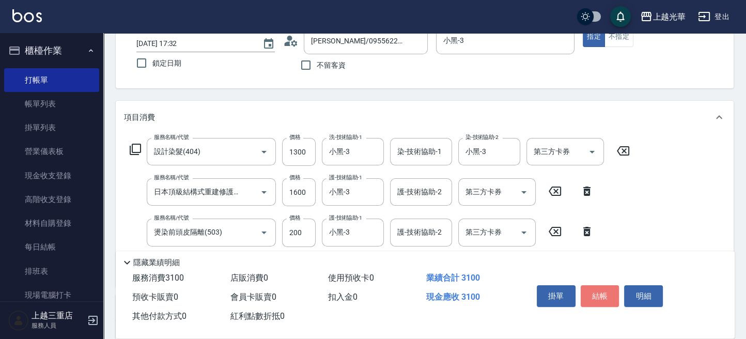
click at [595, 291] on button "結帳" at bounding box center [600, 296] width 39 height 22
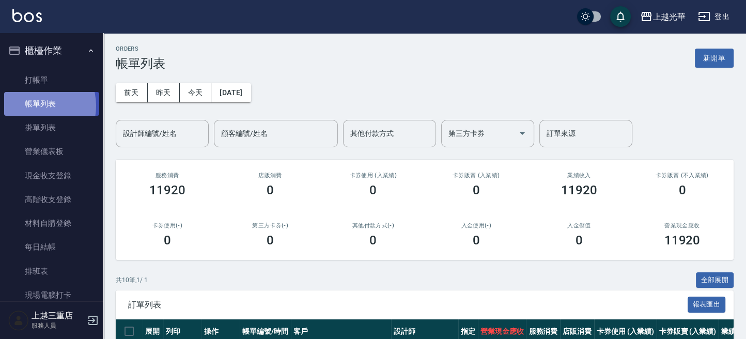
click at [35, 106] on link "帳單列表" at bounding box center [51, 104] width 95 height 24
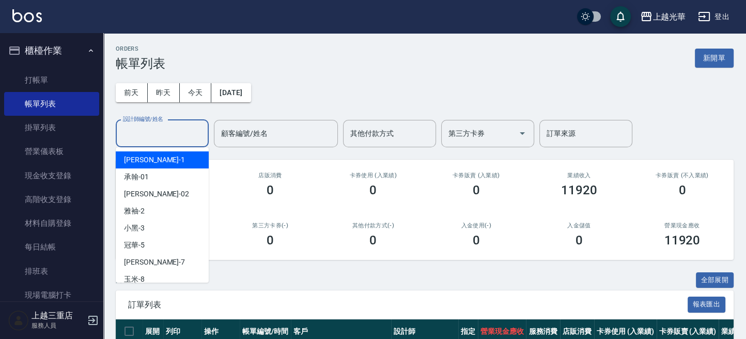
click at [143, 135] on input "設計師編號/姓名" at bounding box center [162, 133] width 84 height 18
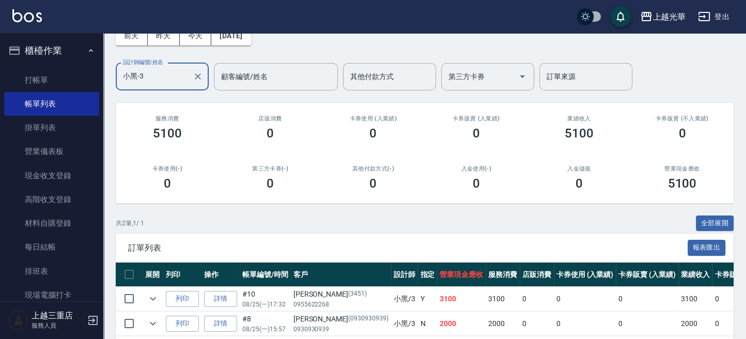
scroll to position [104, 0]
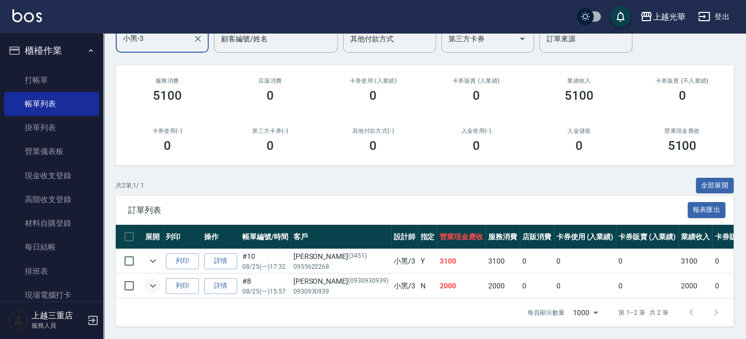
click at [147, 279] on icon "expand row" at bounding box center [153, 285] width 12 height 12
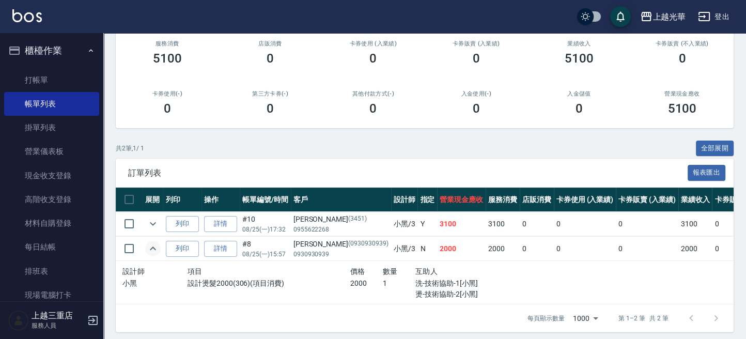
scroll to position [147, 0]
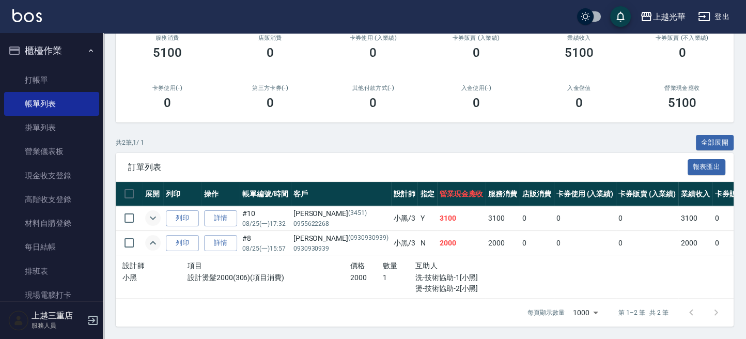
click at [151, 212] on icon "expand row" at bounding box center [153, 218] width 12 height 12
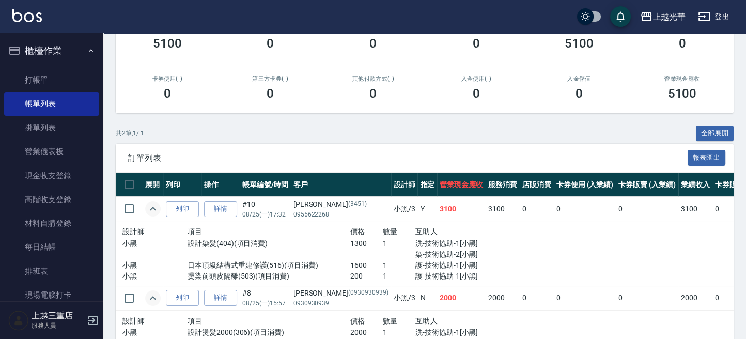
scroll to position [211, 0]
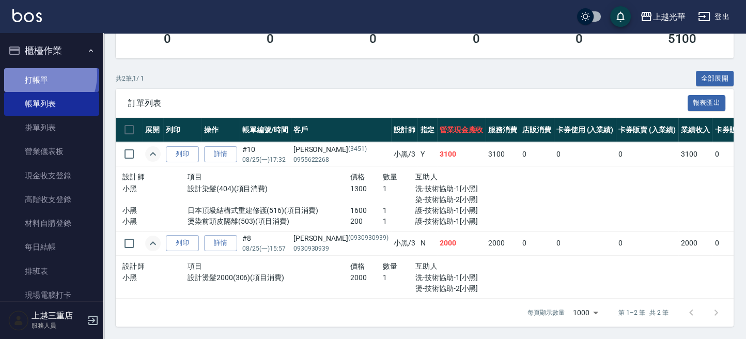
click at [42, 75] on link "打帳單" at bounding box center [51, 80] width 95 height 24
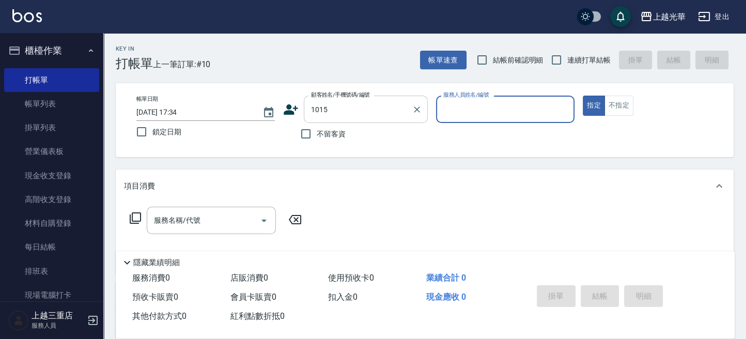
click at [583, 96] on button "指定" at bounding box center [594, 106] width 22 height 20
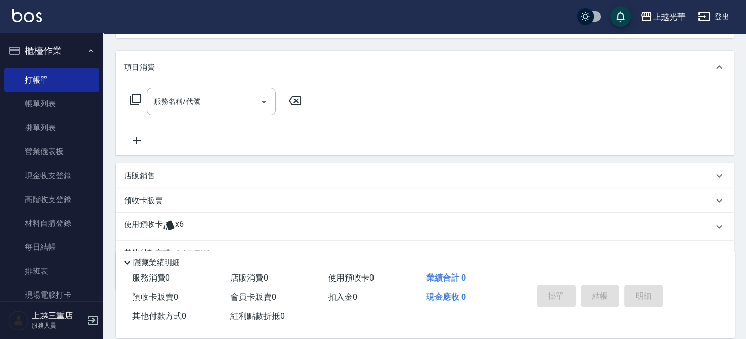
scroll to position [137, 0]
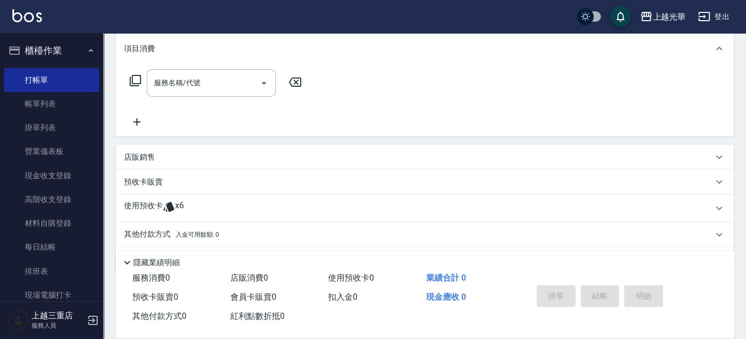
click at [150, 207] on p "使用預收卡" at bounding box center [143, 207] width 39 height 15
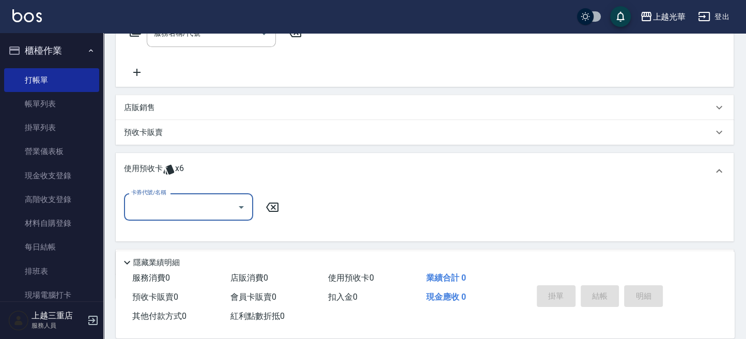
scroll to position [207, 0]
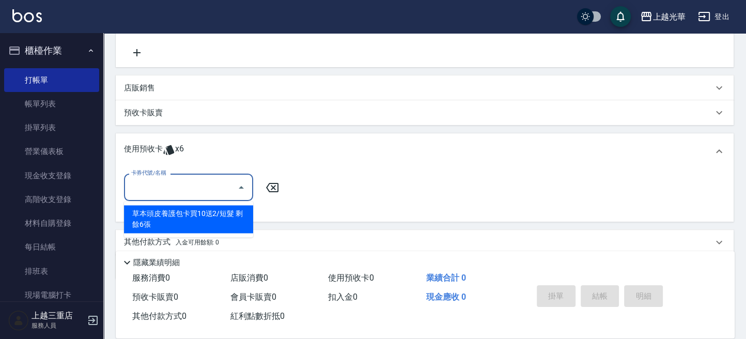
click at [156, 183] on input "卡券代號/名稱" at bounding box center [181, 187] width 104 height 18
click at [153, 221] on div "草本頭皮養護包卡買10送2/短髮 剩餘6張" at bounding box center [188, 219] width 129 height 28
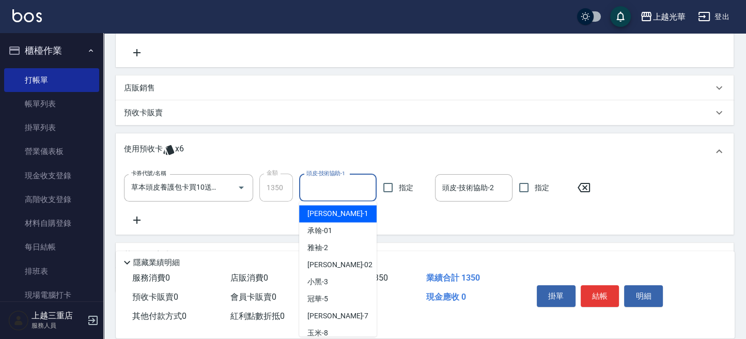
click at [349, 186] on input "頭皮-技術協助-1" at bounding box center [338, 188] width 68 height 18
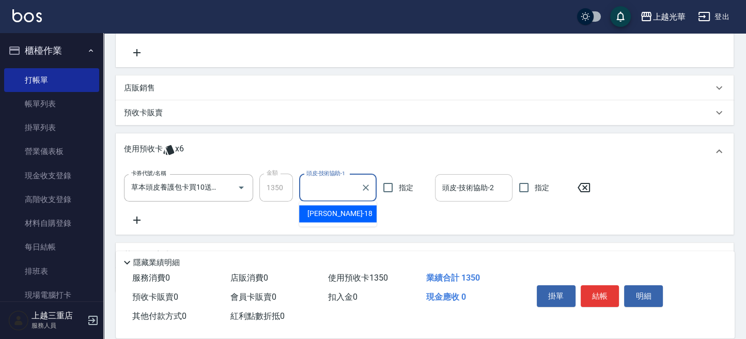
click at [442, 186] on input "頭皮-技術協助-2" at bounding box center [474, 188] width 68 height 18
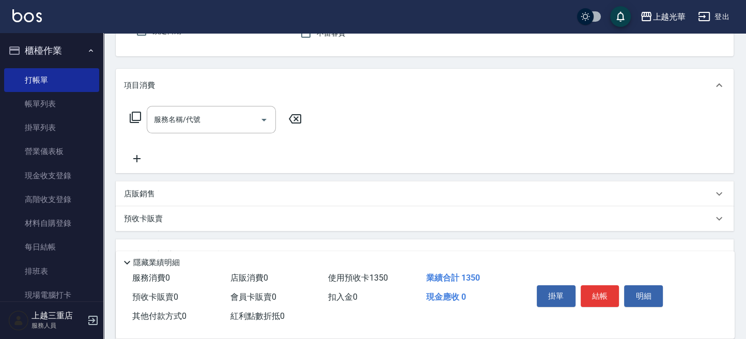
scroll to position [0, 0]
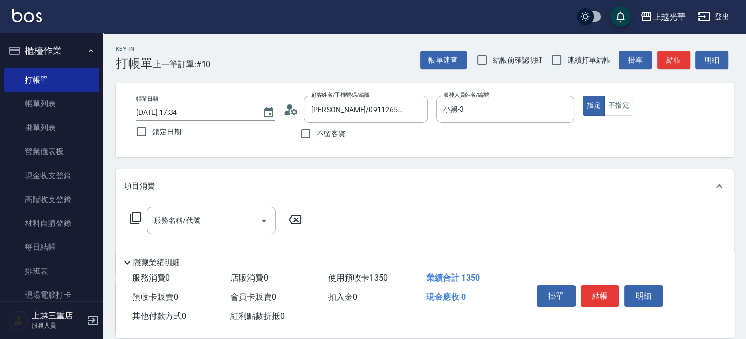
click at [590, 288] on button "結帳" at bounding box center [600, 296] width 39 height 22
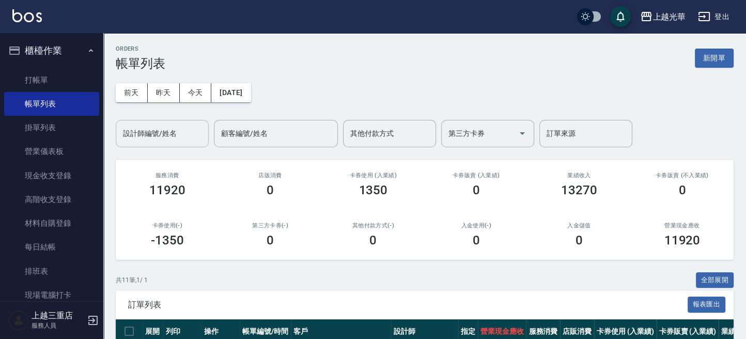
click at [135, 143] on div "設計師編號/姓名" at bounding box center [162, 133] width 93 height 27
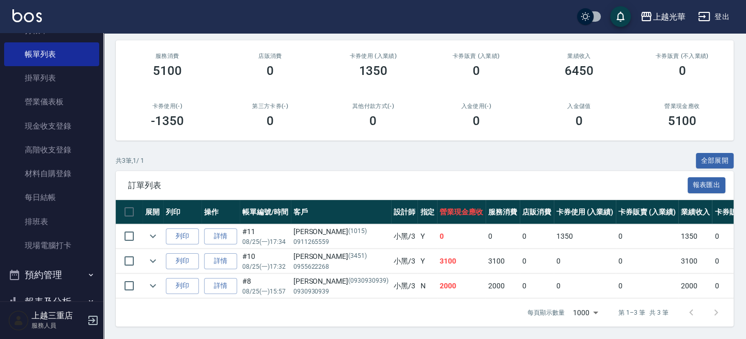
scroll to position [69, 0]
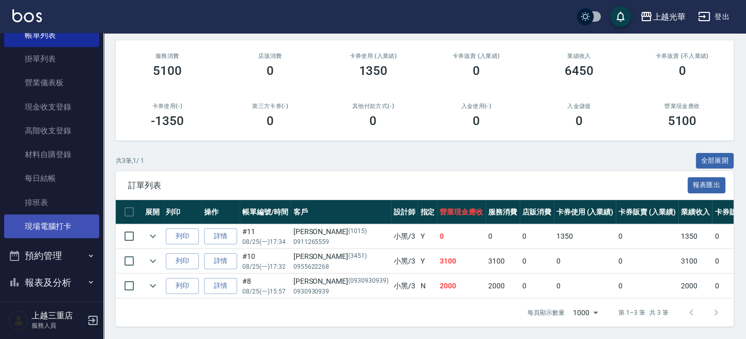
click at [62, 237] on link "現場電腦打卡" at bounding box center [51, 226] width 95 height 24
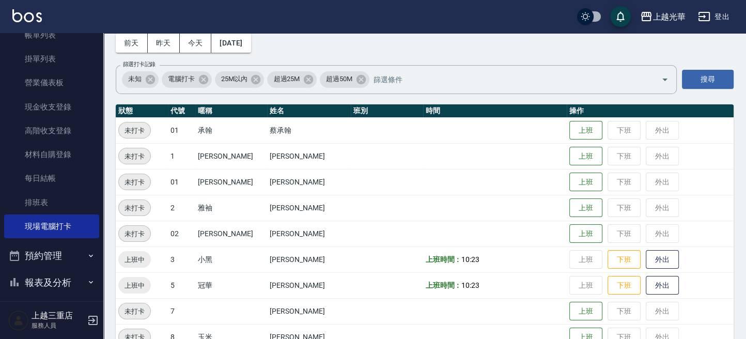
scroll to position [69, 0]
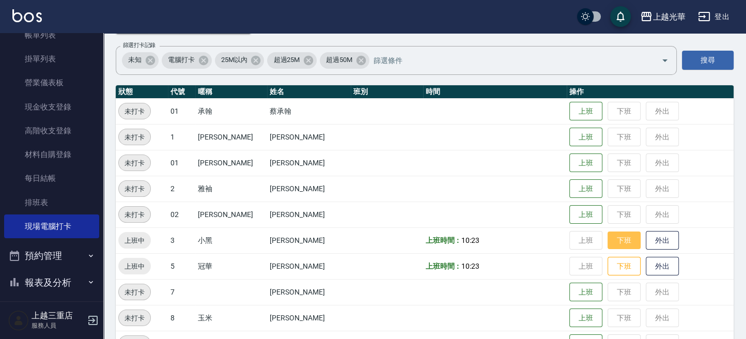
click at [607, 239] on button "下班" at bounding box center [623, 240] width 33 height 18
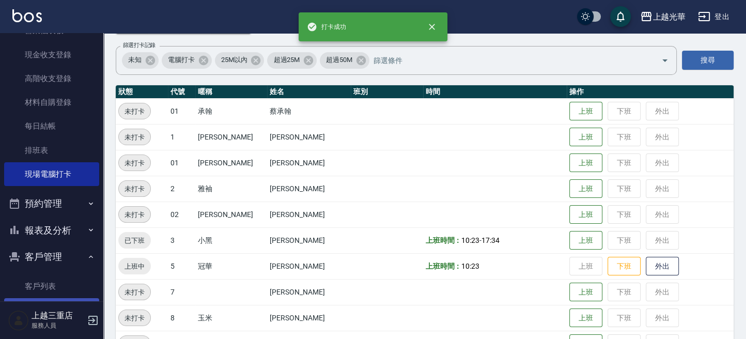
scroll to position [208, 0]
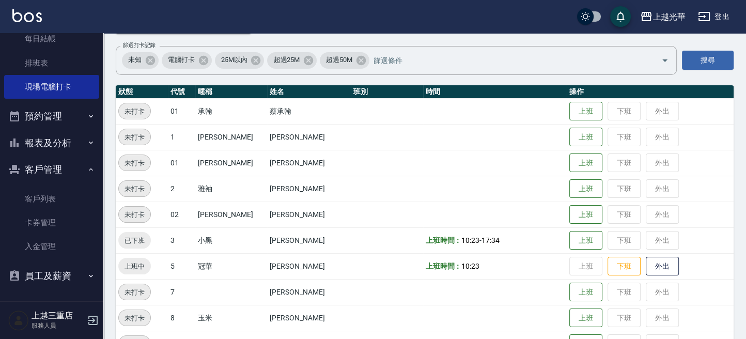
click at [60, 147] on button "報表及分析" at bounding box center [51, 143] width 95 height 27
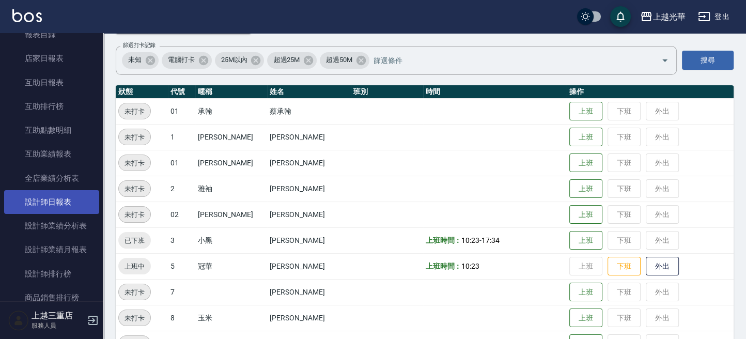
click at [50, 209] on link "設計師日報表" at bounding box center [51, 202] width 95 height 24
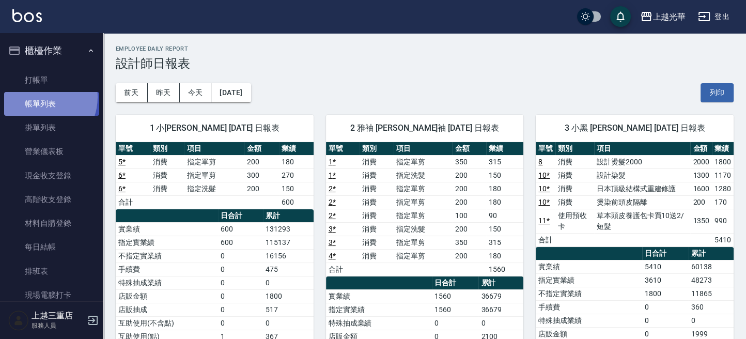
click at [38, 97] on link "帳單列表" at bounding box center [51, 104] width 95 height 24
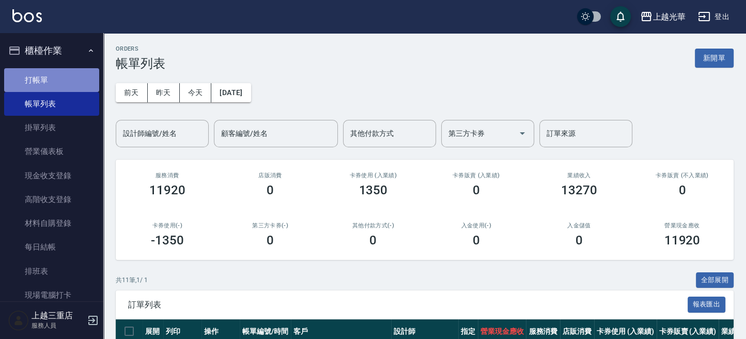
click at [51, 86] on link "打帳單" at bounding box center [51, 80] width 95 height 24
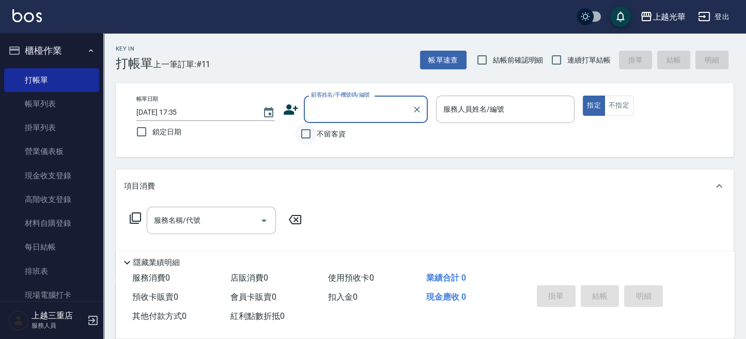
click at [300, 137] on input "不留客資" at bounding box center [306, 134] width 22 height 22
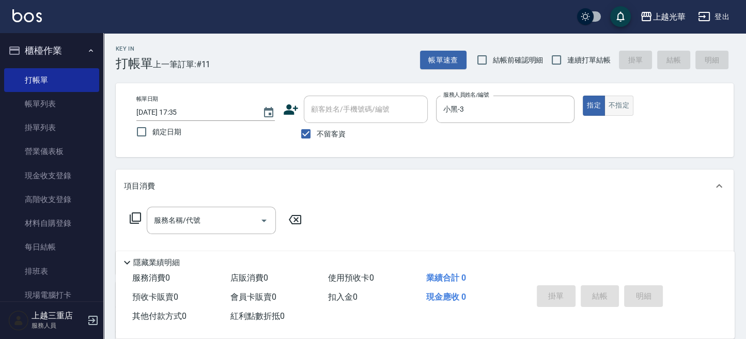
click at [610, 107] on button "不指定" at bounding box center [618, 106] width 29 height 20
click at [223, 216] on input "服務名稱/代號" at bounding box center [203, 220] width 104 height 18
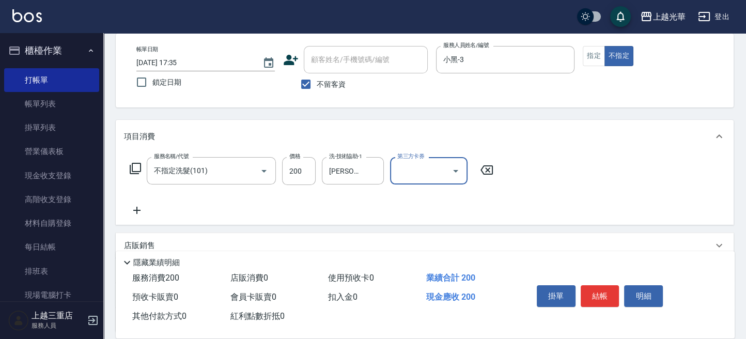
scroll to position [69, 0]
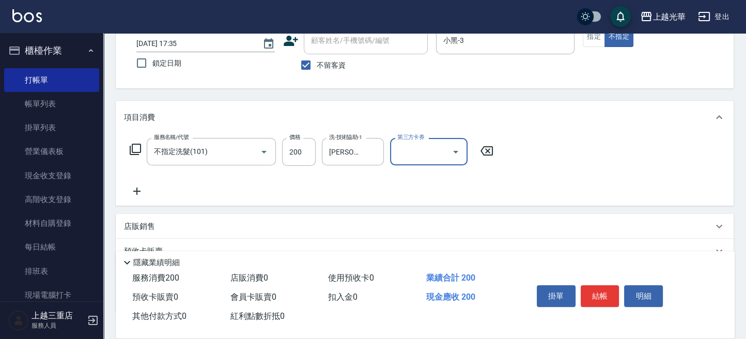
click at [134, 193] on icon at bounding box center [137, 191] width 26 height 12
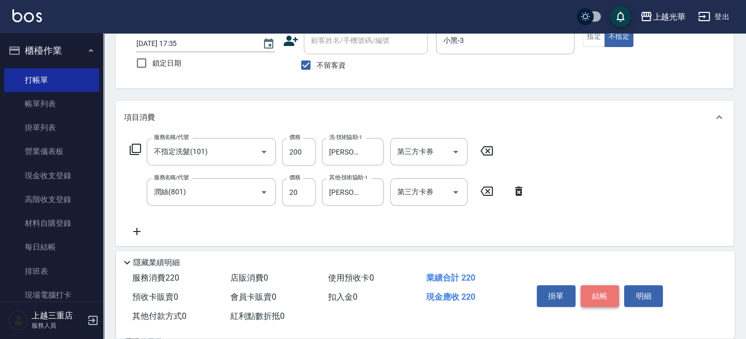
click at [593, 288] on button "結帳" at bounding box center [600, 296] width 39 height 22
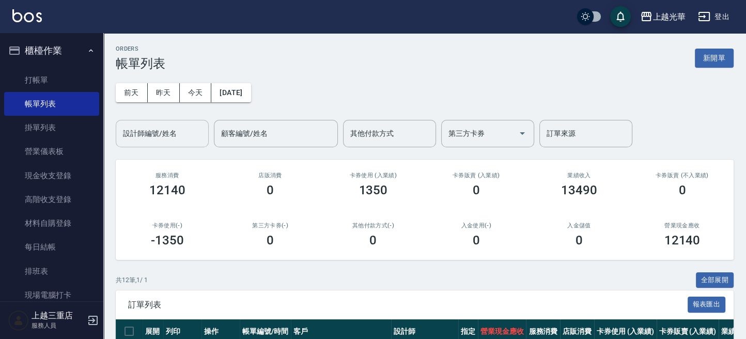
click at [193, 137] on input "設計師編號/姓名" at bounding box center [162, 133] width 84 height 18
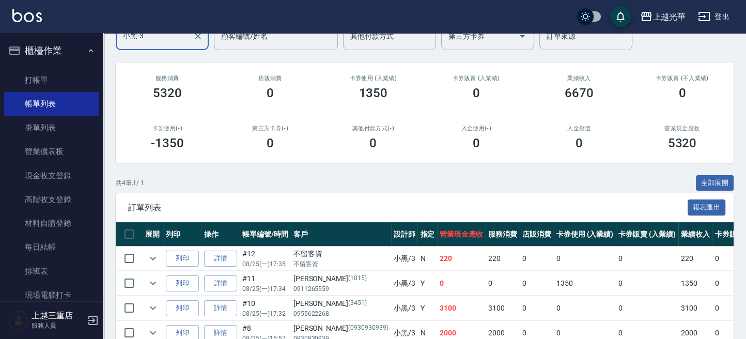
scroll to position [153, 0]
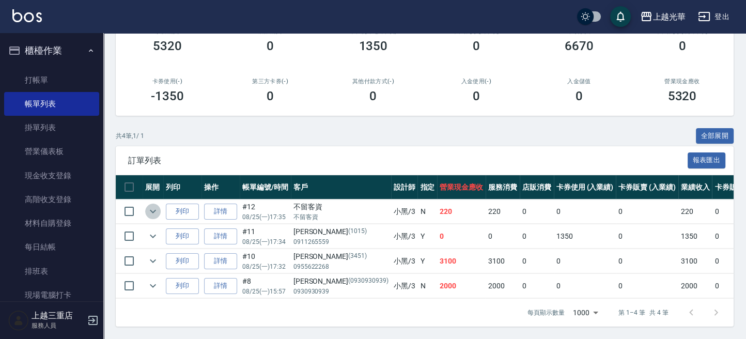
click at [150, 205] on icon "expand row" at bounding box center [153, 211] width 12 height 12
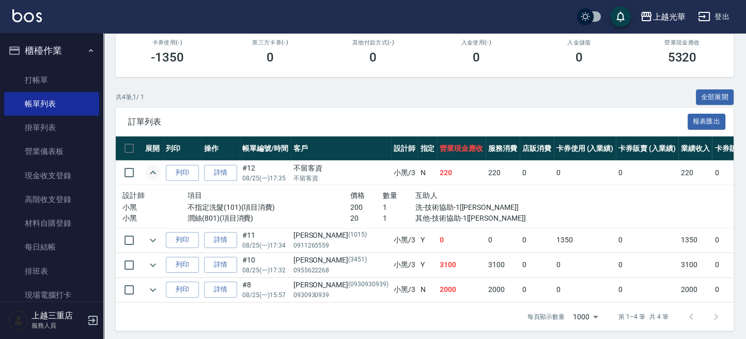
scroll to position [196, 0]
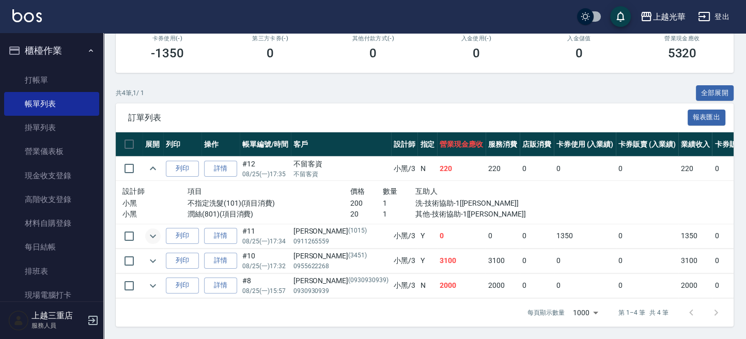
click at [156, 230] on icon "expand row" at bounding box center [153, 236] width 12 height 12
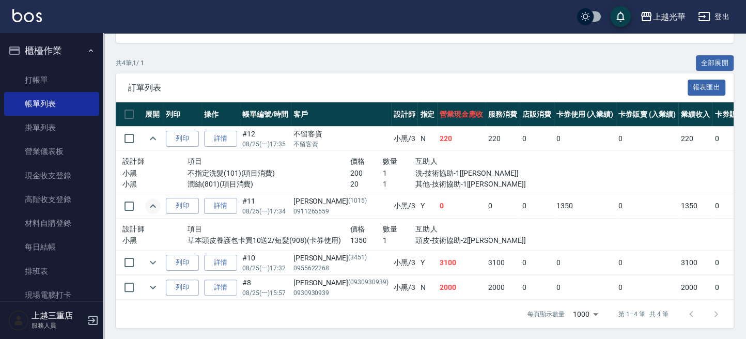
scroll to position [227, 0]
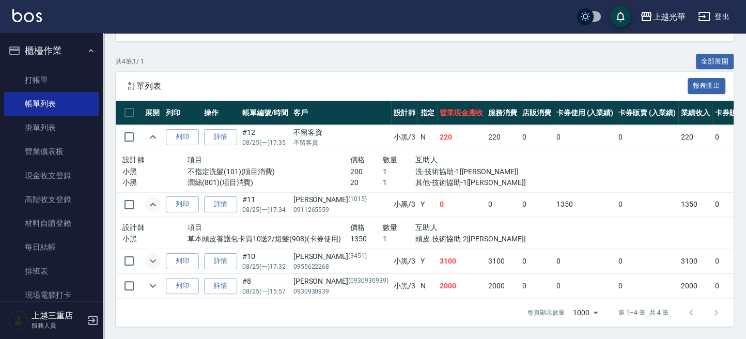
click at [155, 255] on icon "expand row" at bounding box center [153, 261] width 12 height 12
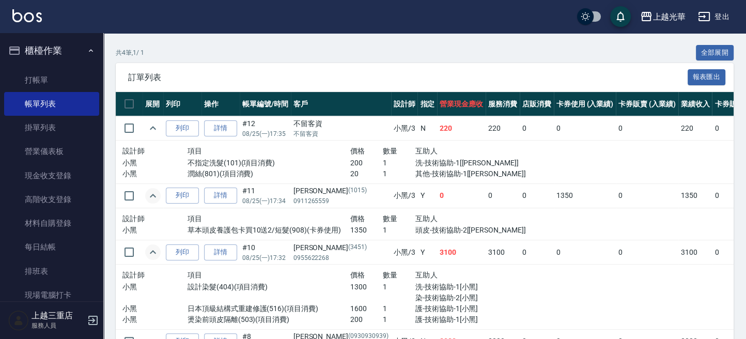
scroll to position [292, 0]
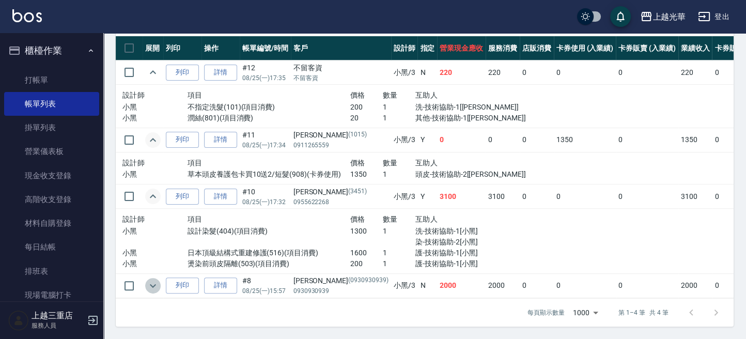
click at [160, 278] on button "expand row" at bounding box center [152, 285] width 15 height 15
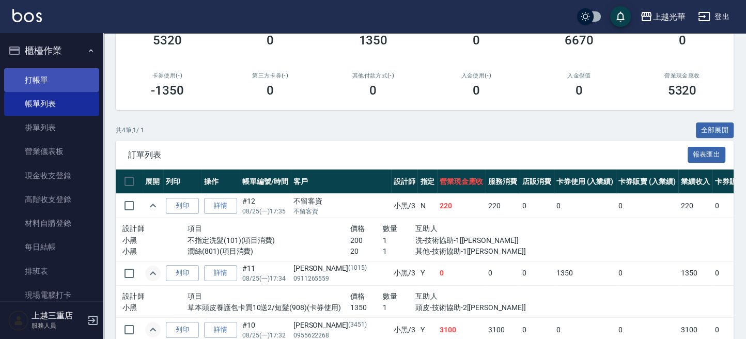
scroll to position [128, 0]
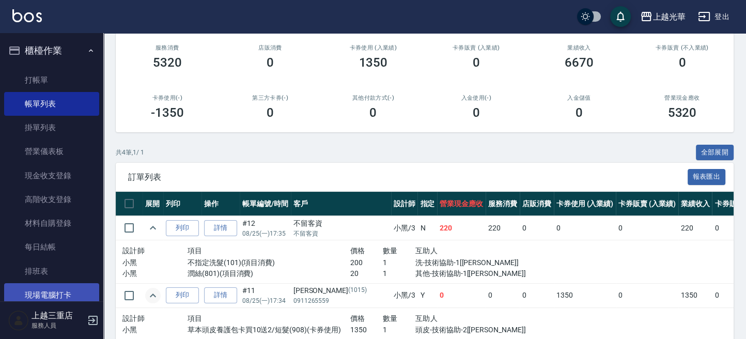
click at [66, 299] on link "現場電腦打卡" at bounding box center [51, 295] width 95 height 24
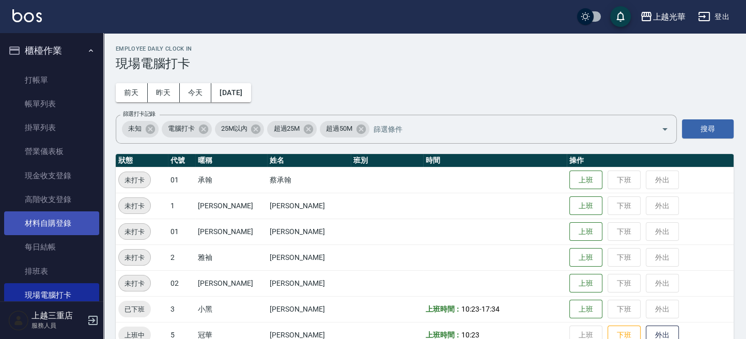
click at [54, 229] on link "材料自購登錄" at bounding box center [51, 223] width 95 height 24
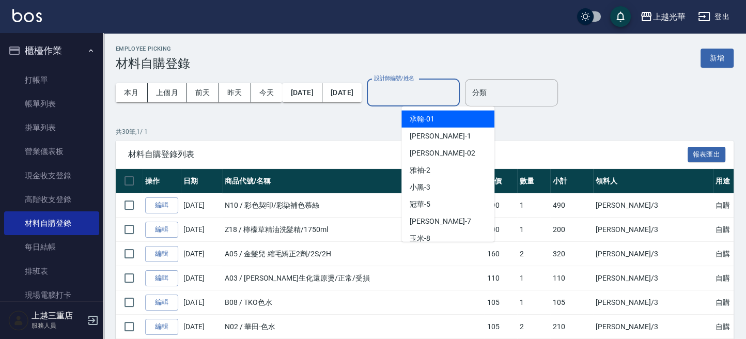
click at [436, 98] on input "設計師編號/姓名" at bounding box center [413, 93] width 84 height 18
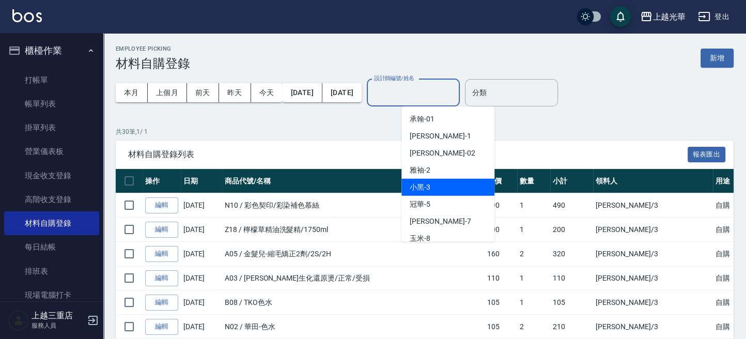
click at [428, 179] on div "小黑 -3" at bounding box center [447, 187] width 93 height 17
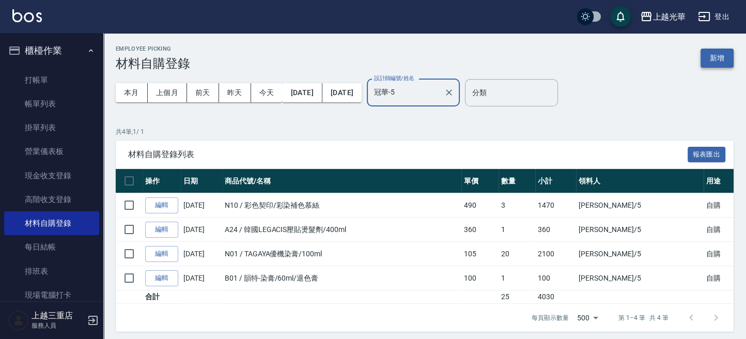
click at [710, 54] on button "新增" at bounding box center [716, 58] width 33 height 19
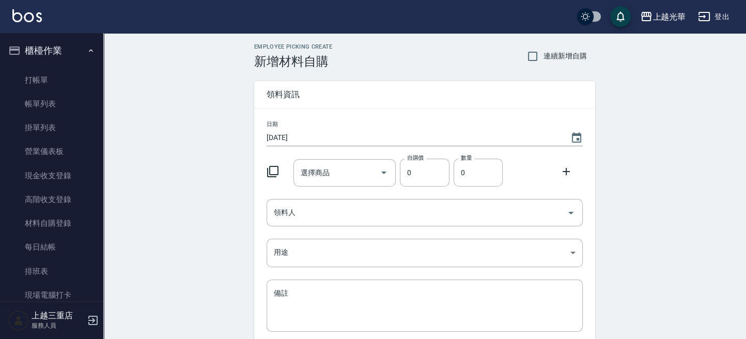
click at [276, 175] on icon at bounding box center [272, 171] width 11 height 11
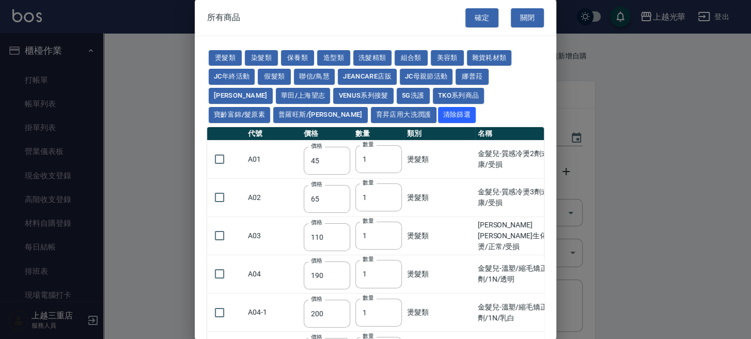
scroll to position [137, 0]
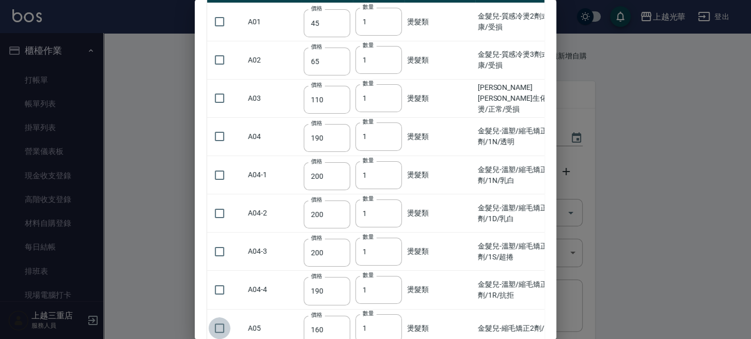
click at [217, 326] on input "checkbox" at bounding box center [220, 328] width 22 height 22
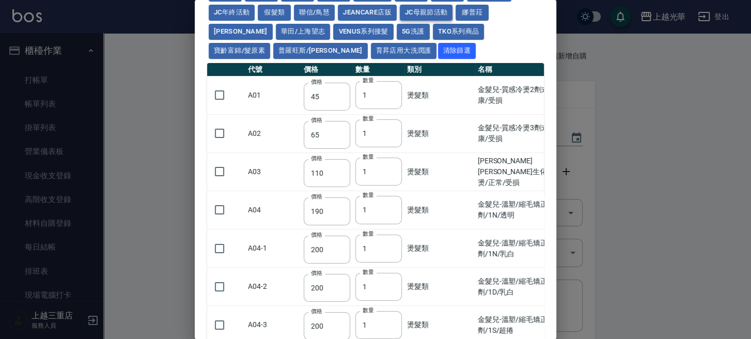
scroll to position [0, 0]
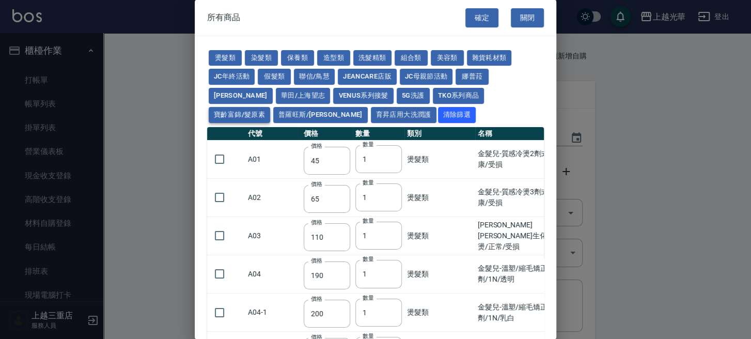
click at [270, 107] on button "寶齡富錦/髮原素" at bounding box center [239, 115] width 61 height 16
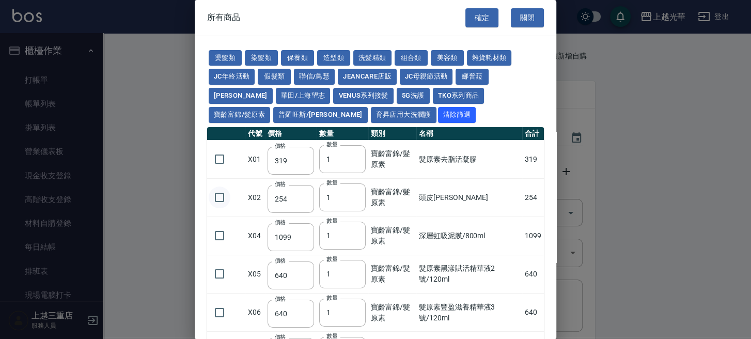
click at [225, 200] on input "checkbox" at bounding box center [220, 197] width 22 height 22
click at [235, 56] on button "燙髮類" at bounding box center [225, 58] width 33 height 16
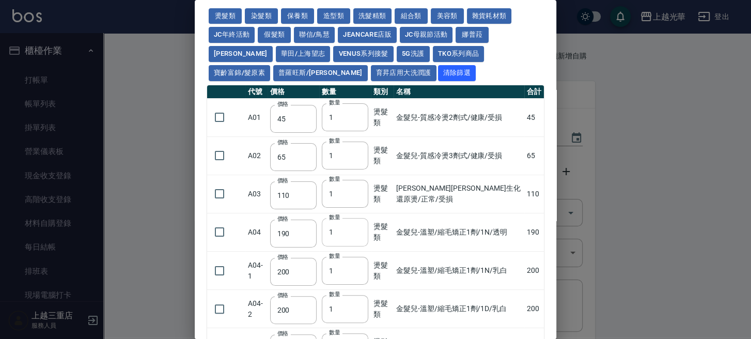
scroll to position [137, 0]
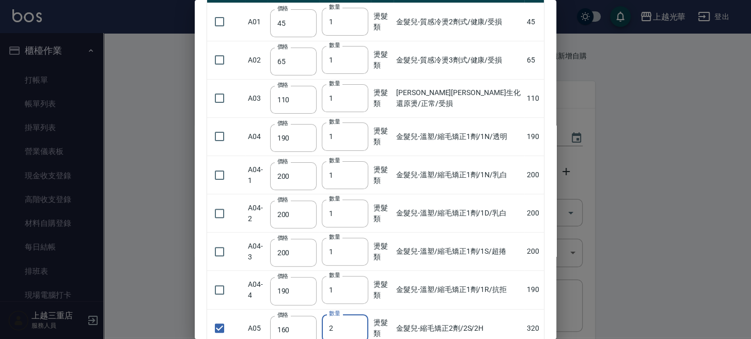
click at [354, 323] on input "2" at bounding box center [345, 328] width 46 height 28
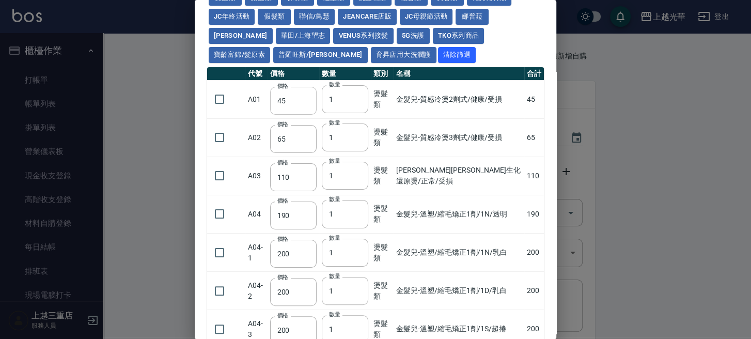
scroll to position [0, 0]
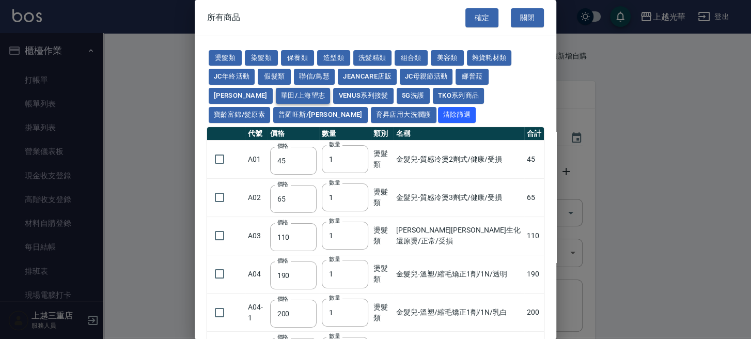
click at [276, 94] on button "華田/上海望志" at bounding box center [303, 96] width 55 height 16
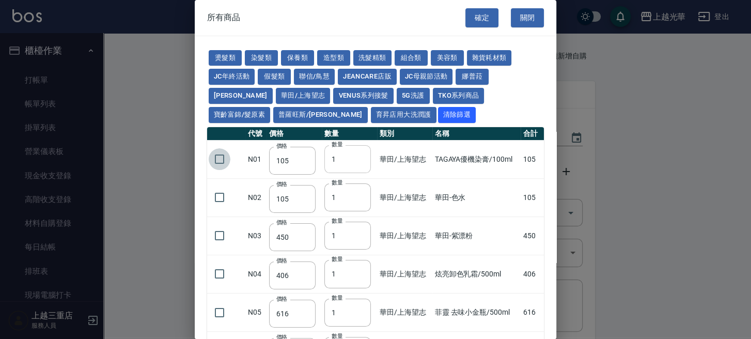
drag, startPoint x: 218, startPoint y: 155, endPoint x: 329, endPoint y: 165, distance: 111.5
click at [221, 155] on input "checkbox" at bounding box center [220, 159] width 22 height 22
click at [355, 154] on input "2" at bounding box center [347, 159] width 46 height 28
click at [355, 154] on input "3" at bounding box center [347, 159] width 46 height 28
click at [221, 61] on button "燙髮類" at bounding box center [225, 58] width 33 height 16
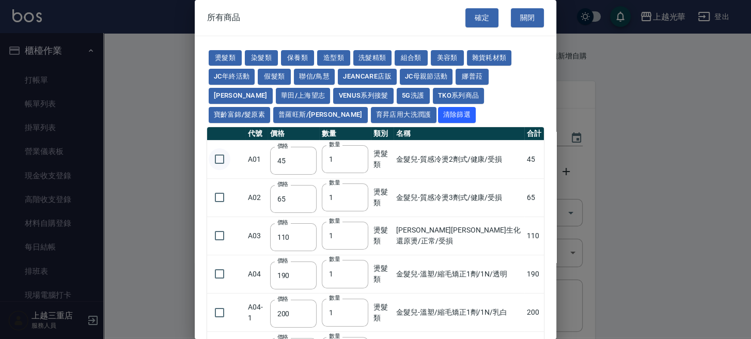
click at [217, 157] on input "checkbox" at bounding box center [220, 159] width 22 height 22
click at [433, 93] on button "TKO系列商品" at bounding box center [459, 96] width 52 height 16
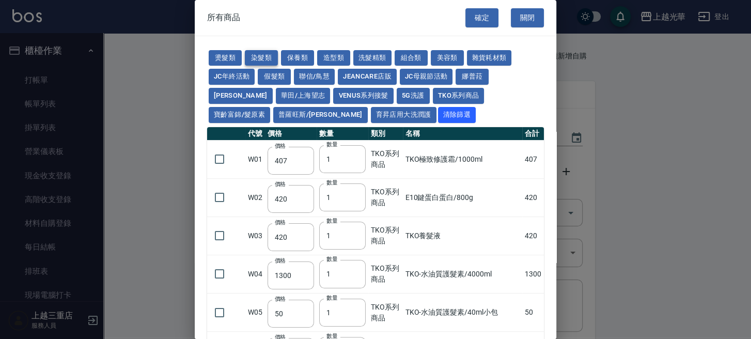
click at [253, 55] on button "染髮類" at bounding box center [261, 58] width 33 height 16
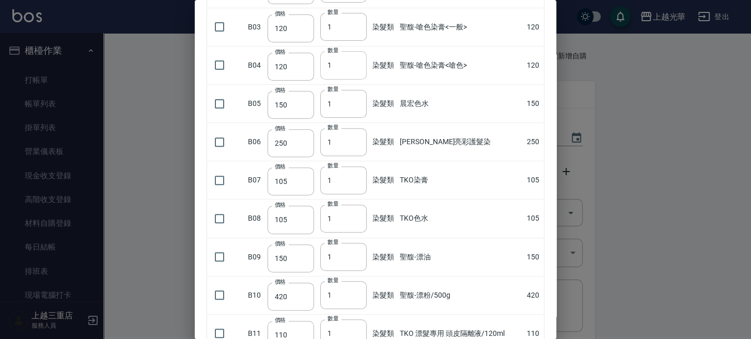
scroll to position [344, 0]
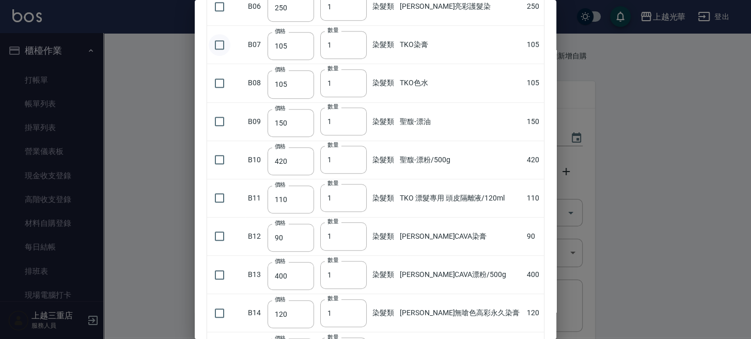
click at [216, 45] on input "checkbox" at bounding box center [220, 45] width 22 height 22
click at [357, 40] on input "2" at bounding box center [343, 45] width 46 height 28
click at [357, 40] on input "3" at bounding box center [343, 45] width 46 height 28
click at [226, 78] on input "checkbox" at bounding box center [220, 83] width 22 height 22
click at [358, 79] on input "2" at bounding box center [343, 83] width 46 height 28
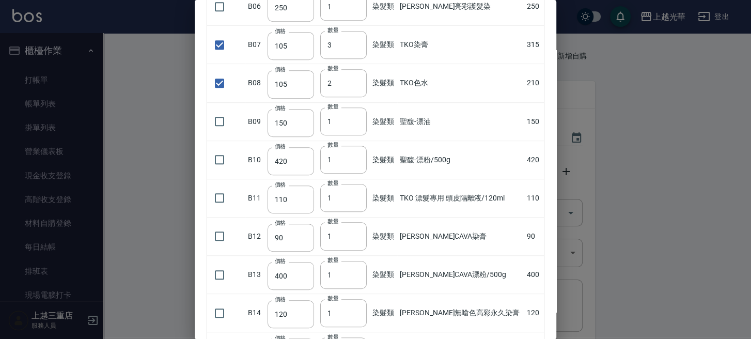
scroll to position [0, 0]
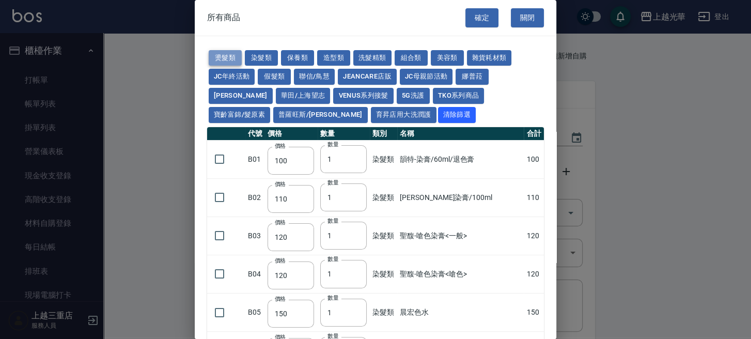
click at [220, 57] on button "燙髮類" at bounding box center [225, 58] width 33 height 16
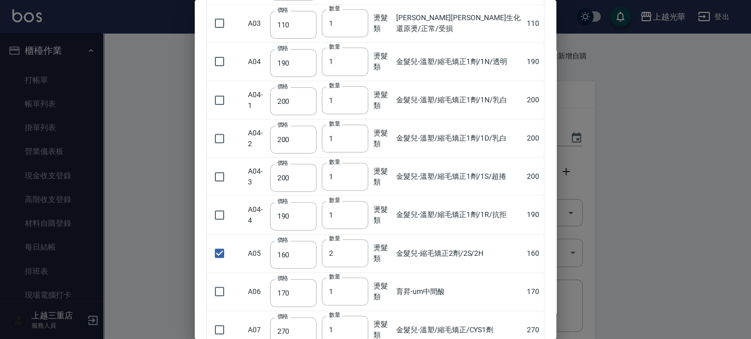
scroll to position [275, 0]
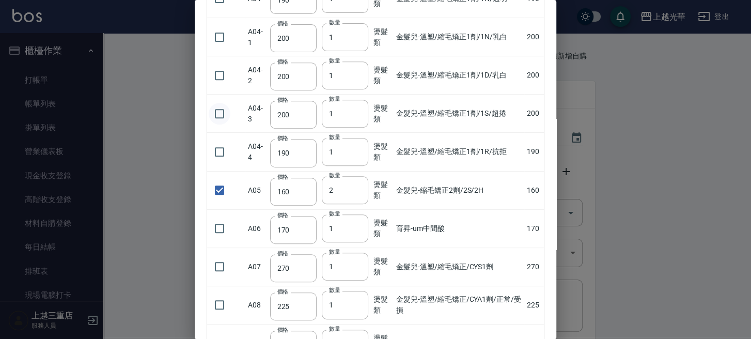
click at [217, 112] on input "checkbox" at bounding box center [220, 114] width 22 height 22
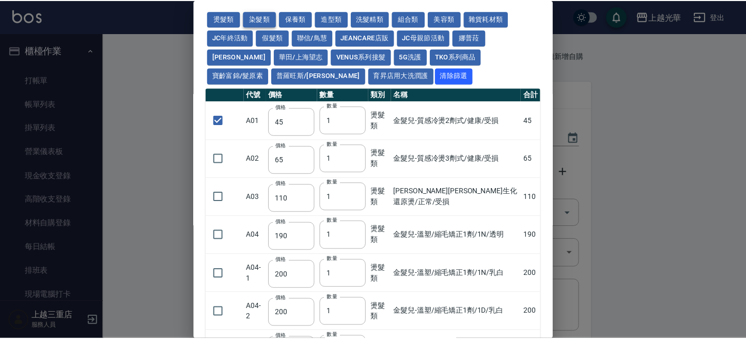
scroll to position [0, 0]
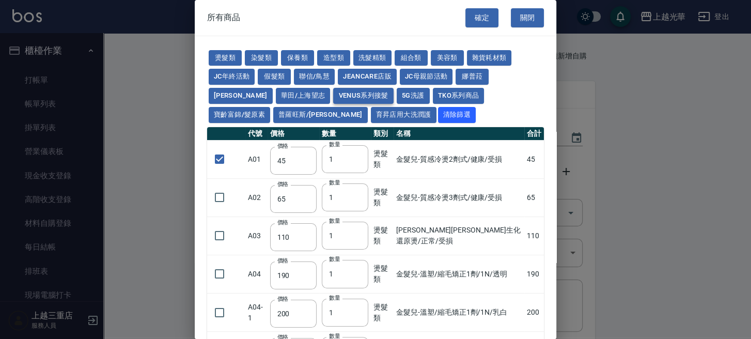
drag, startPoint x: 254, startPoint y: 98, endPoint x: 287, endPoint y: 97, distance: 33.1
click at [276, 97] on button "華田/上海望志" at bounding box center [303, 96] width 55 height 16
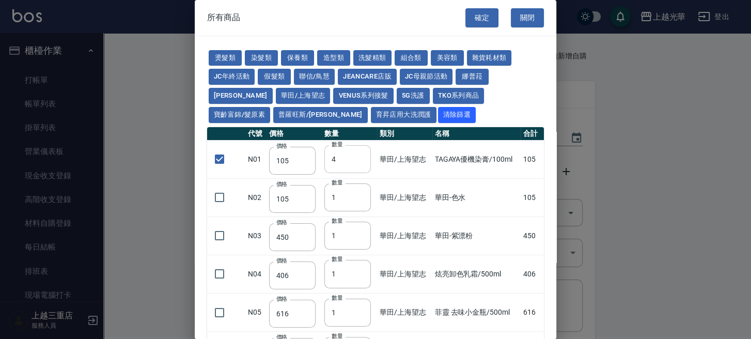
click at [356, 155] on input "4" at bounding box center [347, 159] width 46 height 28
click at [356, 155] on input "5" at bounding box center [347, 159] width 46 height 28
click at [218, 196] on input "checkbox" at bounding box center [220, 197] width 22 height 22
click at [358, 154] on input "6" at bounding box center [347, 159] width 46 height 28
click at [358, 154] on input "7" at bounding box center [347, 159] width 46 height 28
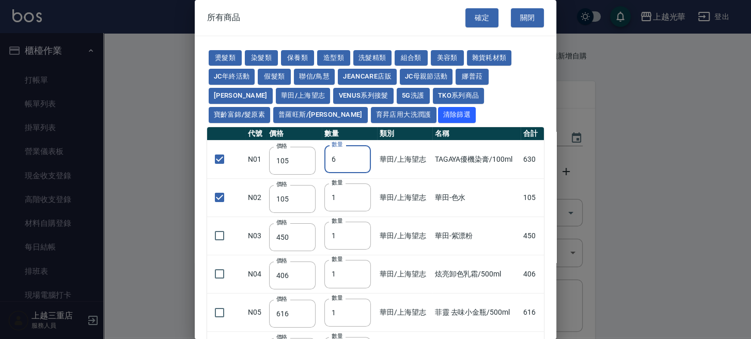
click at [356, 160] on input "6" at bounding box center [347, 159] width 46 height 28
click at [477, 22] on button "確定" at bounding box center [481, 17] width 33 height 19
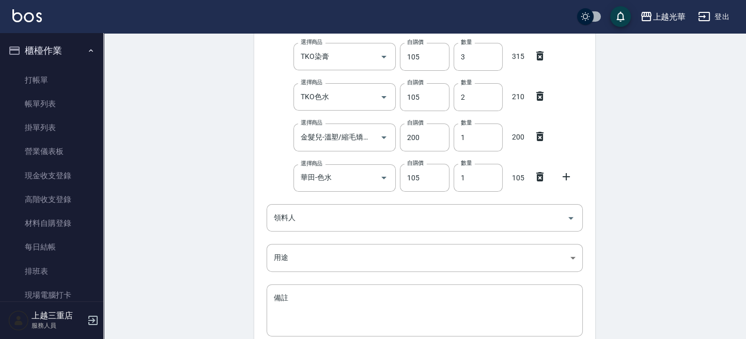
scroll to position [344, 0]
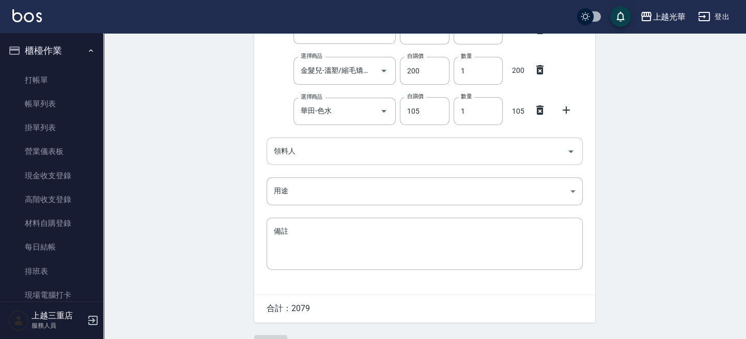
click at [302, 153] on input "領料人" at bounding box center [416, 151] width 291 height 18
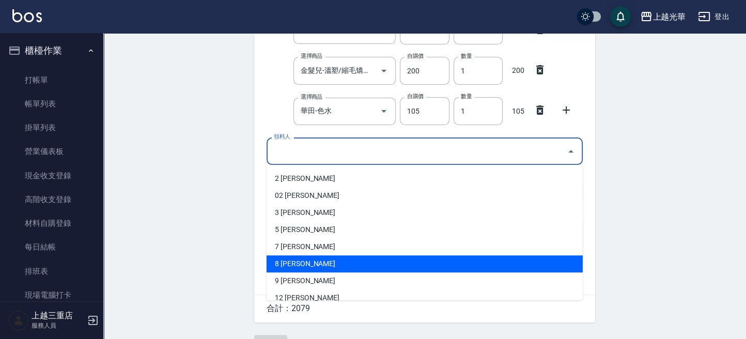
scroll to position [69, 0]
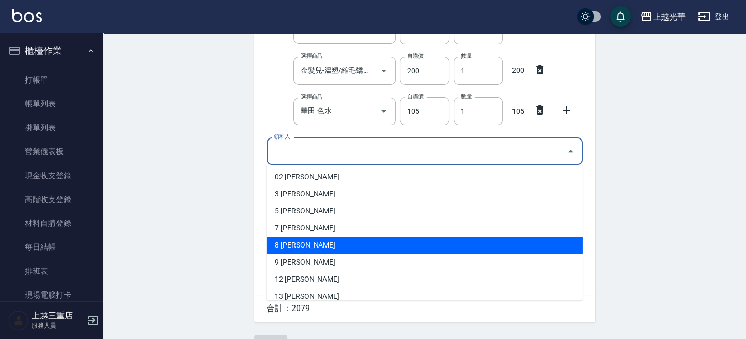
click at [289, 248] on li "8 王郁淇" at bounding box center [425, 245] width 316 height 17
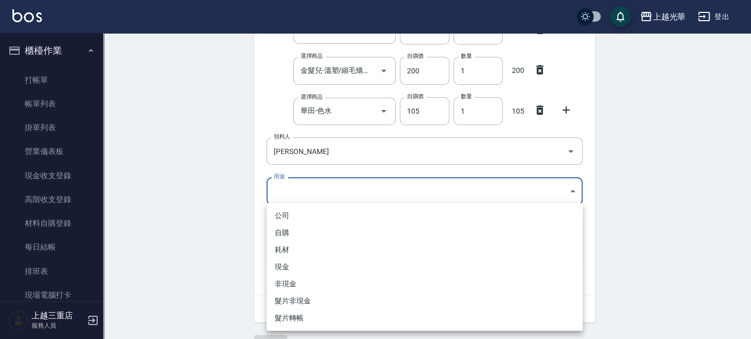
click at [302, 189] on body "上越光華 登出 櫃檯作業 打帳單 帳單列表 掛單列表 營業儀表板 現金收支登錄 高階收支登錄 材料自購登錄 每日結帳 排班表 現場電腦打卡 預約管理 預約管理…" at bounding box center [375, 10] width 751 height 708
click at [294, 228] on li "自購" at bounding box center [425, 232] width 316 height 17
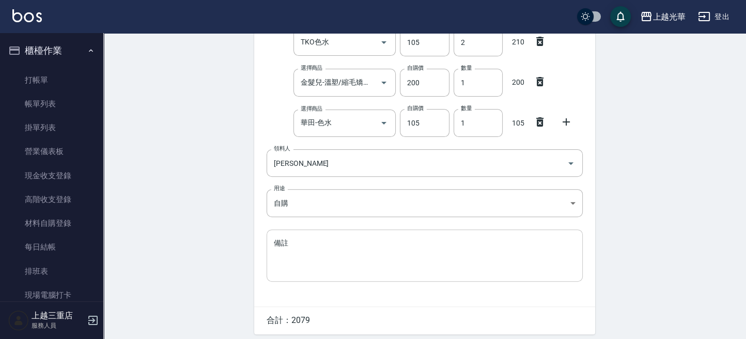
scroll to position [370, 0]
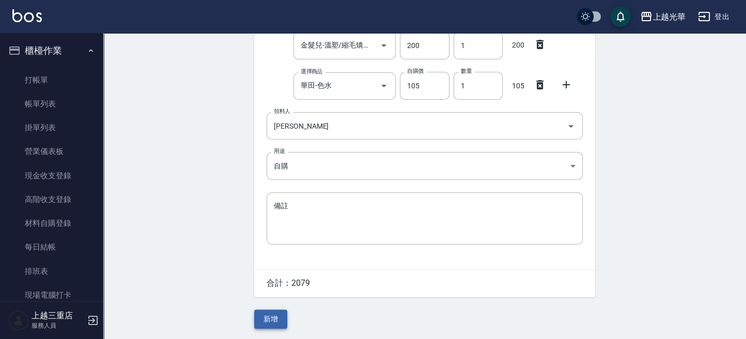
click at [279, 314] on button "新增" at bounding box center [270, 318] width 33 height 19
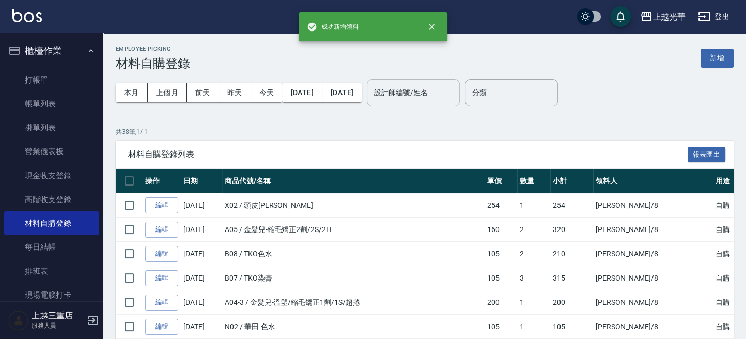
click at [434, 101] on div "設計師編號/姓名" at bounding box center [413, 92] width 93 height 27
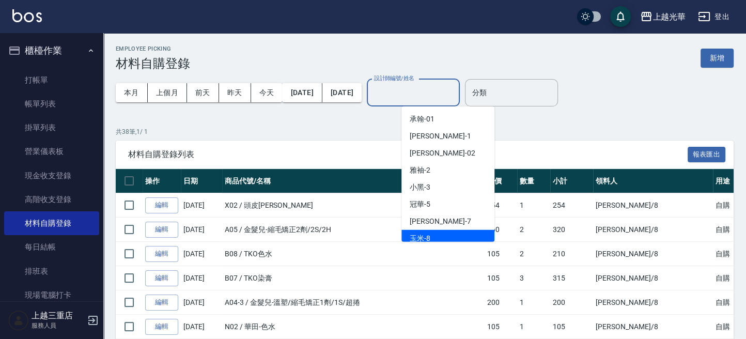
click at [430, 235] on div "玉米 -8" at bounding box center [447, 238] width 93 height 17
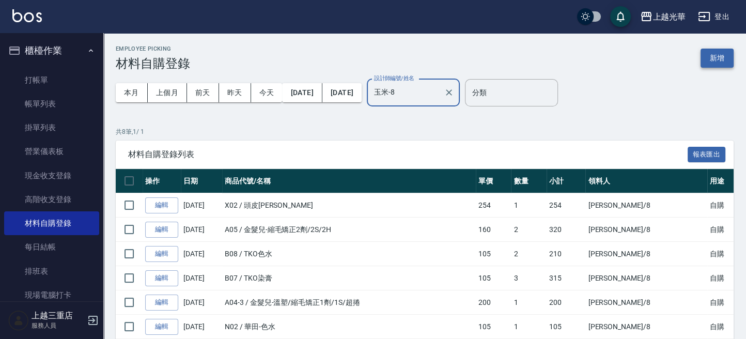
click at [708, 67] on button "新增" at bounding box center [716, 58] width 33 height 19
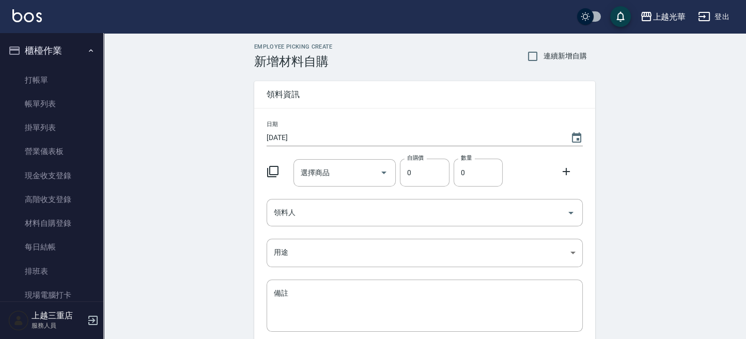
click at [276, 172] on icon at bounding box center [273, 171] width 12 height 12
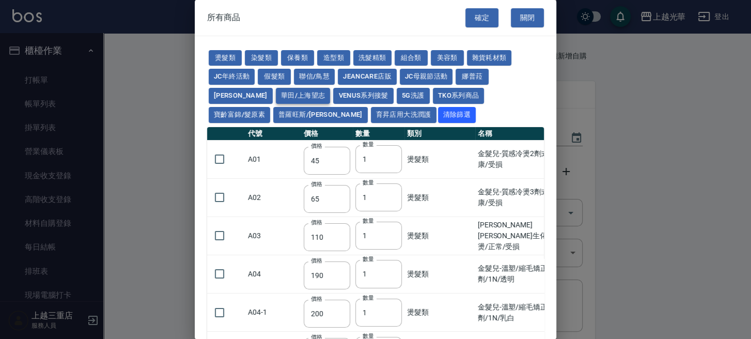
click at [276, 97] on button "華田/上海望志" at bounding box center [303, 96] width 55 height 16
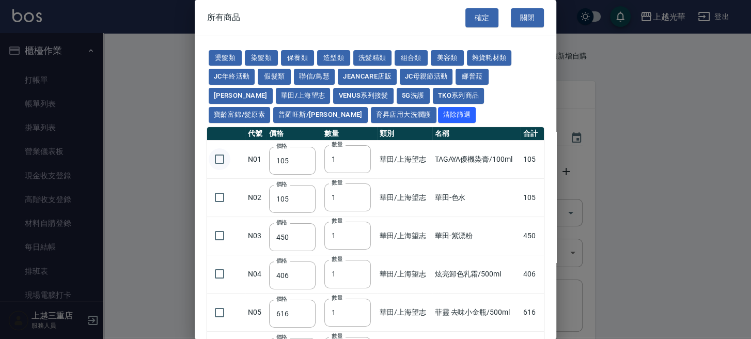
click at [226, 157] on input "checkbox" at bounding box center [220, 159] width 22 height 22
click at [358, 158] on input "2" at bounding box center [347, 159] width 46 height 28
click at [358, 156] on input "3" at bounding box center [347, 159] width 46 height 28
click at [358, 158] on input "4" at bounding box center [347, 159] width 46 height 28
click at [359, 156] on input "5" at bounding box center [347, 159] width 46 height 28
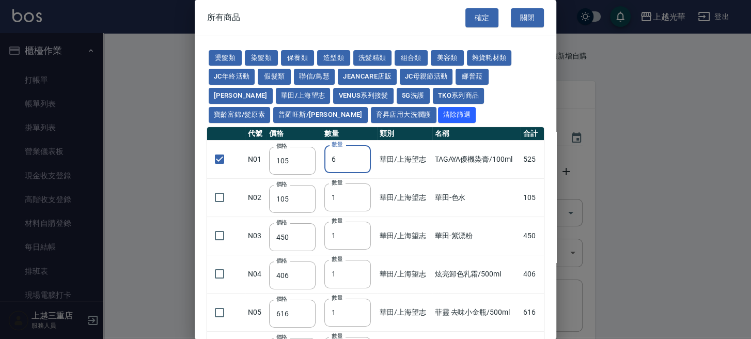
click at [359, 156] on input "6" at bounding box center [347, 159] width 46 height 28
click at [359, 156] on input "7" at bounding box center [347, 159] width 46 height 28
click at [247, 56] on button "染髮類" at bounding box center [261, 58] width 33 height 16
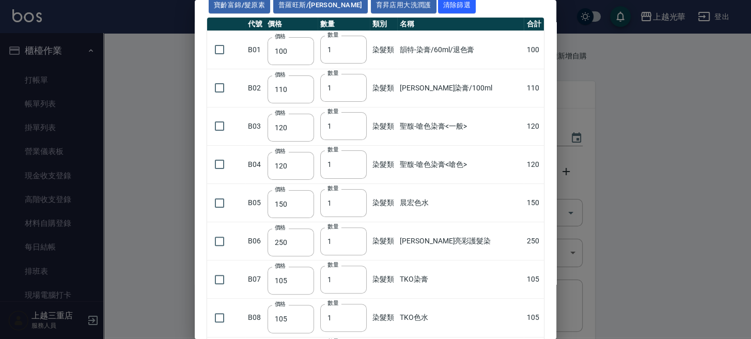
scroll to position [344, 0]
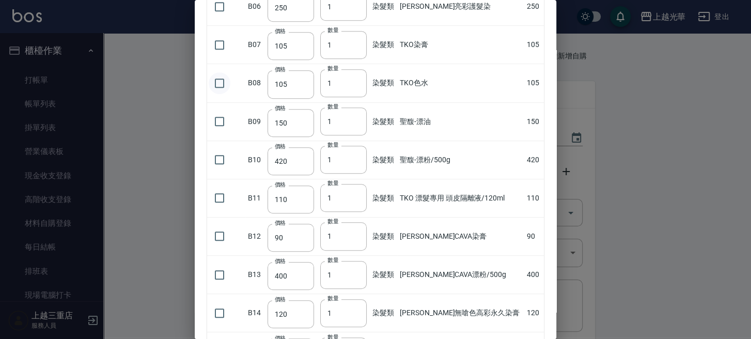
click at [224, 79] on input "checkbox" at bounding box center [220, 83] width 22 height 22
click at [355, 79] on input "2" at bounding box center [343, 83] width 46 height 28
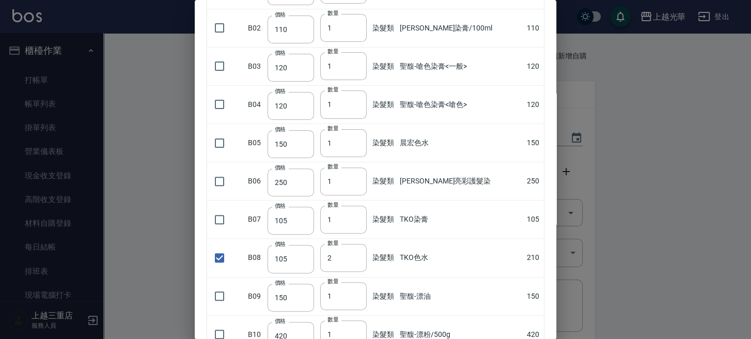
scroll to position [0, 0]
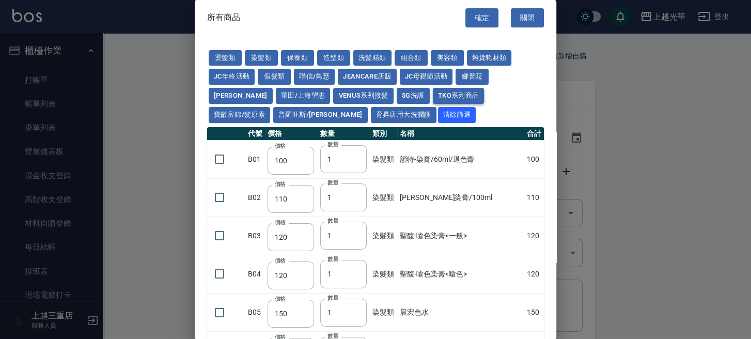
click at [433, 90] on button "TKO系列商品" at bounding box center [459, 96] width 52 height 16
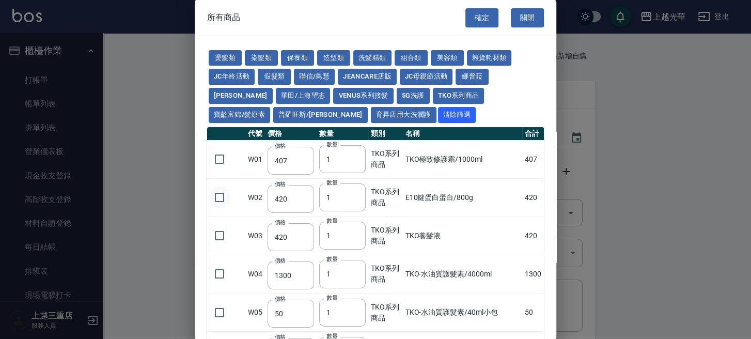
click at [221, 200] on input "checkbox" at bounding box center [220, 197] width 22 height 22
click at [252, 50] on button "染髮類" at bounding box center [261, 58] width 33 height 16
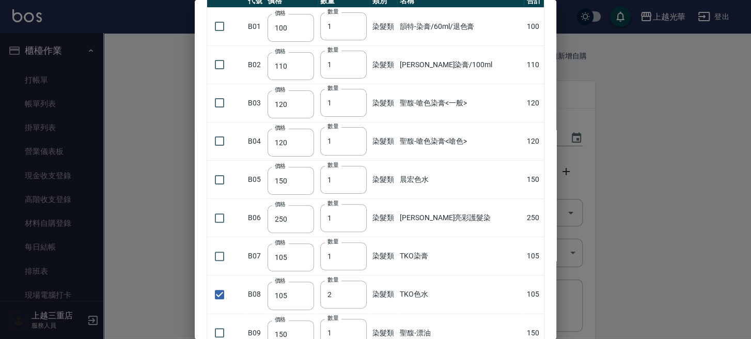
scroll to position [275, 0]
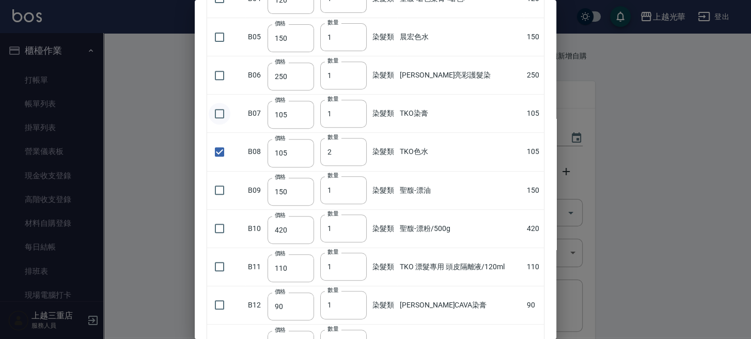
click at [225, 109] on input "checkbox" at bounding box center [220, 114] width 22 height 22
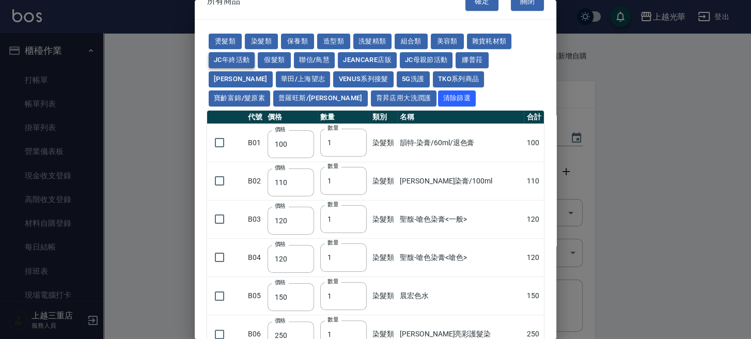
scroll to position [0, 0]
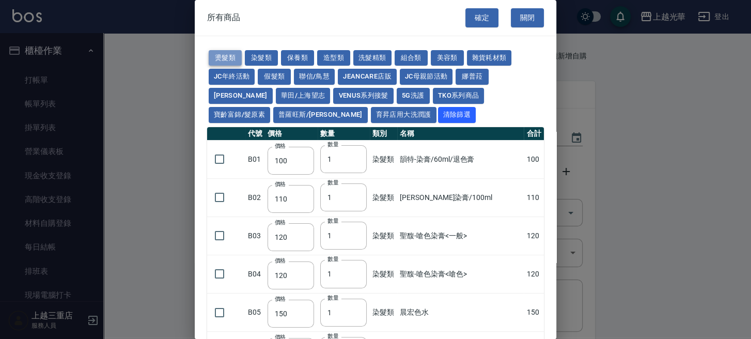
click at [236, 52] on button "燙髮類" at bounding box center [225, 58] width 33 height 16
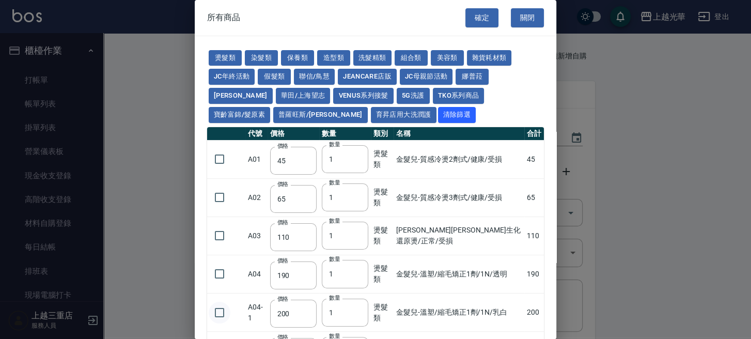
click at [221, 309] on input "checkbox" at bounding box center [220, 313] width 22 height 22
click at [356, 309] on input "2" at bounding box center [345, 313] width 46 height 28
drag, startPoint x: 251, startPoint y: 52, endPoint x: 270, endPoint y: 77, distance: 31.0
click at [254, 53] on button "染髮類" at bounding box center [261, 58] width 33 height 16
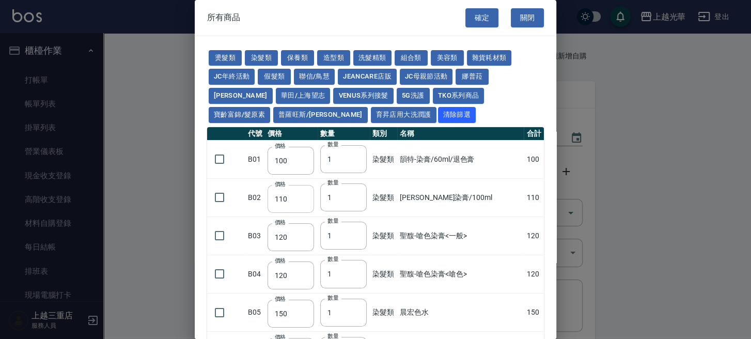
drag, startPoint x: 223, startPoint y: 194, endPoint x: 288, endPoint y: 194, distance: 64.6
click at [231, 194] on td at bounding box center [226, 197] width 38 height 38
drag, startPoint x: 223, startPoint y: 197, endPoint x: 234, endPoint y: 197, distance: 10.8
click at [225, 197] on input "checkbox" at bounding box center [220, 197] width 22 height 22
click at [355, 194] on input "2" at bounding box center [343, 197] width 46 height 28
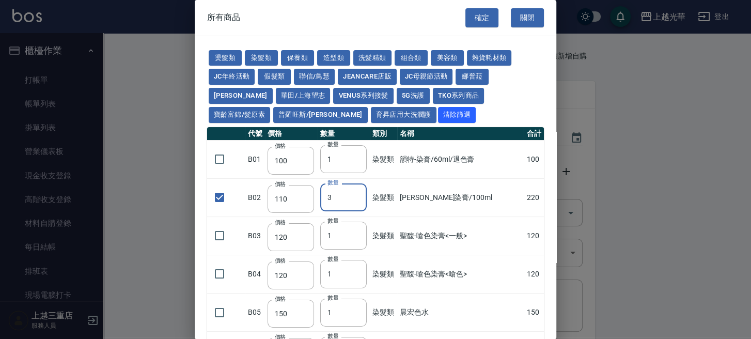
click at [355, 194] on input "3" at bounding box center [343, 197] width 46 height 28
click at [356, 194] on input "5" at bounding box center [343, 197] width 46 height 28
click at [356, 194] on input "6" at bounding box center [343, 197] width 46 height 28
click at [360, 194] on input "7" at bounding box center [343, 197] width 46 height 28
click at [276, 95] on button "華田/上海望志" at bounding box center [303, 96] width 55 height 16
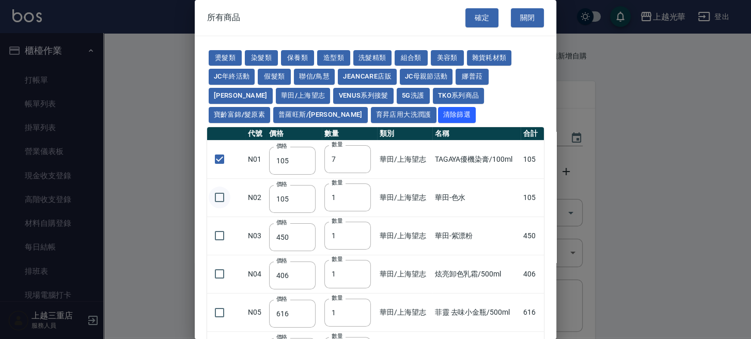
click at [225, 197] on input "checkbox" at bounding box center [220, 197] width 22 height 22
click at [221, 60] on button "燙髮類" at bounding box center [225, 58] width 33 height 16
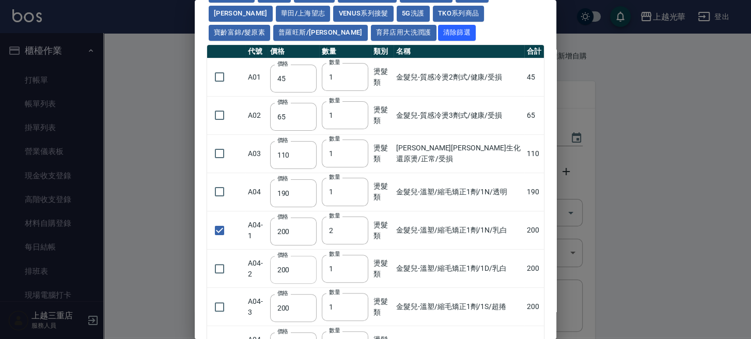
scroll to position [137, 0]
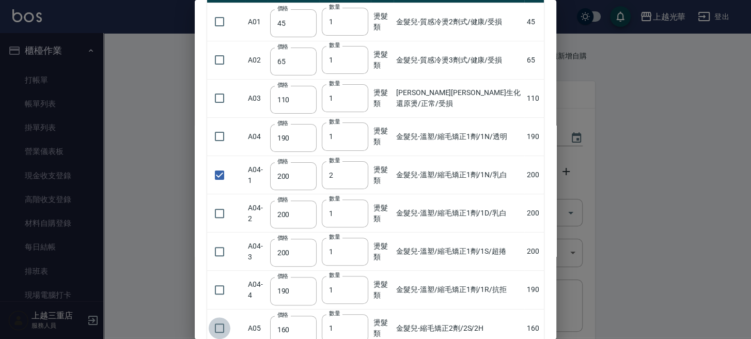
click at [218, 322] on input "checkbox" at bounding box center [220, 328] width 22 height 22
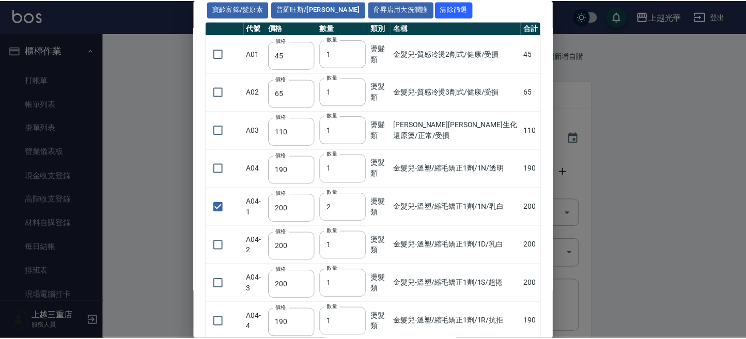
scroll to position [0, 0]
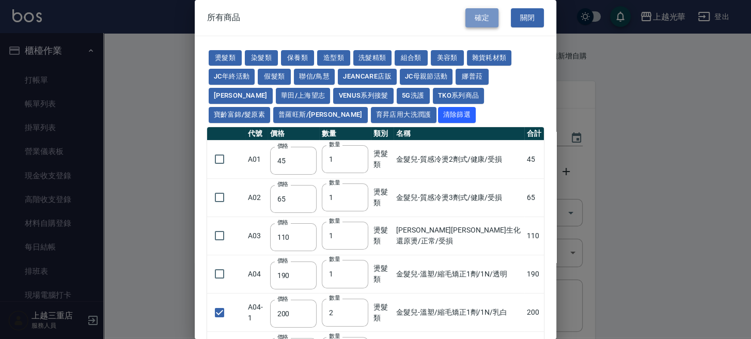
click at [477, 18] on button "確定" at bounding box center [481, 17] width 33 height 19
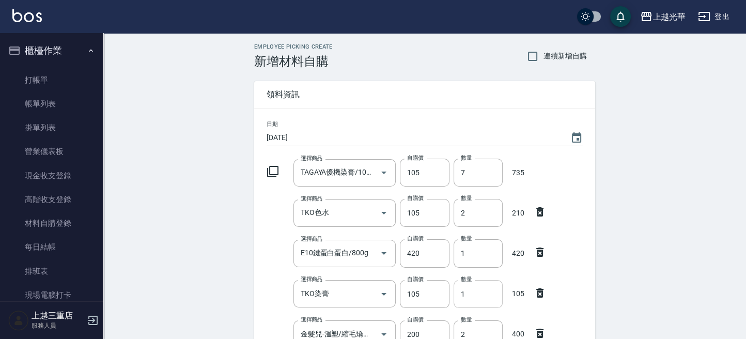
scroll to position [344, 0]
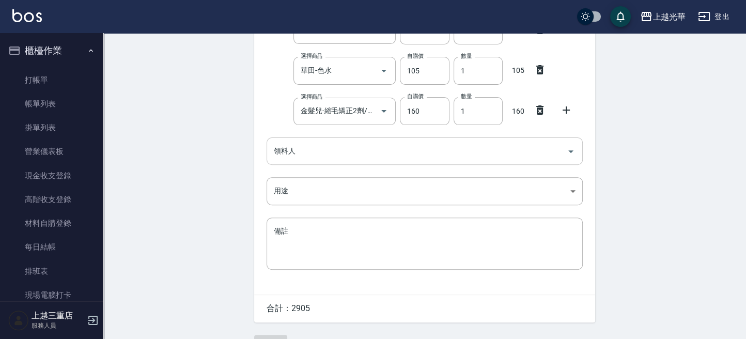
click at [324, 149] on input "領料人" at bounding box center [416, 151] width 291 height 18
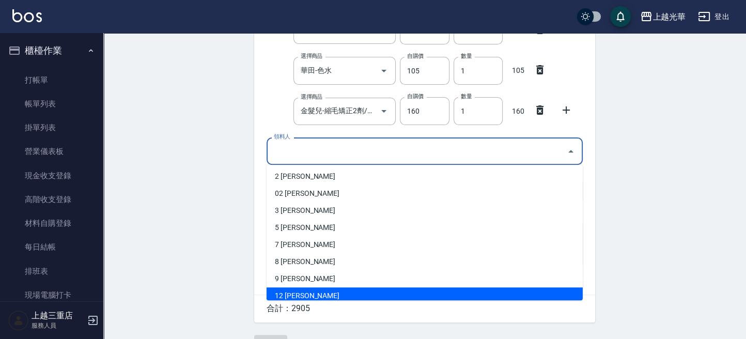
scroll to position [69, 0]
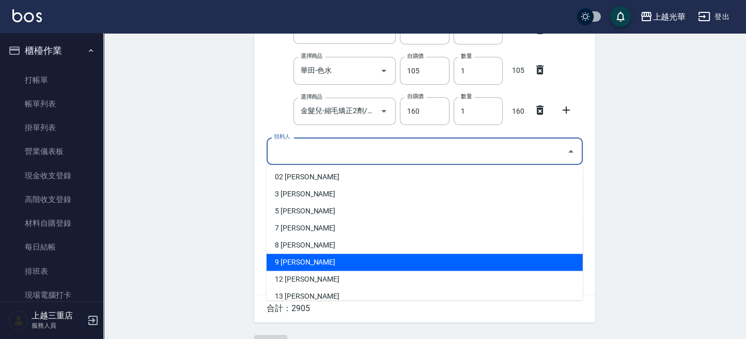
click at [292, 257] on li "9 施喨齡" at bounding box center [425, 262] width 316 height 17
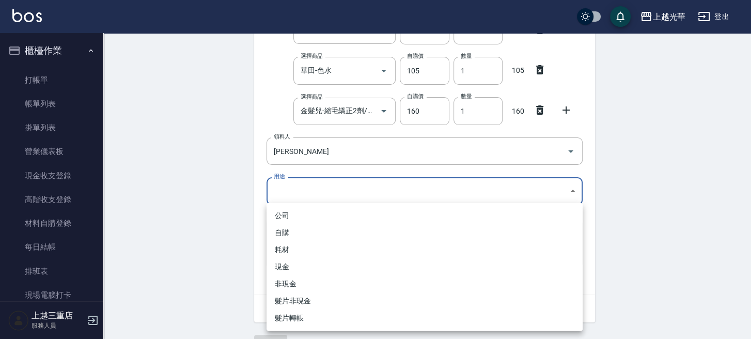
click at [302, 185] on body "上越光華 登出 櫃檯作業 打帳單 帳單列表 掛單列表 營業儀表板 現金收支登錄 高階收支登錄 材料自購登錄 每日結帳 排班表 現場電腦打卡 預約管理 預約管理…" at bounding box center [375, 10] width 751 height 708
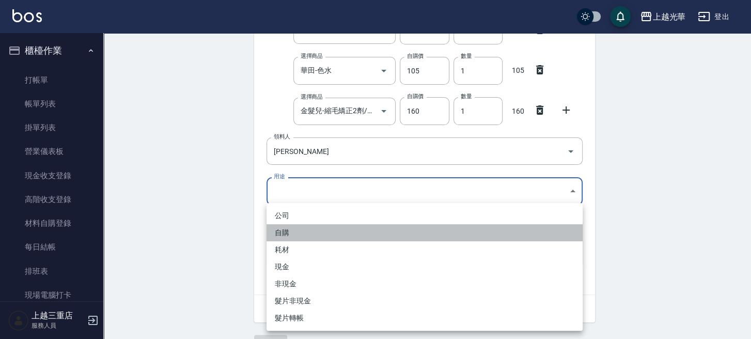
click at [284, 231] on li "自購" at bounding box center [425, 232] width 316 height 17
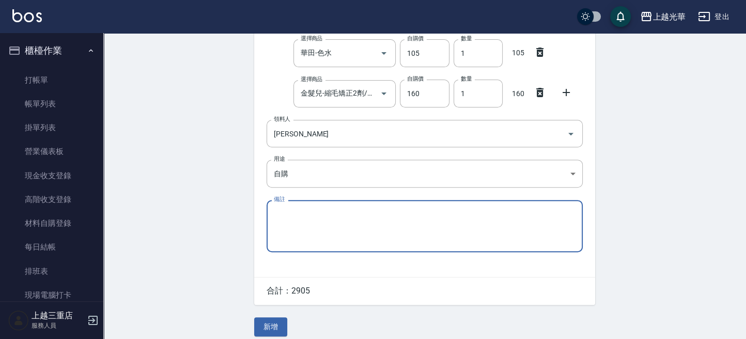
scroll to position [370, 0]
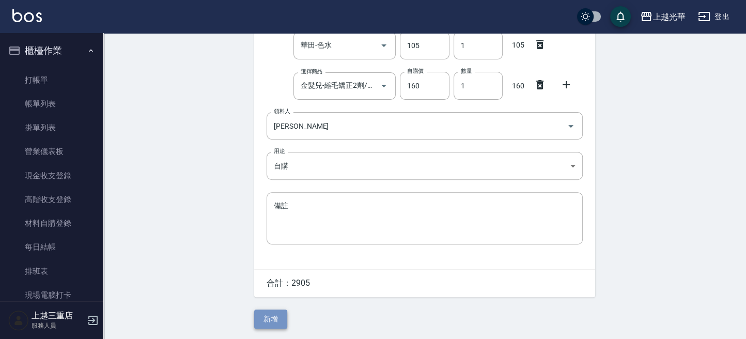
click at [278, 312] on button "新增" at bounding box center [270, 318] width 33 height 19
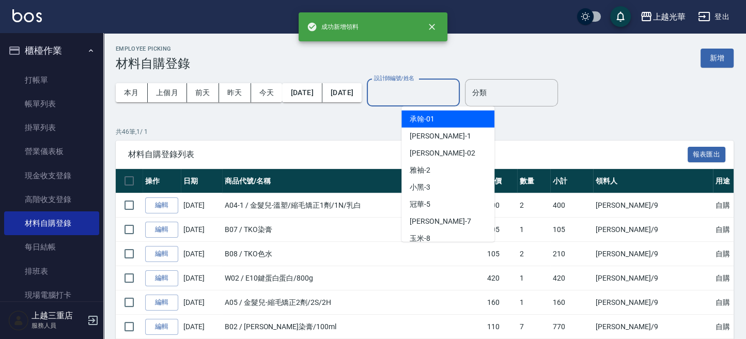
click at [448, 97] on input "設計師編號/姓名" at bounding box center [413, 93] width 84 height 18
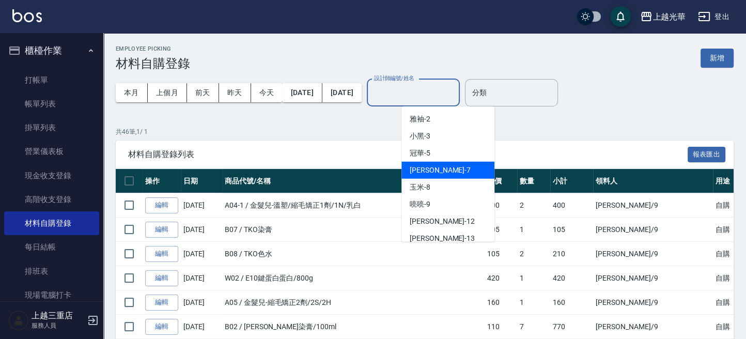
scroll to position [69, 0]
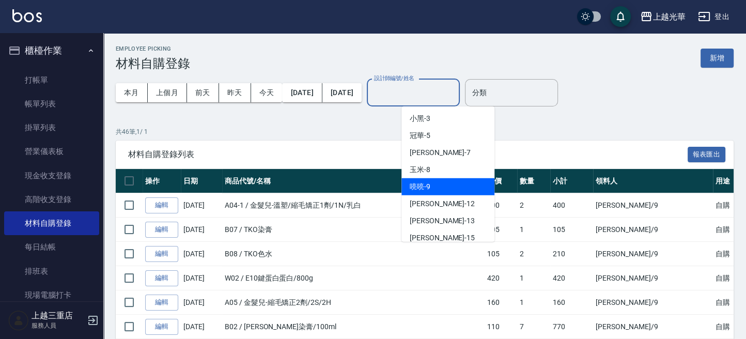
click at [428, 186] on span "喨喨 -9" at bounding box center [420, 186] width 21 height 11
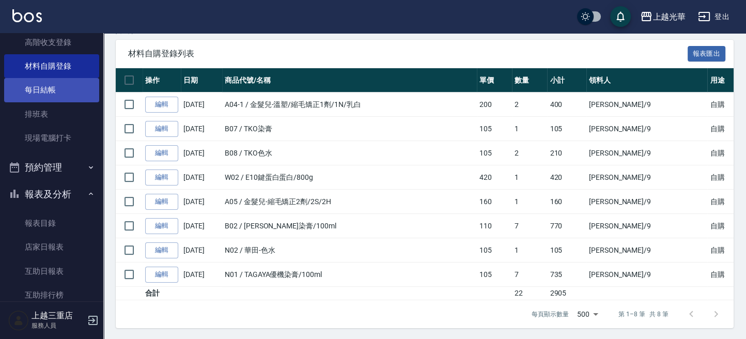
scroll to position [137, 0]
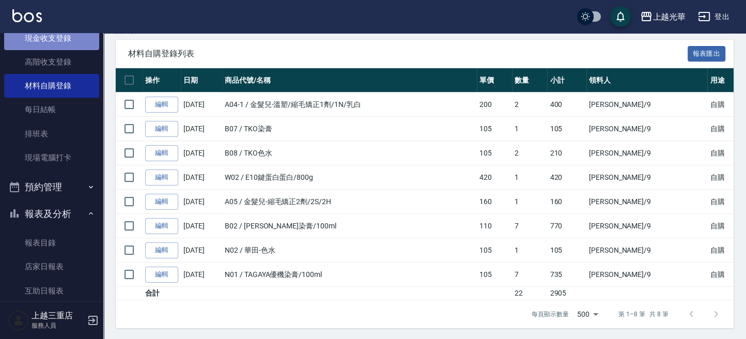
click at [54, 38] on link "現金收支登錄" at bounding box center [51, 38] width 95 height 24
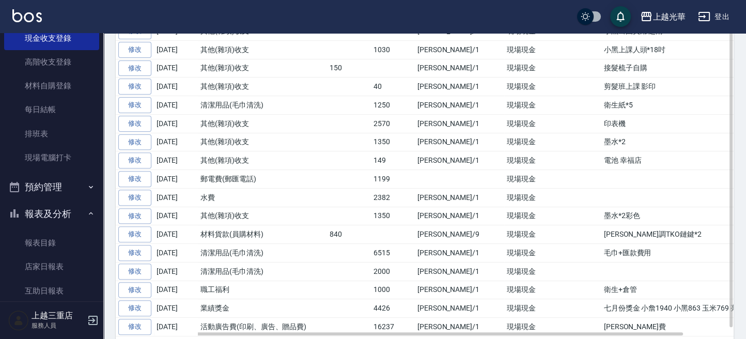
scroll to position [344, 0]
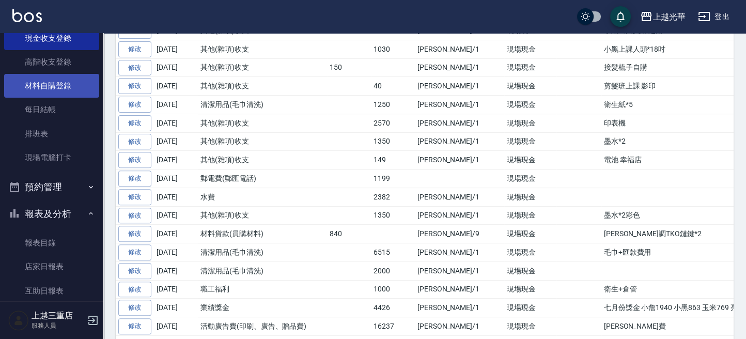
click at [62, 82] on link "材料自購登錄" at bounding box center [51, 86] width 95 height 24
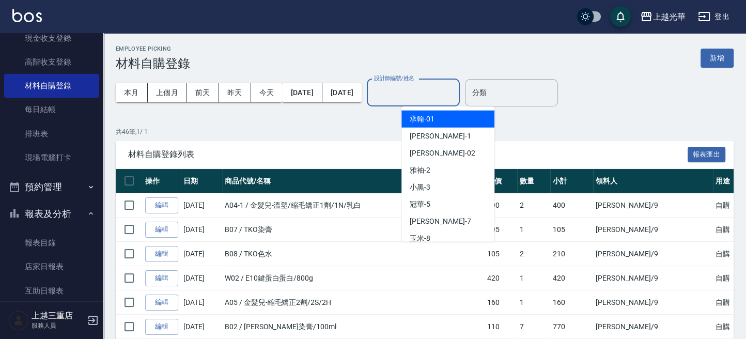
drag, startPoint x: 422, startPoint y: 94, endPoint x: 409, endPoint y: 95, distance: 13.0
click at [421, 94] on input "設計師編號/姓名" at bounding box center [413, 93] width 84 height 18
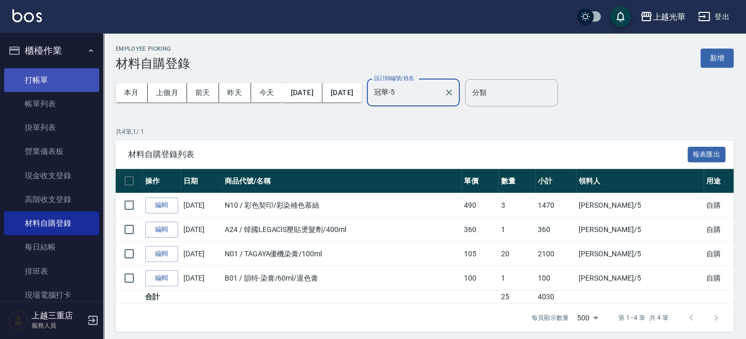
click at [51, 85] on link "打帳單" at bounding box center [51, 80] width 95 height 24
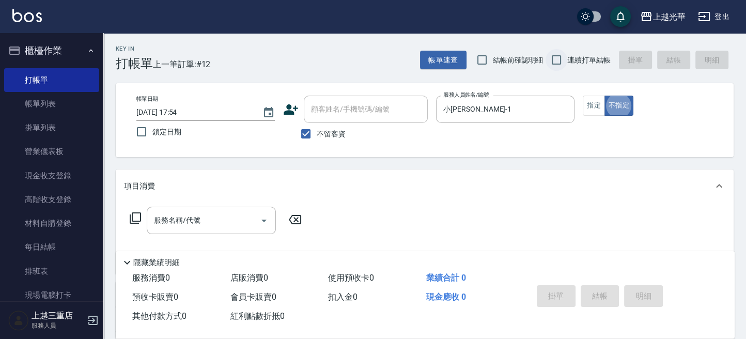
click at [560, 57] on input "連續打單結帳" at bounding box center [556, 60] width 22 height 22
click at [589, 105] on button "指定" at bounding box center [594, 106] width 22 height 20
click at [221, 221] on input "服務名稱/代號" at bounding box center [203, 220] width 104 height 18
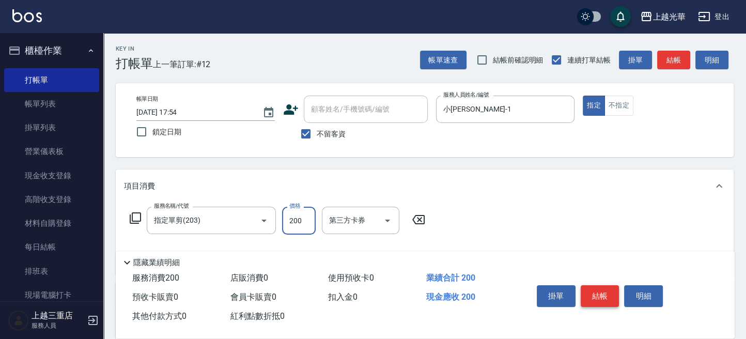
click at [606, 292] on button "結帳" at bounding box center [600, 296] width 39 height 22
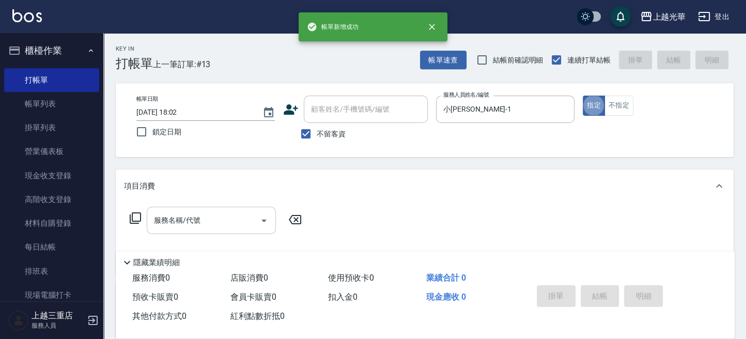
click at [187, 222] on input "服務名稱/代號" at bounding box center [203, 220] width 104 height 18
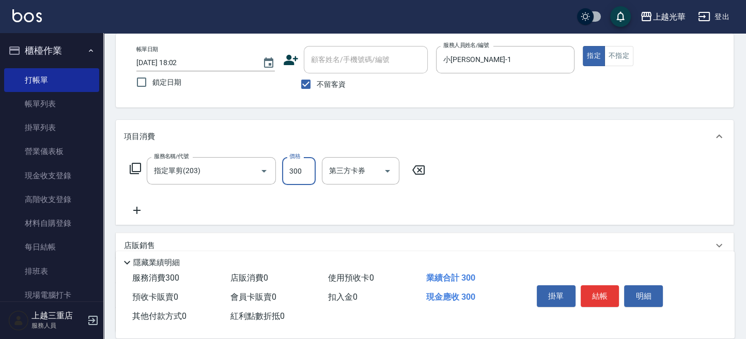
scroll to position [69, 0]
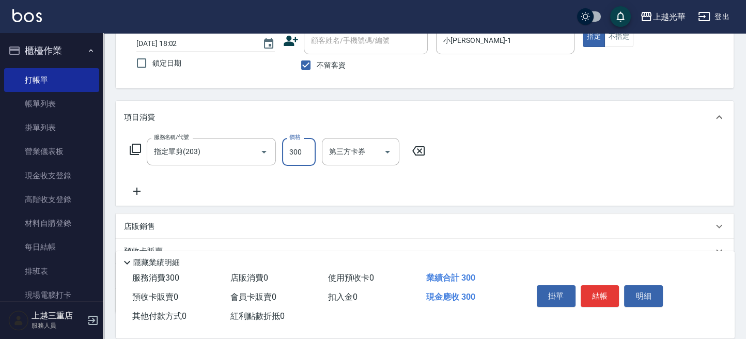
click at [130, 186] on icon at bounding box center [137, 191] width 26 height 12
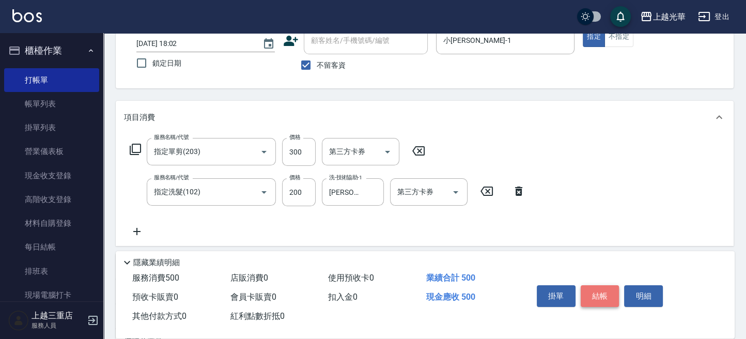
click at [599, 287] on button "結帳" at bounding box center [600, 296] width 39 height 22
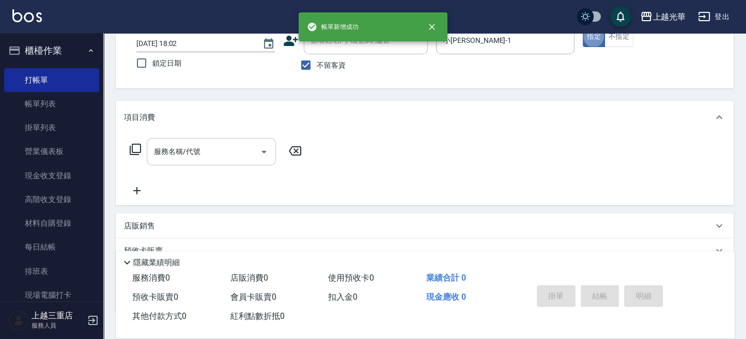
click at [209, 160] on input "服務名稱/代號" at bounding box center [203, 152] width 104 height 18
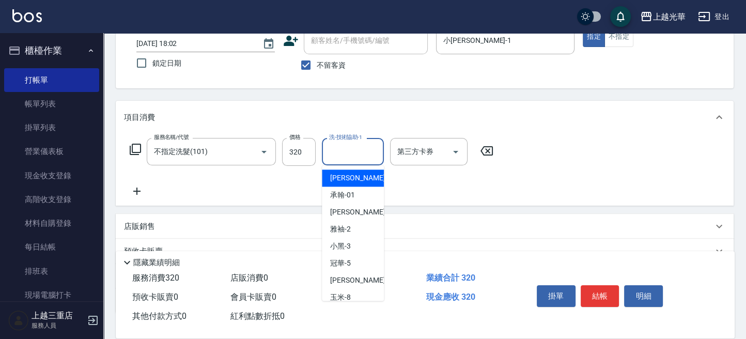
click at [352, 146] on div "洗-技術協助-1 洗-技術協助-1" at bounding box center [353, 151] width 62 height 27
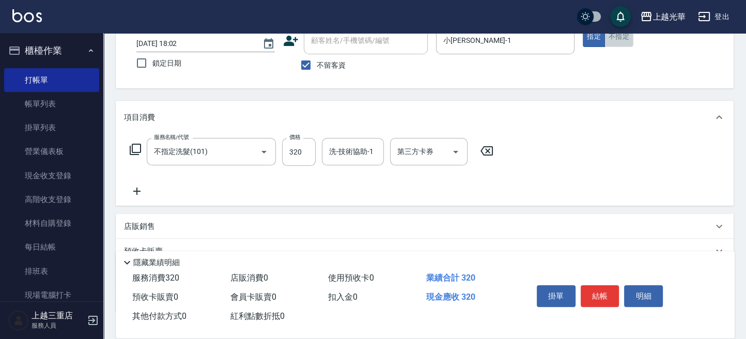
drag, startPoint x: 618, startPoint y: 36, endPoint x: 558, endPoint y: 64, distance: 65.9
click at [616, 37] on button "不指定" at bounding box center [618, 37] width 29 height 20
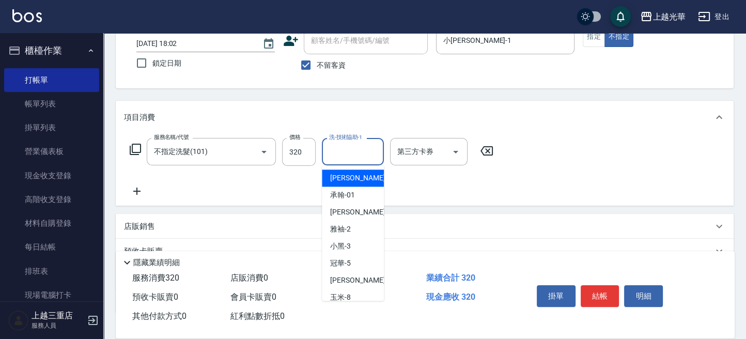
click at [346, 151] on input "洗-技術協助-1" at bounding box center [352, 152] width 53 height 18
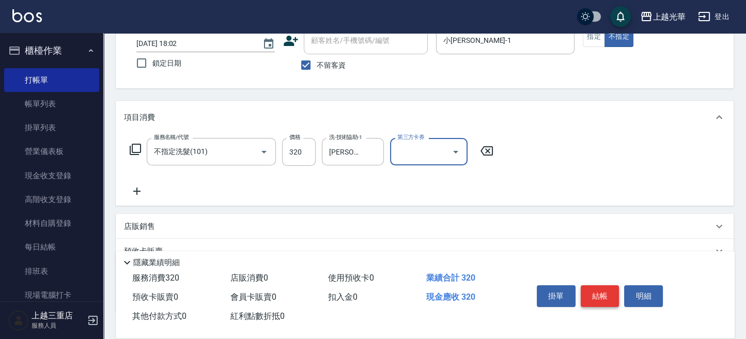
click at [593, 289] on button "結帳" at bounding box center [600, 296] width 39 height 22
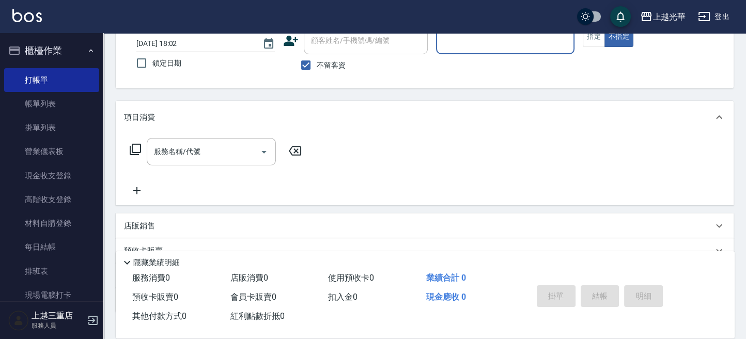
drag, startPoint x: 46, startPoint y: 92, endPoint x: 231, endPoint y: 149, distance: 193.6
click at [46, 92] on link "帳單列表" at bounding box center [51, 104] width 95 height 24
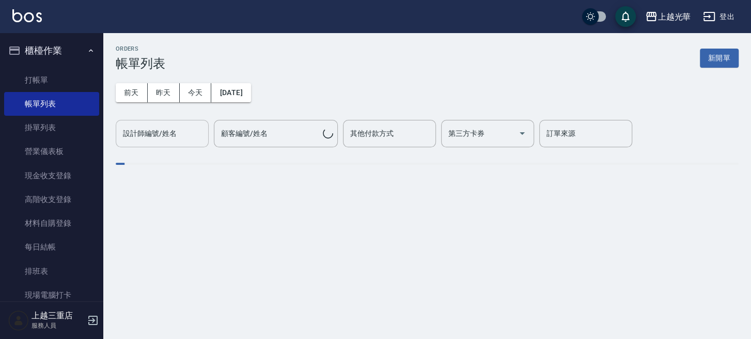
click at [180, 138] on input "設計師編號/姓名" at bounding box center [162, 133] width 84 height 18
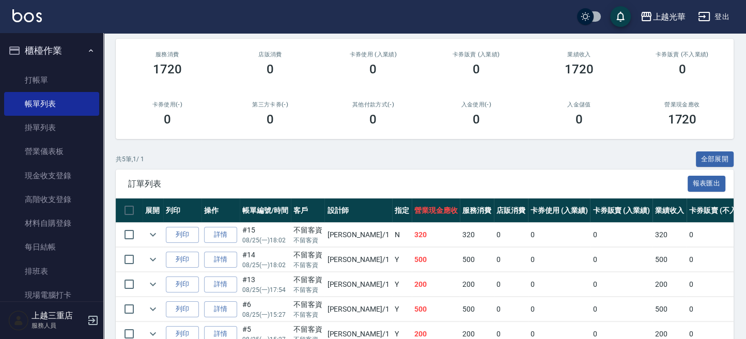
scroll to position [178, 0]
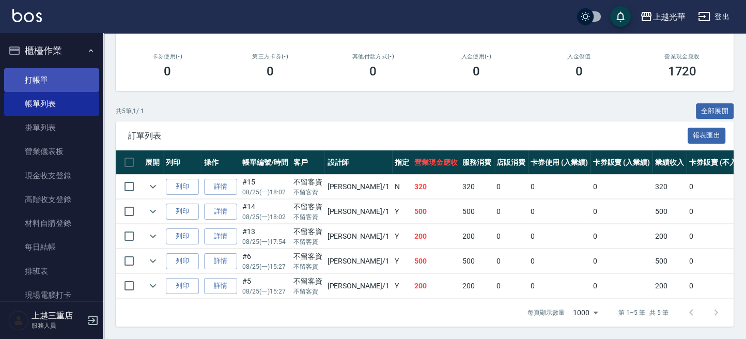
click at [72, 73] on link "打帳單" at bounding box center [51, 80] width 95 height 24
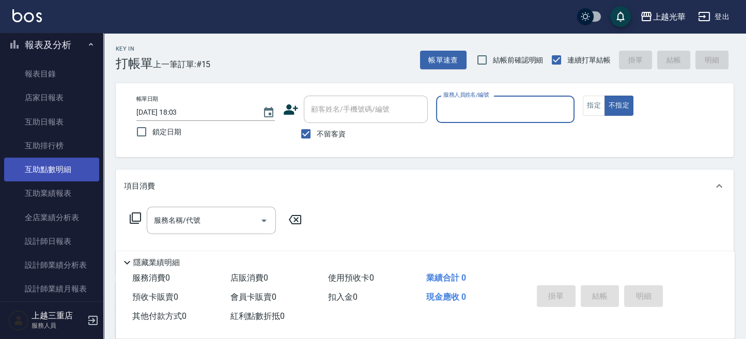
scroll to position [344, 0]
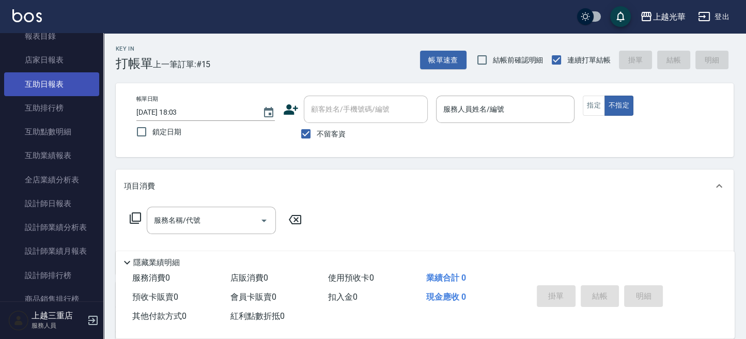
click at [27, 81] on link "互助日報表" at bounding box center [51, 84] width 95 height 24
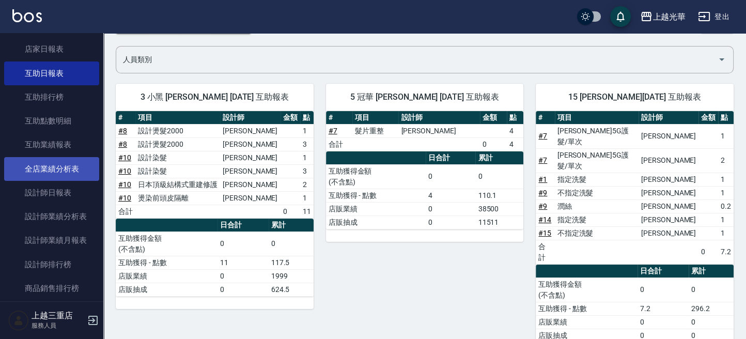
scroll to position [413, 0]
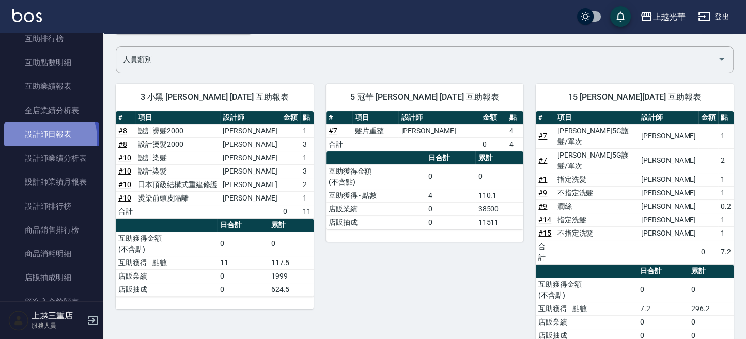
click at [46, 138] on link "設計師日報表" at bounding box center [51, 134] width 95 height 24
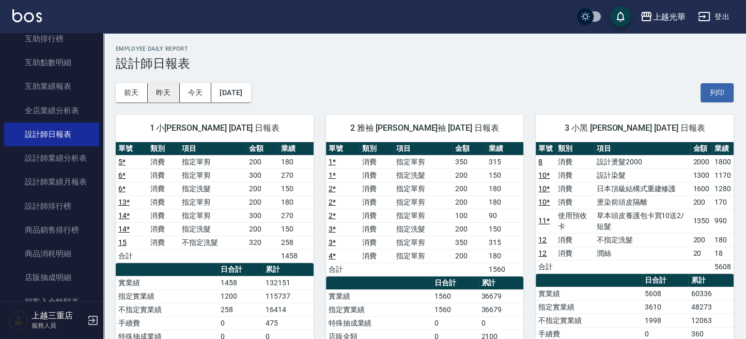
click at [177, 89] on button "昨天" at bounding box center [164, 92] width 32 height 19
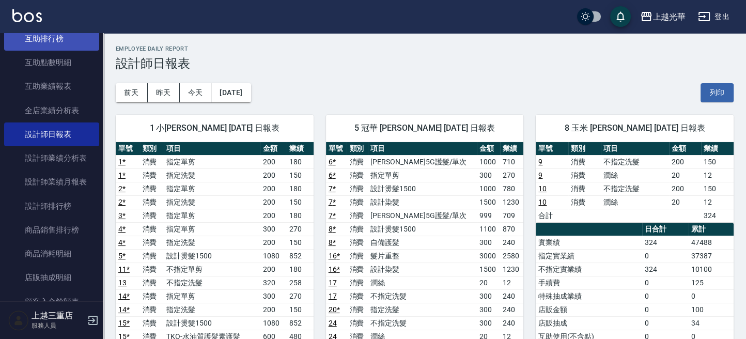
scroll to position [137, 0]
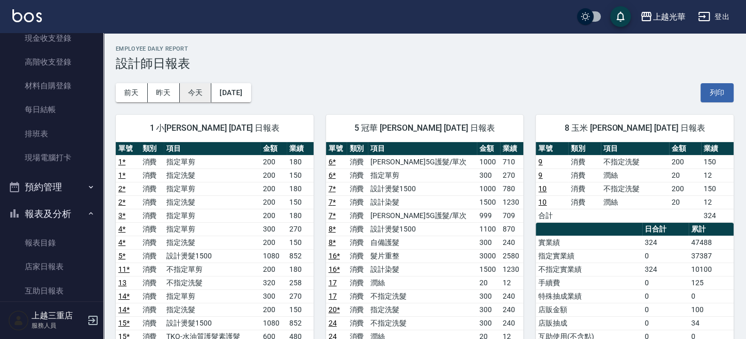
click at [189, 97] on button "今天" at bounding box center [196, 92] width 32 height 19
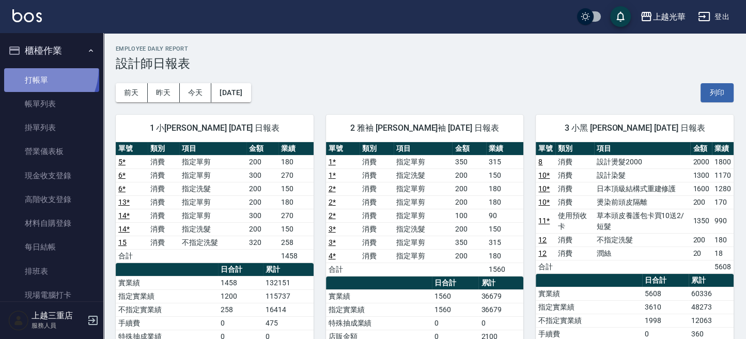
click at [31, 68] on link "打帳單" at bounding box center [51, 80] width 95 height 24
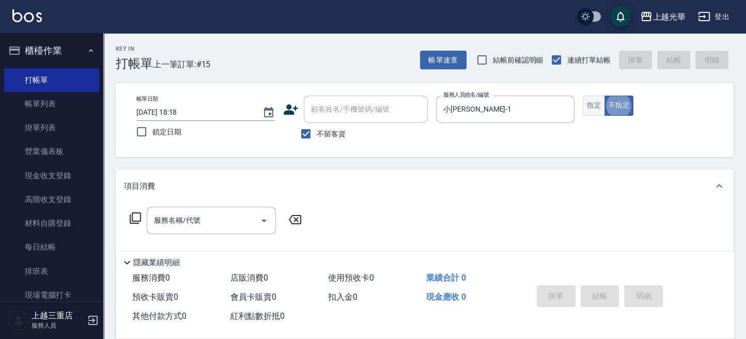
click at [595, 110] on button "指定" at bounding box center [594, 106] width 22 height 20
click at [201, 227] on input "服務名稱/代號" at bounding box center [203, 220] width 104 height 18
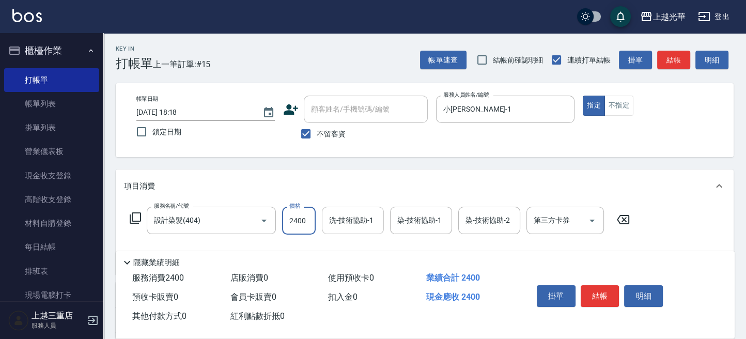
click at [341, 224] on input "洗-技術協助-1" at bounding box center [352, 220] width 53 height 18
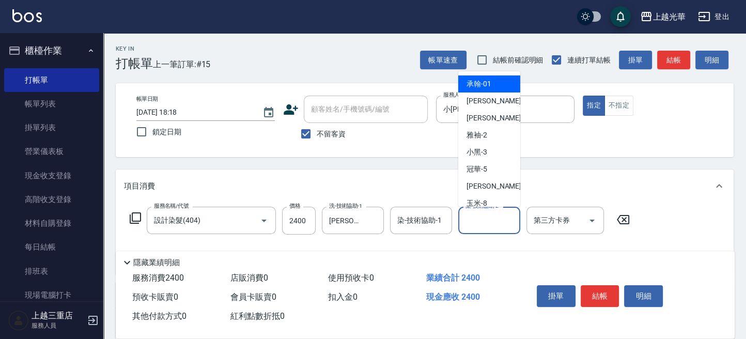
click at [489, 220] on input "染-技術協助-2" at bounding box center [489, 220] width 53 height 18
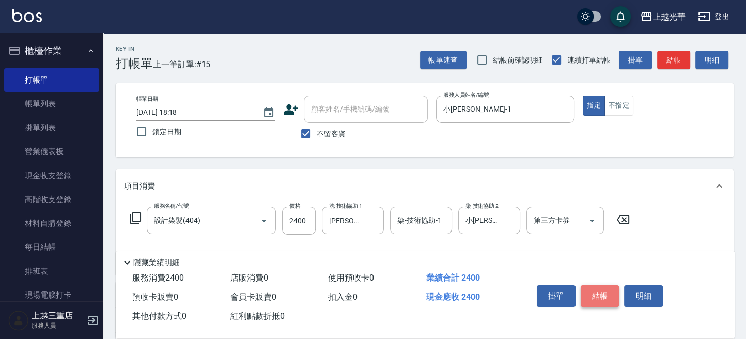
click at [609, 296] on button "結帳" at bounding box center [600, 296] width 39 height 22
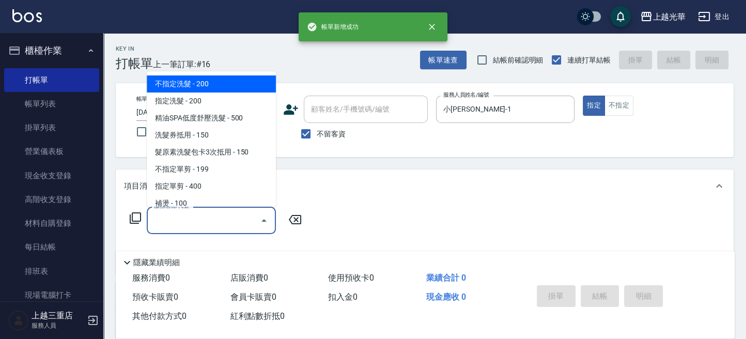
click at [189, 227] on input "服務名稱/代號" at bounding box center [203, 220] width 104 height 18
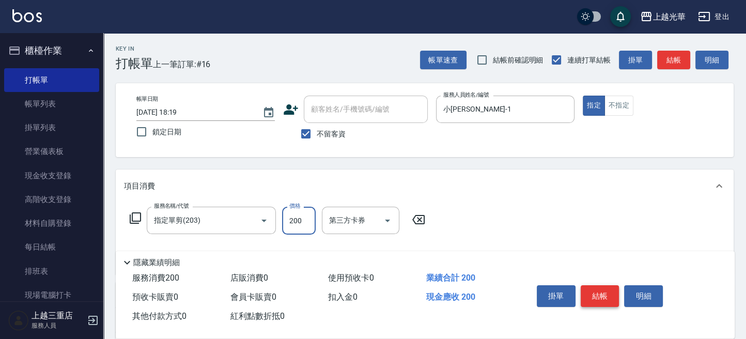
click at [607, 290] on button "結帳" at bounding box center [600, 296] width 39 height 22
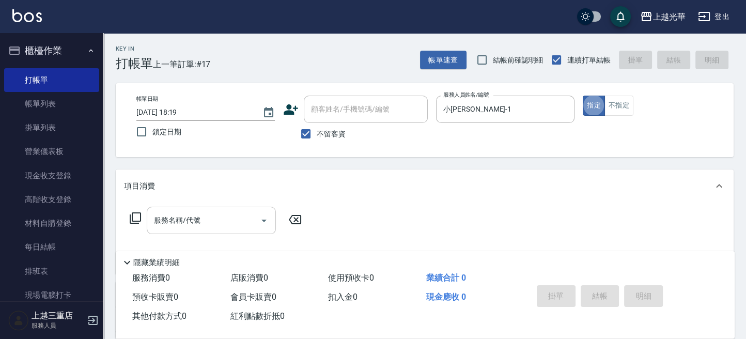
click at [216, 224] on input "服務名稱/代號" at bounding box center [203, 220] width 104 height 18
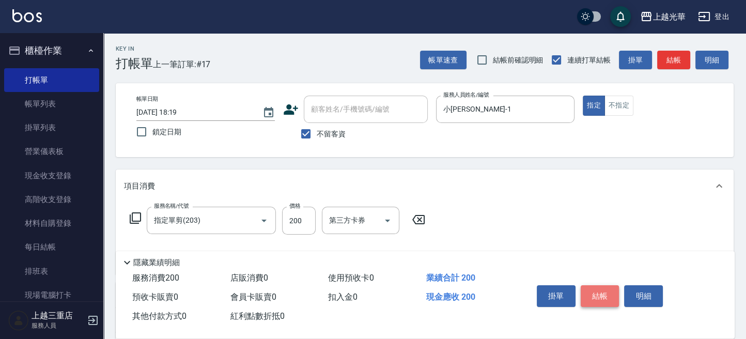
click at [603, 297] on button "結帳" at bounding box center [600, 296] width 39 height 22
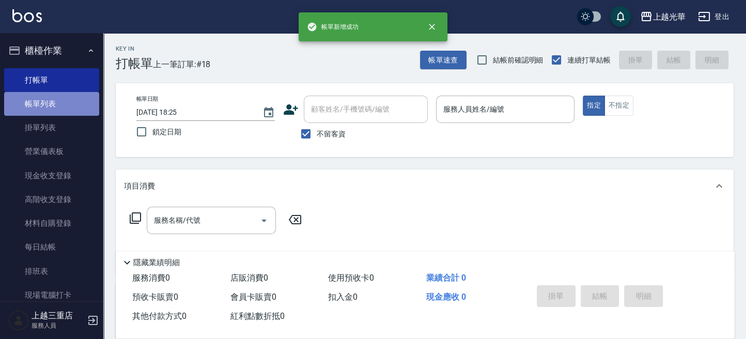
click at [62, 105] on link "帳單列表" at bounding box center [51, 104] width 95 height 24
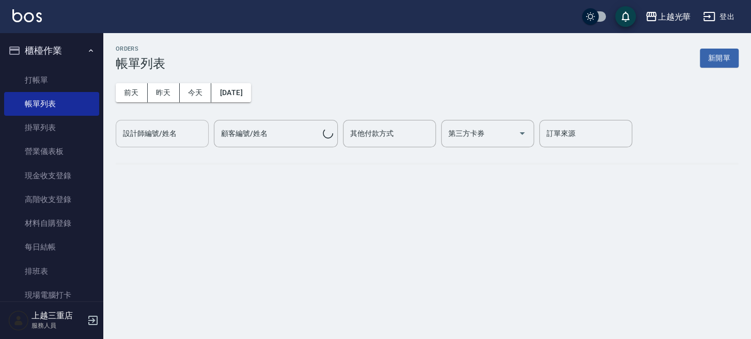
click at [145, 127] on input "設計師編號/姓名" at bounding box center [162, 133] width 84 height 18
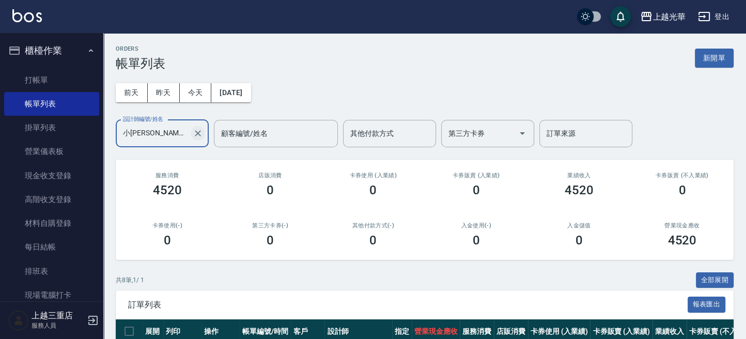
click at [196, 140] on div at bounding box center [197, 133] width 13 height 27
click at [195, 133] on icon "Clear" at bounding box center [198, 133] width 10 height 10
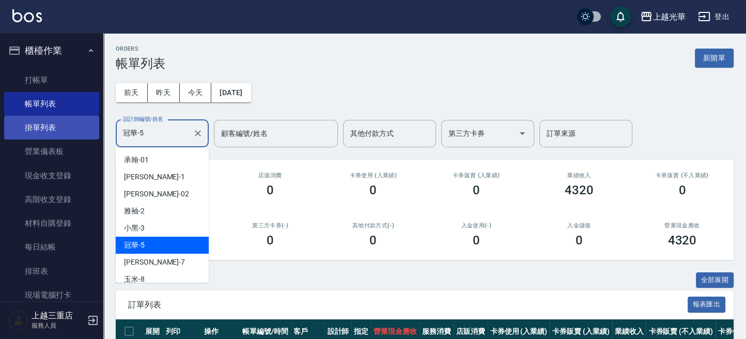
drag, startPoint x: 178, startPoint y: 134, endPoint x: 85, endPoint y: 123, distance: 93.1
click at [85, 123] on div "上越光華 登出 櫃檯作業 打帳單 帳單列表 掛單列表 營業儀表板 現金收支登錄 高階收支登錄 材料自購登錄 每日結帳 排班表 現場電腦打卡 預約管理 預約管理…" at bounding box center [373, 216] width 746 height 433
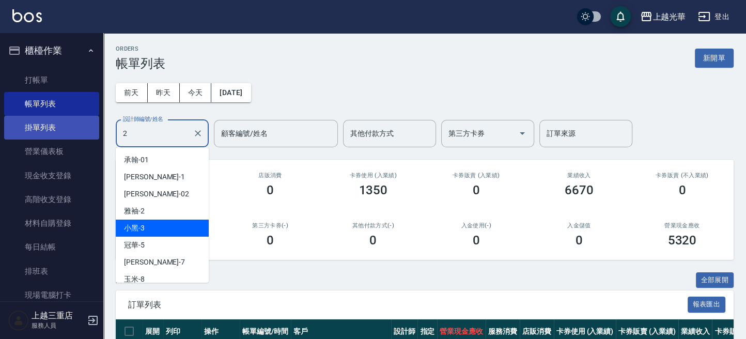
drag, startPoint x: 169, startPoint y: 136, endPoint x: 61, endPoint y: 130, distance: 108.1
click at [61, 136] on div "上越光華 登出 櫃檯作業 打帳單 帳單列表 掛單列表 營業儀表板 現金收支登錄 高階收支登錄 材料自購登錄 每日結帳 排班表 現場電腦打卡 預約管理 預約管理…" at bounding box center [373, 241] width 746 height 483
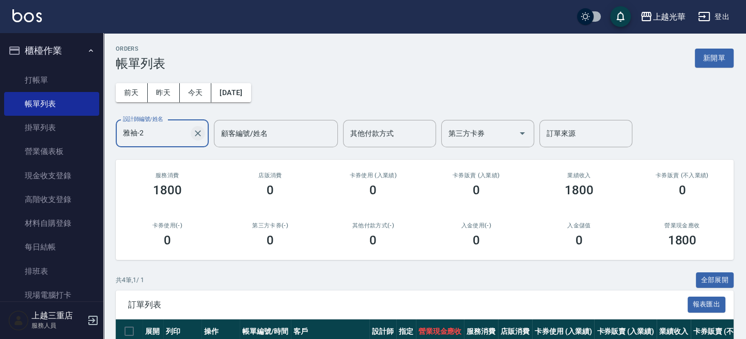
drag, startPoint x: 207, startPoint y: 139, endPoint x: 199, endPoint y: 137, distance: 8.0
click at [202, 139] on div "雅袖-2 設計師編號/姓名" at bounding box center [162, 133] width 93 height 27
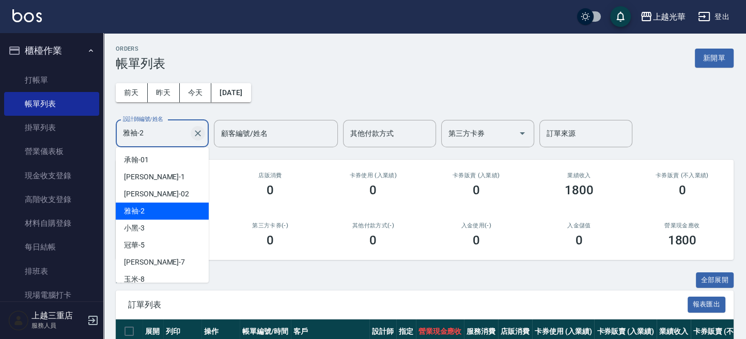
click at [198, 136] on icon "Clear" at bounding box center [198, 133] width 10 height 10
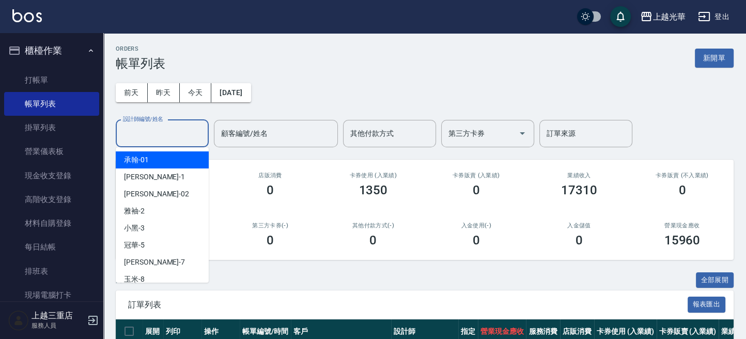
click at [284, 75] on div "前天 昨天 今天 2025/08/25 設計師編號/姓名 設計師編號/姓名 顧客編號/姓名 顧客編號/姓名 其他付款方式 其他付款方式 第三方卡券 第三方卡券…" at bounding box center [425, 109] width 618 height 76
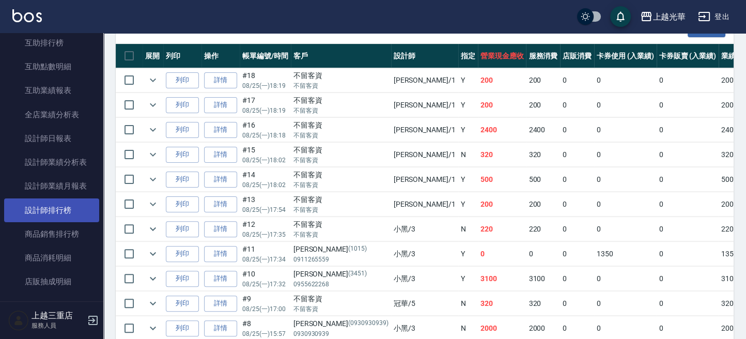
scroll to position [413, 0]
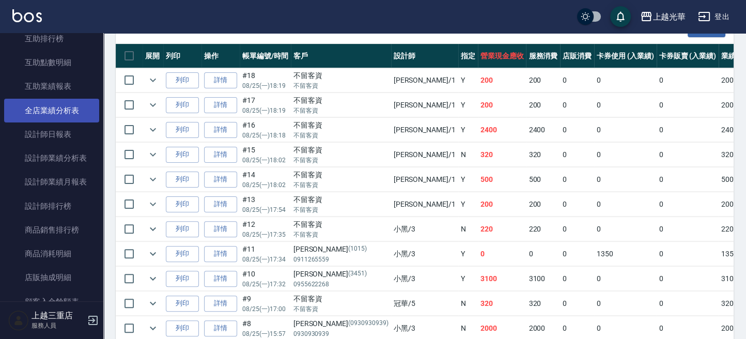
click at [76, 120] on link "全店業績分析表" at bounding box center [51, 111] width 95 height 24
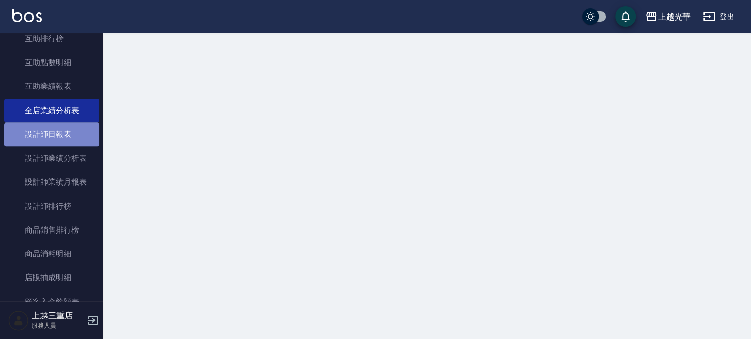
click at [74, 131] on link "設計師日報表" at bounding box center [51, 134] width 95 height 24
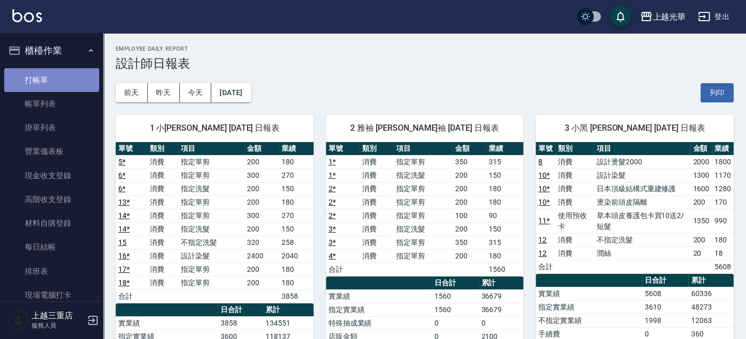
click at [60, 72] on link "打帳單" at bounding box center [51, 80] width 95 height 24
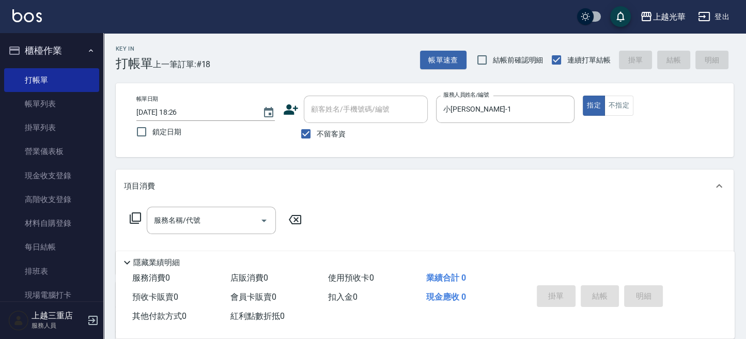
click at [132, 214] on icon at bounding box center [135, 217] width 11 height 11
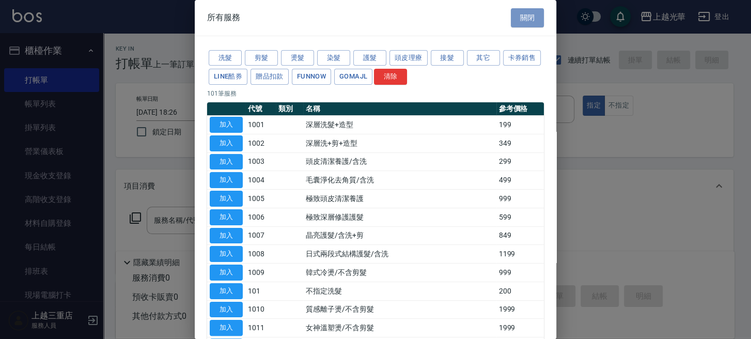
drag, startPoint x: 507, startPoint y: 16, endPoint x: 503, endPoint y: 22, distance: 7.0
click at [511, 16] on button "關閉" at bounding box center [527, 17] width 33 height 19
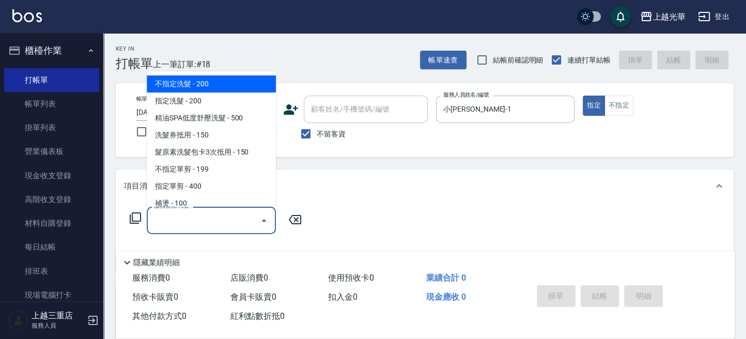
click at [165, 220] on input "服務名稱/代號" at bounding box center [203, 220] width 104 height 18
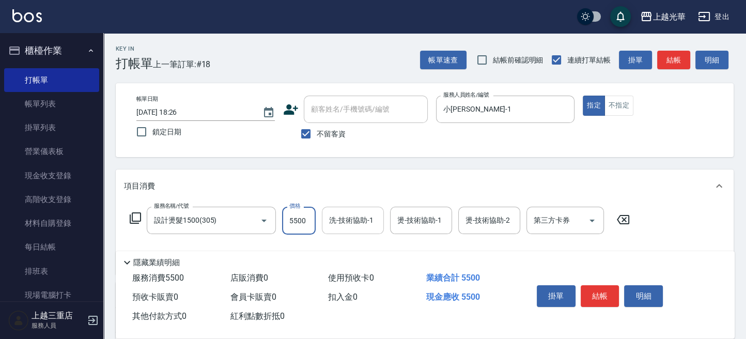
click at [342, 225] on input "洗-技術協助-1" at bounding box center [352, 220] width 53 height 18
click at [370, 221] on icon "Clear" at bounding box center [373, 220] width 10 height 10
drag, startPoint x: 500, startPoint y: 224, endPoint x: 492, endPoint y: 222, distance: 8.5
click at [498, 222] on input "1" at bounding box center [489, 220] width 53 height 18
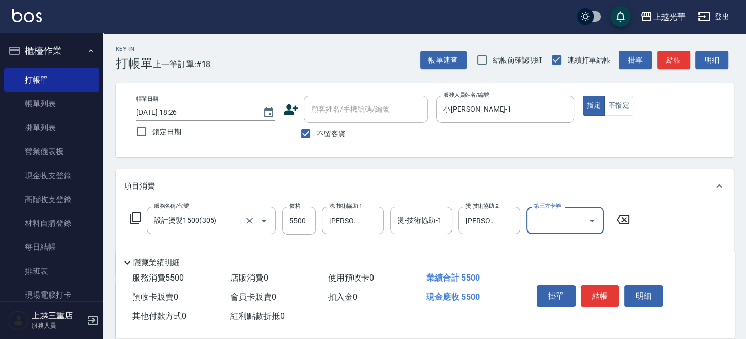
scroll to position [69, 0]
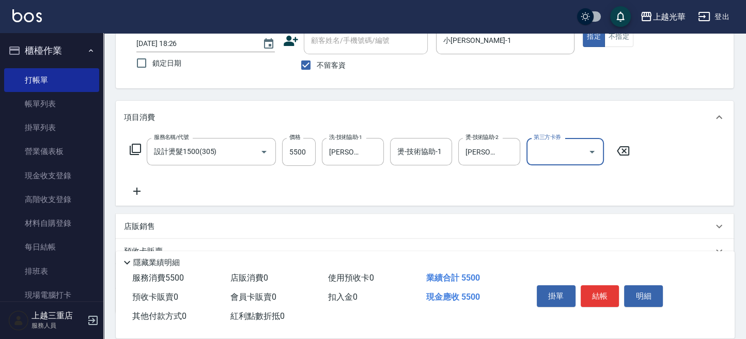
click at [142, 192] on icon at bounding box center [137, 191] width 26 height 12
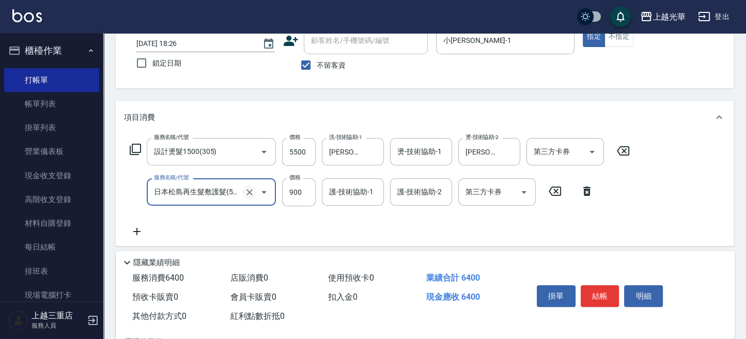
click at [249, 191] on icon "Clear" at bounding box center [249, 192] width 10 height 10
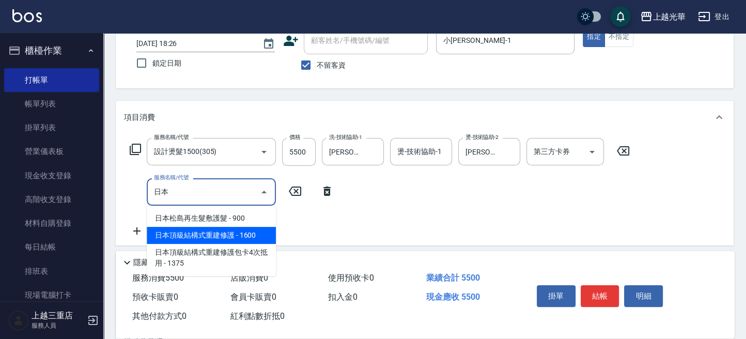
click at [265, 228] on span "日本頂級結構式重建修護 - 1600" at bounding box center [211, 235] width 129 height 17
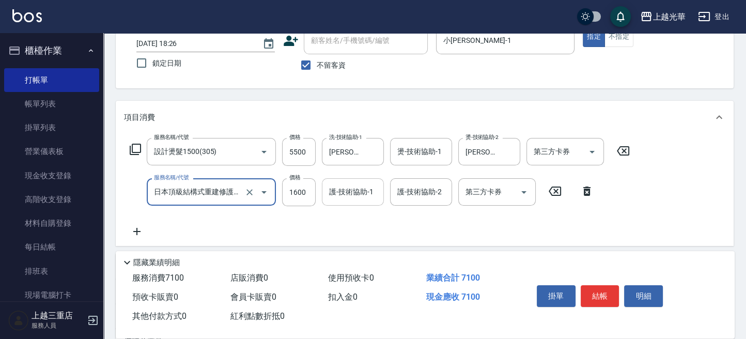
drag, startPoint x: 349, startPoint y: 193, endPoint x: 361, endPoint y: 191, distance: 12.2
click at [350, 193] on input "護-技術協助-1" at bounding box center [352, 192] width 53 height 18
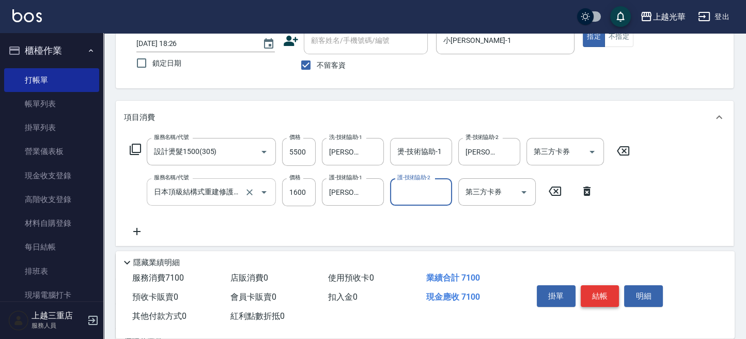
click at [602, 290] on button "結帳" at bounding box center [600, 296] width 39 height 22
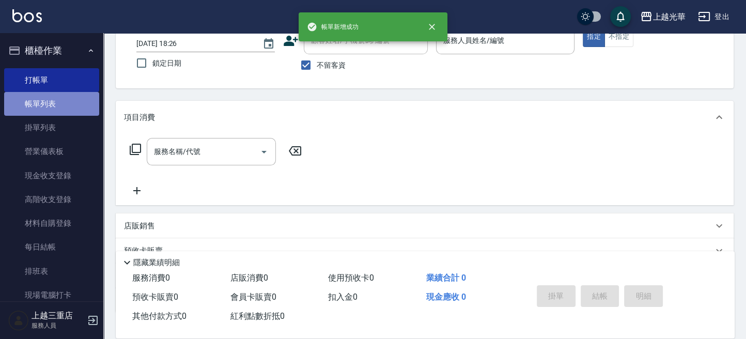
click at [52, 103] on link "帳單列表" at bounding box center [51, 104] width 95 height 24
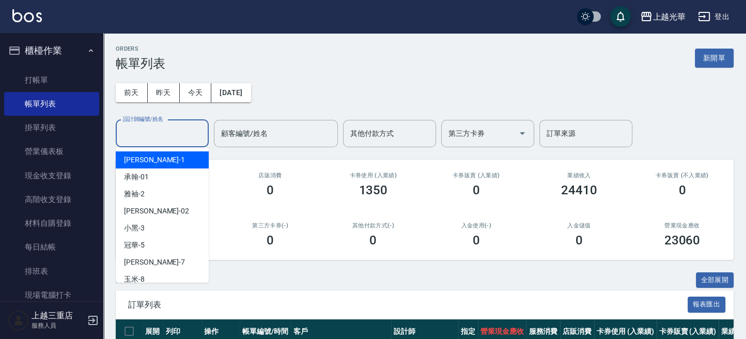
click at [165, 132] on input "設計師編號/姓名" at bounding box center [162, 133] width 84 height 18
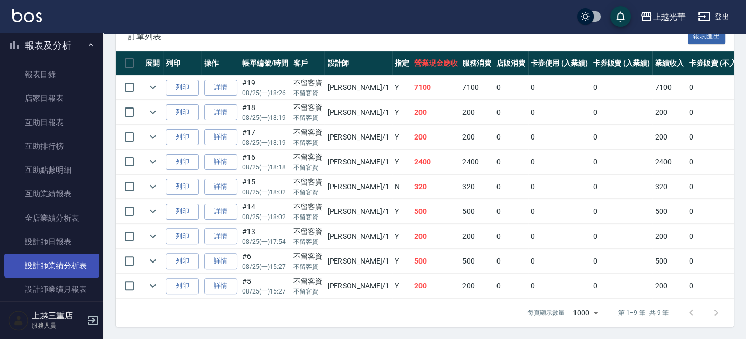
scroll to position [302, 0]
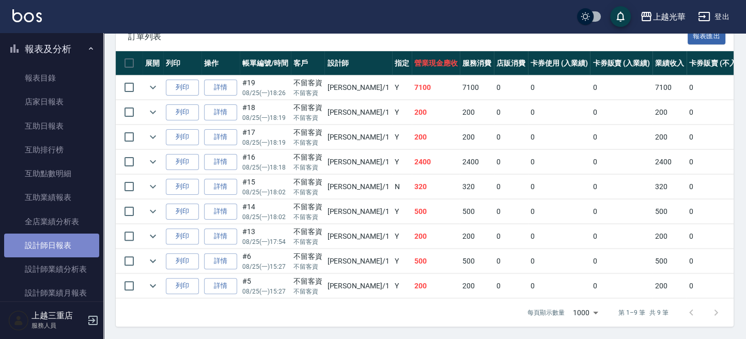
click at [62, 248] on link "設計師日報表" at bounding box center [51, 245] width 95 height 24
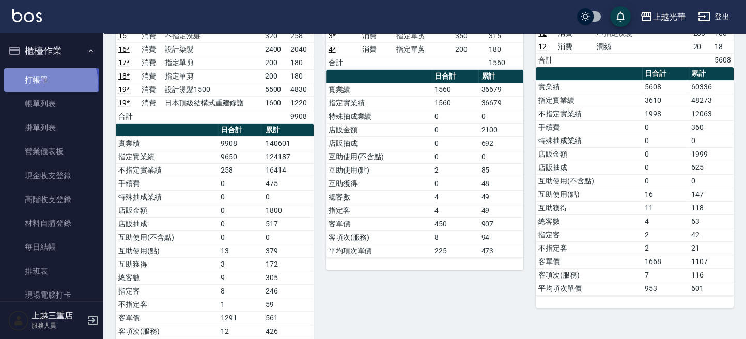
click at [50, 83] on link "打帳單" at bounding box center [51, 80] width 95 height 24
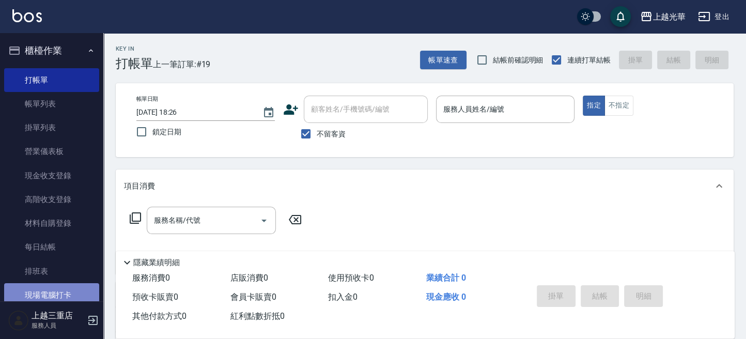
click at [67, 299] on link "現場電腦打卡" at bounding box center [51, 295] width 95 height 24
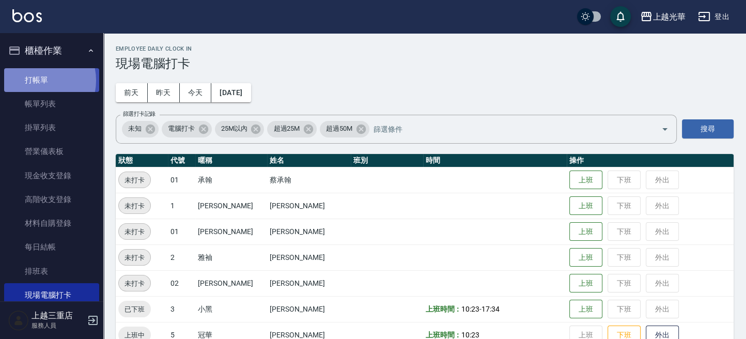
click at [35, 80] on link "打帳單" at bounding box center [51, 80] width 95 height 24
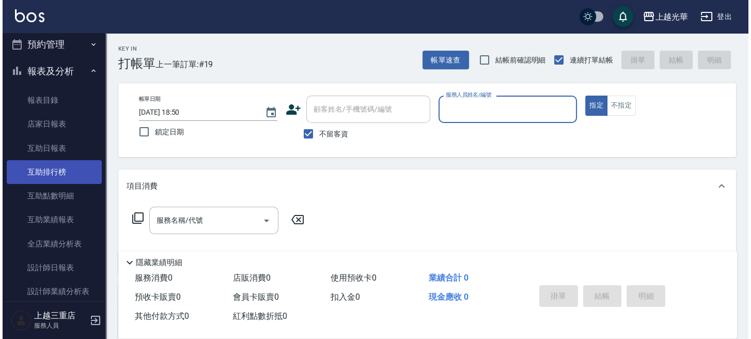
scroll to position [344, 0]
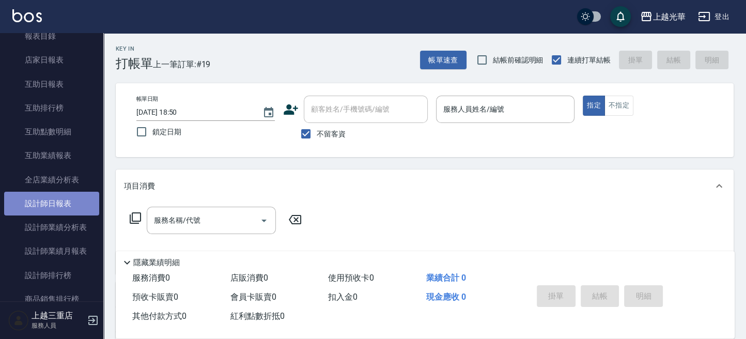
click at [64, 206] on link "設計師日報表" at bounding box center [51, 204] width 95 height 24
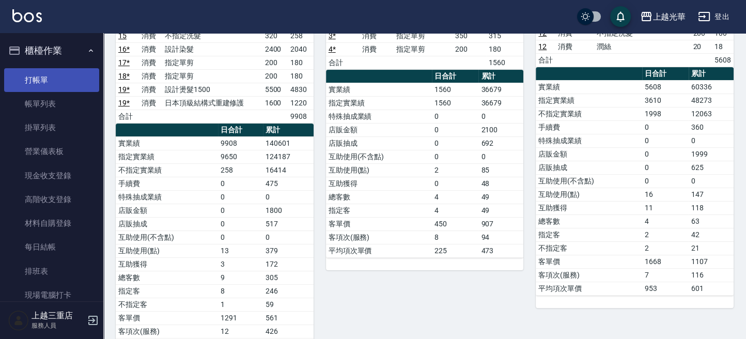
click at [61, 83] on link "打帳單" at bounding box center [51, 80] width 95 height 24
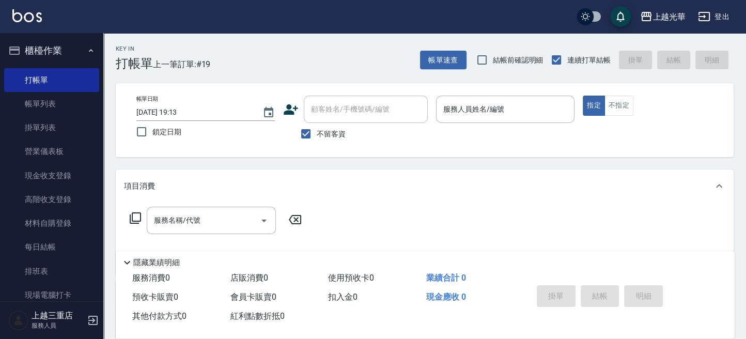
drag, startPoint x: 86, startPoint y: 217, endPoint x: 431, endPoint y: 194, distance: 346.3
click at [450, 194] on div "項目消費" at bounding box center [425, 185] width 618 height 33
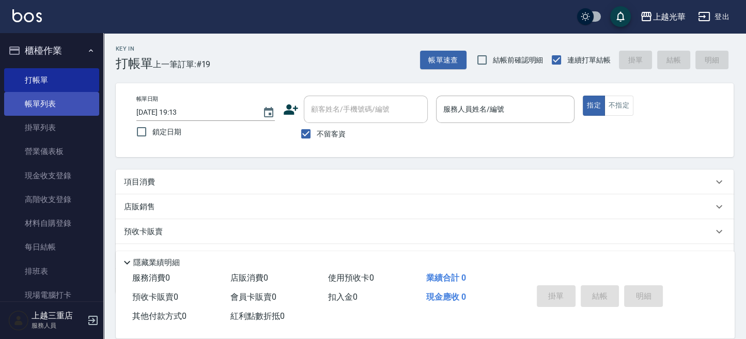
click at [57, 105] on link "帳單列表" at bounding box center [51, 104] width 95 height 24
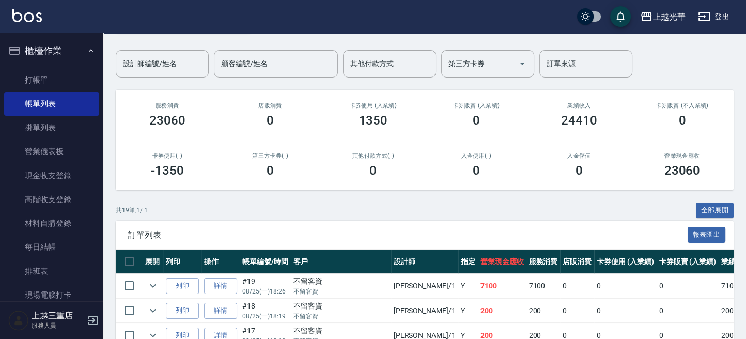
scroll to position [69, 0]
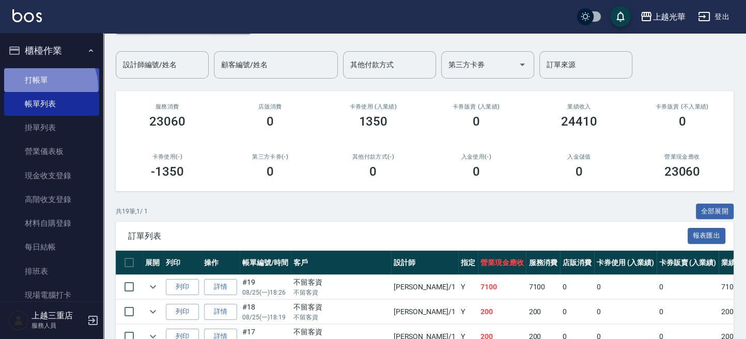
click at [42, 87] on link "打帳單" at bounding box center [51, 80] width 95 height 24
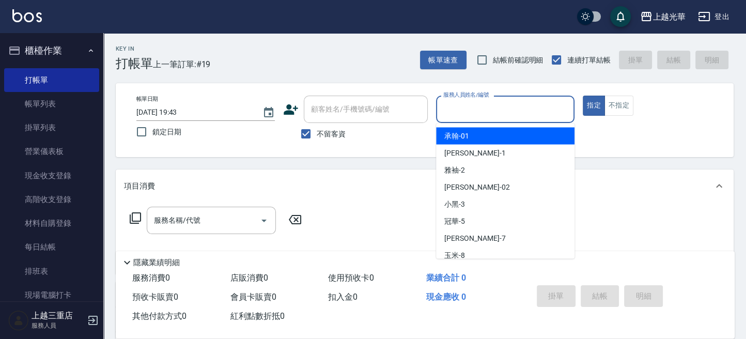
click at [453, 112] on input "服務人員姓名/編號" at bounding box center [505, 109] width 129 height 18
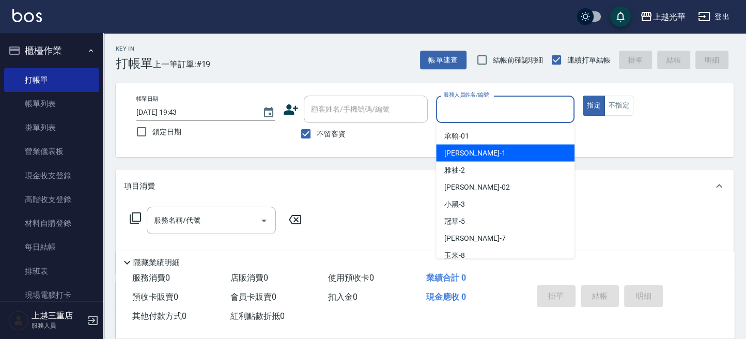
click at [457, 146] on div "小詹 -1" at bounding box center [505, 152] width 138 height 17
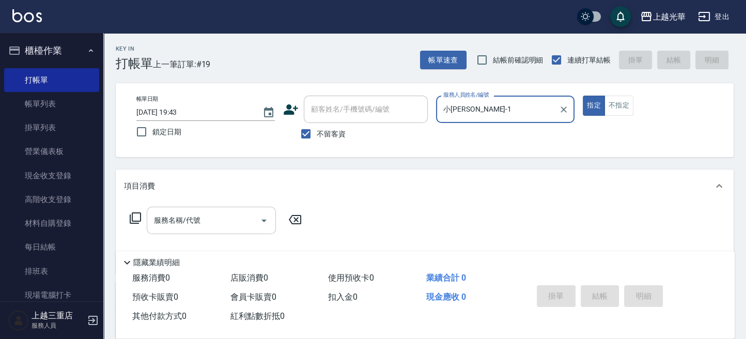
click at [246, 232] on div "服務名稱/代號" at bounding box center [211, 220] width 129 height 27
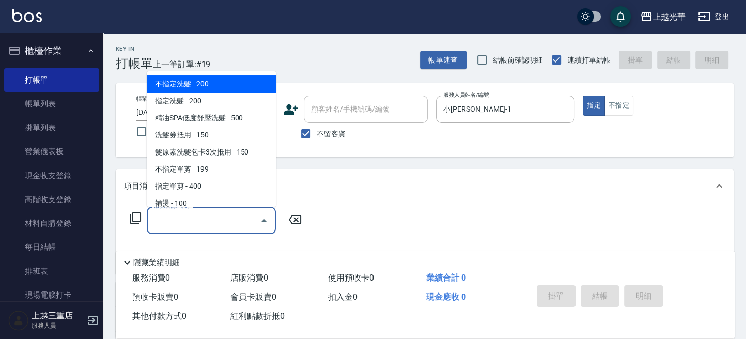
click at [220, 87] on span "不指定洗髮 - 200" at bounding box center [211, 83] width 129 height 17
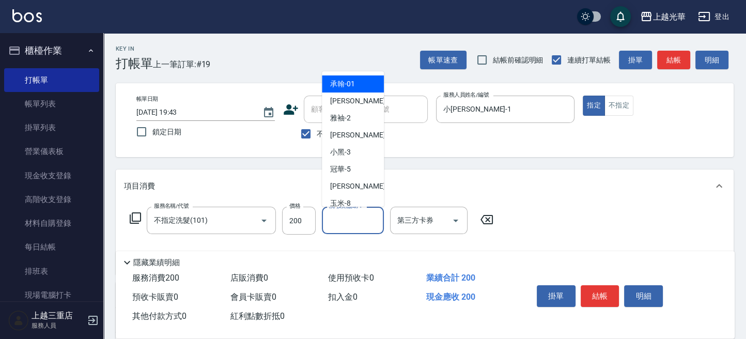
click at [372, 228] on input "洗-技術協助-1" at bounding box center [352, 220] width 53 height 18
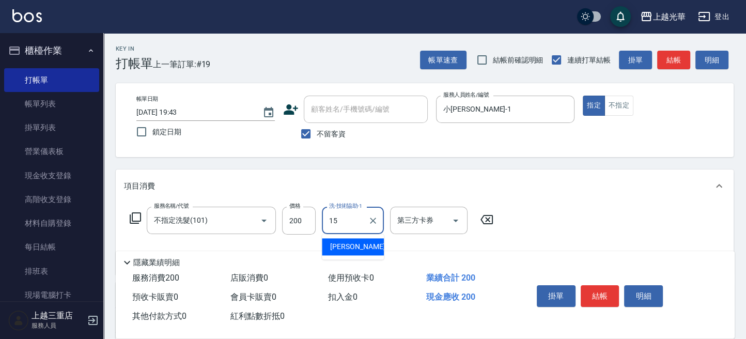
click at [362, 252] on div "張紫涵 -15" at bounding box center [353, 246] width 62 height 17
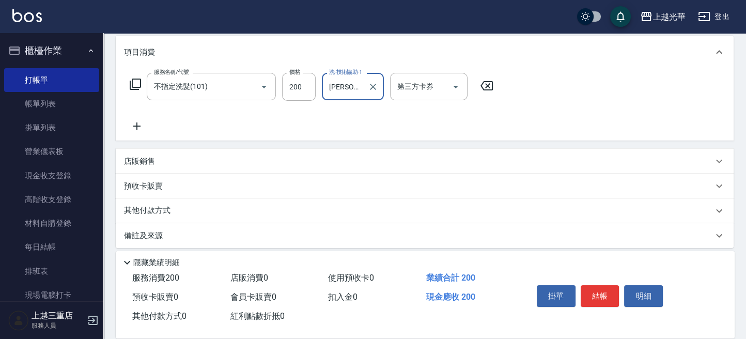
scroll to position [137, 0]
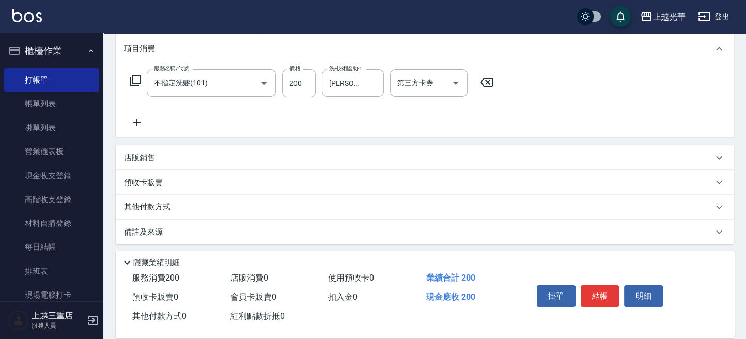
click at [135, 127] on icon at bounding box center [137, 122] width 26 height 12
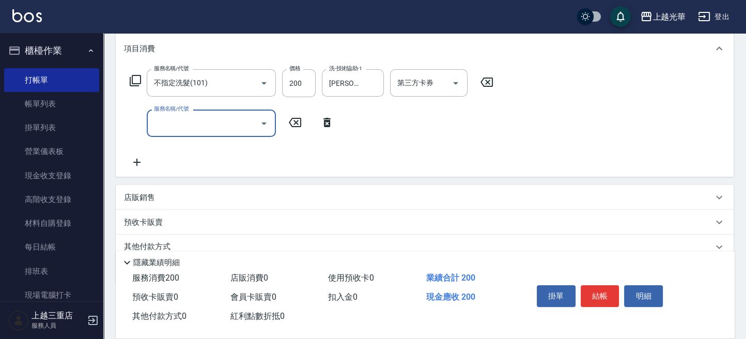
click at [163, 115] on input "服務名稱/代號" at bounding box center [203, 123] width 104 height 18
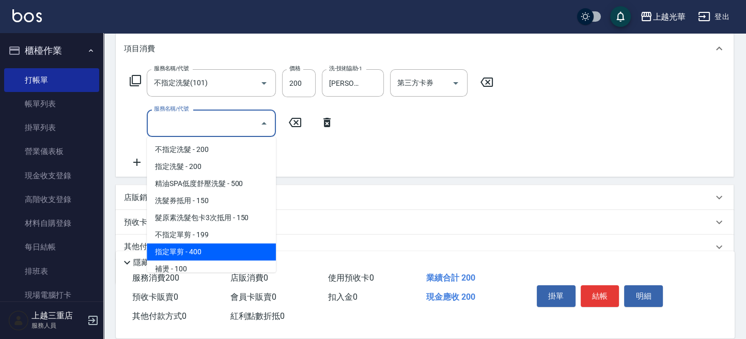
click at [193, 253] on span "指定單剪 - 400" at bounding box center [211, 251] width 129 height 17
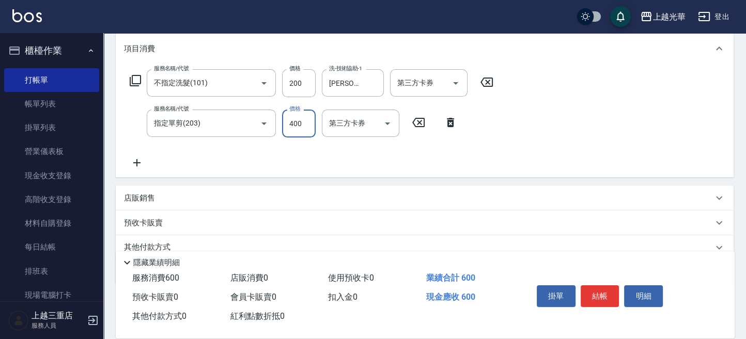
click at [307, 122] on input "400" at bounding box center [299, 123] width 34 height 28
click at [291, 124] on input "50" at bounding box center [299, 123] width 34 height 28
click at [591, 287] on button "結帳" at bounding box center [600, 296] width 39 height 22
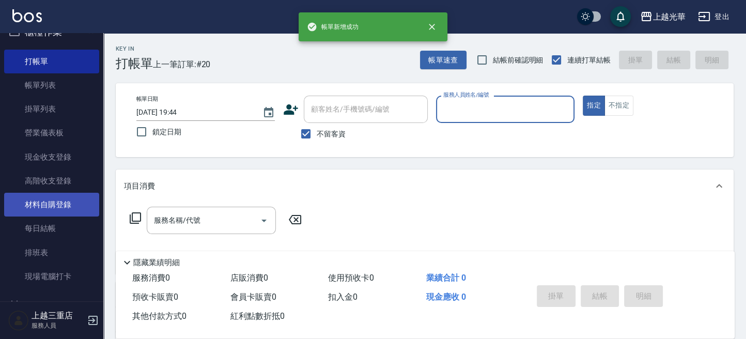
scroll to position [0, 0]
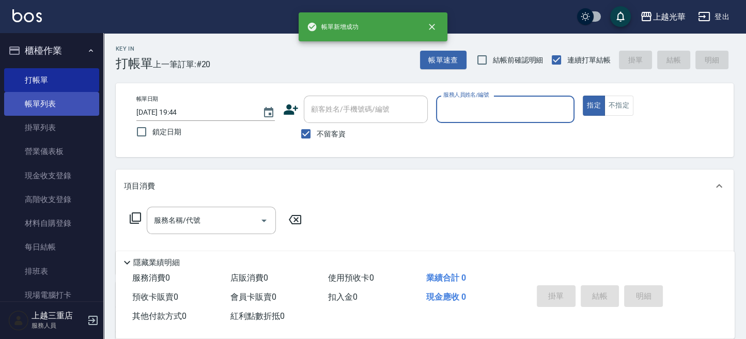
click at [73, 104] on link "帳單列表" at bounding box center [51, 104] width 95 height 24
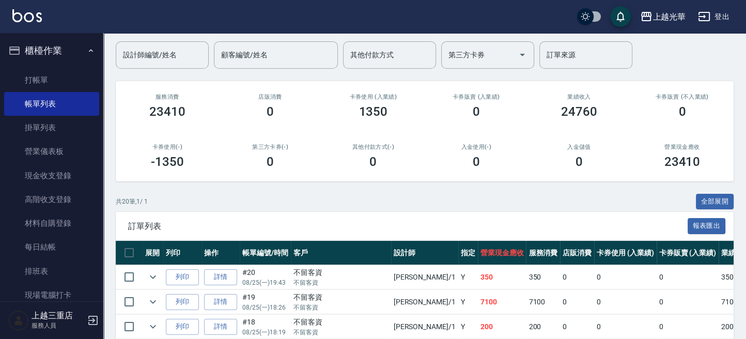
scroll to position [137, 0]
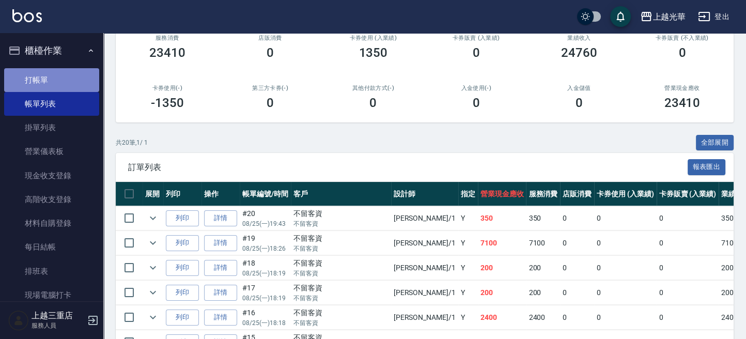
click at [53, 86] on link "打帳單" at bounding box center [51, 80] width 95 height 24
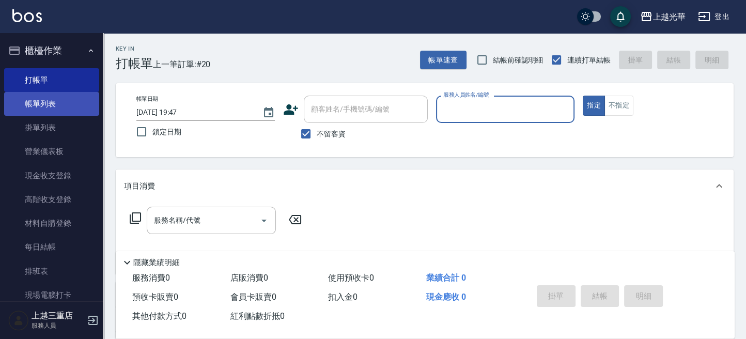
click at [51, 102] on link "帳單列表" at bounding box center [51, 104] width 95 height 24
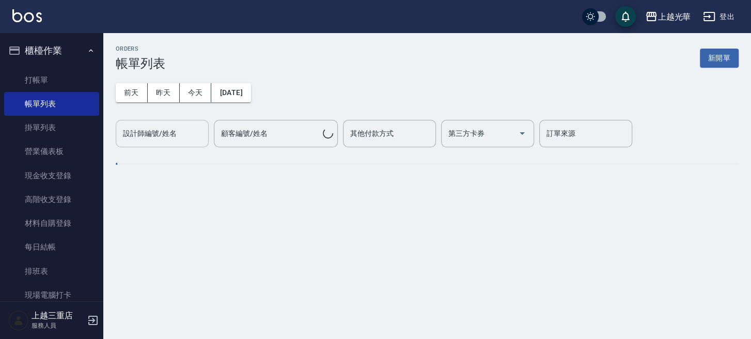
click at [177, 128] on input "設計師編號/姓名" at bounding box center [162, 133] width 84 height 18
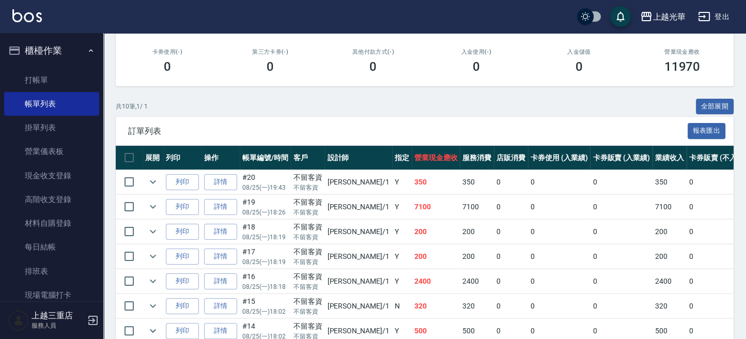
scroll to position [207, 0]
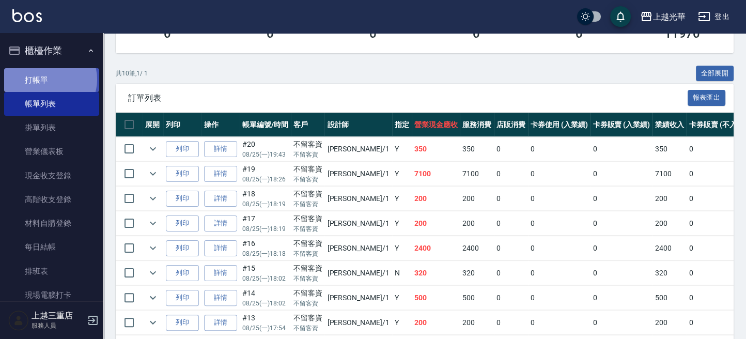
click at [50, 79] on link "打帳單" at bounding box center [51, 80] width 95 height 24
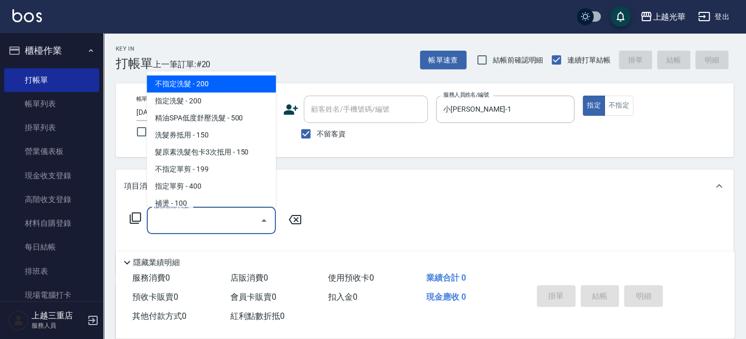
click at [202, 227] on input "服務名稱/代號" at bounding box center [203, 220] width 104 height 18
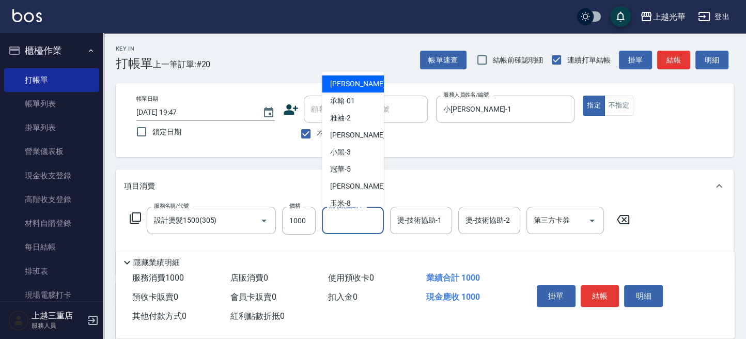
click at [341, 220] on input "洗-技術協助-1" at bounding box center [352, 220] width 53 height 18
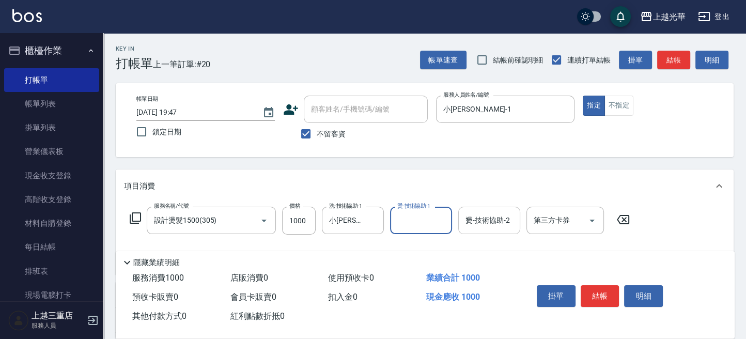
click at [481, 226] on input "1" at bounding box center [489, 220] width 53 height 18
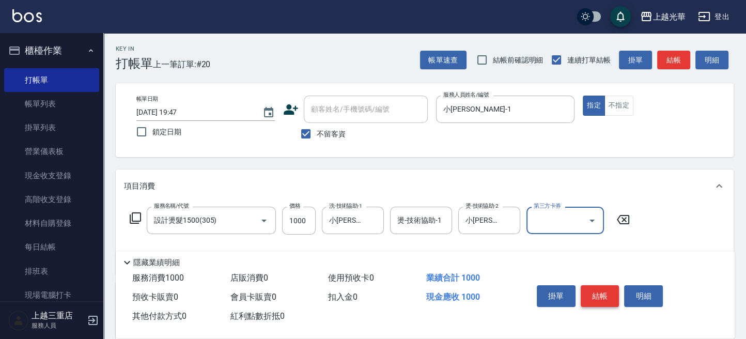
click at [598, 295] on button "結帳" at bounding box center [600, 296] width 39 height 22
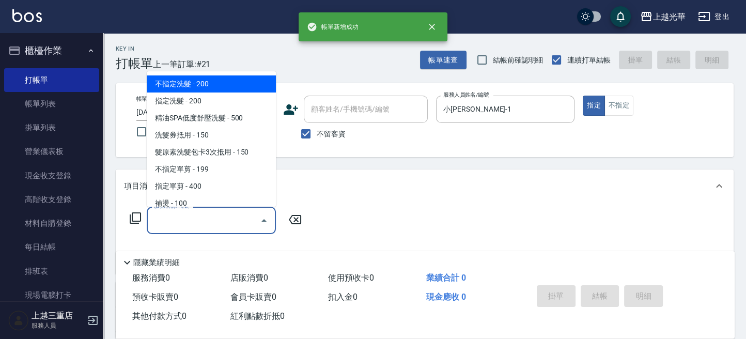
click at [203, 212] on input "服務名稱/代號" at bounding box center [203, 220] width 104 height 18
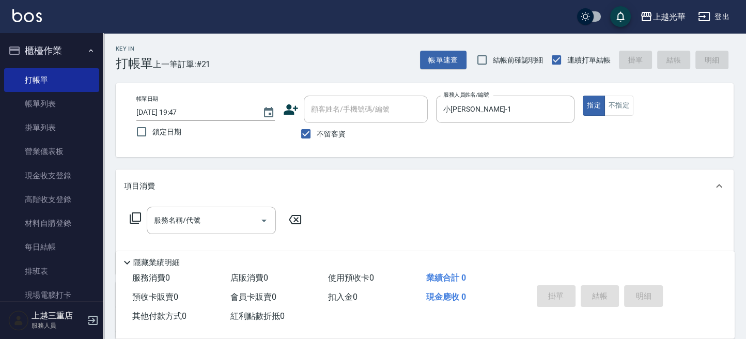
click at [132, 216] on icon at bounding box center [135, 217] width 11 height 11
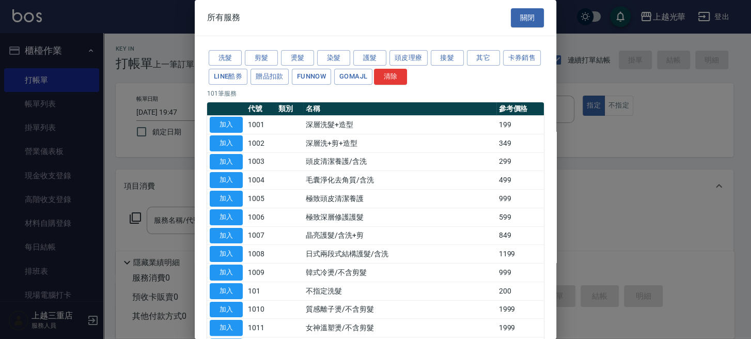
drag, startPoint x: 519, startPoint y: 17, endPoint x: 512, endPoint y: 17, distance: 6.2
click at [516, 17] on button "關閉" at bounding box center [527, 17] width 33 height 19
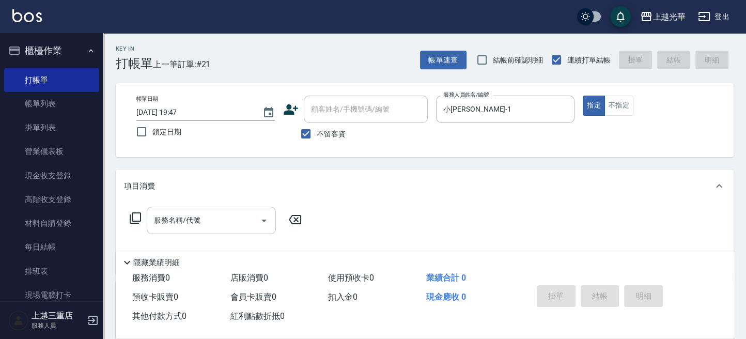
click at [175, 219] on input "服務名稱/代號" at bounding box center [203, 220] width 104 height 18
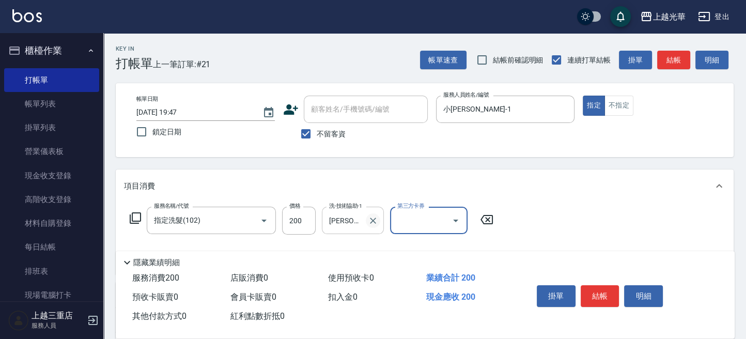
click at [371, 222] on icon "Clear" at bounding box center [373, 220] width 6 height 6
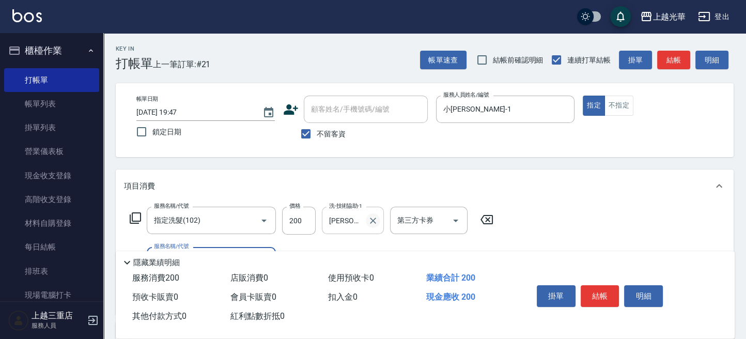
click at [373, 222] on icon "Clear" at bounding box center [373, 220] width 10 height 10
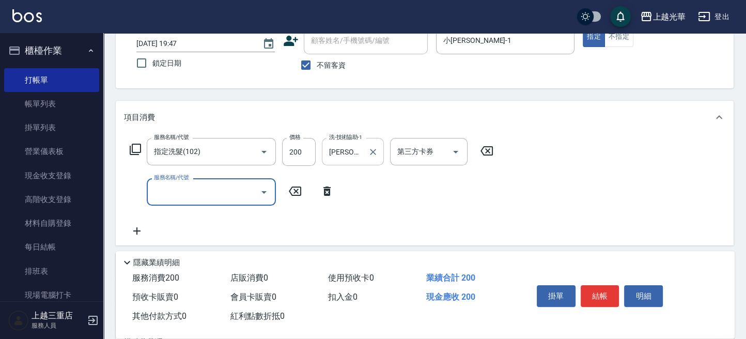
click at [160, 188] on input "服務名稱/代號" at bounding box center [203, 192] width 104 height 18
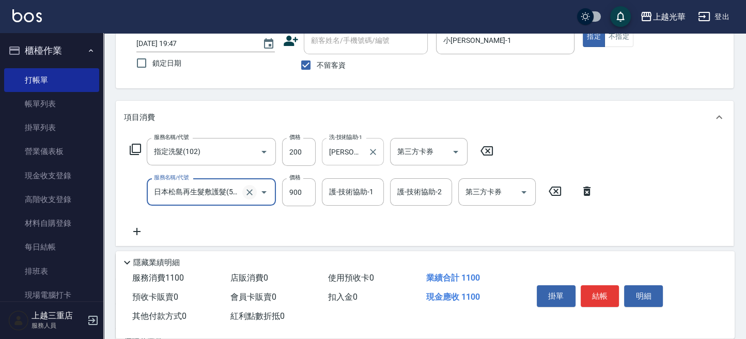
click at [248, 190] on icon "Clear" at bounding box center [249, 192] width 10 height 10
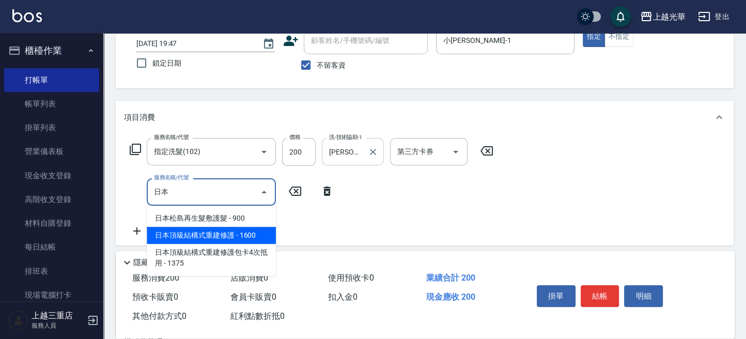
click at [242, 227] on span "日本頂級結構式重建修護 - 1600" at bounding box center [211, 235] width 129 height 17
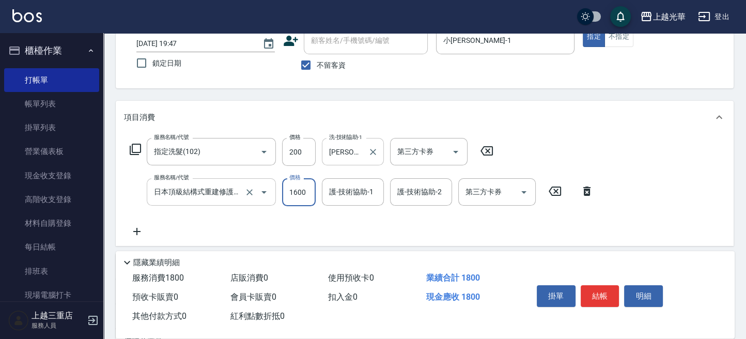
click at [304, 189] on input "1600" at bounding box center [299, 192] width 34 height 28
click at [360, 189] on input "護-技術協助-1" at bounding box center [352, 192] width 53 height 18
click at [603, 292] on button "結帳" at bounding box center [600, 296] width 39 height 22
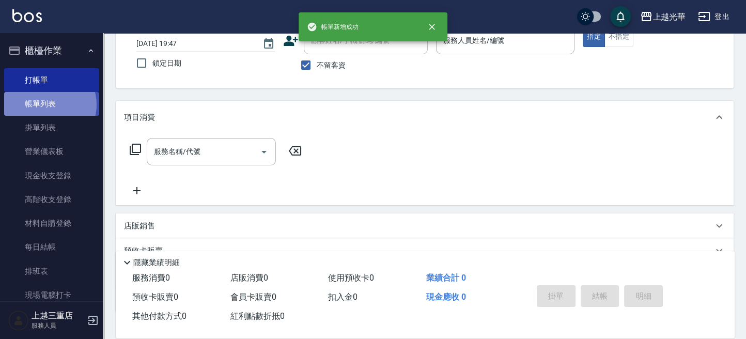
click at [48, 105] on link "帳單列表" at bounding box center [51, 104] width 95 height 24
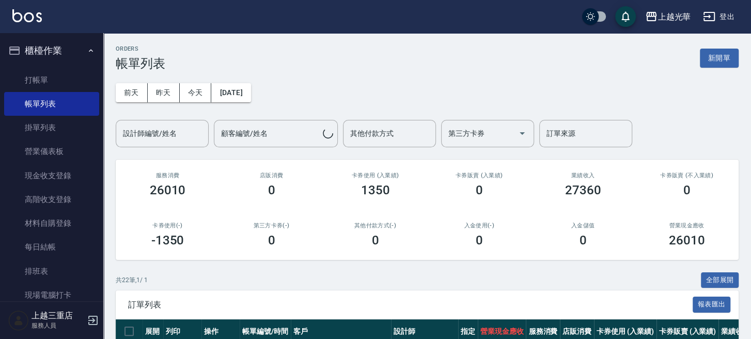
click at [171, 128] on input "設計師編號/姓名" at bounding box center [162, 133] width 84 height 18
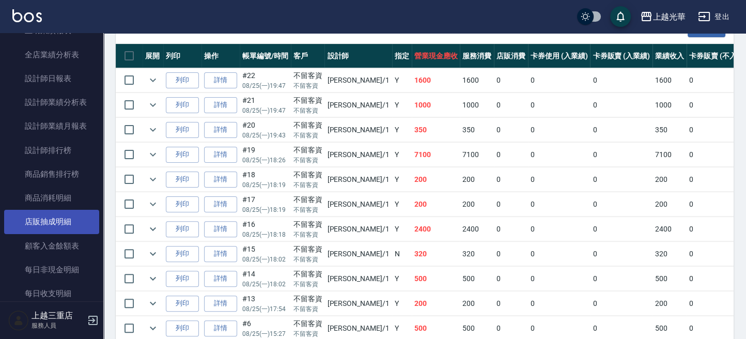
scroll to position [482, 0]
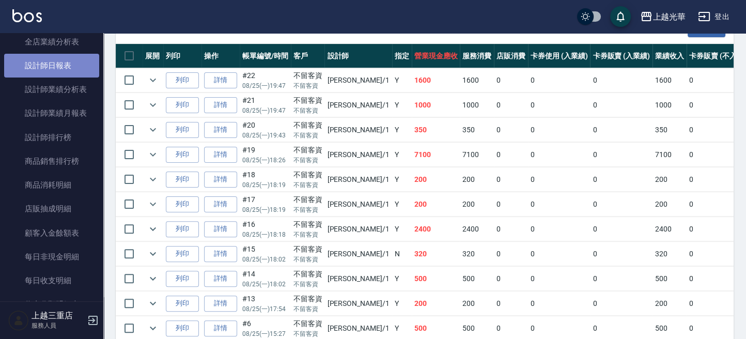
click at [71, 67] on link "設計師日報表" at bounding box center [51, 66] width 95 height 24
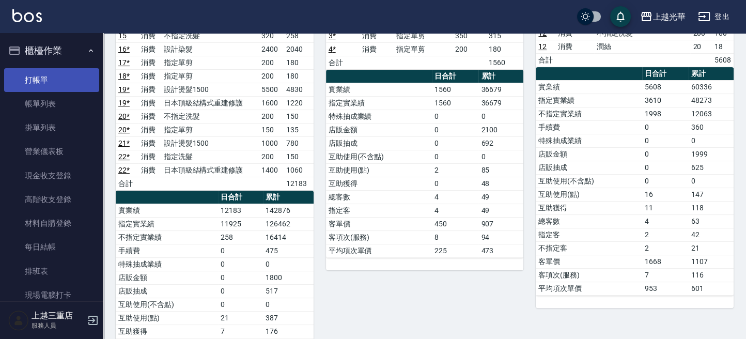
click at [41, 75] on link "打帳單" at bounding box center [51, 80] width 95 height 24
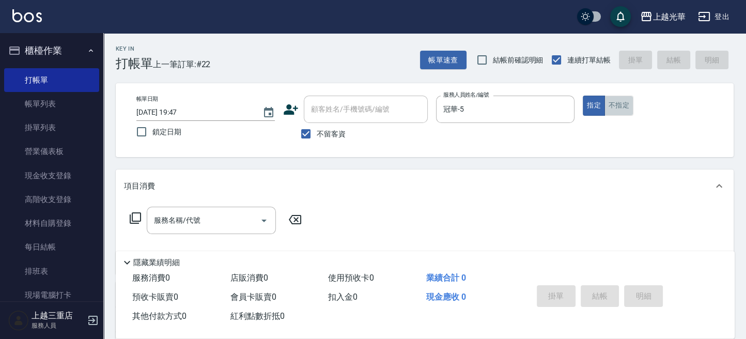
drag, startPoint x: 612, startPoint y: 101, endPoint x: 551, endPoint y: 133, distance: 68.6
click at [613, 101] on button "不指定" at bounding box center [618, 106] width 29 height 20
drag, startPoint x: 186, startPoint y: 217, endPoint x: 153, endPoint y: 218, distance: 32.6
click at [184, 217] on input "服務名稱/代號" at bounding box center [203, 220] width 104 height 18
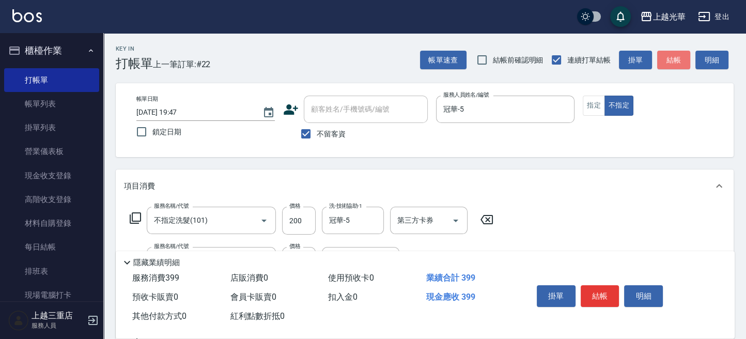
drag, startPoint x: 667, startPoint y: 56, endPoint x: 161, endPoint y: 130, distance: 511.5
click at [664, 57] on button "結帳" at bounding box center [673, 60] width 33 height 19
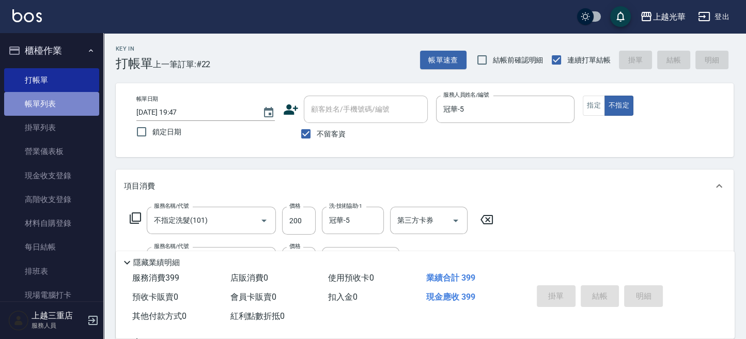
click at [60, 108] on link "帳單列表" at bounding box center [51, 104] width 95 height 24
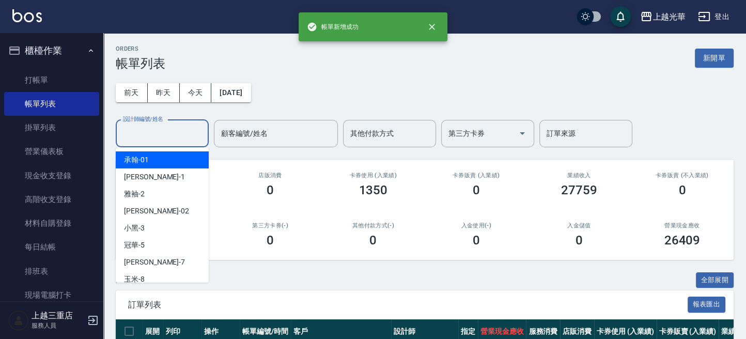
click at [142, 134] on input "設計師編號/姓名" at bounding box center [162, 133] width 84 height 18
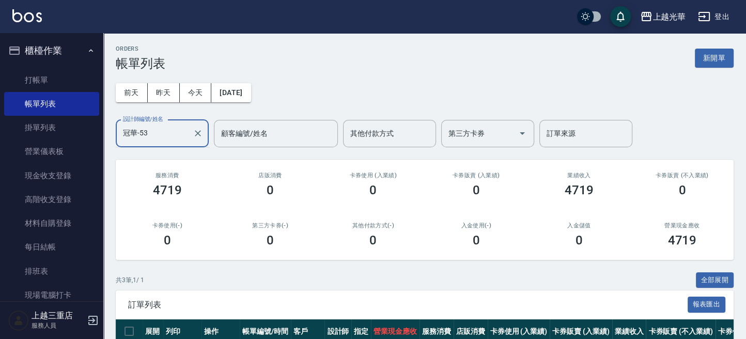
click at [159, 133] on input "冠華-53" at bounding box center [154, 133] width 68 height 18
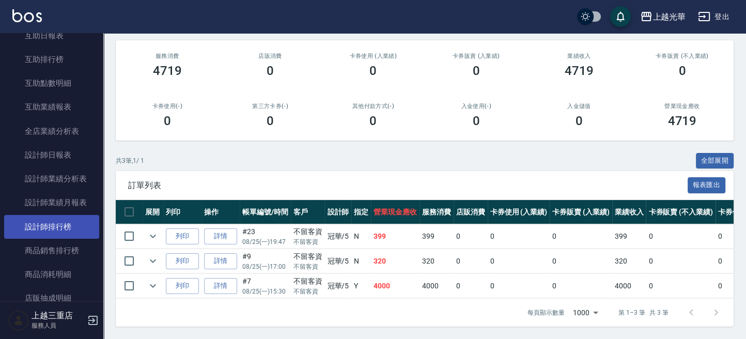
scroll to position [413, 0]
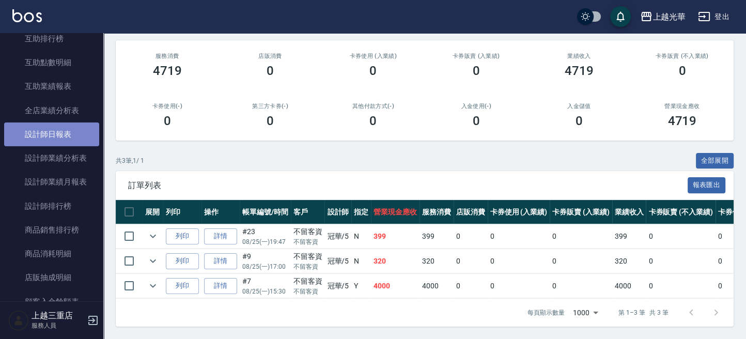
click at [60, 137] on link "設計師日報表" at bounding box center [51, 134] width 95 height 24
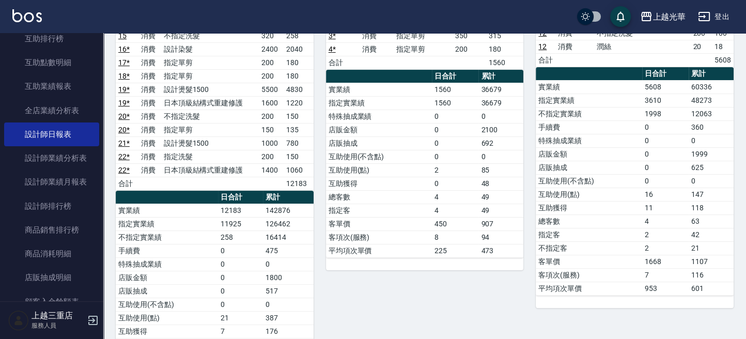
scroll to position [137, 0]
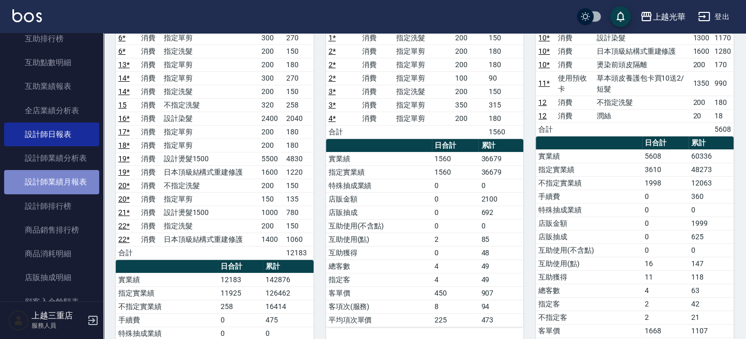
click at [68, 179] on link "設計師業績月報表" at bounding box center [51, 182] width 95 height 24
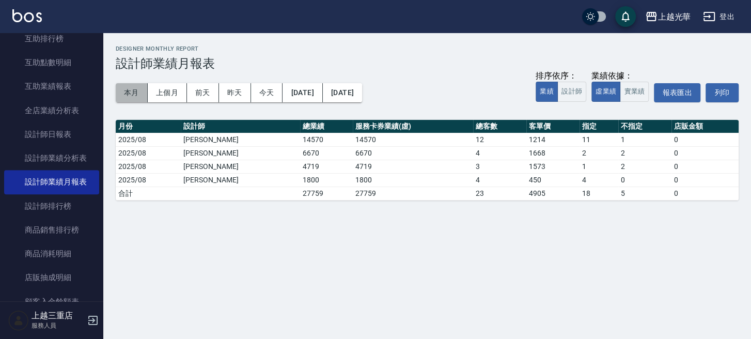
click at [134, 96] on button "本月" at bounding box center [132, 92] width 32 height 19
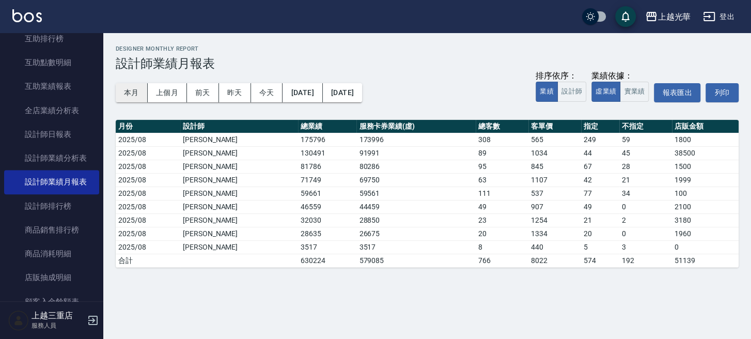
click at [132, 90] on button "本月" at bounding box center [132, 92] width 32 height 19
click at [237, 90] on button "昨天" at bounding box center [235, 92] width 32 height 19
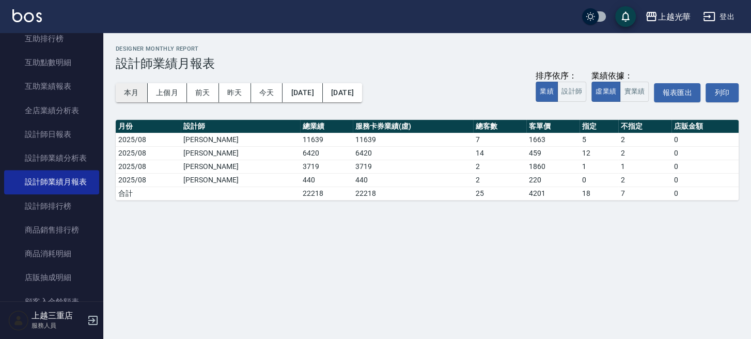
click at [129, 92] on button "本月" at bounding box center [132, 92] width 32 height 19
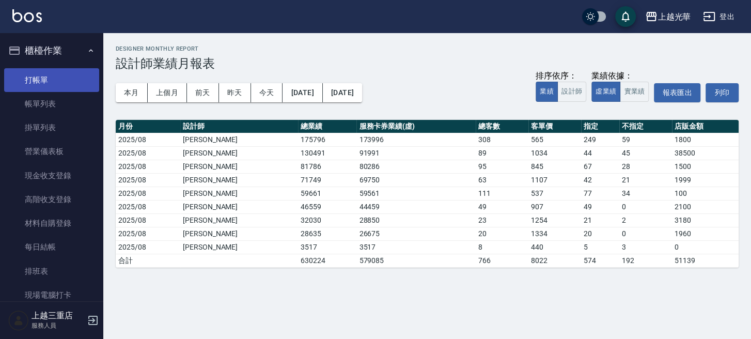
click at [59, 80] on link "打帳單" at bounding box center [51, 80] width 95 height 24
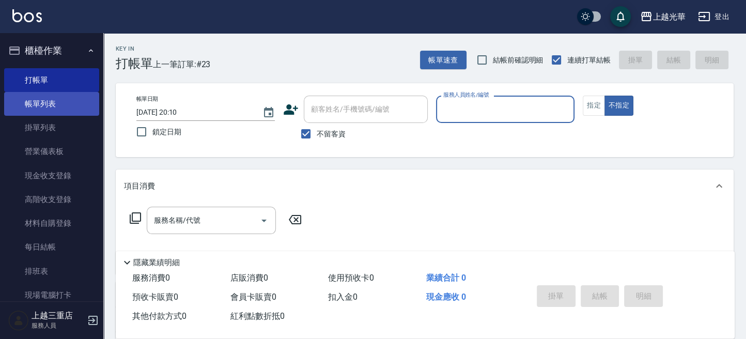
click at [59, 111] on link "帳單列表" at bounding box center [51, 104] width 95 height 24
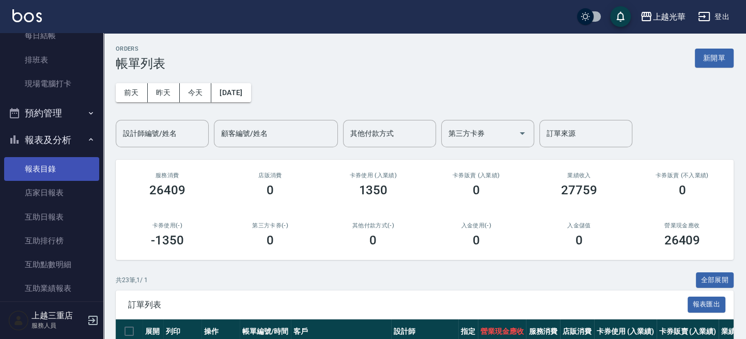
scroll to position [344, 0]
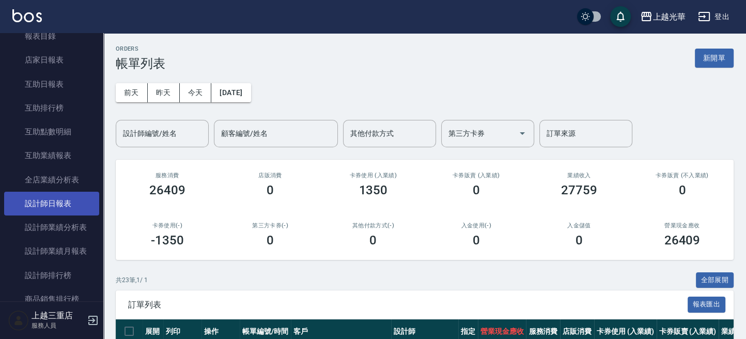
click at [69, 200] on link "設計師日報表" at bounding box center [51, 204] width 95 height 24
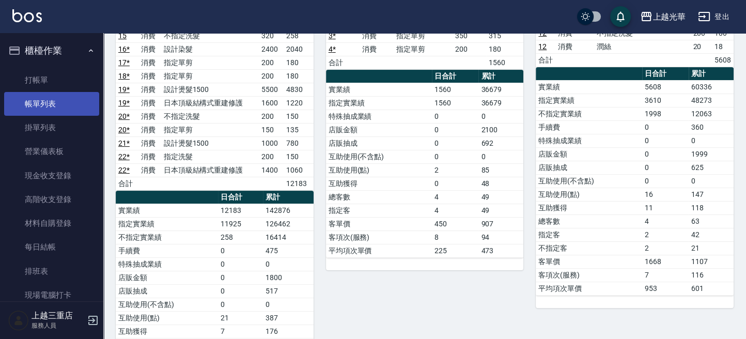
click at [59, 103] on link "帳單列表" at bounding box center [51, 104] width 95 height 24
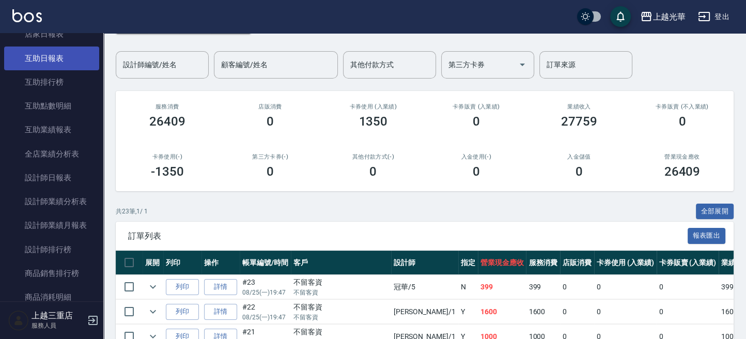
scroll to position [302, 0]
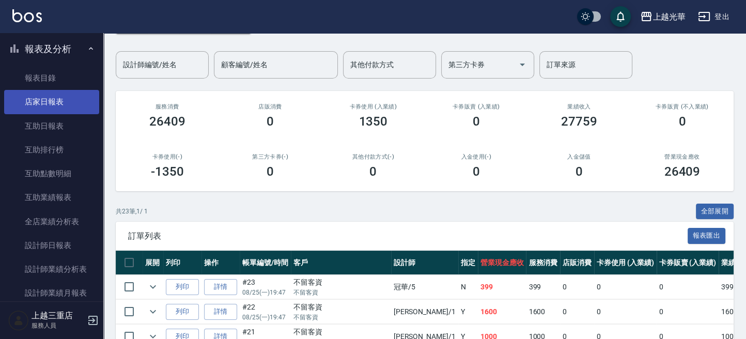
click at [52, 100] on link "店家日報表" at bounding box center [51, 102] width 95 height 24
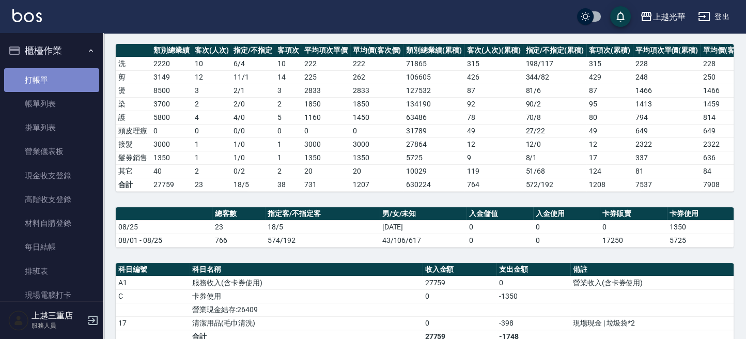
click at [66, 79] on link "打帳單" at bounding box center [51, 80] width 95 height 24
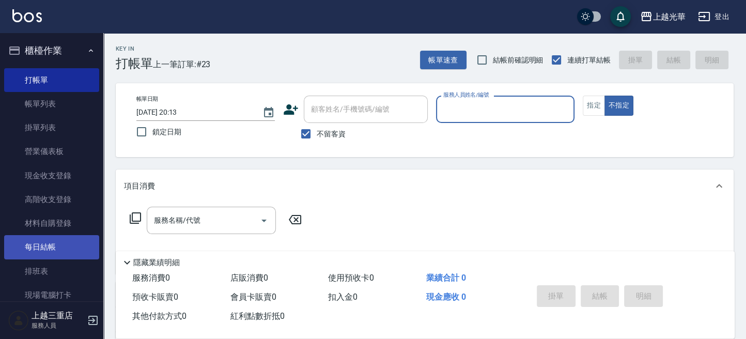
click at [52, 248] on link "每日結帳" at bounding box center [51, 247] width 95 height 24
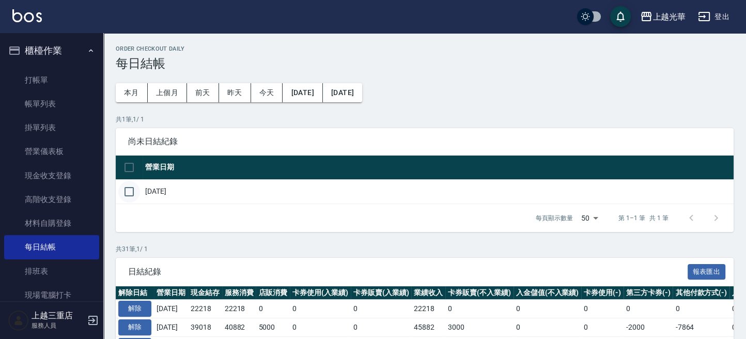
click at [127, 193] on input "checkbox" at bounding box center [129, 192] width 22 height 22
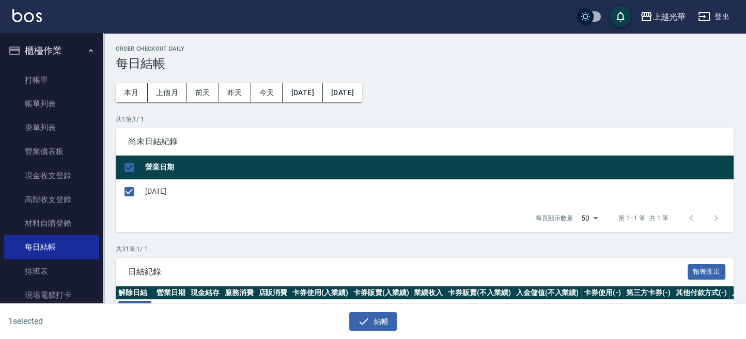
drag, startPoint x: 357, startPoint y: 318, endPoint x: 355, endPoint y: 278, distance: 39.3
click at [358, 318] on icon "button" at bounding box center [363, 321] width 12 height 12
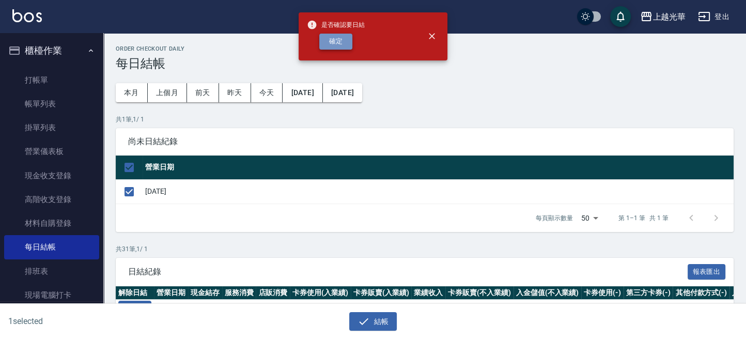
click at [337, 45] on button "確定" at bounding box center [335, 42] width 33 height 16
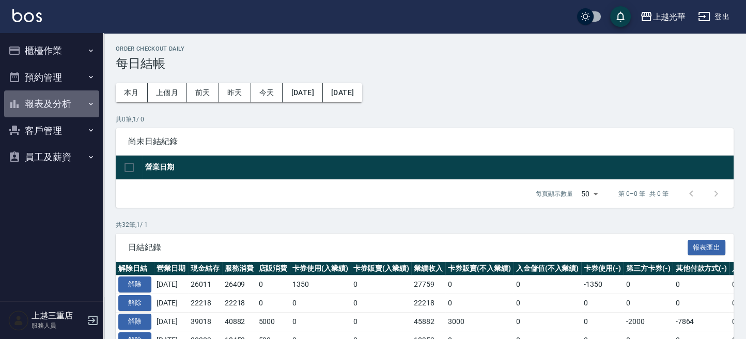
drag, startPoint x: 74, startPoint y: 106, endPoint x: 74, endPoint y: 121, distance: 14.5
click at [74, 106] on button "報表及分析" at bounding box center [51, 103] width 95 height 27
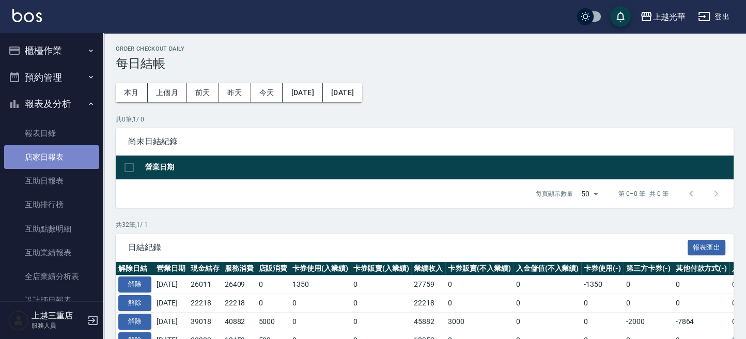
click at [68, 147] on link "店家日報表" at bounding box center [51, 157] width 95 height 24
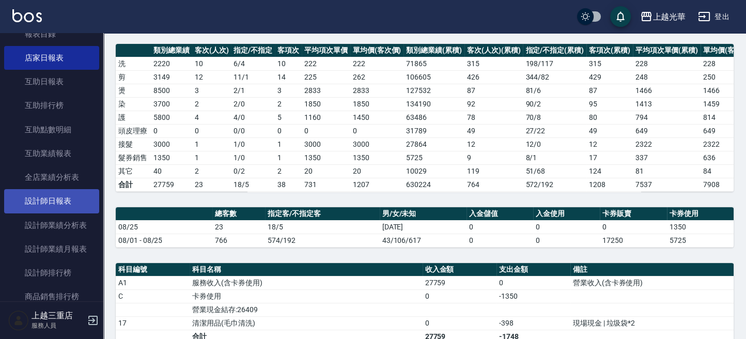
scroll to position [137, 0]
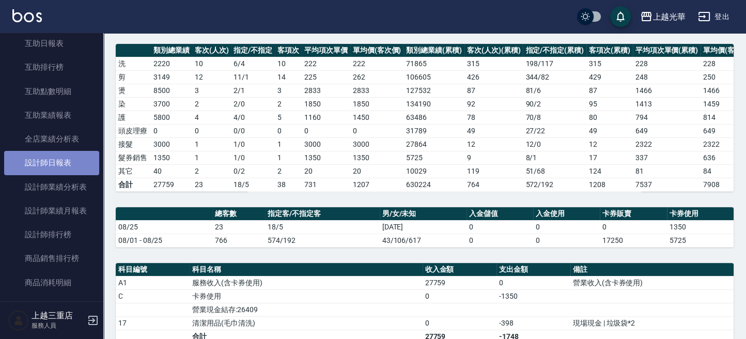
click at [68, 169] on link "設計師日報表" at bounding box center [51, 163] width 95 height 24
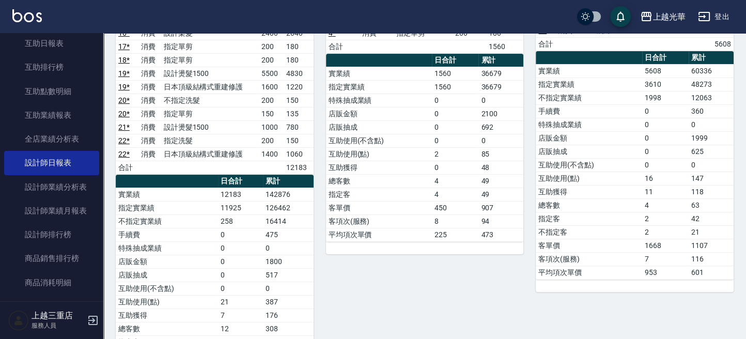
scroll to position [283, 0]
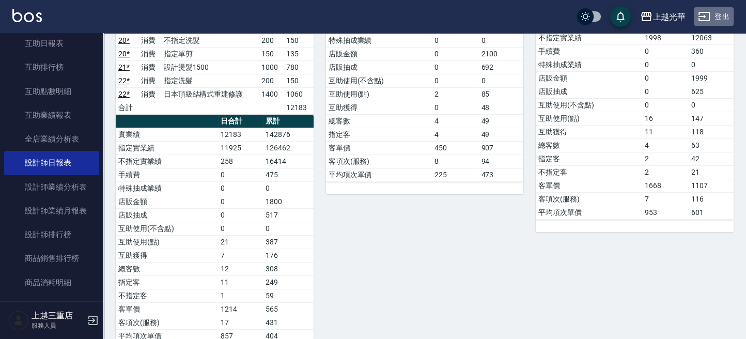
click at [717, 20] on button "登出" at bounding box center [714, 16] width 40 height 19
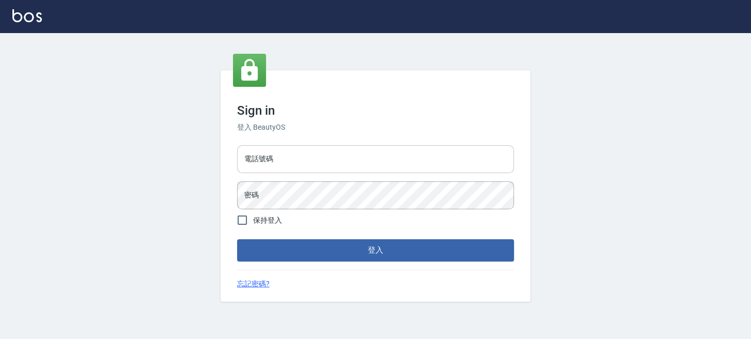
drag, startPoint x: 0, startPoint y: 0, endPoint x: 348, endPoint y: 153, distance: 380.4
click at [346, 153] on input "電話號碼" at bounding box center [375, 159] width 277 height 28
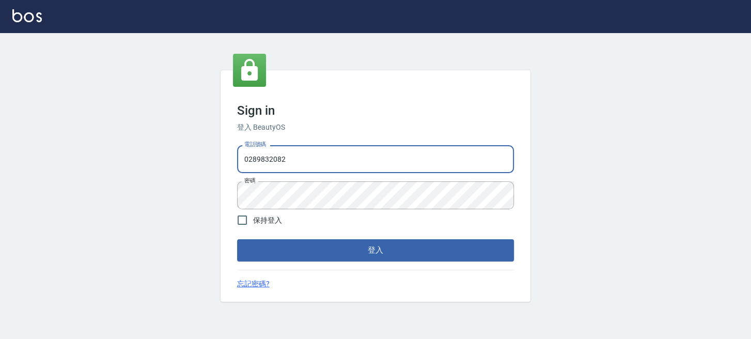
drag, startPoint x: 378, startPoint y: 166, endPoint x: 223, endPoint y: 167, distance: 155.0
click at [221, 167] on div "Sign in 登入 BeautyOS 電話號碼 [PHONE_NUMBER] 電話號碼 密碼 密碼 保持登入 登入 忘記密碼?" at bounding box center [376, 185] width 310 height 231
type input "0955332100"
click at [216, 186] on div "Sign in 登入 BeautyOS 電話號碼 [PHONE_NUMBER] 電話號碼 密碼 密碼 保持登入 登入 忘記密碼?" at bounding box center [375, 186] width 751 height 306
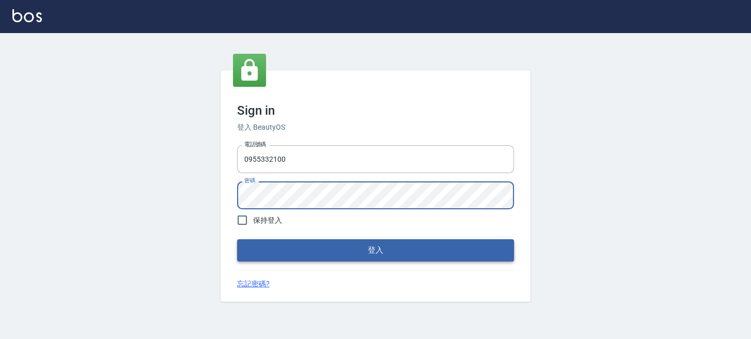
click at [244, 246] on button "登入" at bounding box center [375, 250] width 277 height 22
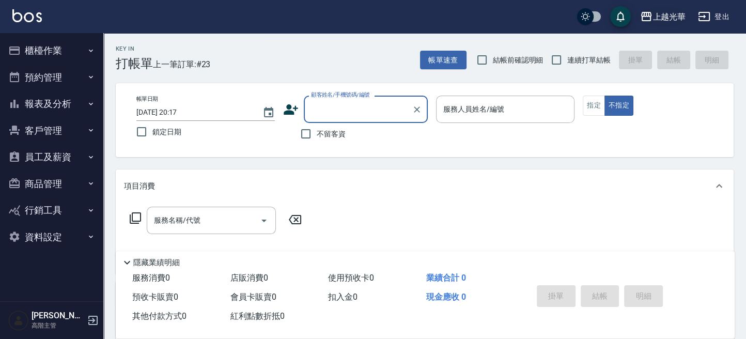
click at [657, 11] on div "上越光華" at bounding box center [668, 16] width 33 height 13
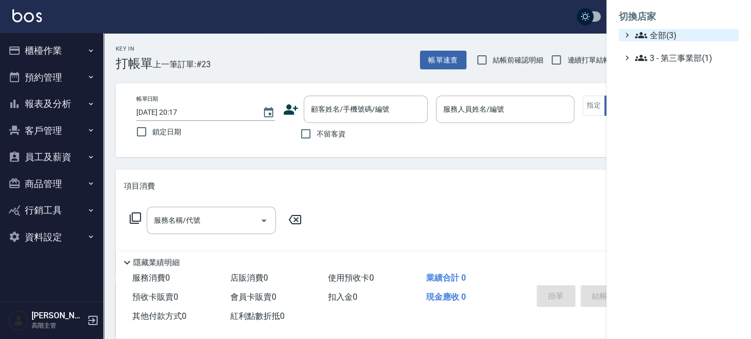
click at [654, 30] on ul "切換店家 全部(3) 3 - 第三事業部(1)" at bounding box center [678, 34] width 145 height 68
click at [653, 32] on span "全部(3)" at bounding box center [685, 35] width 100 height 12
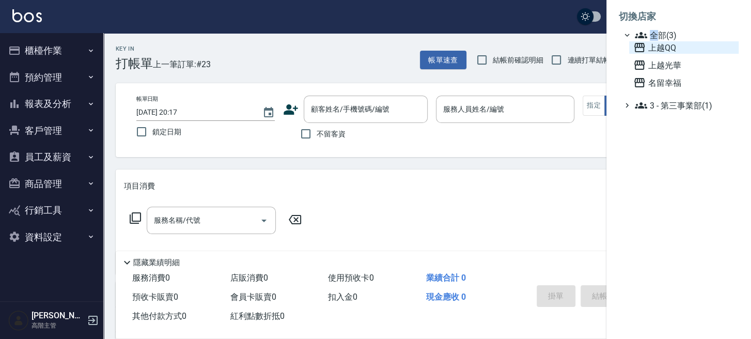
drag, startPoint x: 651, startPoint y: 58, endPoint x: 647, endPoint y: 47, distance: 11.8
click at [651, 57] on div "上越QQ 上越光華 名留幸福" at bounding box center [683, 65] width 109 height 48
click at [646, 45] on span "上越QQ" at bounding box center [683, 47] width 101 height 12
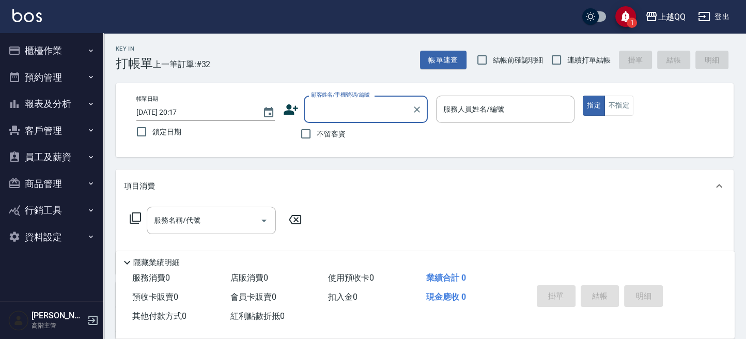
click at [59, 107] on button "報表及分析" at bounding box center [51, 103] width 95 height 27
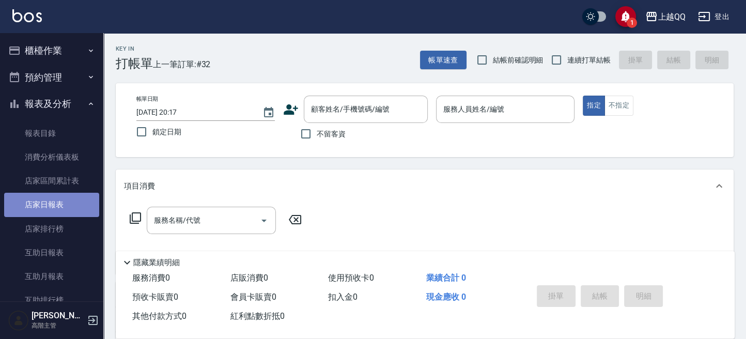
click at [68, 204] on link "店家日報表" at bounding box center [51, 205] width 95 height 24
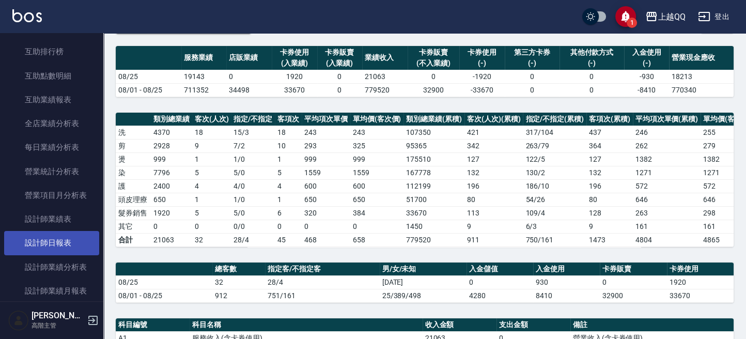
scroll to position [275, 0]
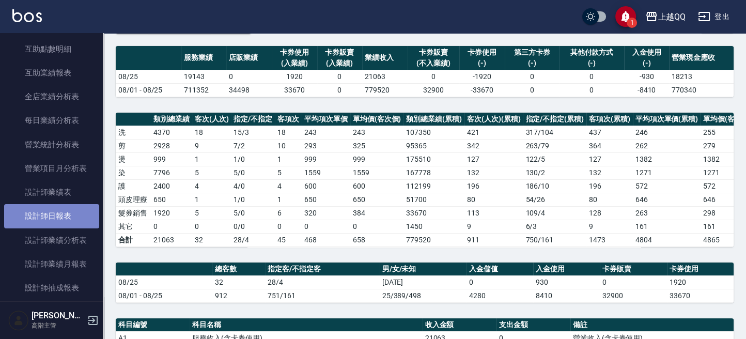
click at [67, 219] on link "設計師日報表" at bounding box center [51, 216] width 95 height 24
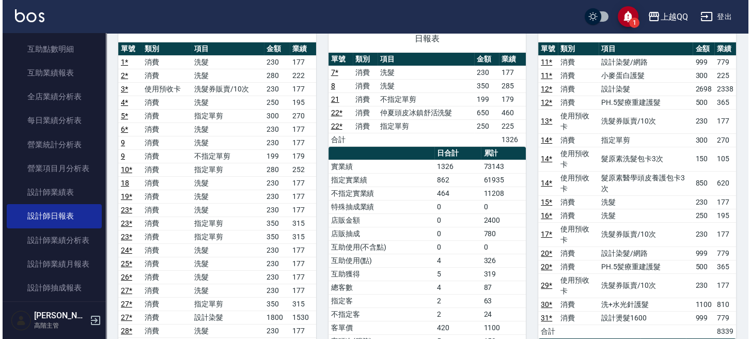
scroll to position [344, 0]
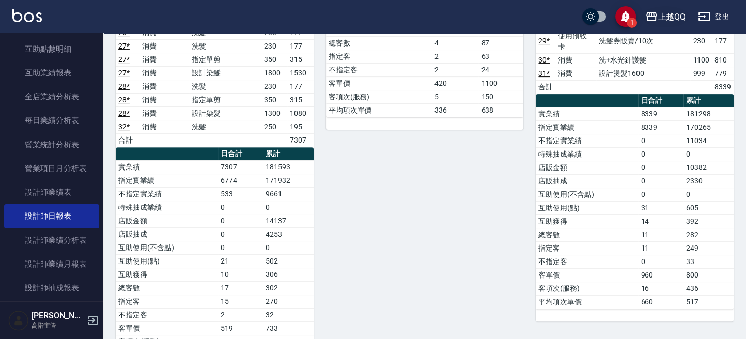
click at [664, 17] on div "上越QQ" at bounding box center [671, 16] width 28 height 13
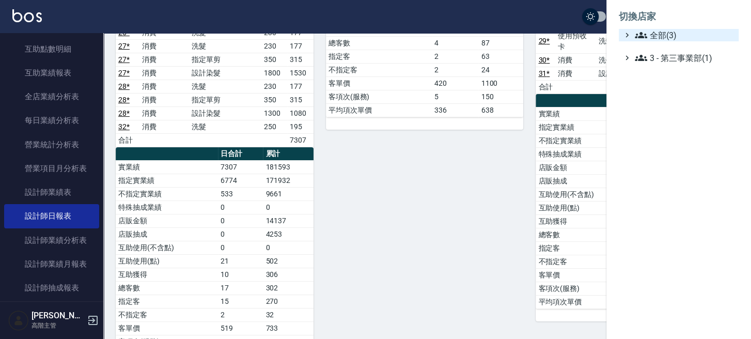
click at [659, 34] on span "全部(3)" at bounding box center [685, 35] width 100 height 12
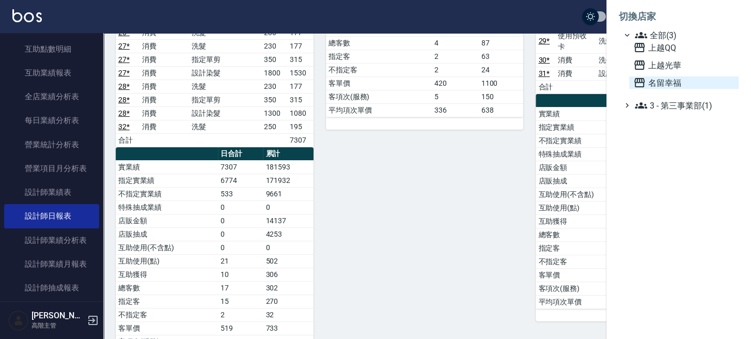
click at [666, 82] on span "名留幸福" at bounding box center [683, 82] width 101 height 12
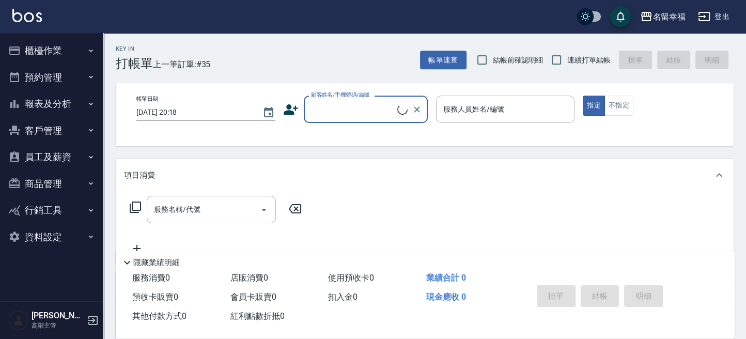
drag, startPoint x: 0, startPoint y: 0, endPoint x: 28, endPoint y: 106, distance: 109.6
click at [28, 106] on button "報表及分析" at bounding box center [51, 103] width 95 height 27
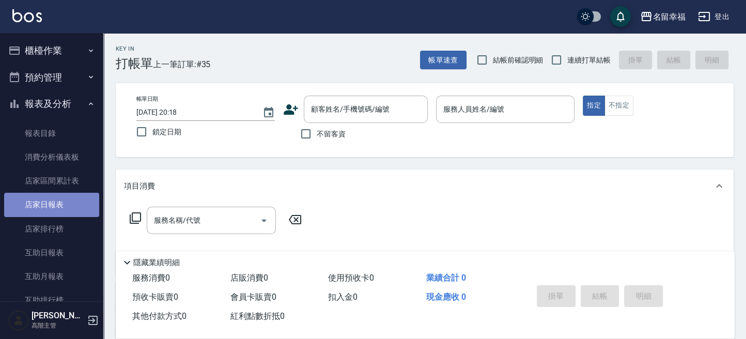
click at [52, 197] on link "店家日報表" at bounding box center [51, 205] width 95 height 24
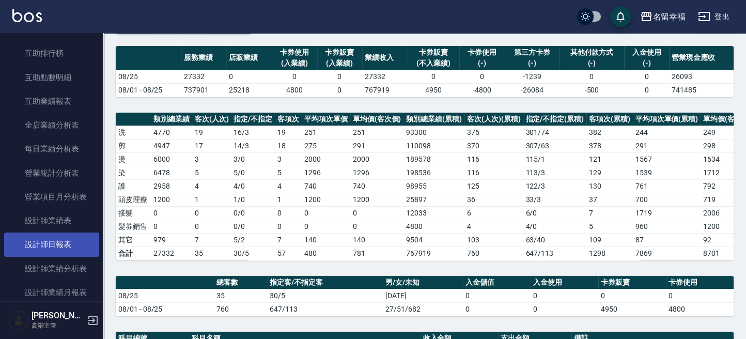
scroll to position [275, 0]
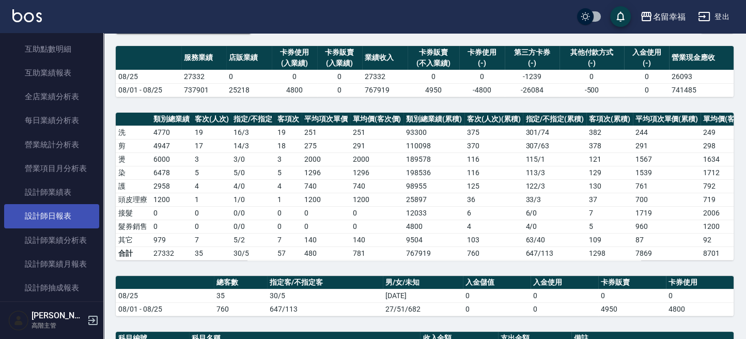
click at [71, 216] on link "設計師日報表" at bounding box center [51, 216] width 95 height 24
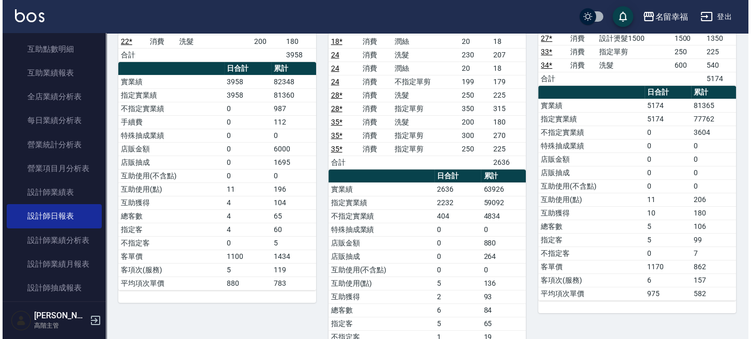
scroll to position [137, 0]
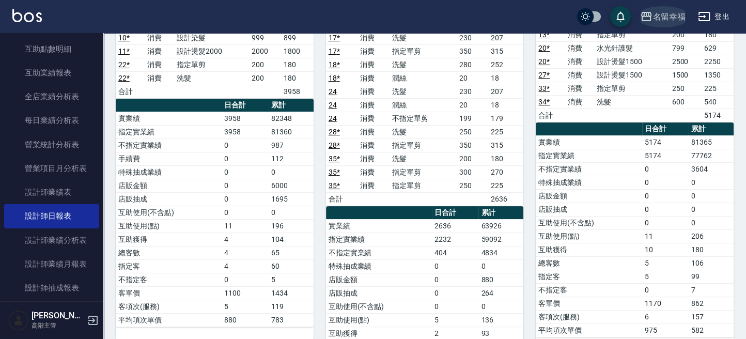
click at [665, 19] on div "名留幸福" at bounding box center [668, 16] width 33 height 13
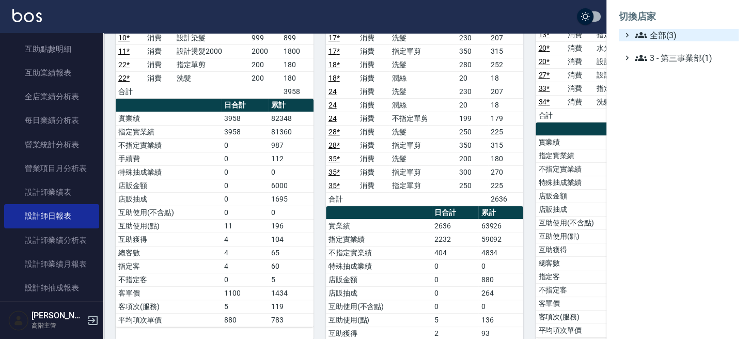
drag, startPoint x: 665, startPoint y: 19, endPoint x: 663, endPoint y: 33, distance: 14.2
click at [663, 33] on span "全部(3)" at bounding box center [685, 35] width 100 height 12
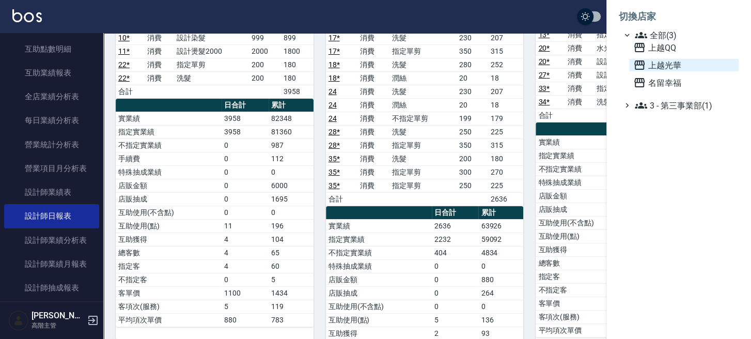
click at [660, 62] on span "上越光華" at bounding box center [683, 65] width 101 height 12
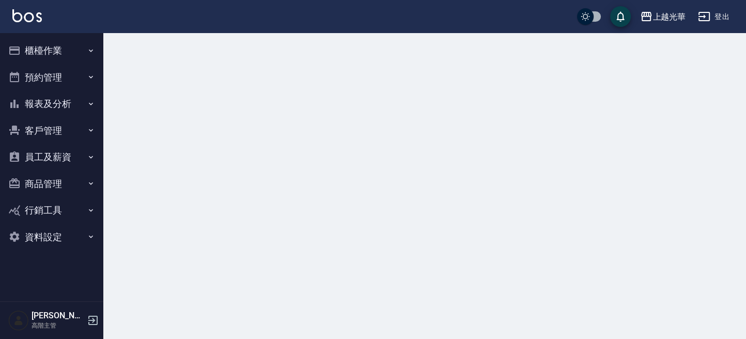
click at [44, 111] on button "報表及分析" at bounding box center [51, 103] width 95 height 27
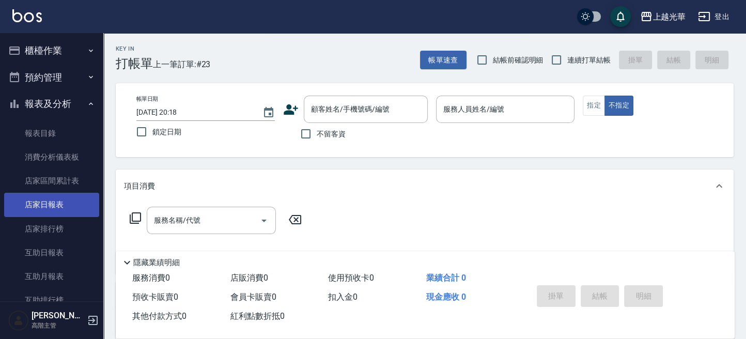
click at [54, 204] on link "店家日報表" at bounding box center [51, 205] width 95 height 24
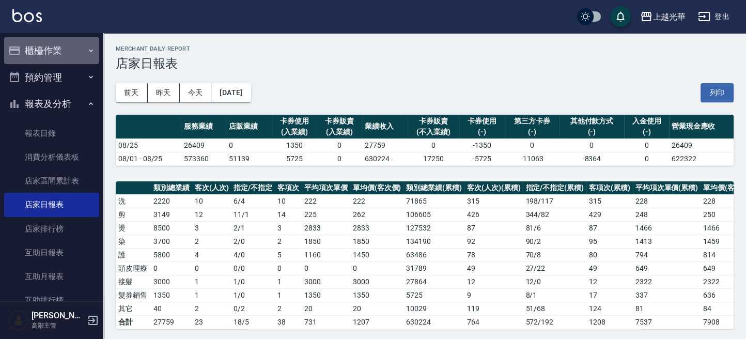
click at [66, 54] on button "櫃檯作業" at bounding box center [51, 50] width 95 height 27
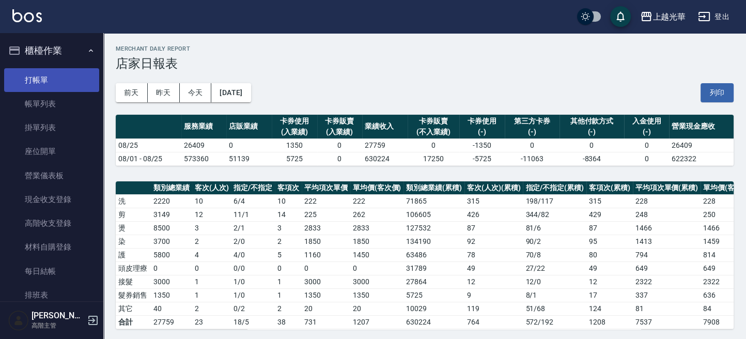
click at [60, 73] on link "打帳單" at bounding box center [51, 80] width 95 height 24
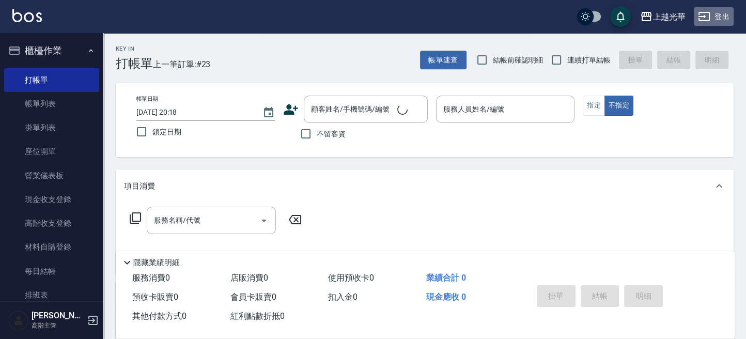
click at [718, 10] on button "登出" at bounding box center [714, 16] width 40 height 19
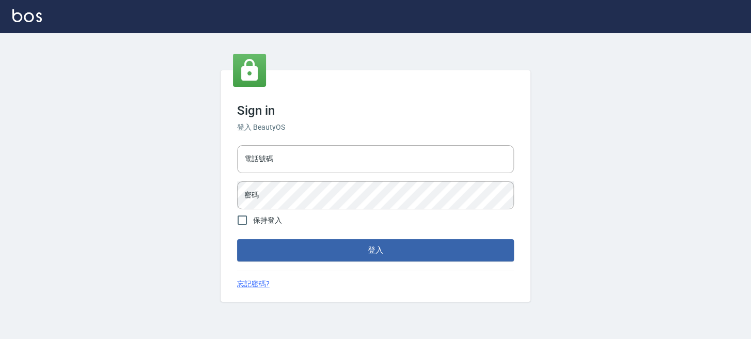
type input "0289832082"
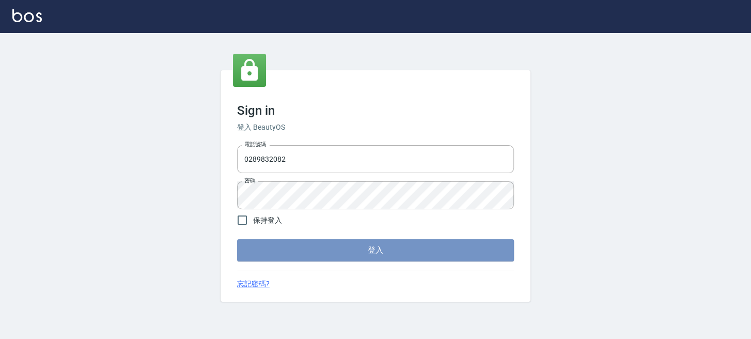
click at [396, 251] on button "登入" at bounding box center [375, 250] width 277 height 22
